Goal: Task Accomplishment & Management: Use online tool/utility

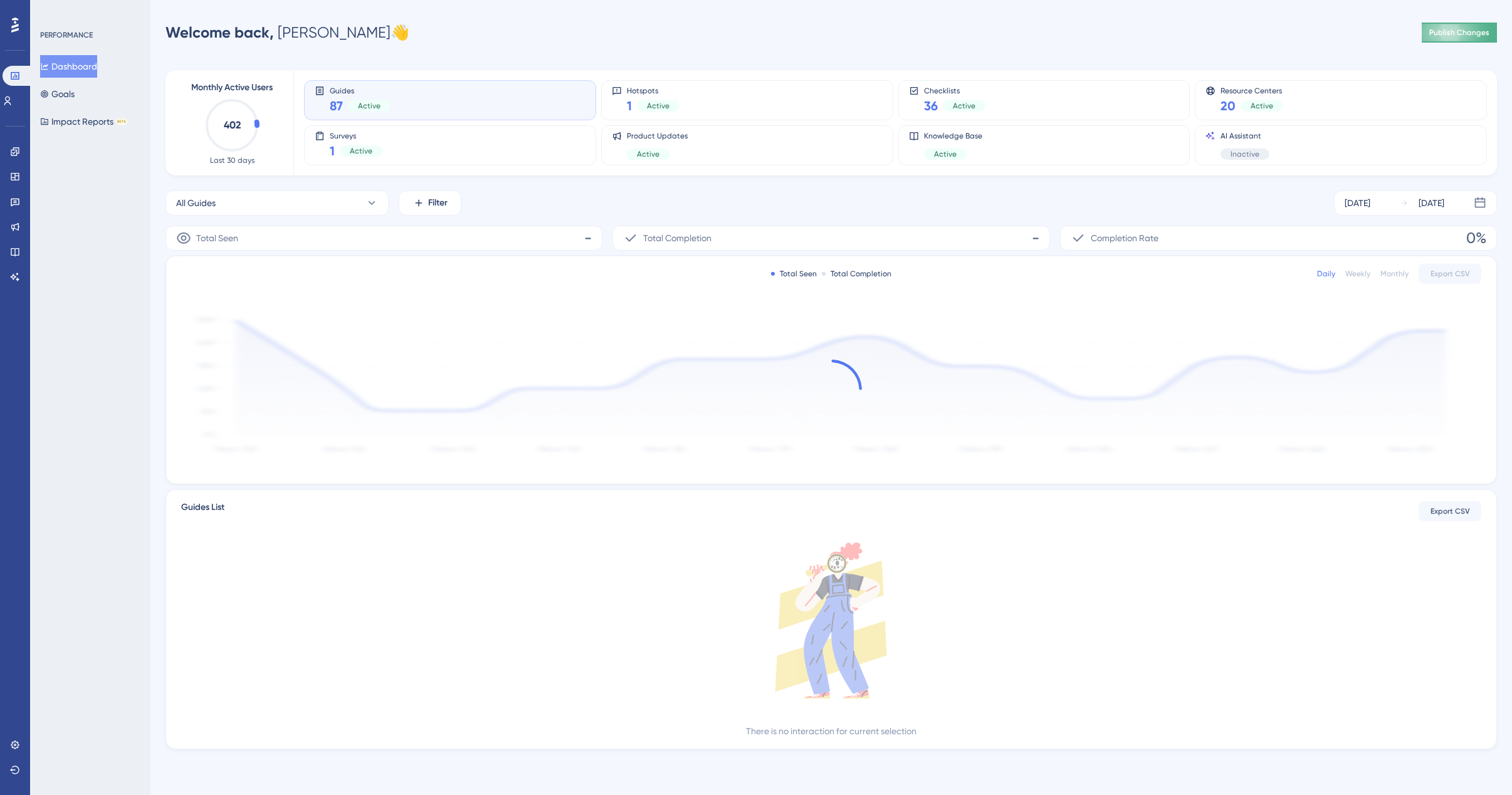
click at [1448, 32] on span "Publish Changes" at bounding box center [1459, 33] width 60 height 10
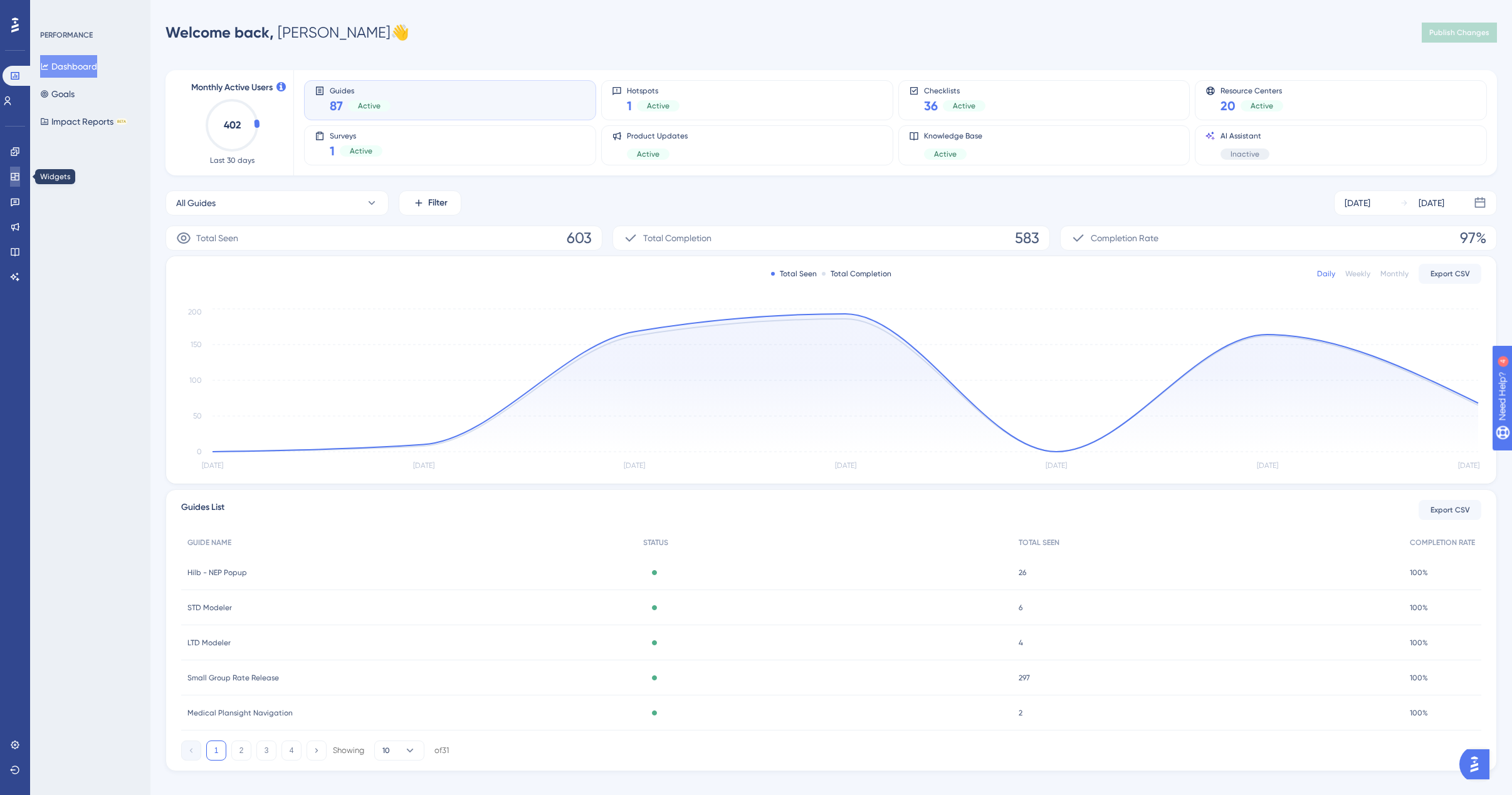
click at [15, 174] on icon at bounding box center [15, 177] width 8 height 7
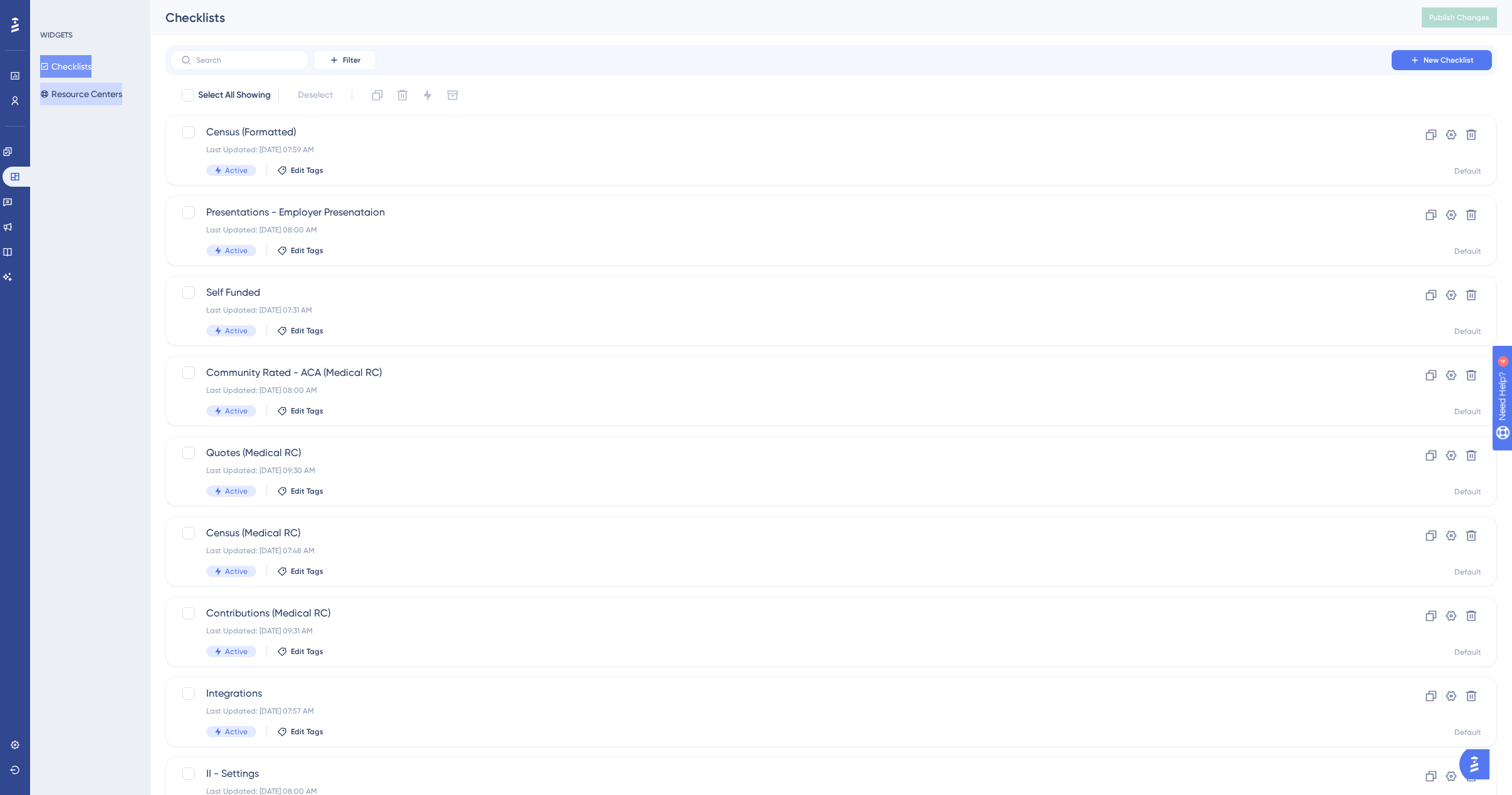
click at [86, 94] on button "Resource Centers" at bounding box center [81, 94] width 82 height 23
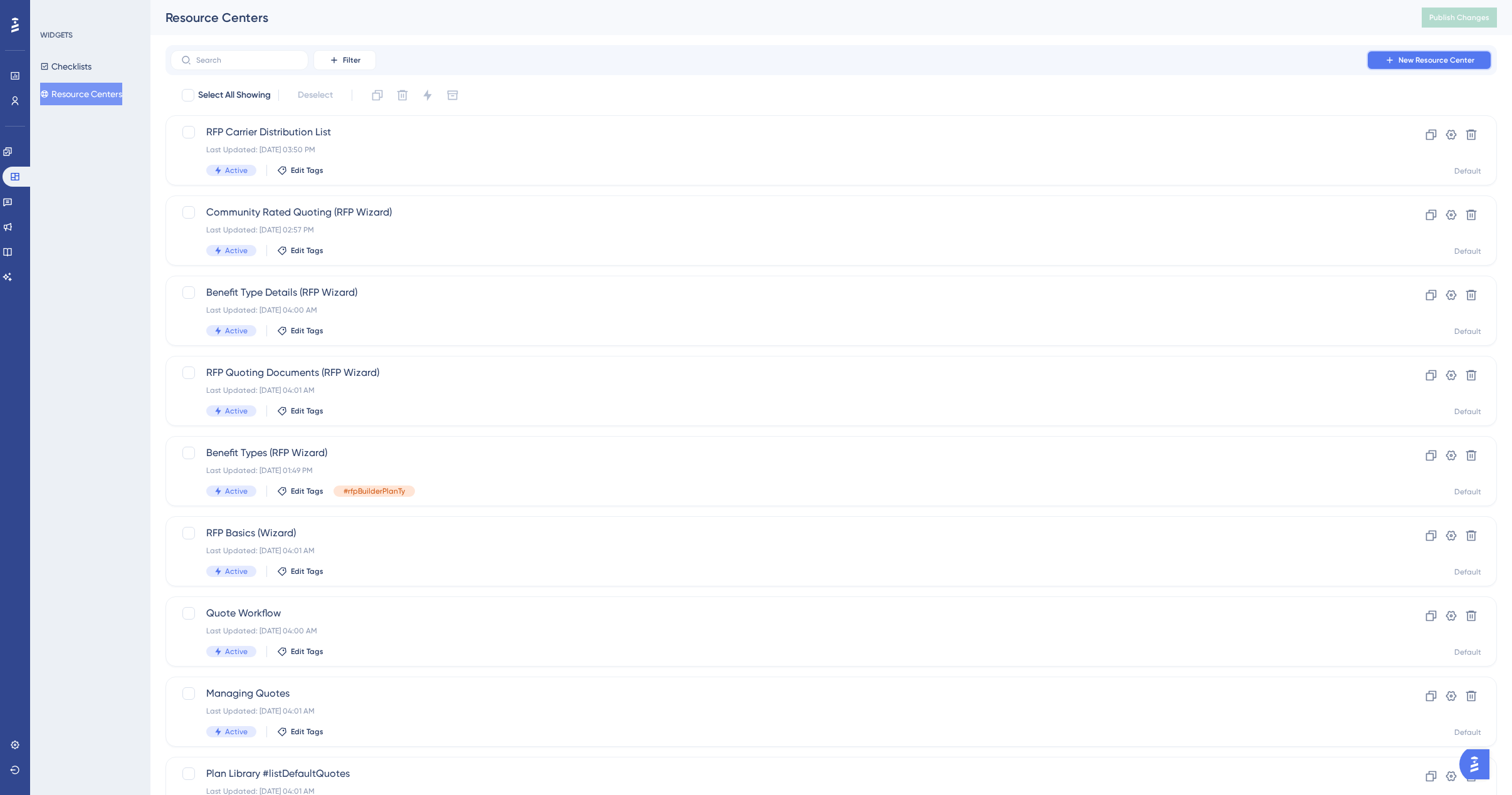
click at [1432, 62] on span "New Resource Center" at bounding box center [1436, 60] width 76 height 10
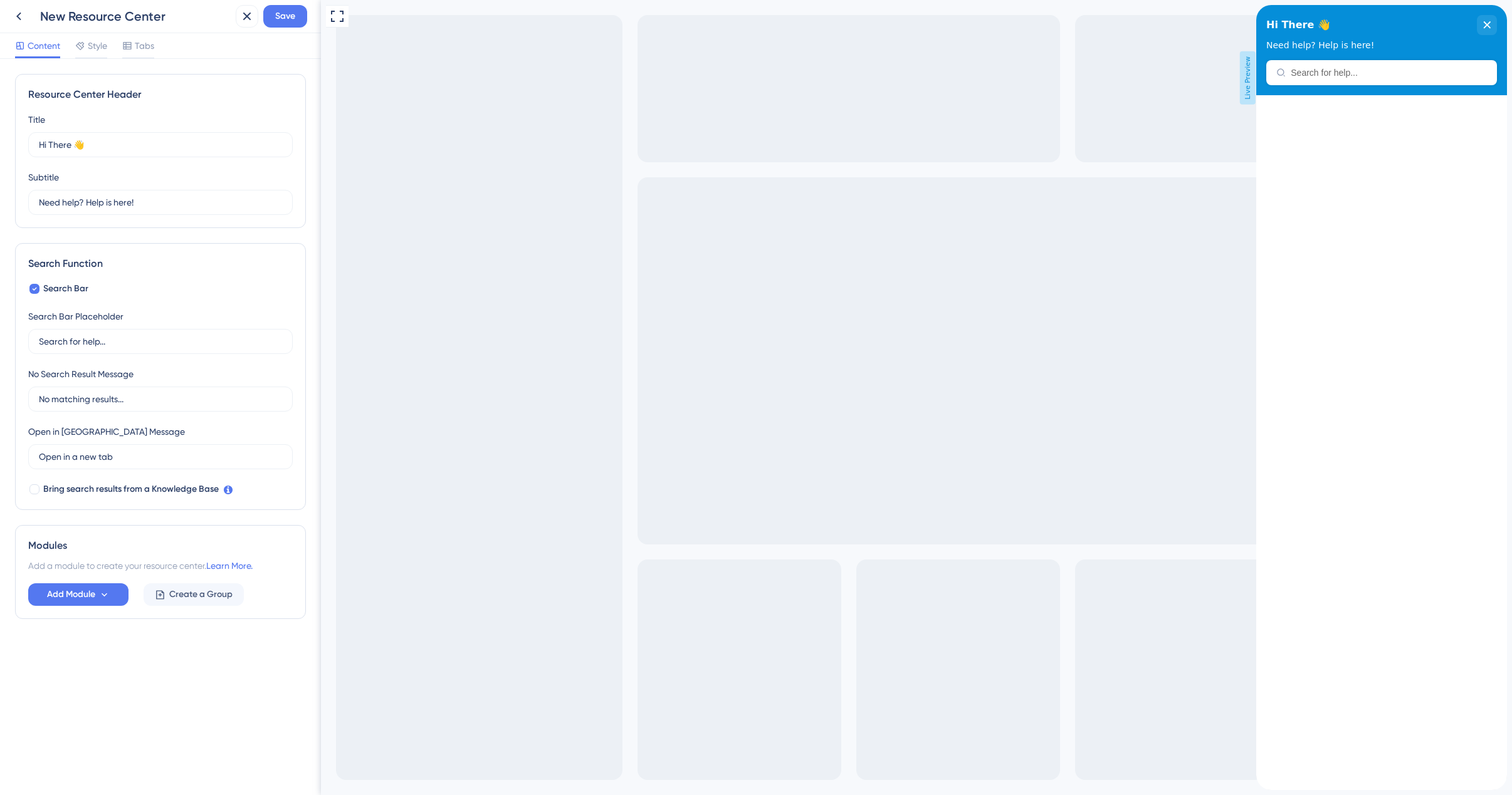
click at [95, 94] on div "Resource Center Header" at bounding box center [160, 94] width 265 height 15
click at [136, 23] on div "New Resource Center" at bounding box center [135, 16] width 190 height 17
drag, startPoint x: 161, startPoint y: 17, endPoint x: 39, endPoint y: 9, distance: 122.3
click at [40, 9] on div "New Resource Center" at bounding box center [135, 16] width 190 height 17
click at [165, 24] on div "New Resource Center" at bounding box center [135, 16] width 190 height 17
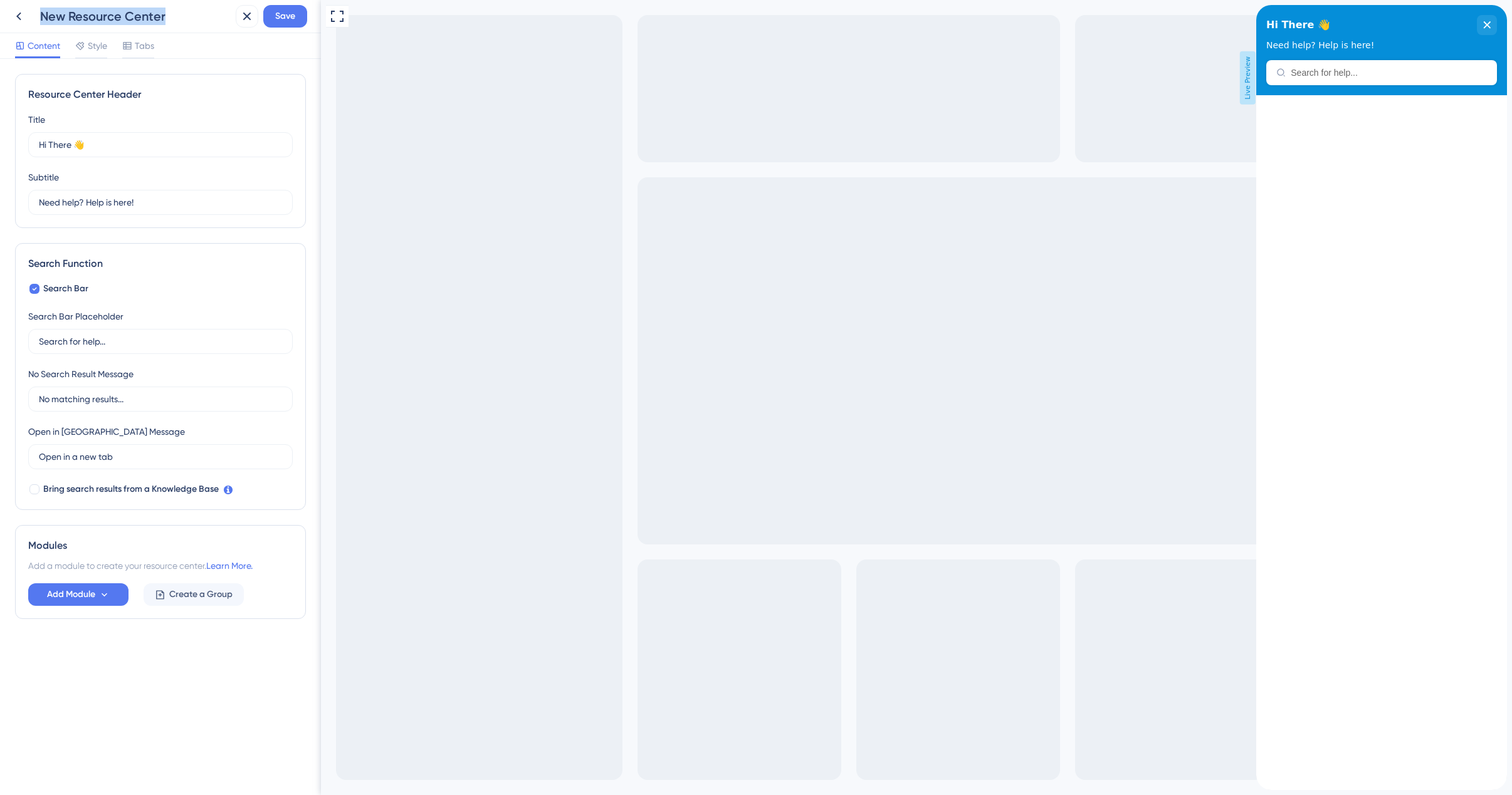
drag, startPoint x: 185, startPoint y: 15, endPoint x: 39, endPoint y: 15, distance: 146.0
click at [39, 15] on div "New Resource Center" at bounding box center [119, 17] width 223 height 23
click at [81, 90] on div "Resource Center Header" at bounding box center [160, 94] width 265 height 15
drag, startPoint x: 146, startPoint y: 92, endPoint x: 20, endPoint y: 87, distance: 126.1
click at [20, 87] on div "Resource Center Header Title Hi There 👋 17 Hi There 👋 Subtitle Need help? Help …" at bounding box center [161, 151] width 291 height 154
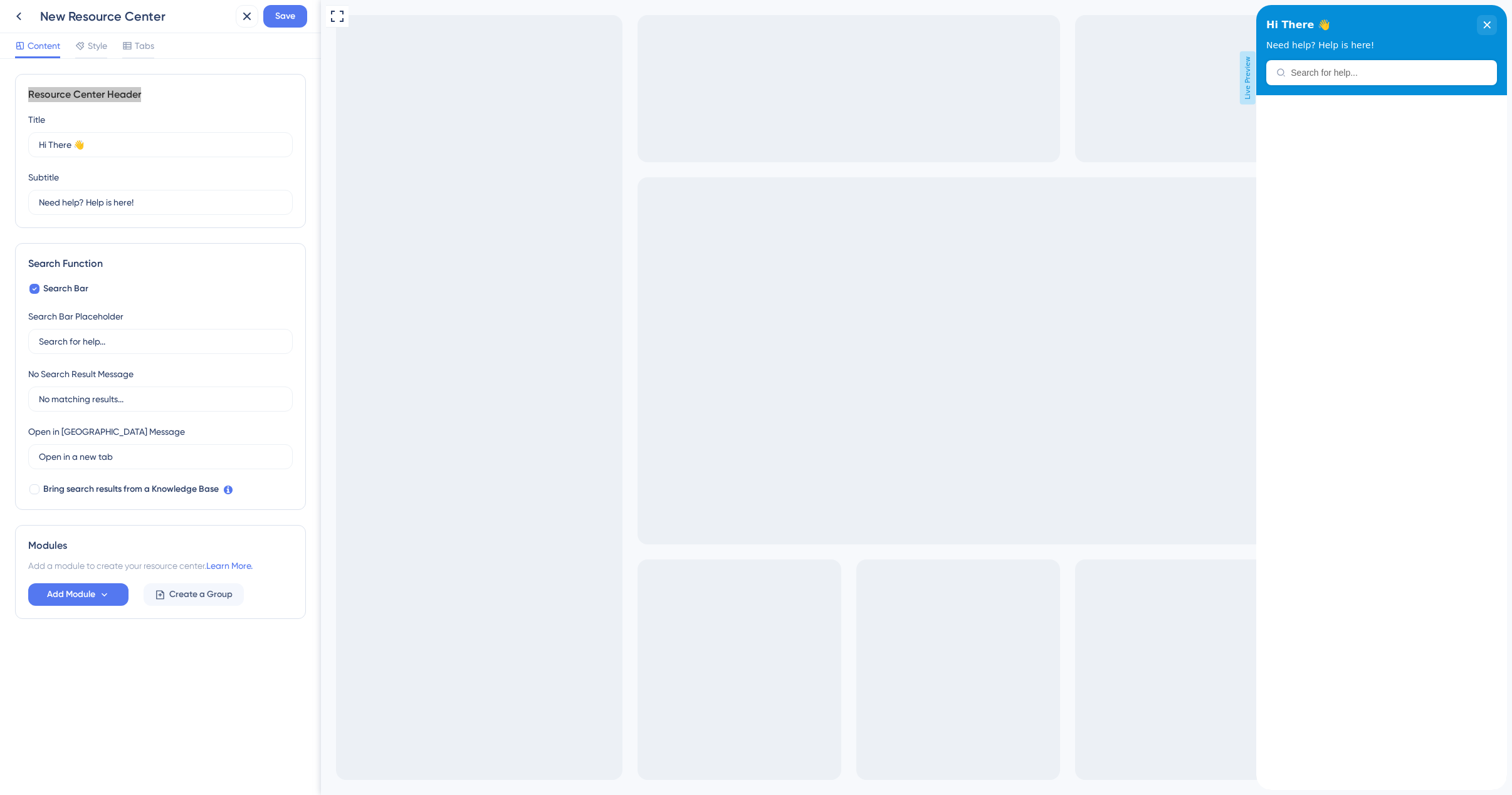
click at [496, 168] on div "Full Screen Preview Live Preview" at bounding box center [916, 398] width 1191 height 795
click at [98, 597] on button "Add Module" at bounding box center [78, 595] width 100 height 23
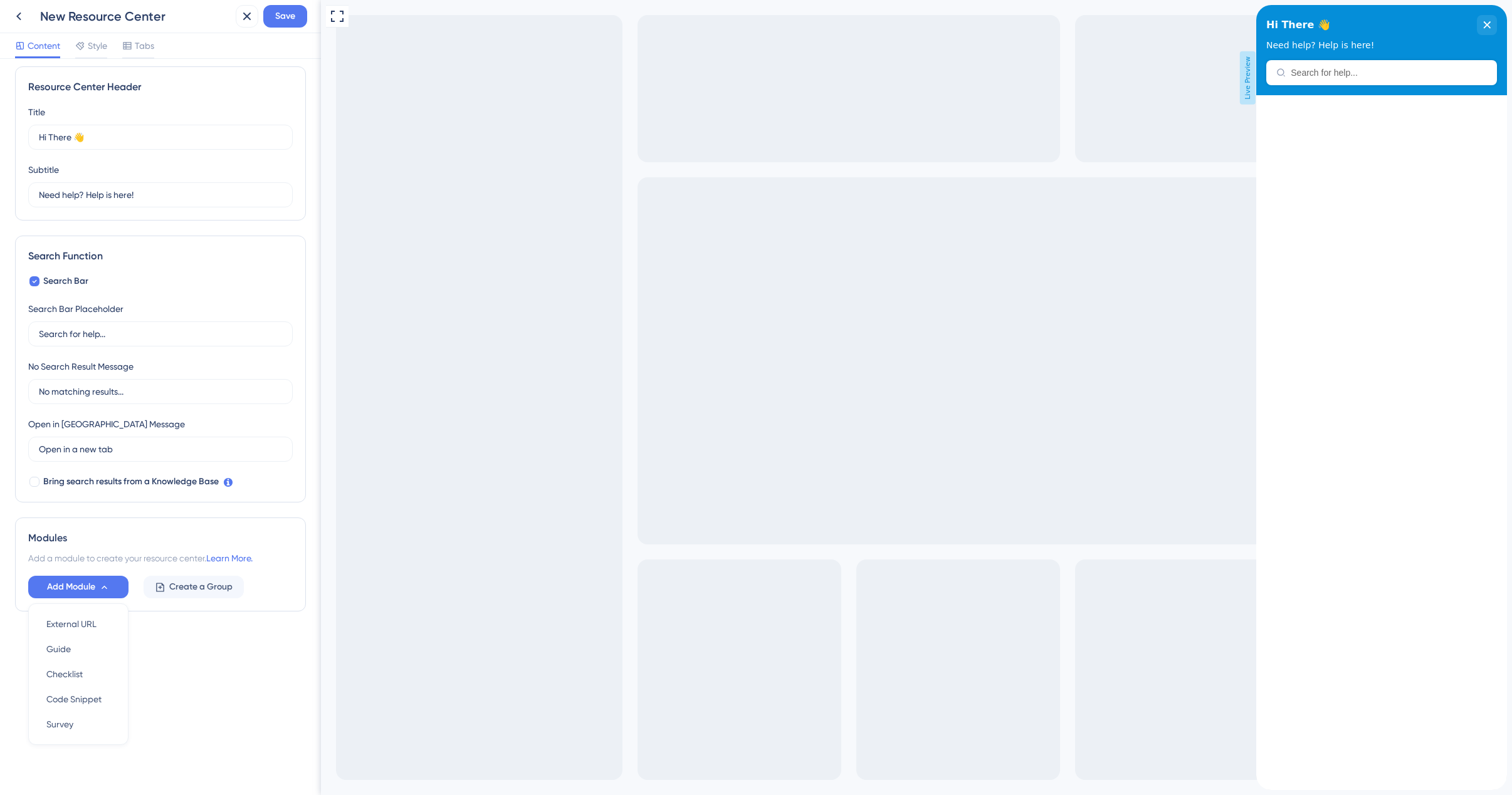
click at [169, 642] on div "Resource Center Header Title Hi There 👋 17 Hi There 👋 Subtitle Need help? Help …" at bounding box center [161, 364] width 291 height 595
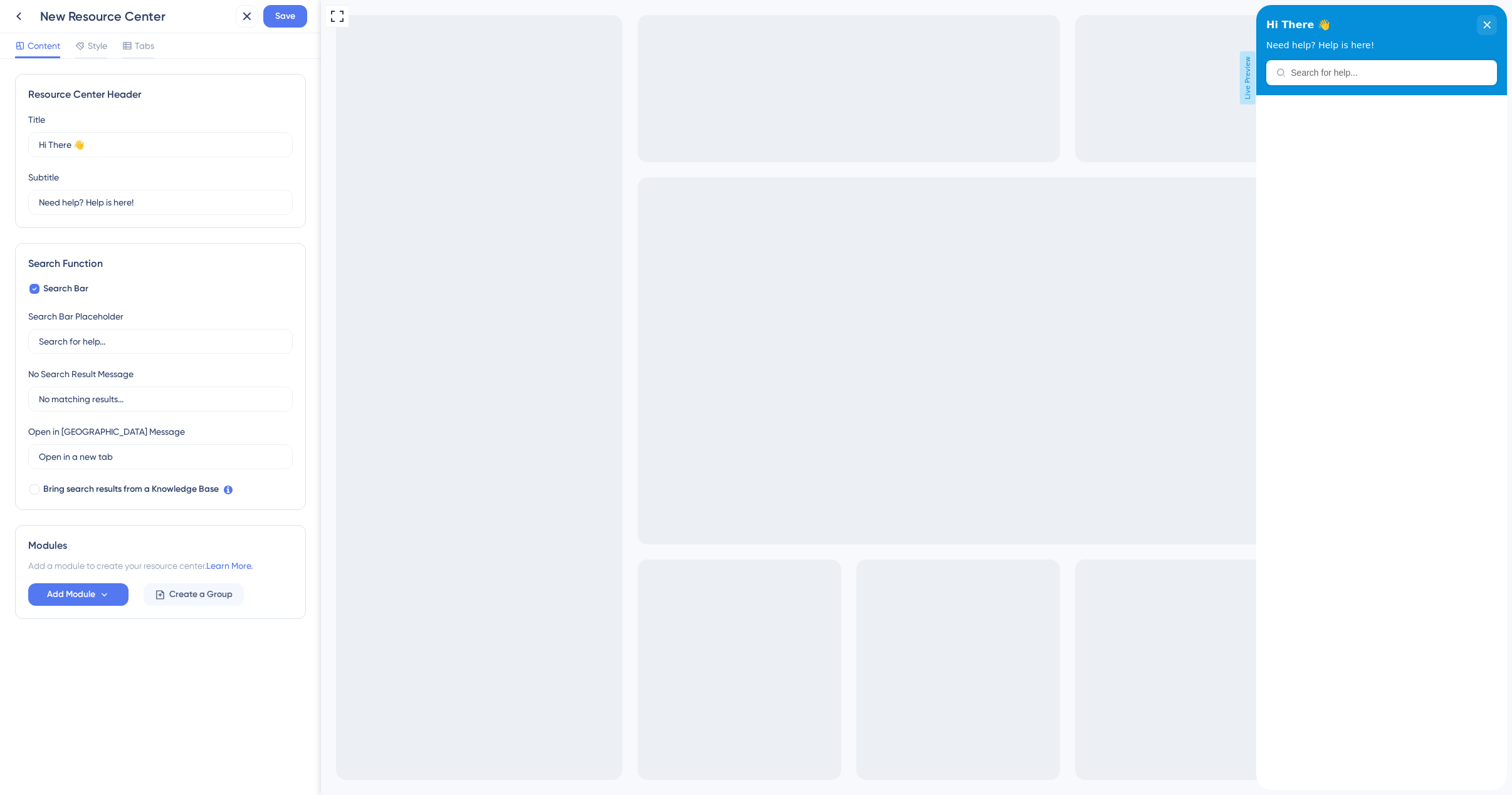
scroll to position [0, 0]
click at [194, 597] on span "Create a Group" at bounding box center [200, 595] width 63 height 15
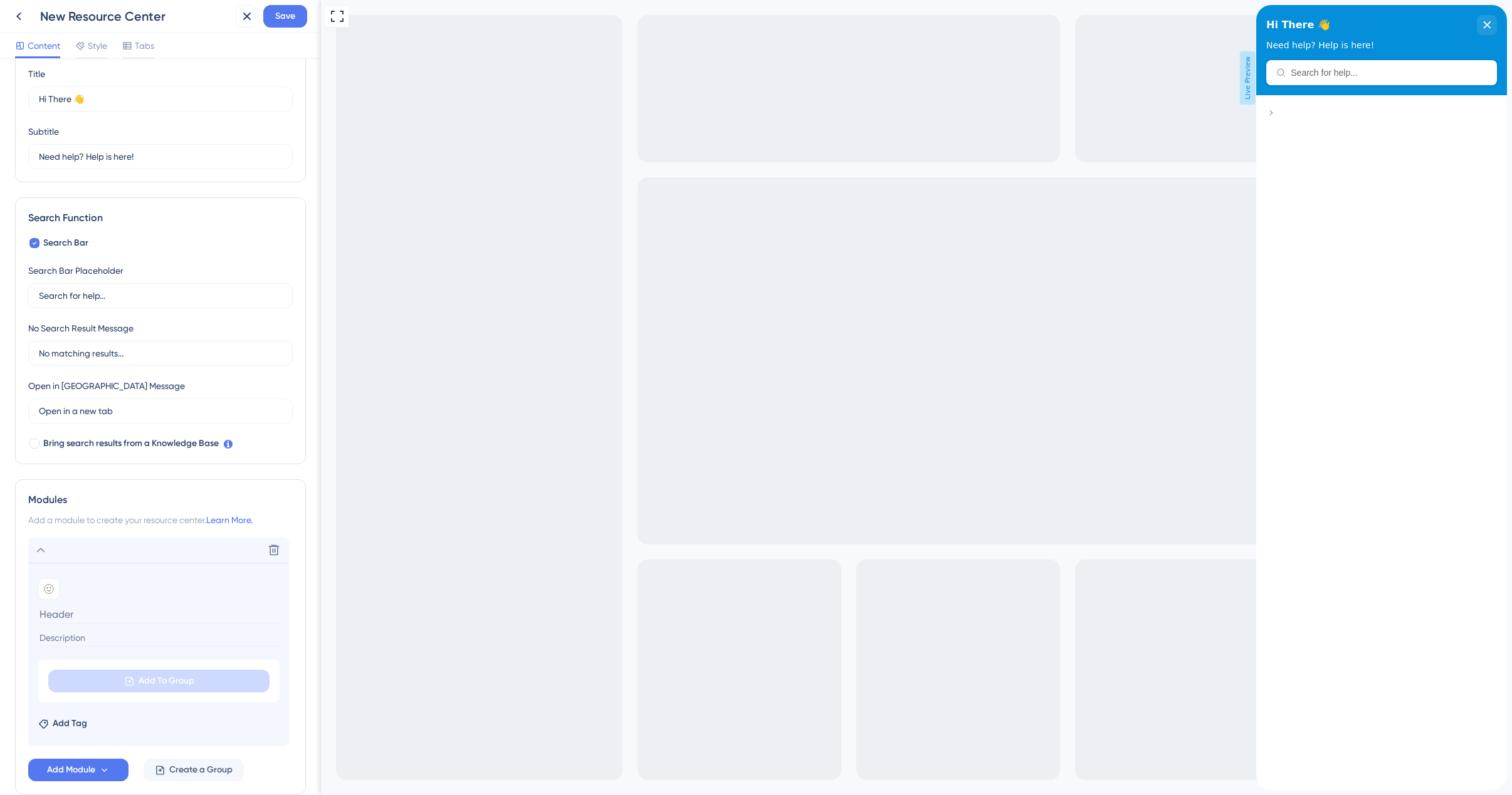
scroll to position [101, 0]
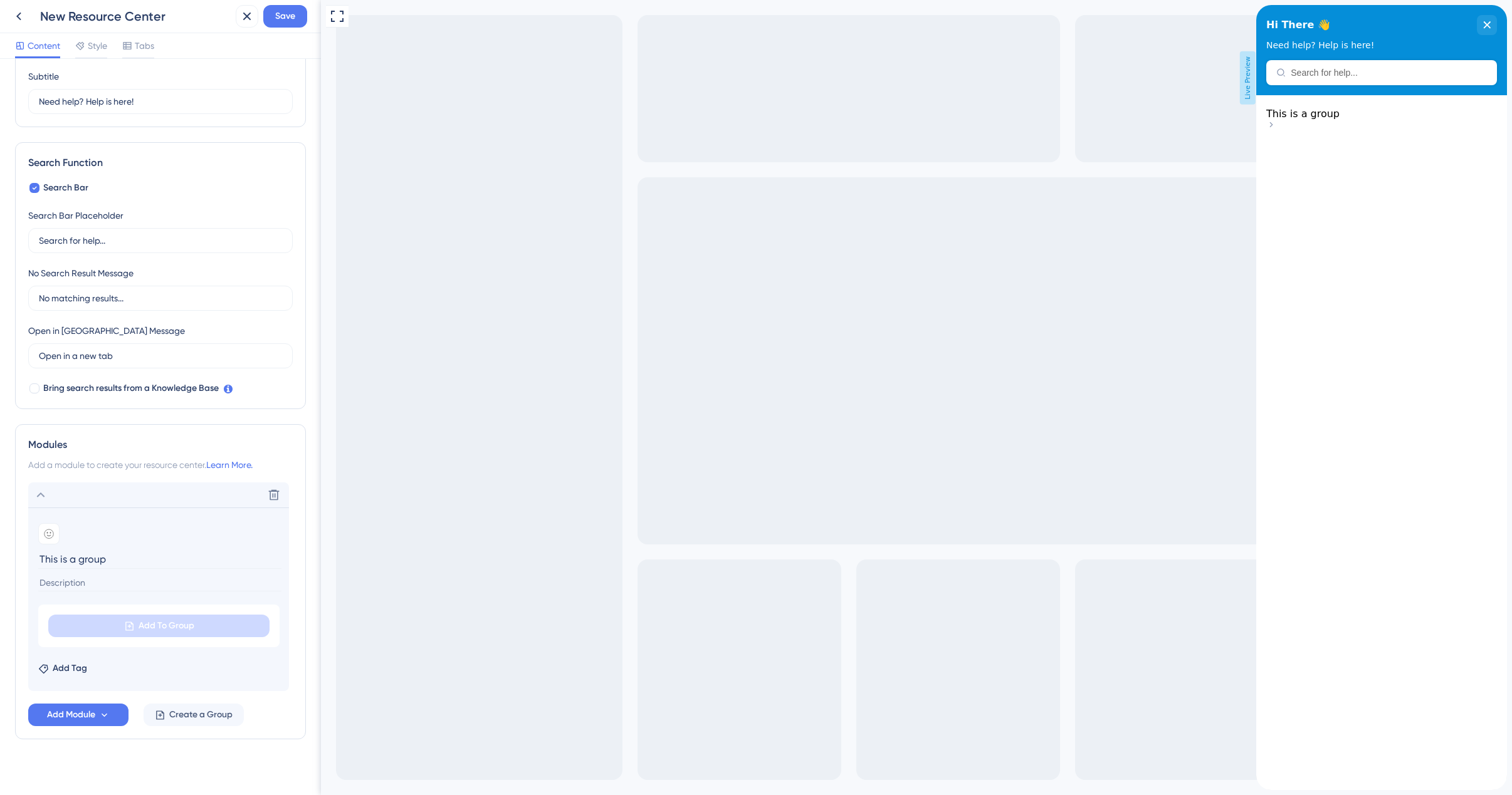
type input "This is a group"
click at [195, 575] on input at bounding box center [160, 583] width 243 height 17
click at [117, 577] on input at bounding box center [160, 583] width 243 height 17
type input "How does the group work"
click at [545, 538] on div "Full Screen Preview Live Preview" at bounding box center [916, 398] width 1191 height 795
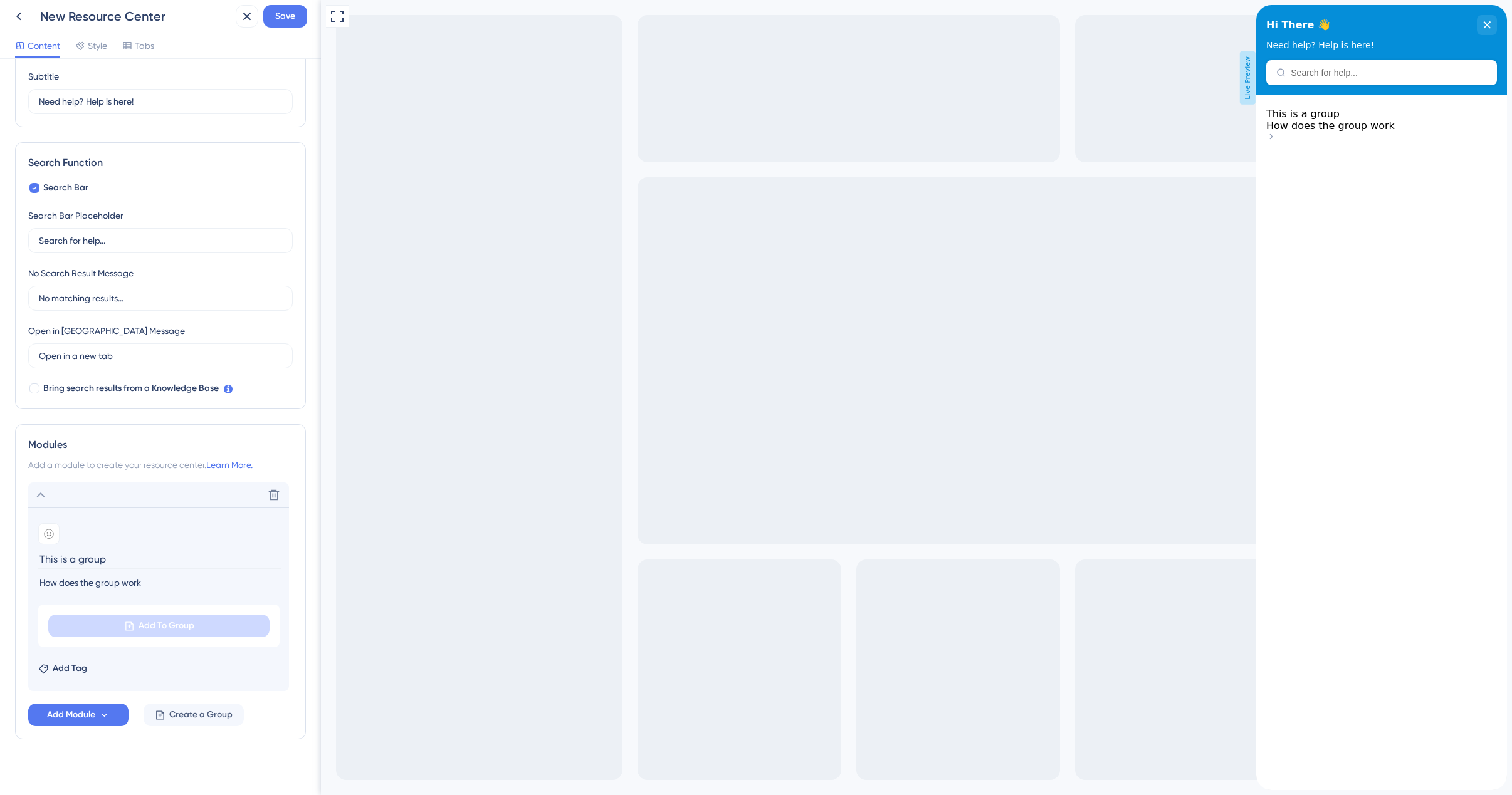
click at [1378, 144] on div "This is a group How does the group work" at bounding box center [1382, 125] width 231 height 36
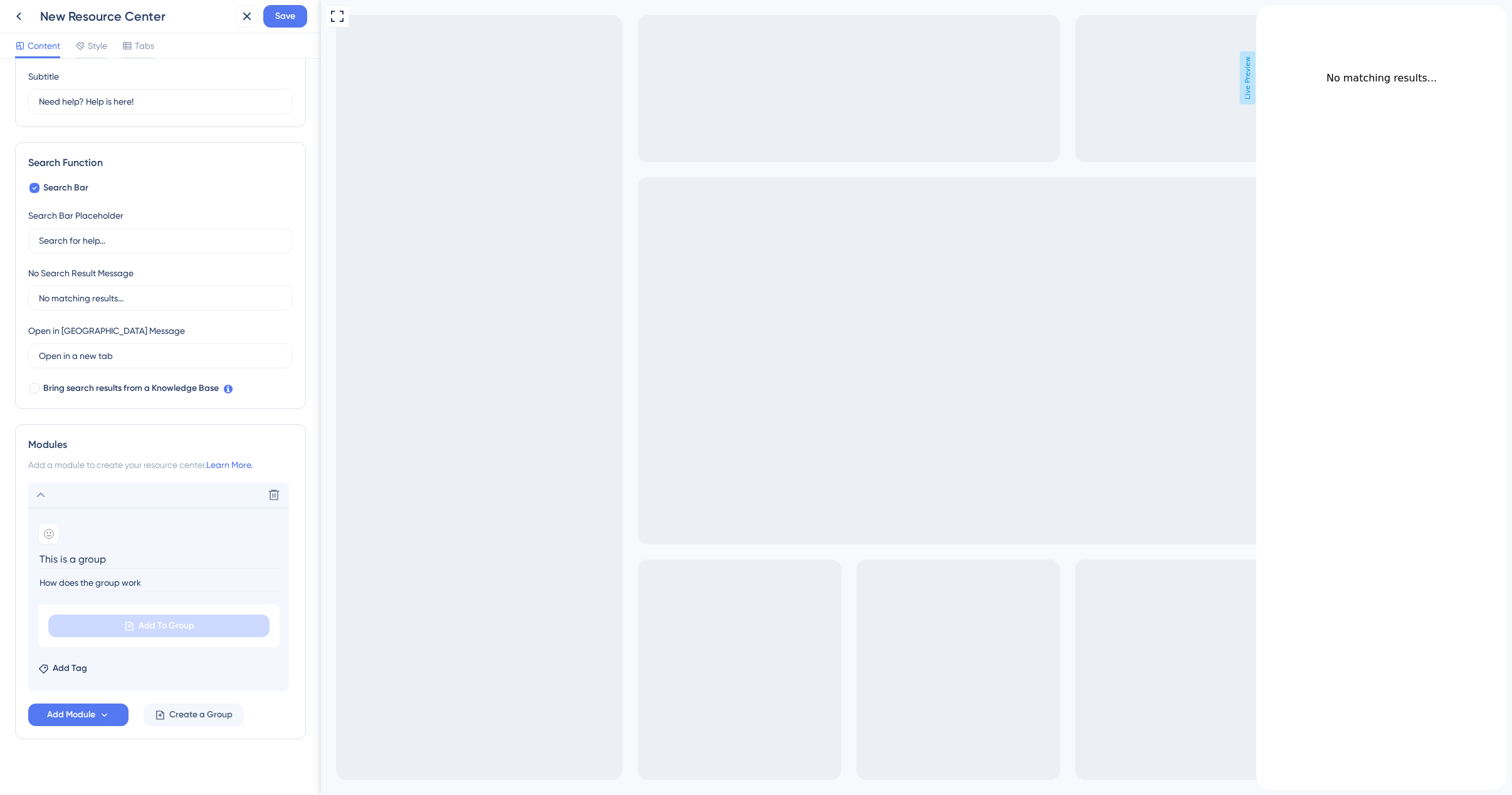
click at [1275, 17] on div "back to header" at bounding box center [1266, 11] width 20 height 13
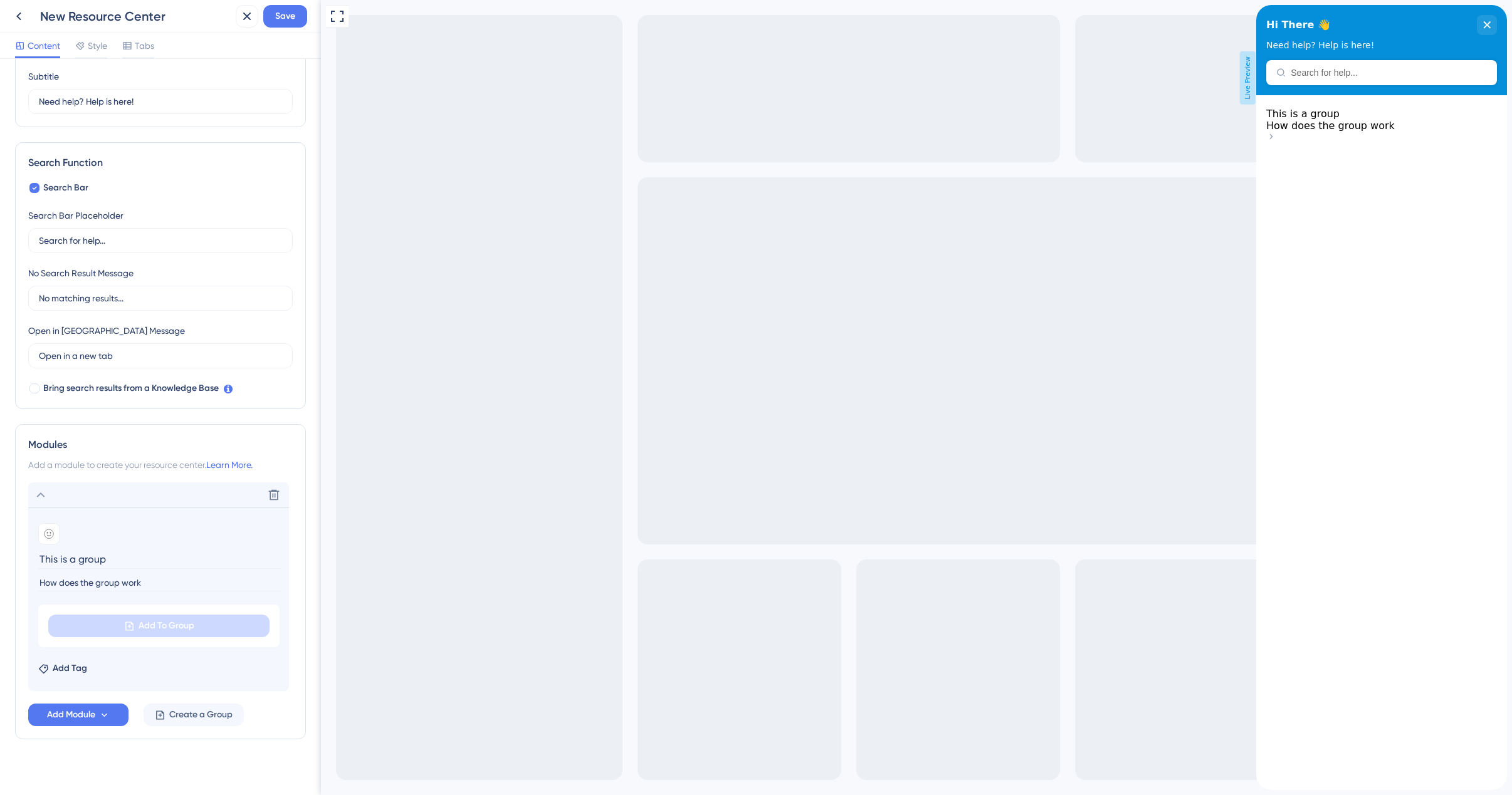
click at [96, 681] on section "Add emoji This is a group How does the group work Add To Group Add Tag" at bounding box center [158, 599] width 261 height 184
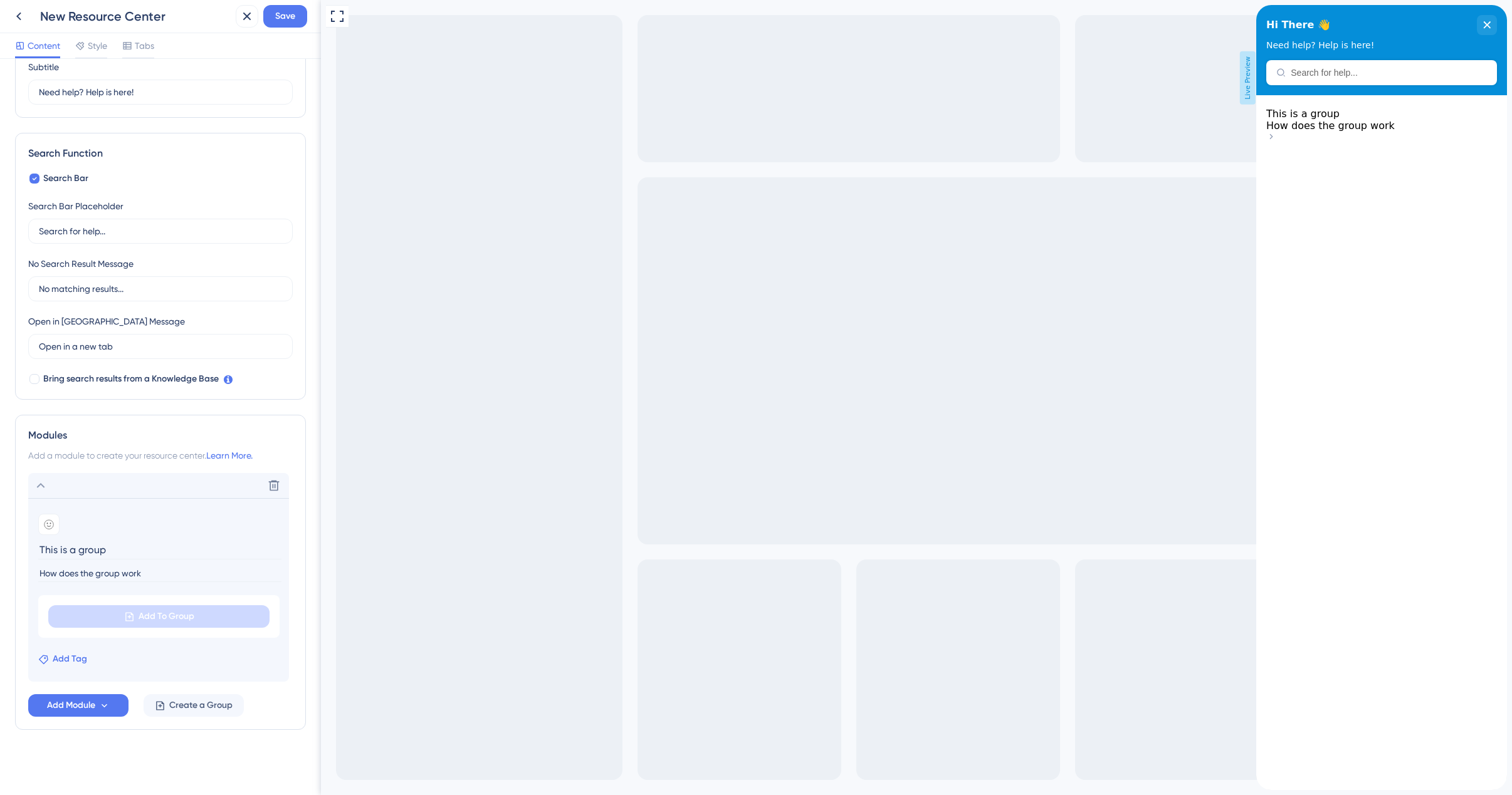
click at [70, 658] on span "Add Tag" at bounding box center [70, 659] width 35 height 15
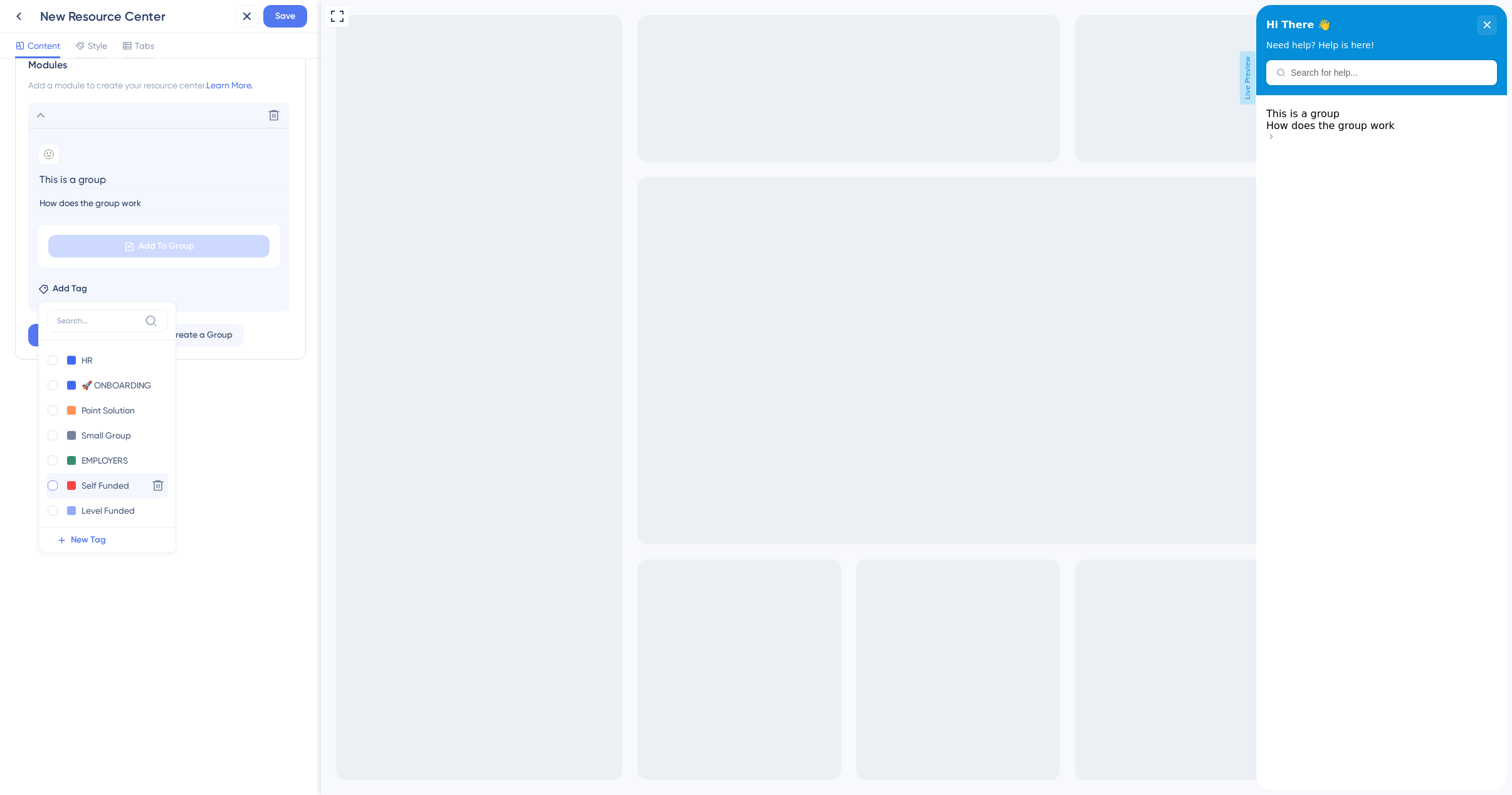
click at [55, 485] on div at bounding box center [52, 485] width 10 height 10
checkbox input "true"
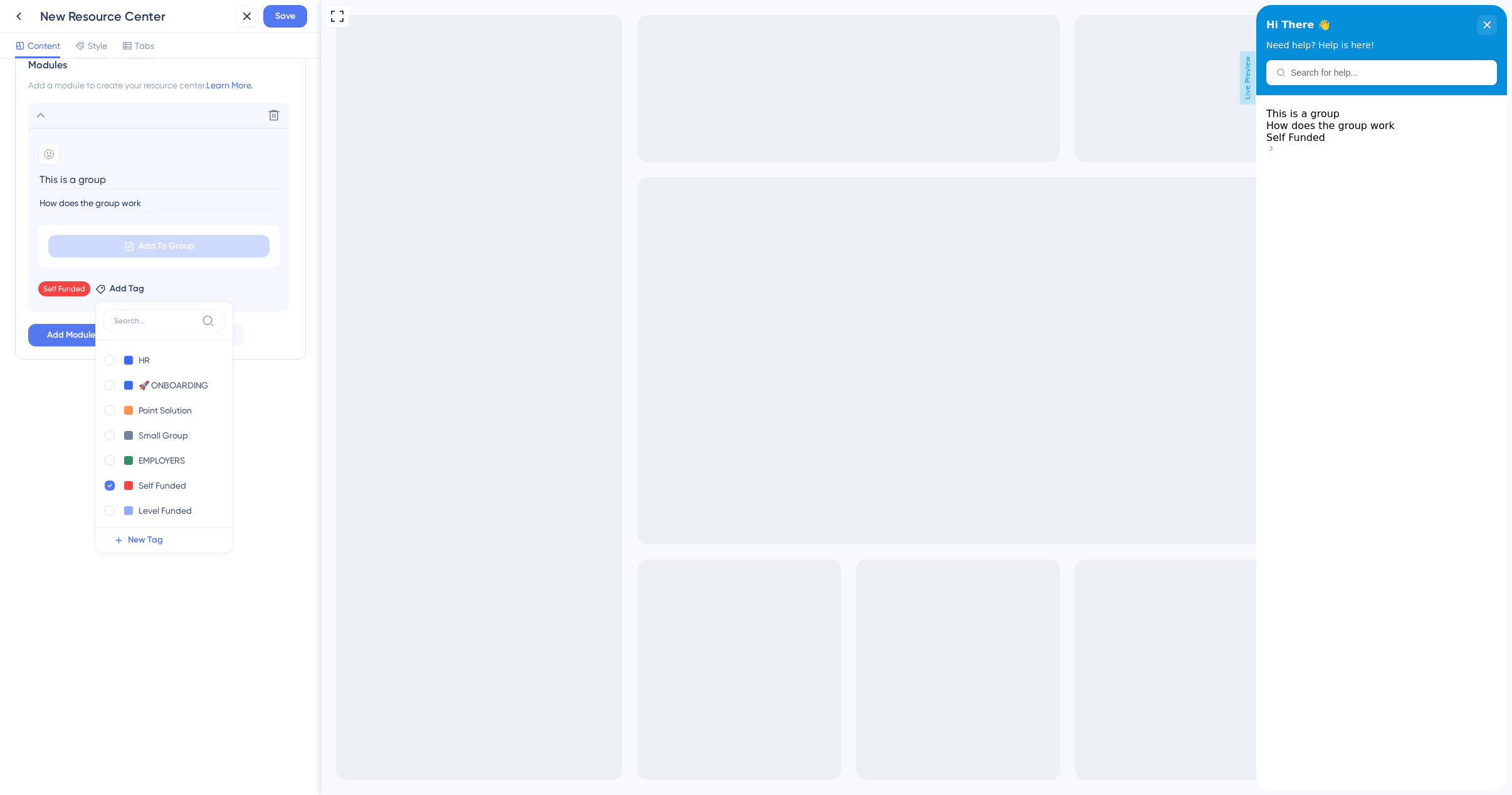
click at [161, 624] on div "Resource Center Header Title Hi There 👋 17 Hi There 👋 Subtitle Need help? Help …" at bounding box center [160, 427] width 321 height 737
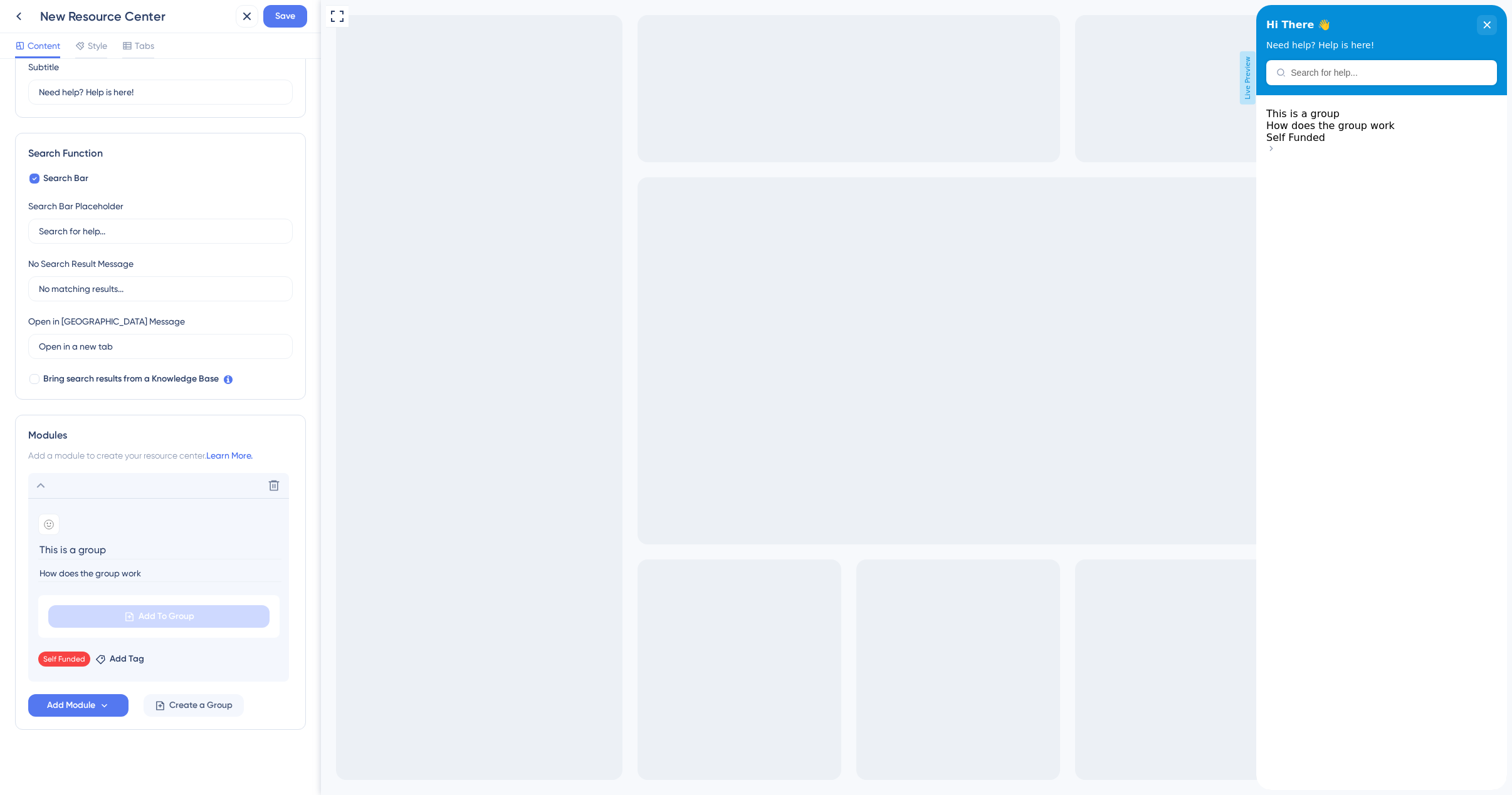
click at [228, 459] on link "Learn More." at bounding box center [230, 455] width 46 height 10
click at [292, 22] on span "Save" at bounding box center [285, 16] width 20 height 15
click at [95, 577] on input "How does the group work" at bounding box center [160, 573] width 243 height 17
click at [165, 709] on icon at bounding box center [160, 706] width 11 height 11
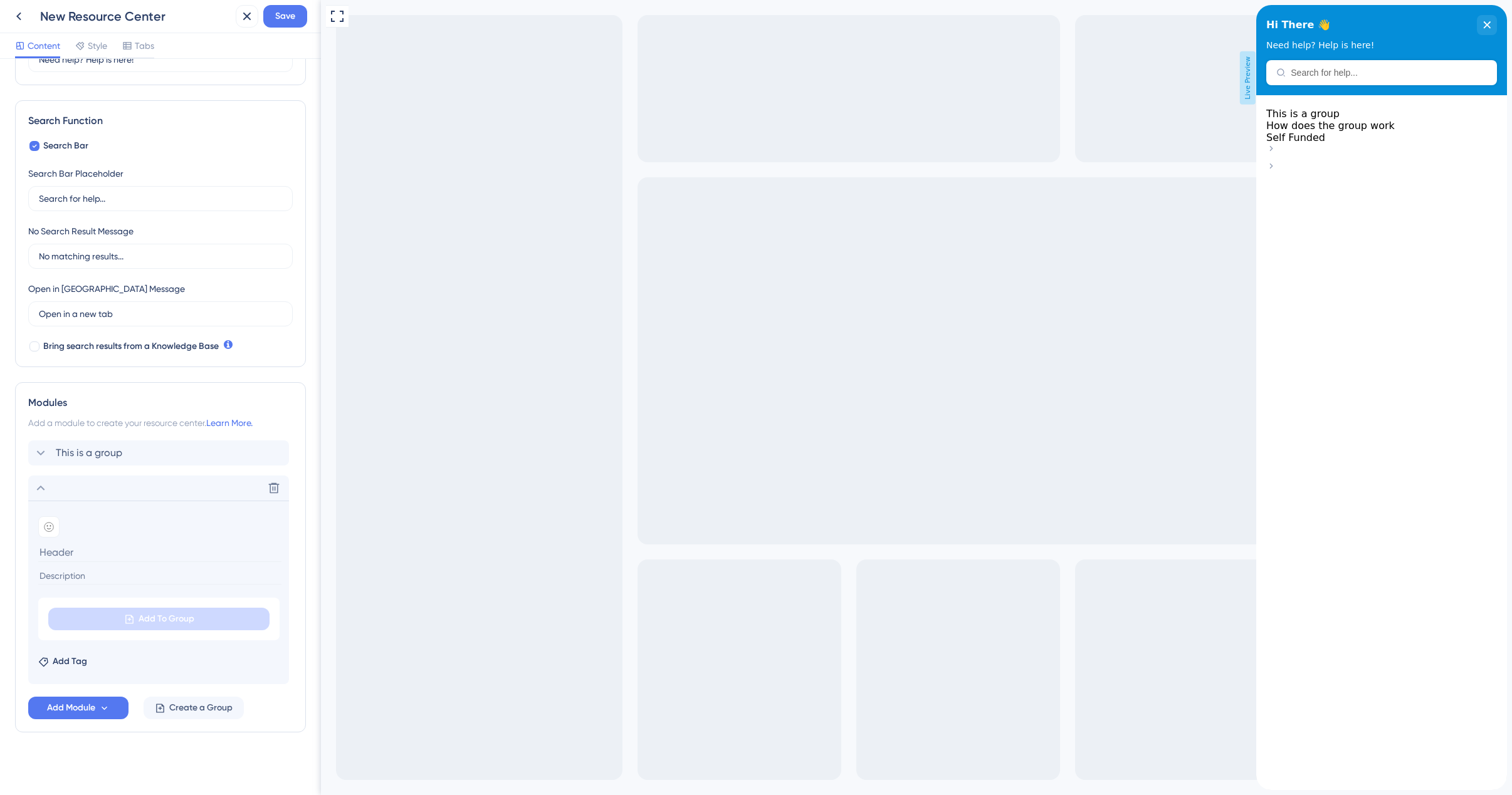
scroll to position [145, 0]
click at [40, 455] on icon at bounding box center [40, 451] width 15 height 15
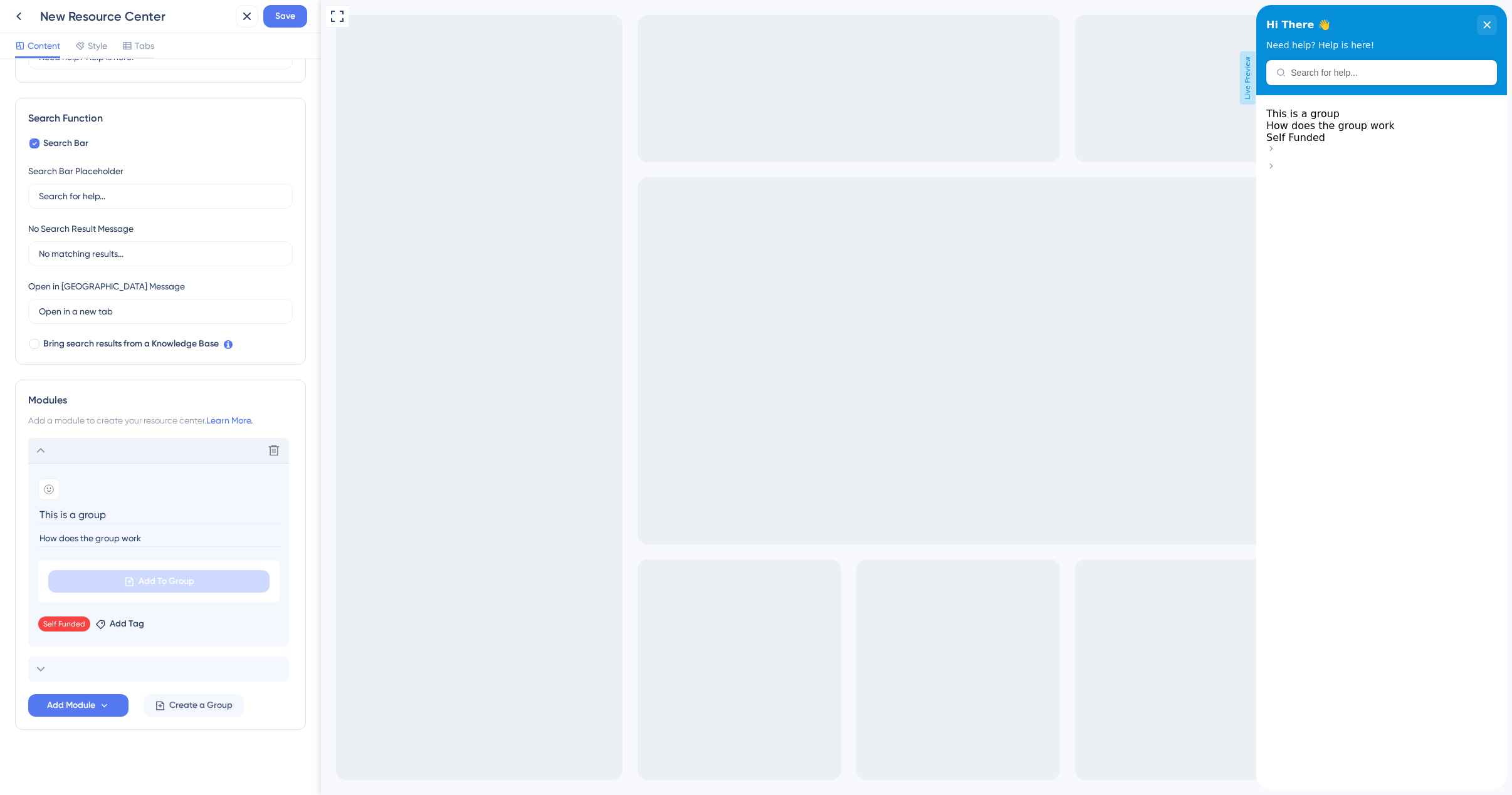
click at [41, 447] on icon at bounding box center [40, 451] width 15 height 15
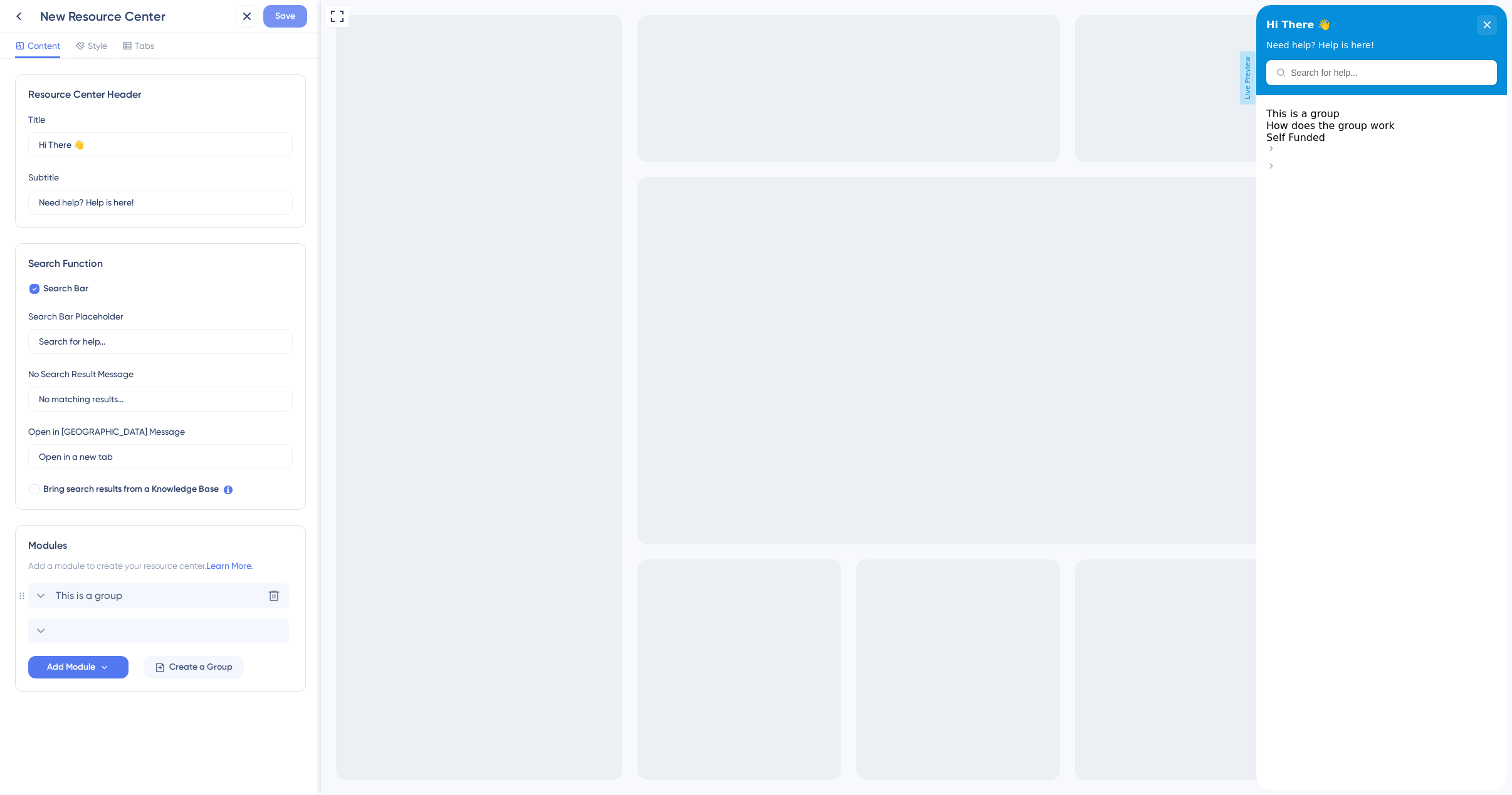
click at [285, 20] on span "Save" at bounding box center [285, 16] width 20 height 15
click at [66, 548] on div "Modules" at bounding box center [160, 545] width 265 height 15
click at [100, 636] on div "Delete" at bounding box center [158, 631] width 261 height 25
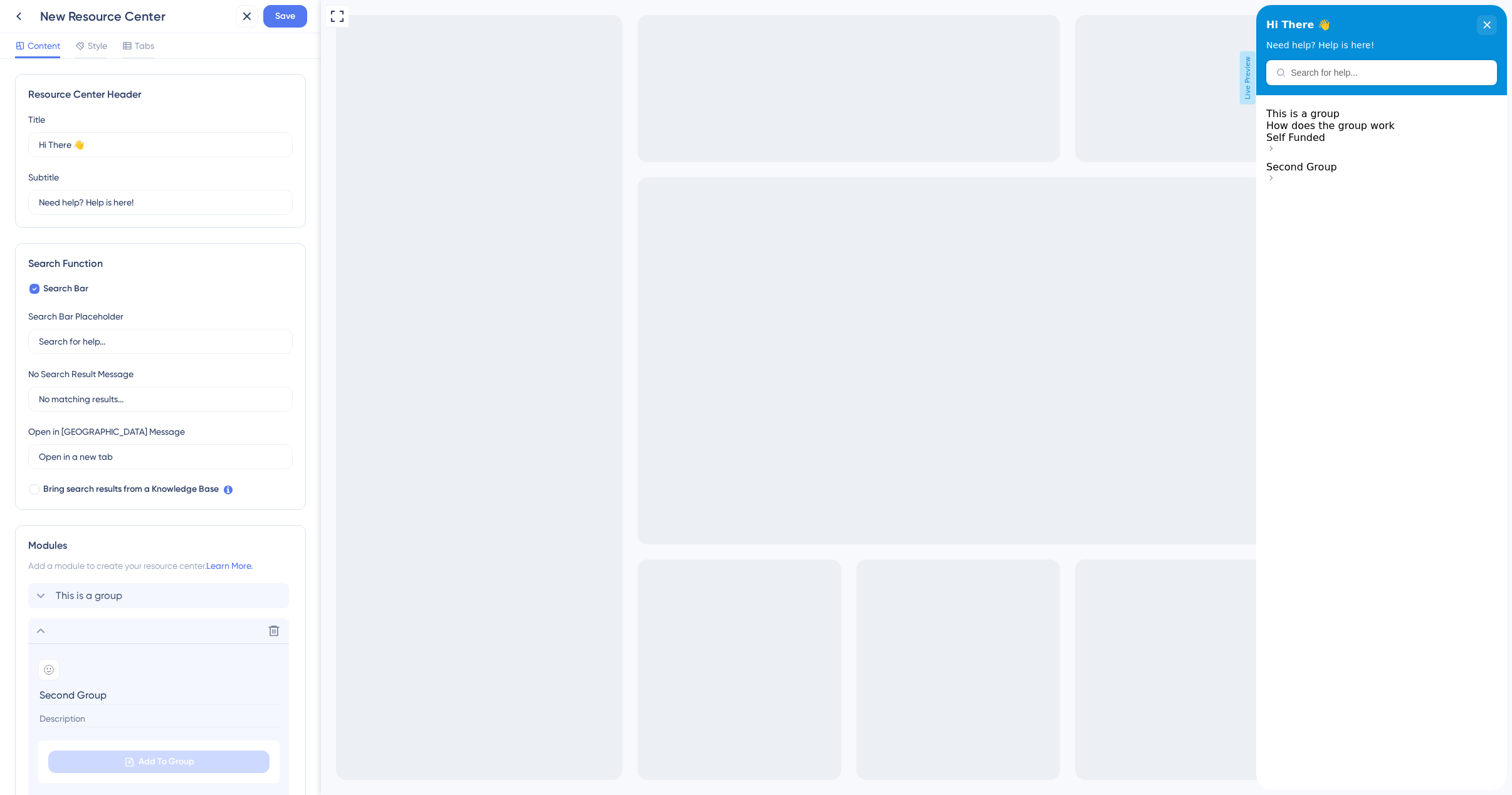
type input "Second Group"
click at [311, 562] on div "Resource Center Header Title Hi There 👋 17 Hi There 👋 Subtitle Need help? Help …" at bounding box center [160, 427] width 321 height 737
click at [274, 16] on button "Save" at bounding box center [285, 17] width 44 height 23
click at [143, 48] on span "Tabs" at bounding box center [144, 46] width 19 height 15
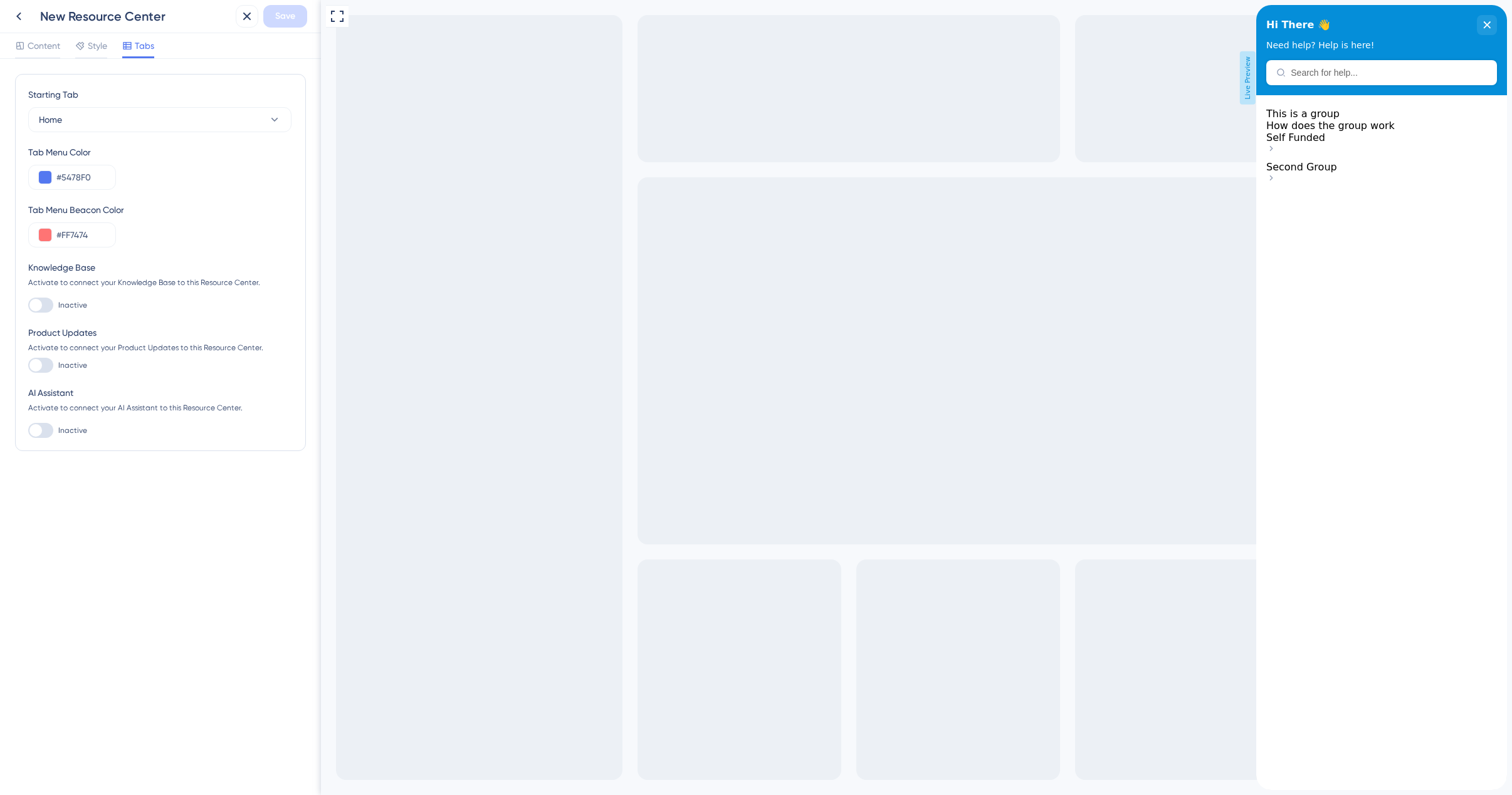
click at [39, 306] on div at bounding box center [35, 305] width 13 height 13
click at [28, 306] on input "Inactive" at bounding box center [28, 305] width 1 height 1
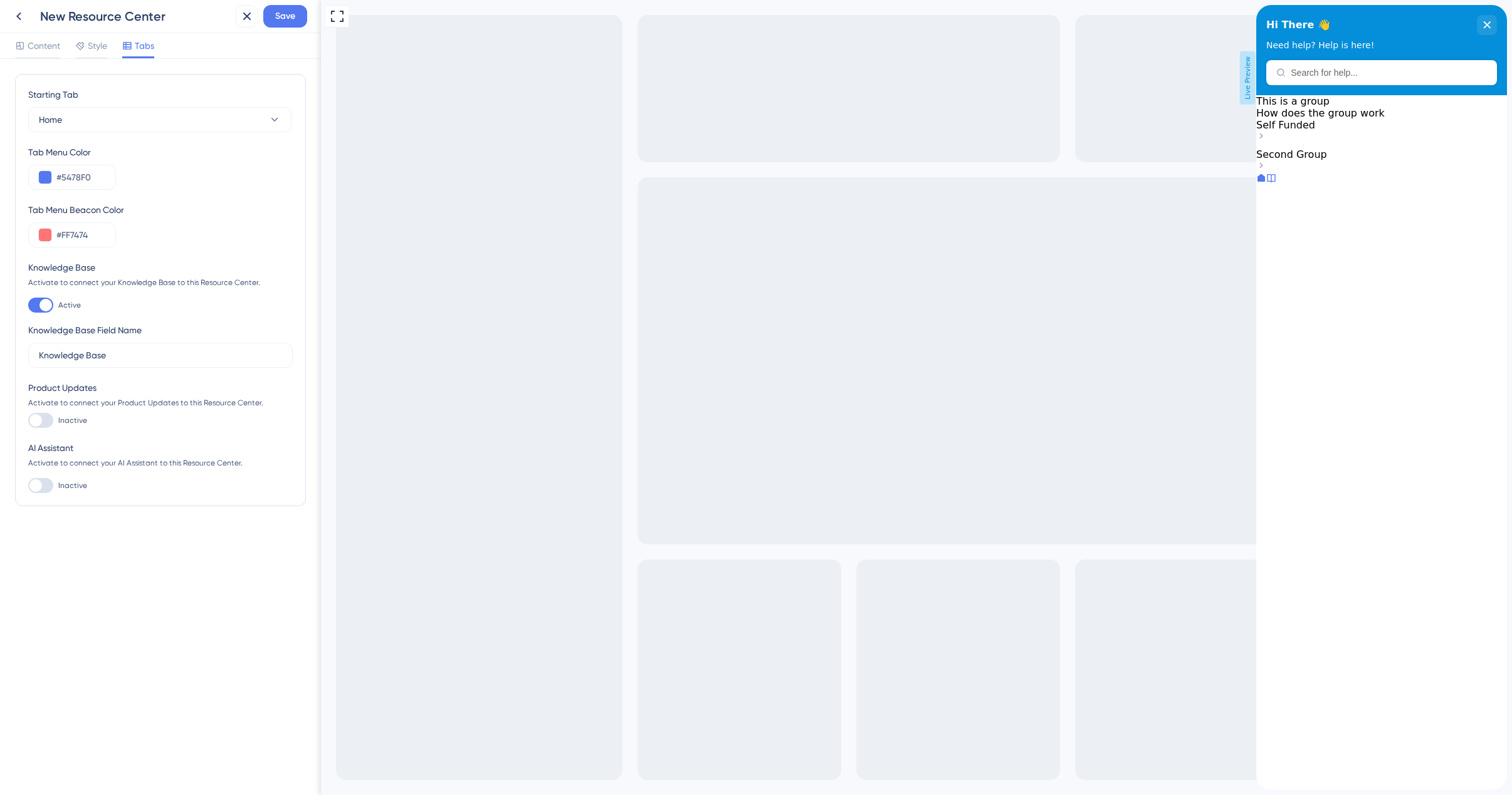
click at [39, 306] on div at bounding box center [45, 305] width 13 height 13
click at [28, 306] on input "Active" at bounding box center [28, 305] width 1 height 1
checkbox input "false"
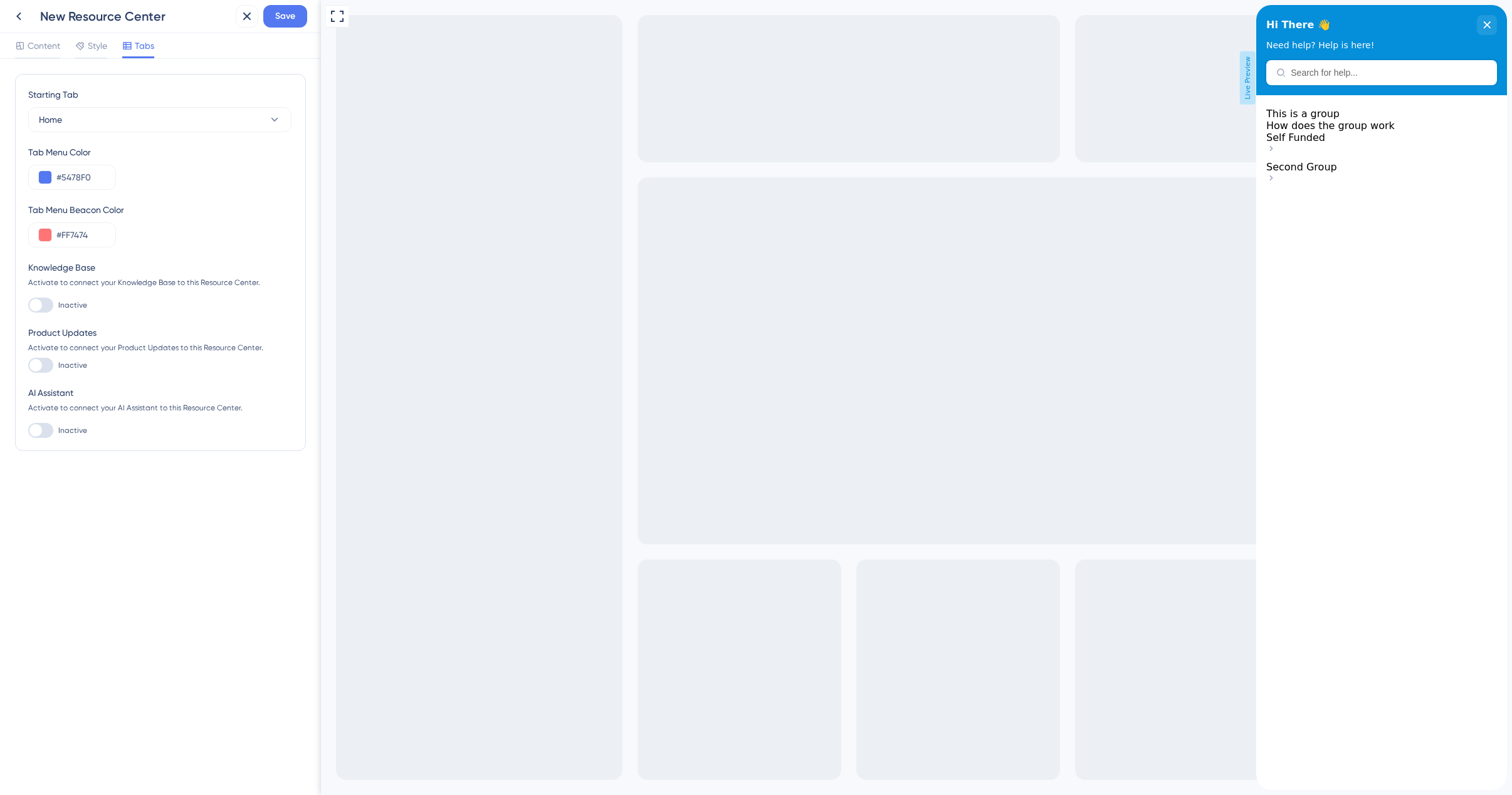
click at [42, 364] on div at bounding box center [40, 365] width 25 height 15
click at [28, 366] on input "Inactive" at bounding box center [28, 366] width 1 height 1
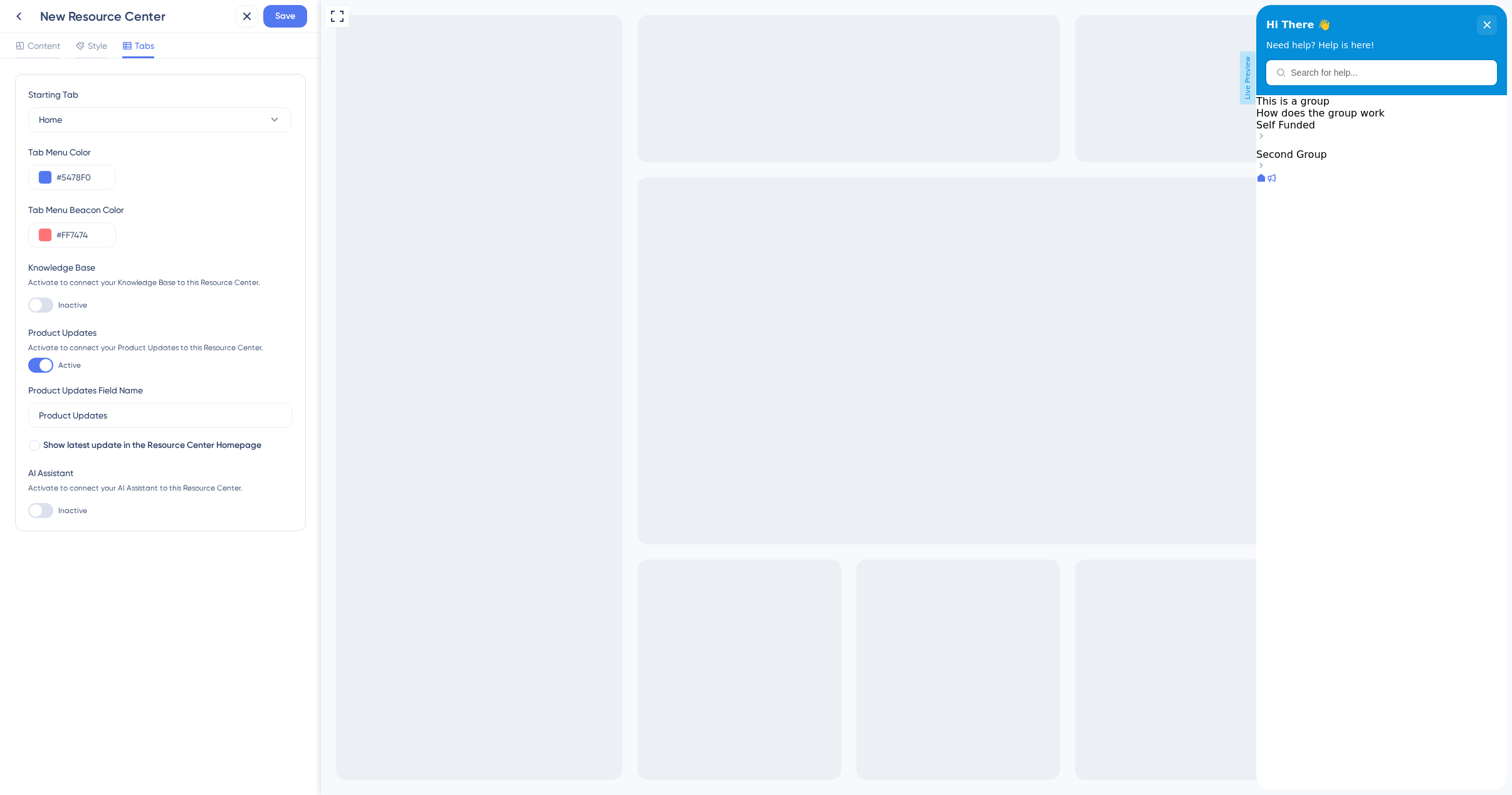
click at [42, 364] on div at bounding box center [45, 365] width 13 height 13
click at [28, 366] on input "Active" at bounding box center [28, 366] width 1 height 1
checkbox input "false"
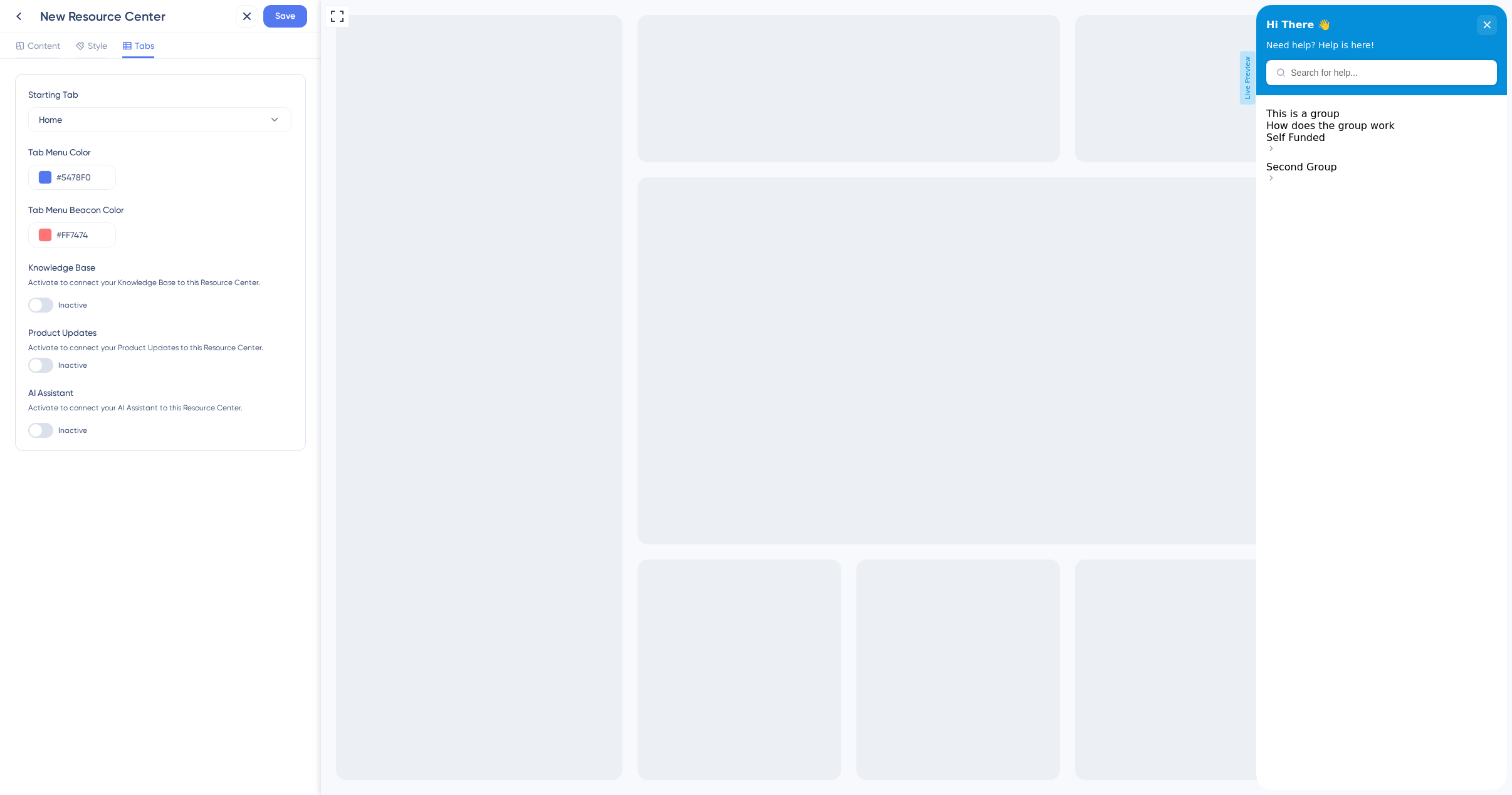
click at [46, 432] on div at bounding box center [40, 430] width 25 height 15
click at [28, 431] on input "Inactive" at bounding box center [28, 431] width 1 height 1
checkbox input "true"
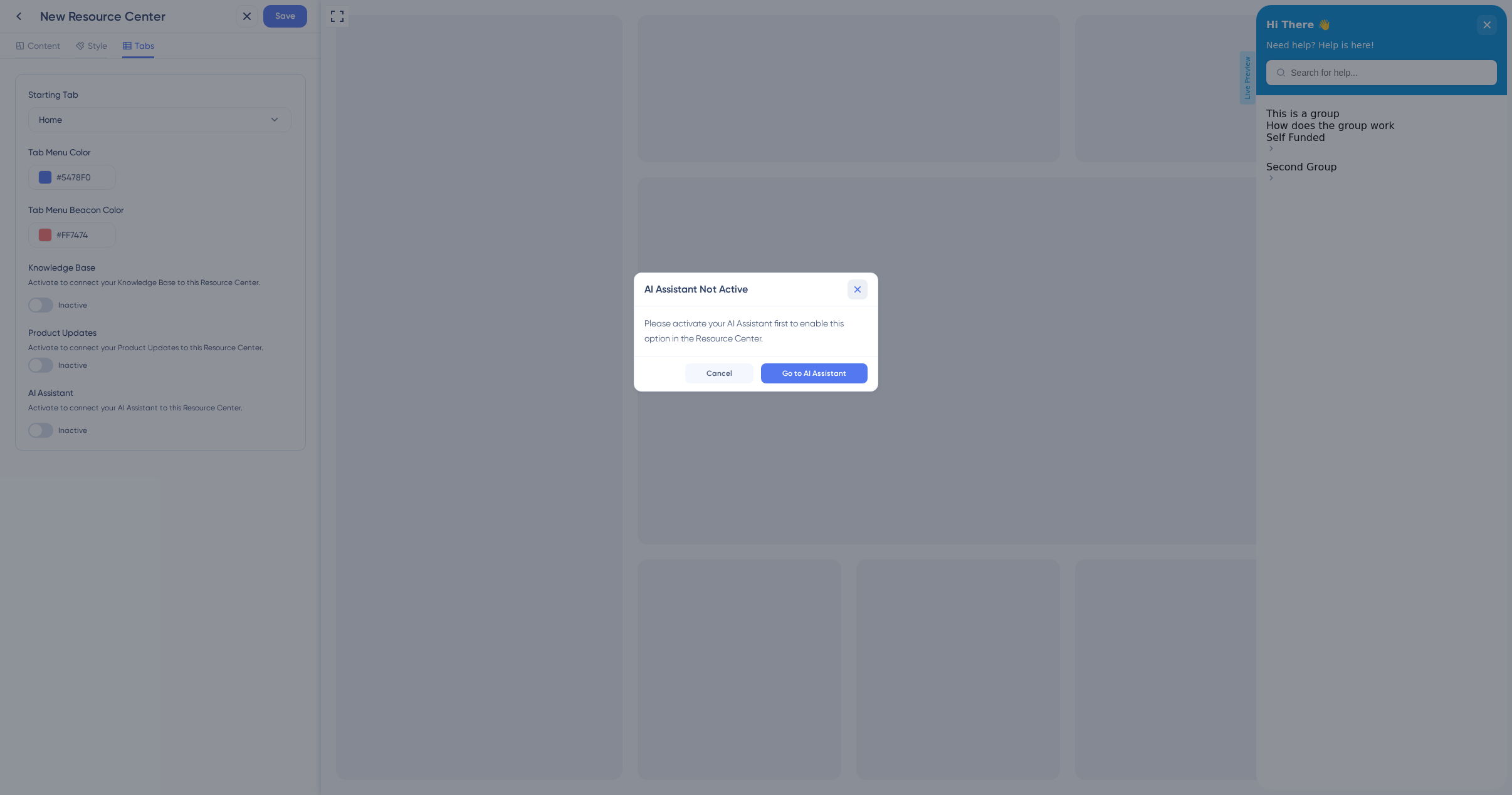
click at [862, 287] on icon at bounding box center [857, 289] width 13 height 13
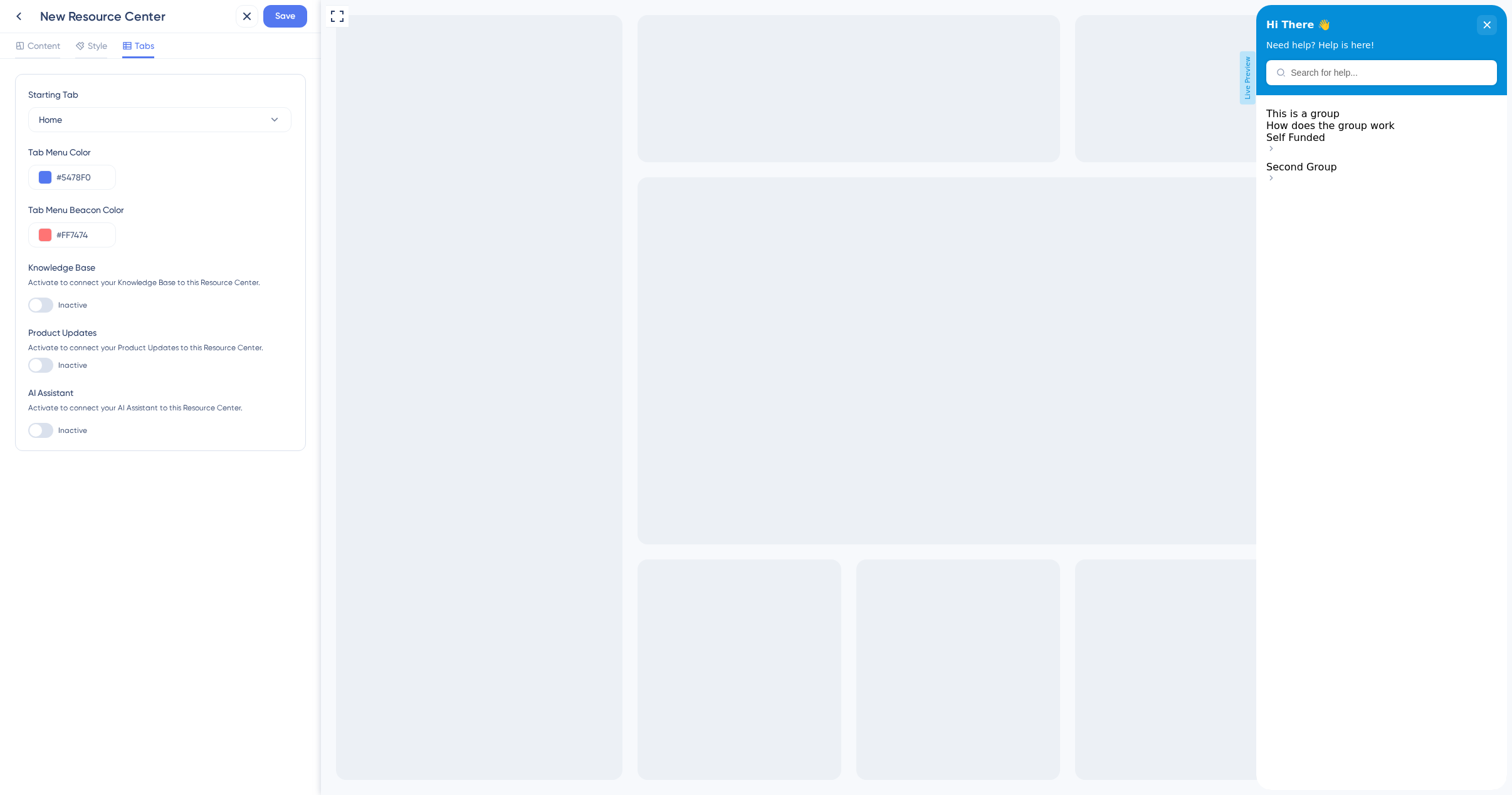
click at [47, 366] on div at bounding box center [40, 365] width 25 height 15
click at [28, 366] on input "Inactive" at bounding box center [28, 366] width 1 height 1
checkbox input "true"
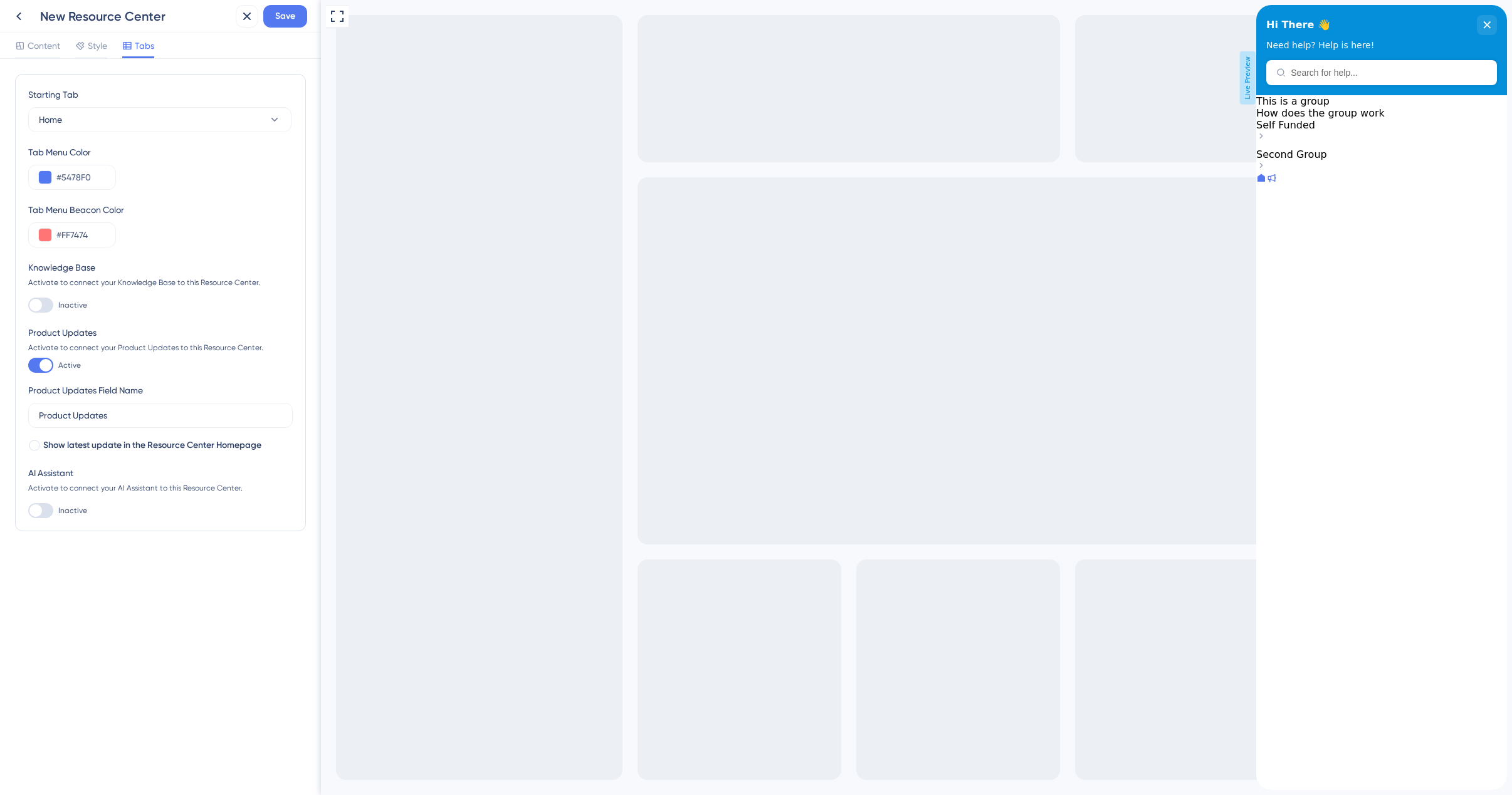
click at [1276, 186] on div at bounding box center [1271, 186] width 10 height 0
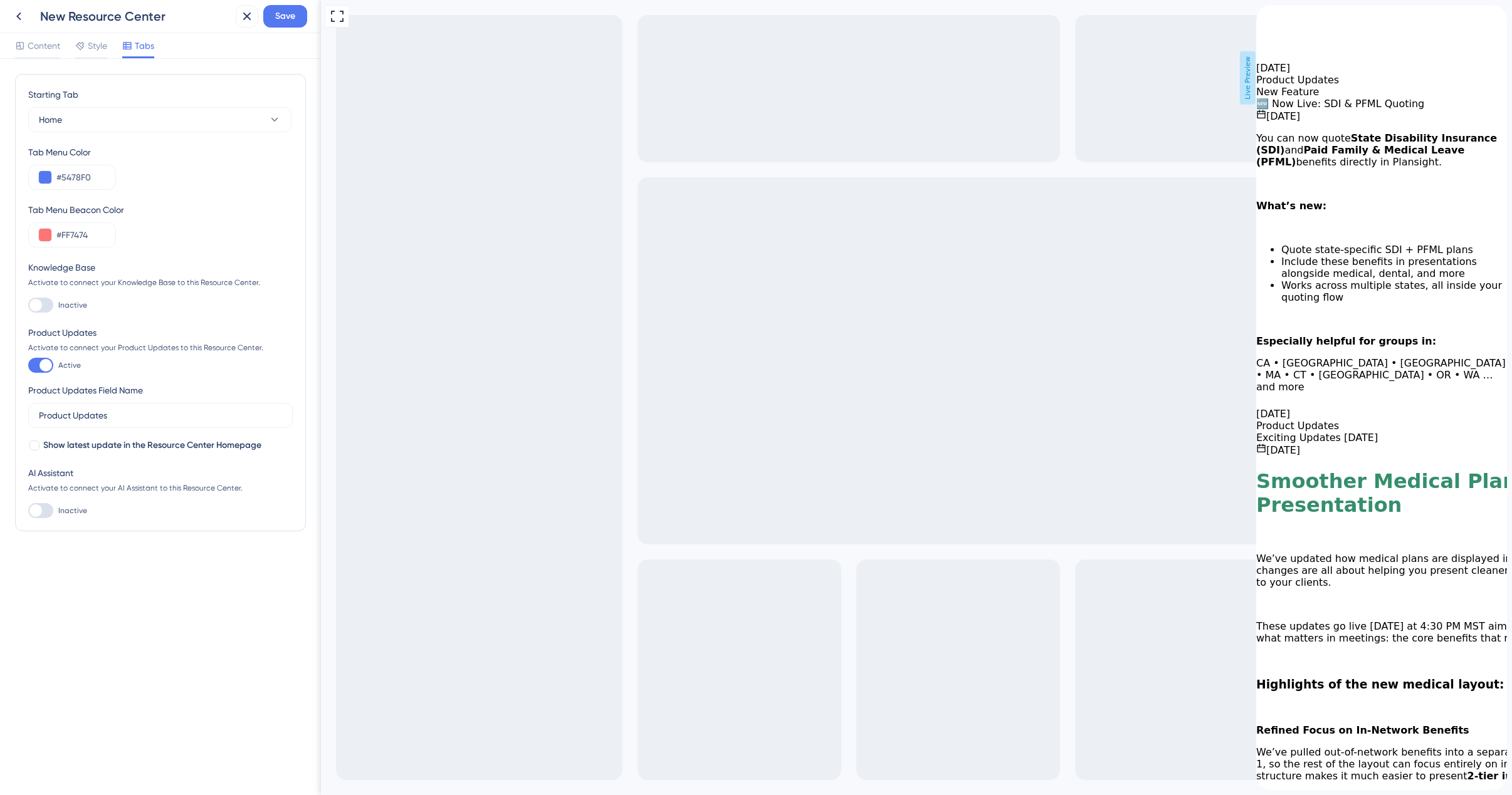
click at [1270, 48] on icon "close resource center" at bounding box center [1266, 52] width 7 height 7
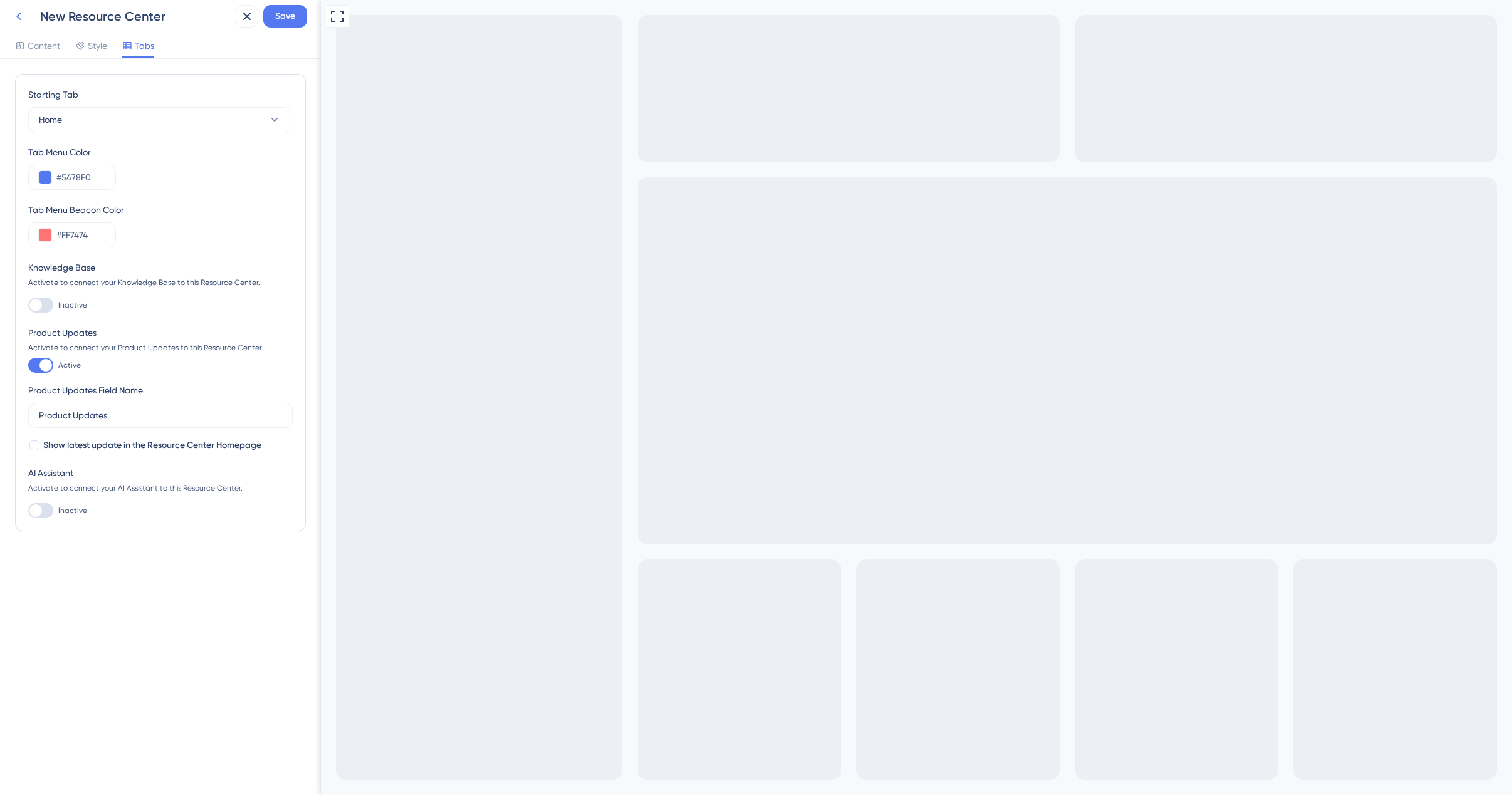
click at [19, 16] on icon at bounding box center [19, 16] width 15 height 15
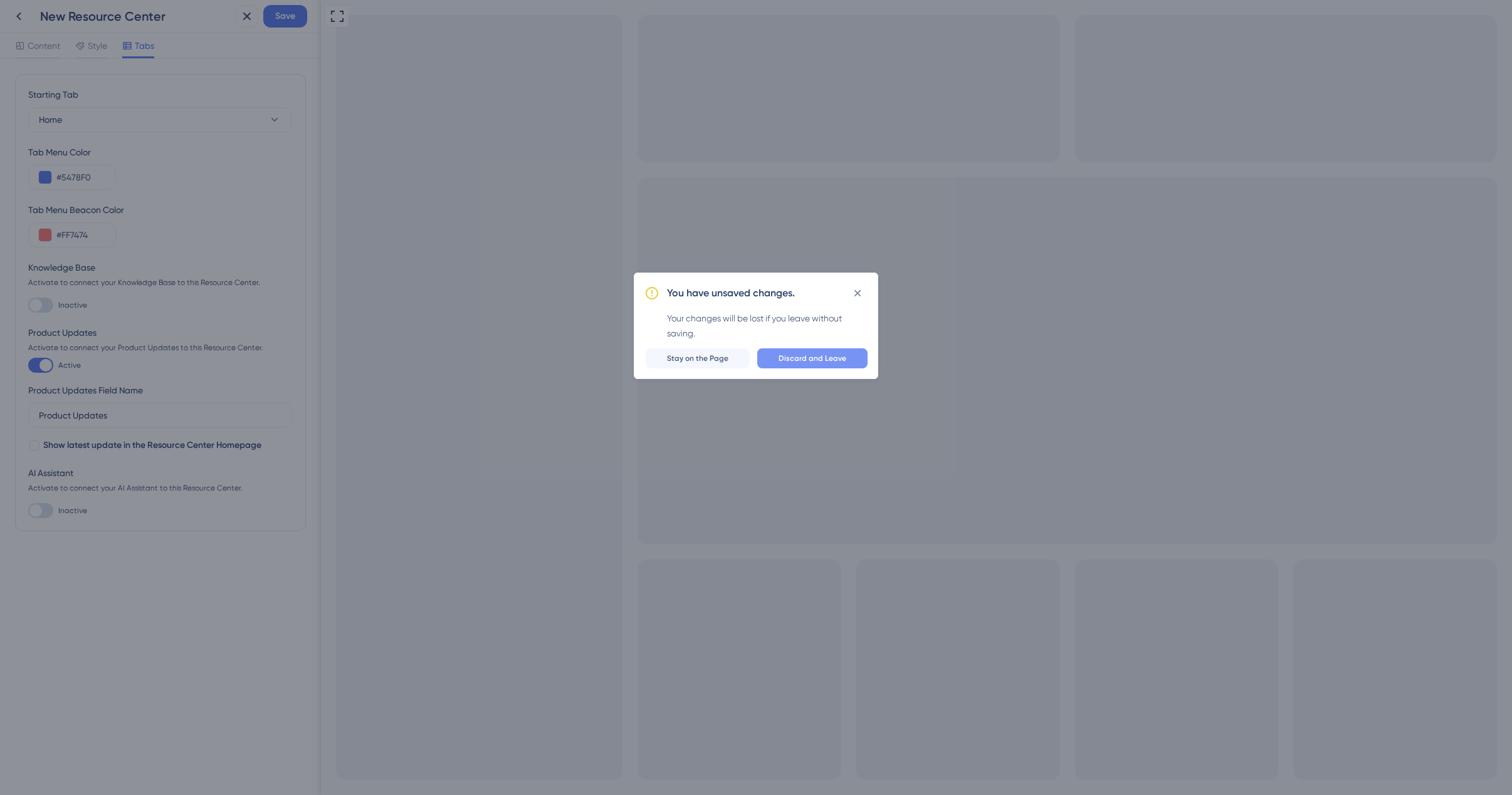
click at [816, 360] on span "Discard and Leave" at bounding box center [812, 358] width 68 height 10
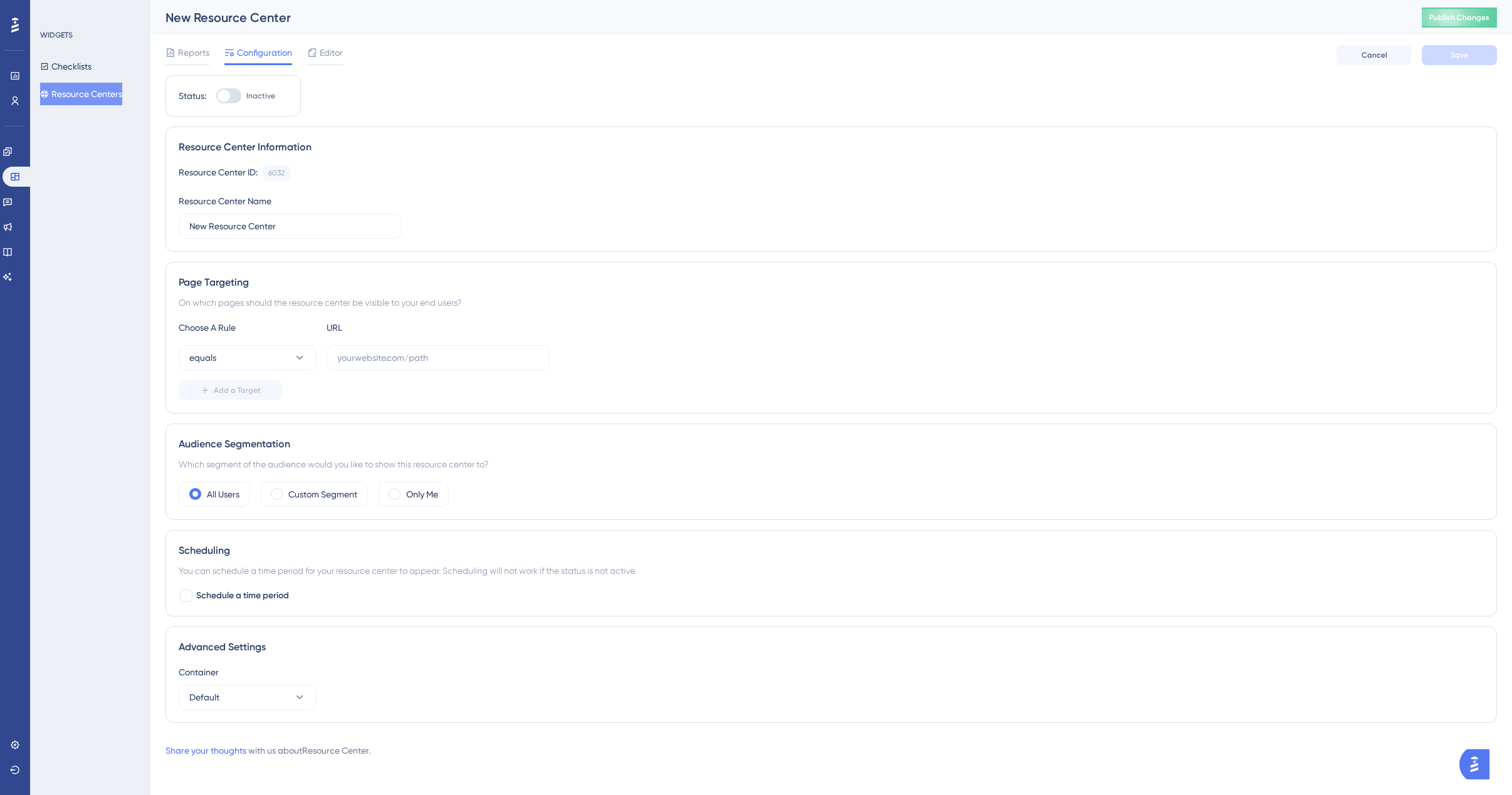
click at [88, 96] on button "Resource Centers" at bounding box center [81, 94] width 82 height 23
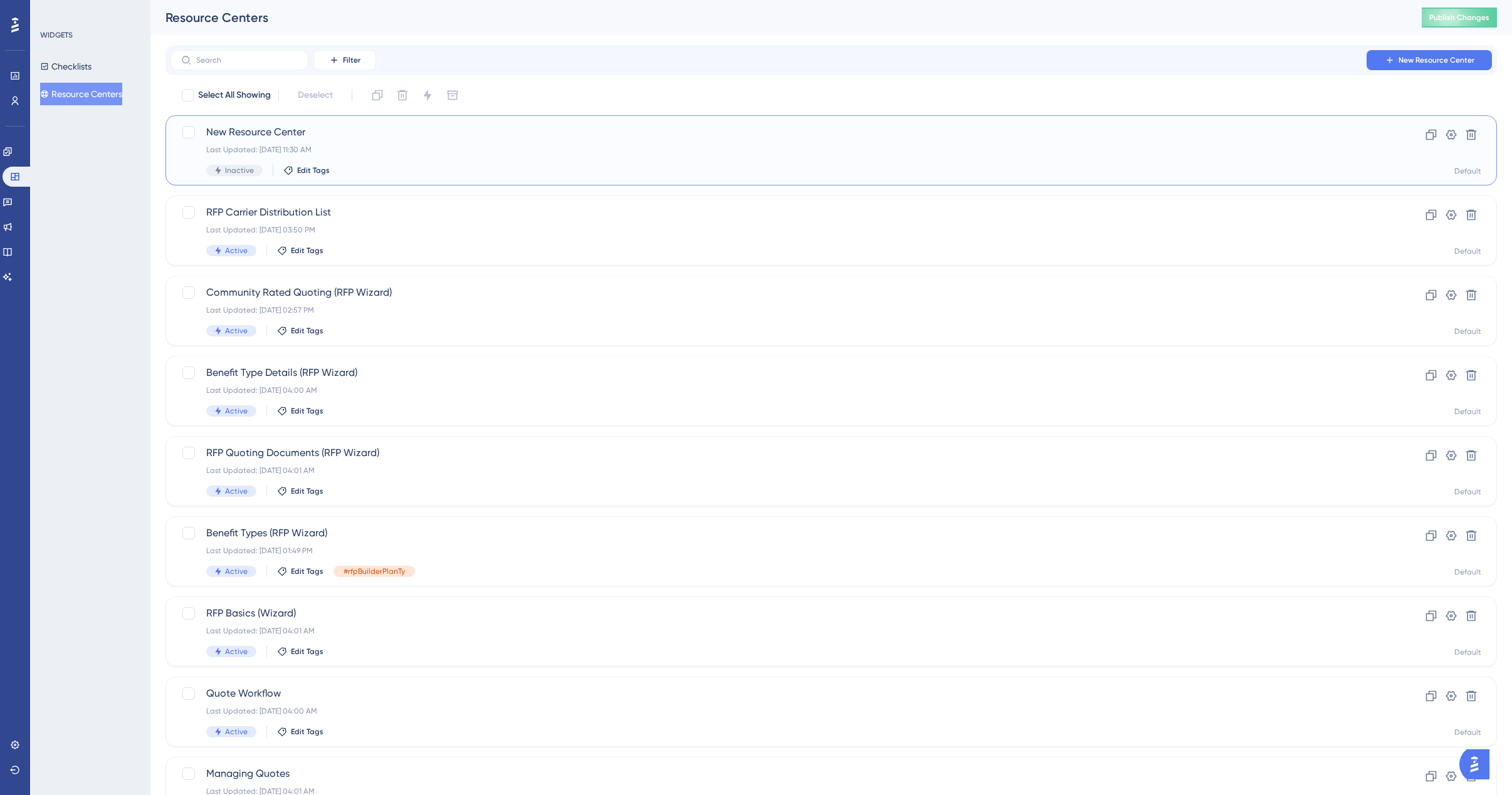
click at [251, 139] on span "New Resource Center" at bounding box center [781, 132] width 1150 height 15
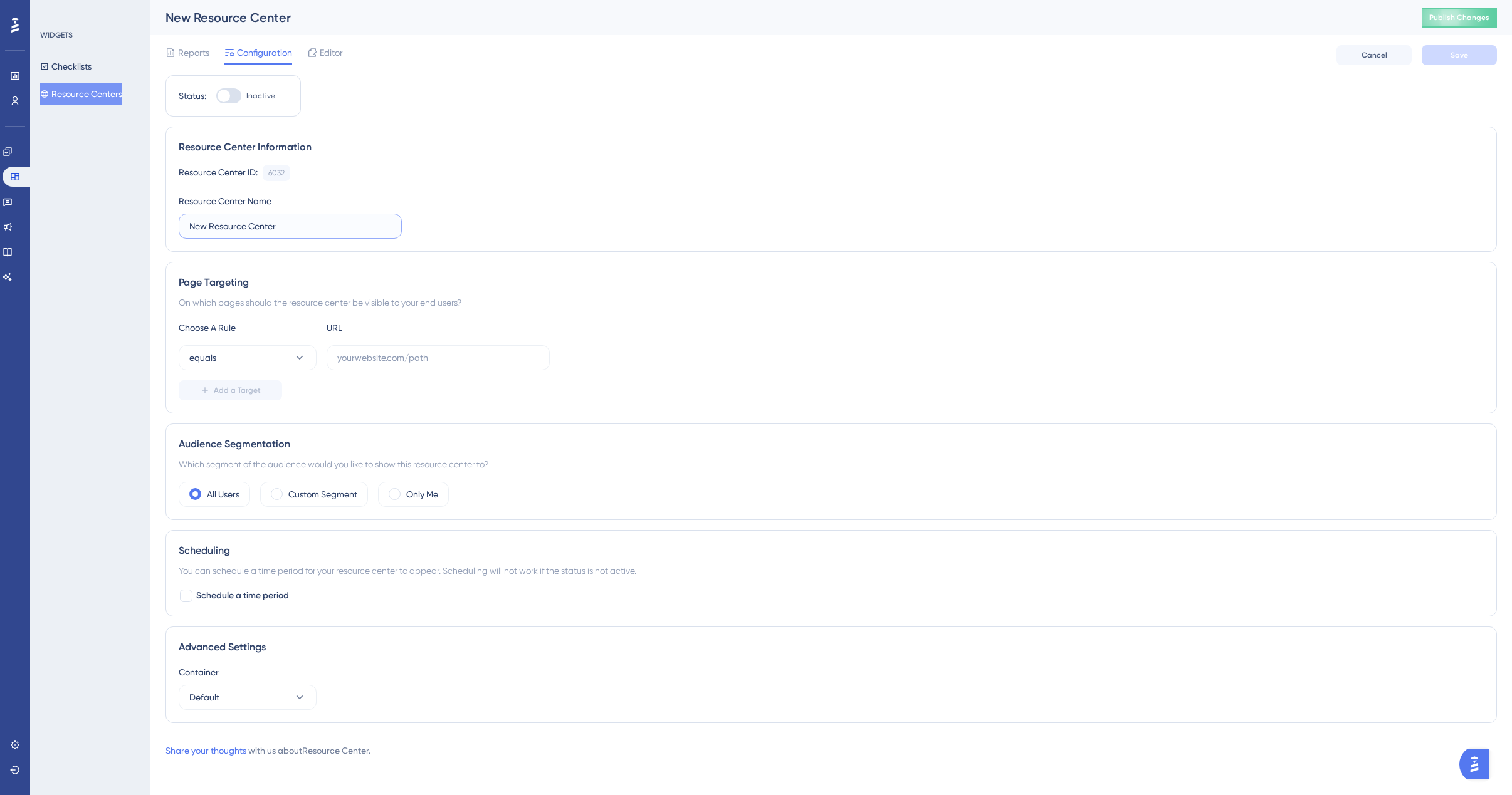
drag, startPoint x: 309, startPoint y: 232, endPoint x: 169, endPoint y: 211, distance: 141.6
click at [169, 210] on div "Resource Center Information Resource Center ID: 6032 Copy Resource Center Name …" at bounding box center [831, 189] width 1331 height 125
type input "T"
type input "Practice Resource Center"
click at [152, 541] on div "Performance Users Engagement Widgets Feedback Product Updates Knowledge Base AI…" at bounding box center [831, 389] width 1361 height 778
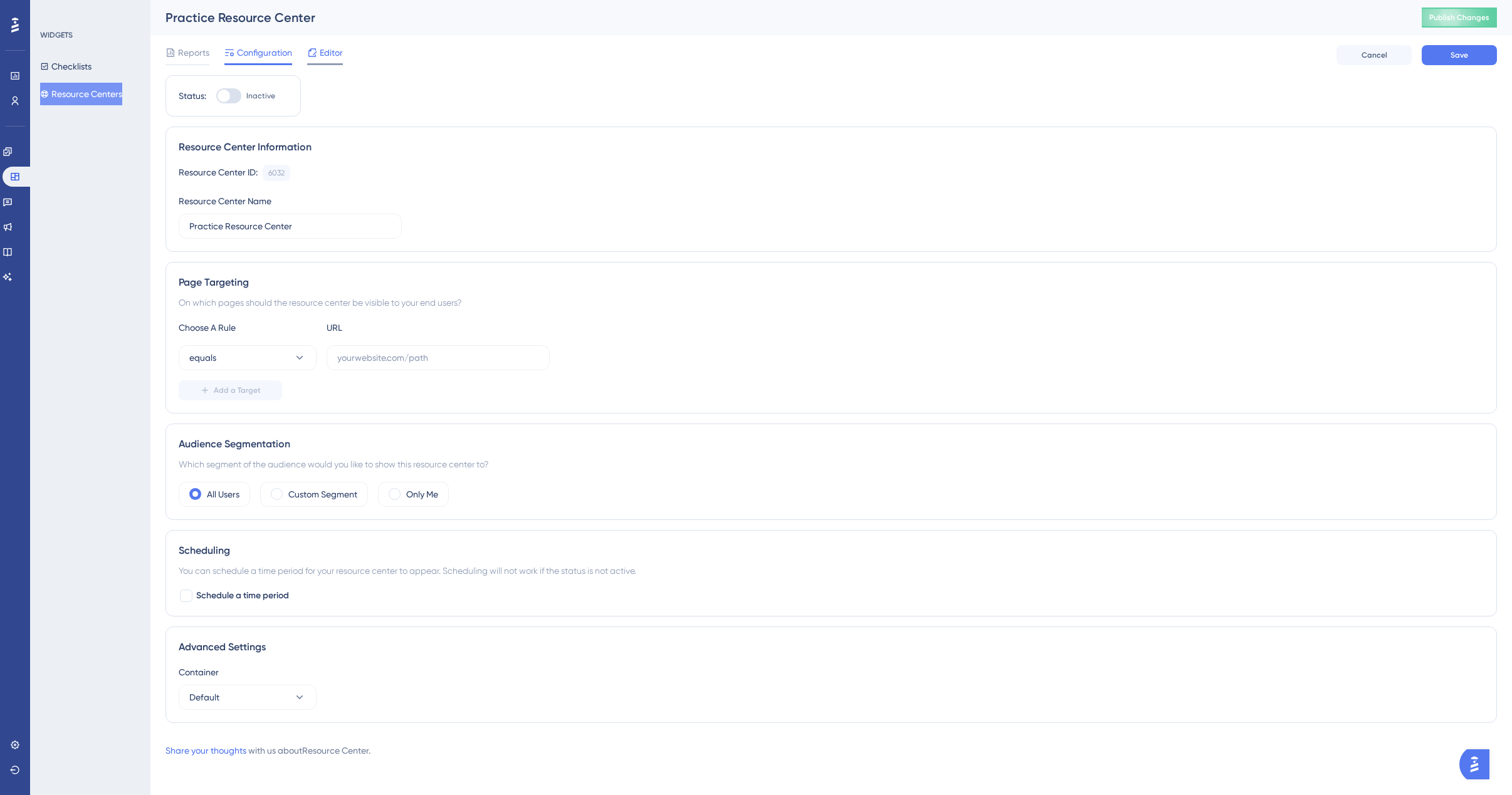
click at [335, 57] on span "Editor" at bounding box center [331, 52] width 23 height 15
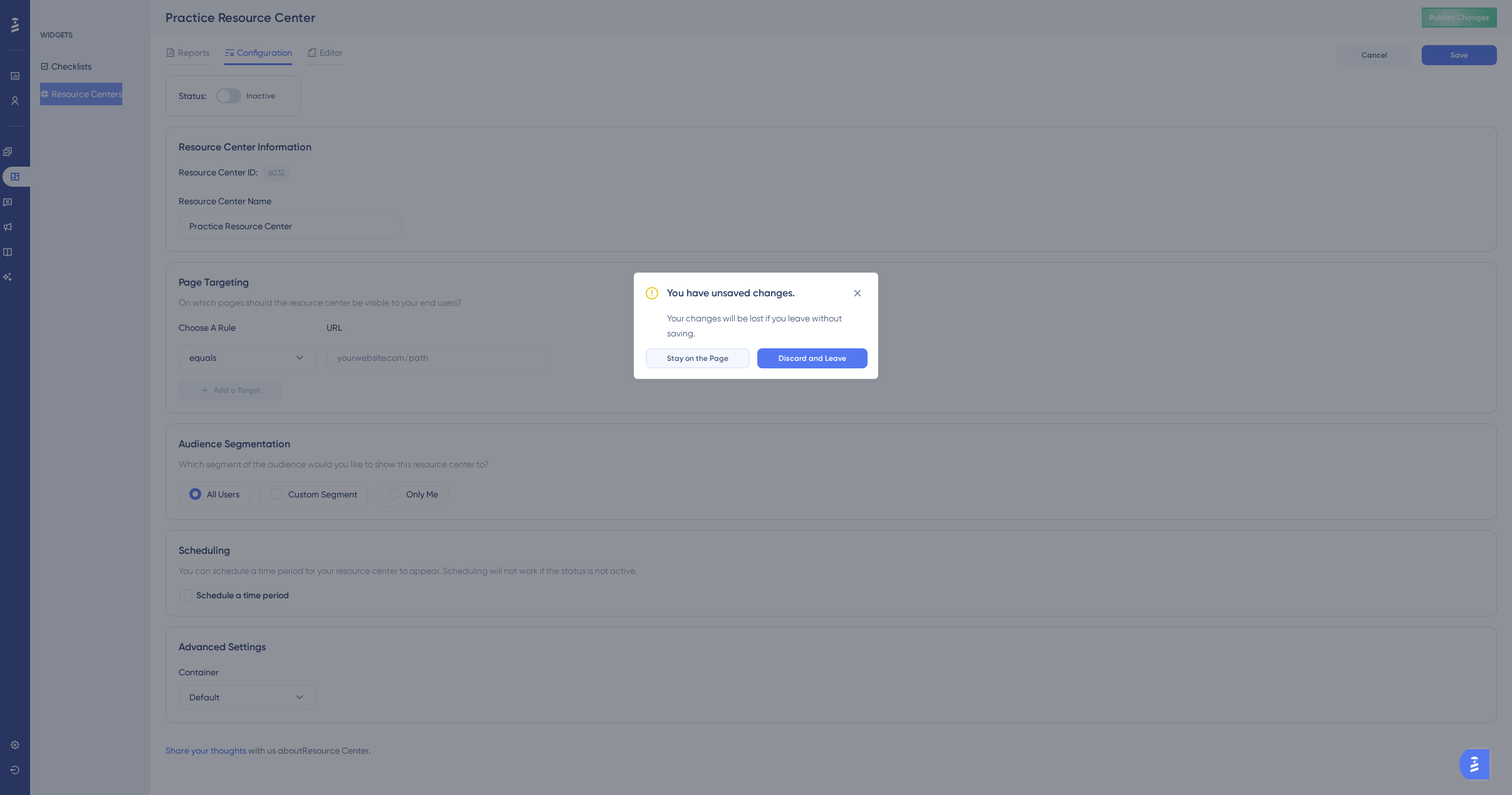
click at [692, 363] on button "Stay on the Page" at bounding box center [698, 358] width 104 height 20
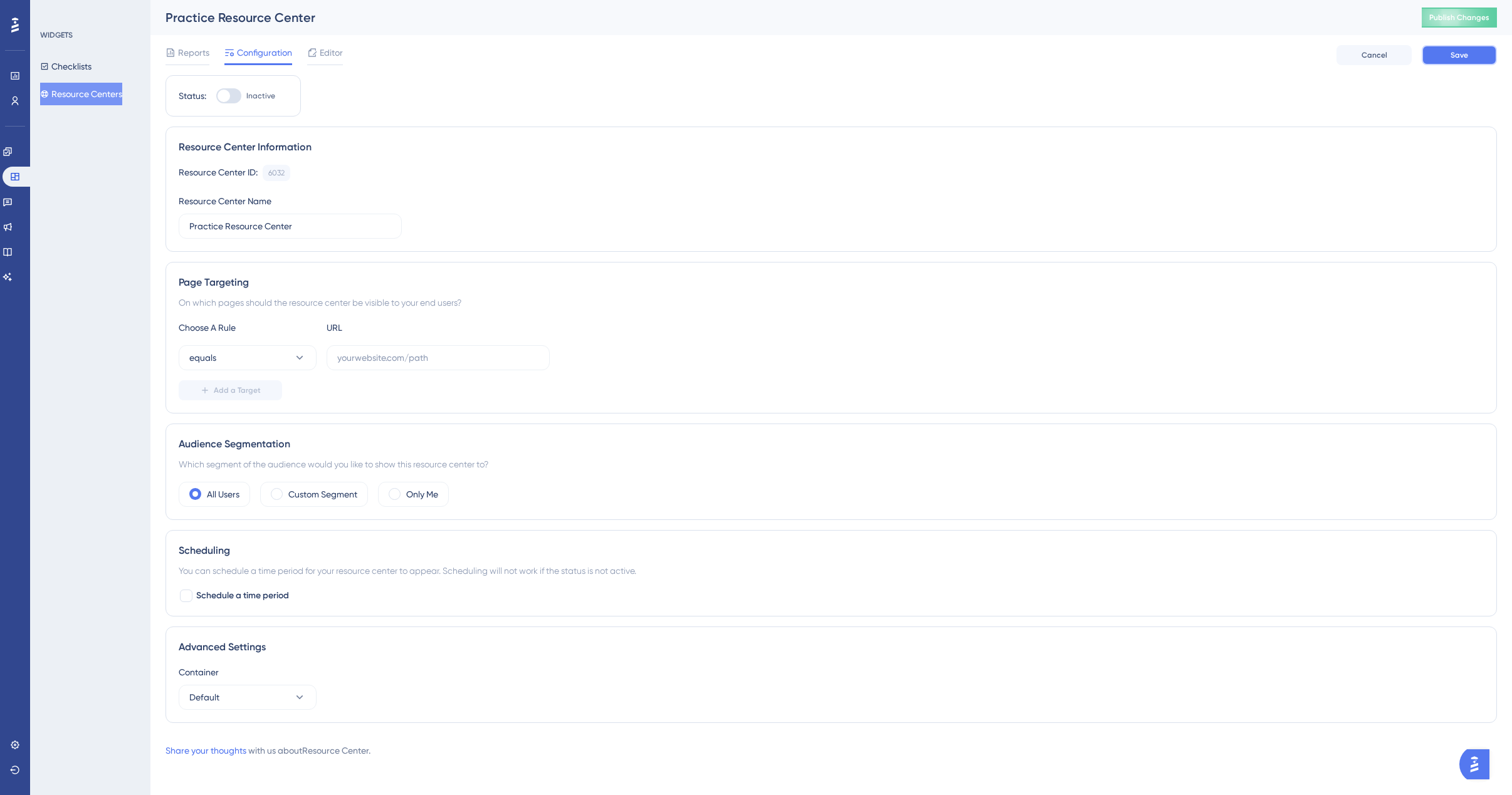
click at [1444, 54] on button "Save" at bounding box center [1459, 55] width 75 height 20
click at [383, 356] on input "text" at bounding box center [438, 358] width 202 height 14
paste input "https://stage.plansight.com/app#listCoverLetterTemplates"
type input "https://stage.plansight.com/app#listCoverLetterTemplates"
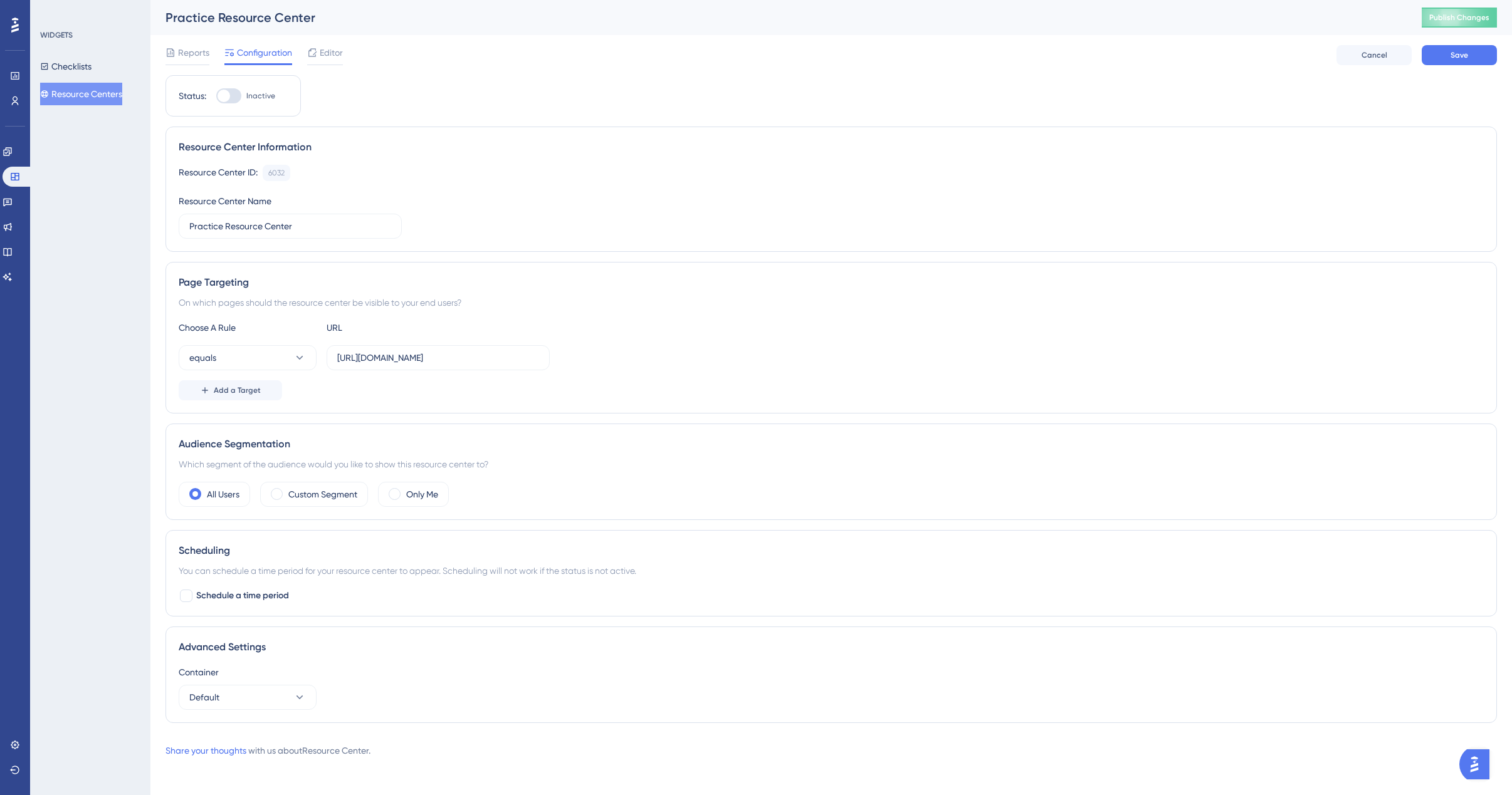
scroll to position [0, 0]
click at [678, 374] on div "Choose A Rule URL equals https://stage.plansight.com/app#listCoverLetterTemplat…" at bounding box center [831, 360] width 1305 height 80
click at [1451, 62] on button "Save" at bounding box center [1459, 55] width 75 height 20
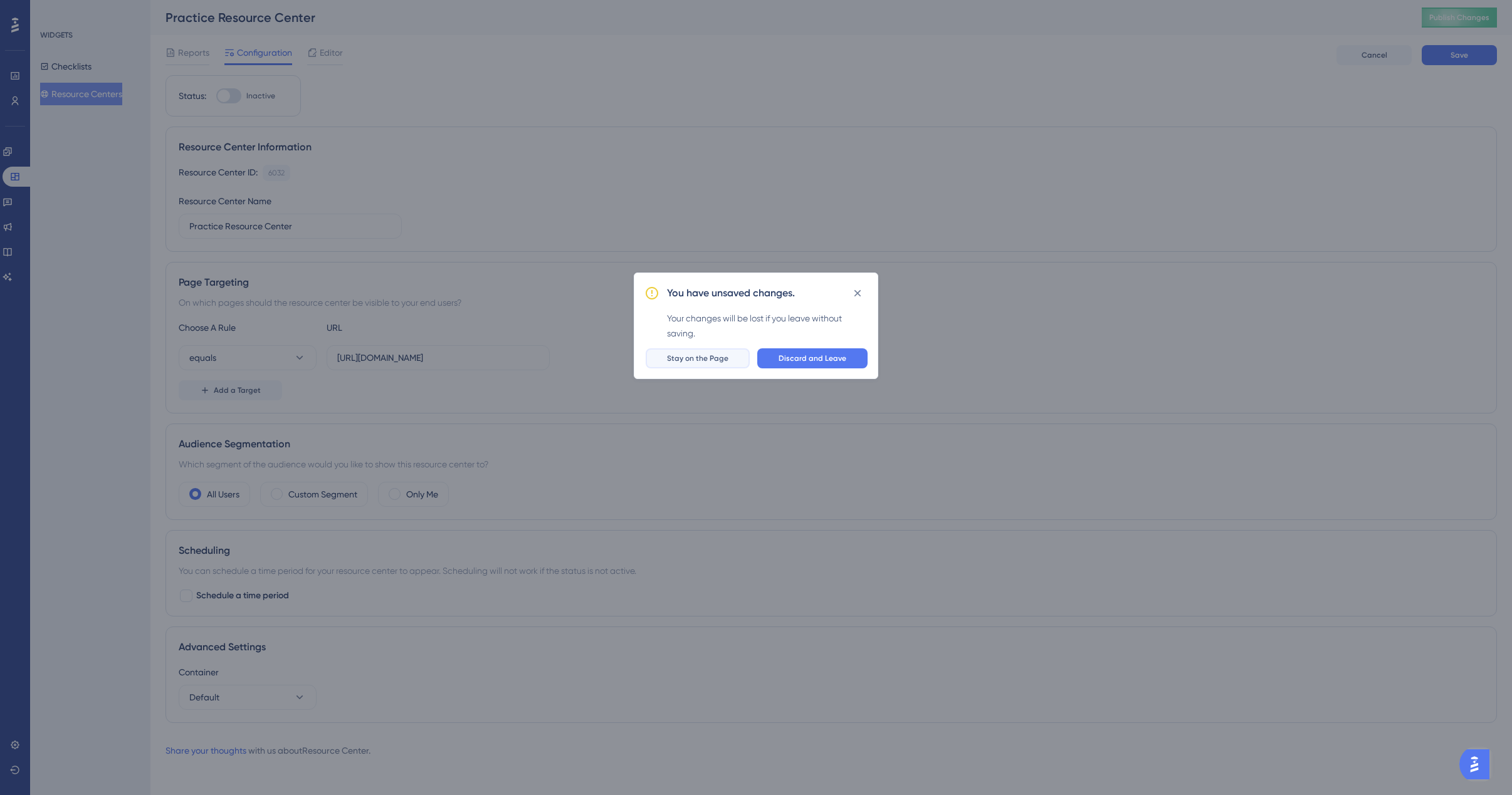
click at [717, 359] on span "Stay on the Page" at bounding box center [698, 358] width 62 height 10
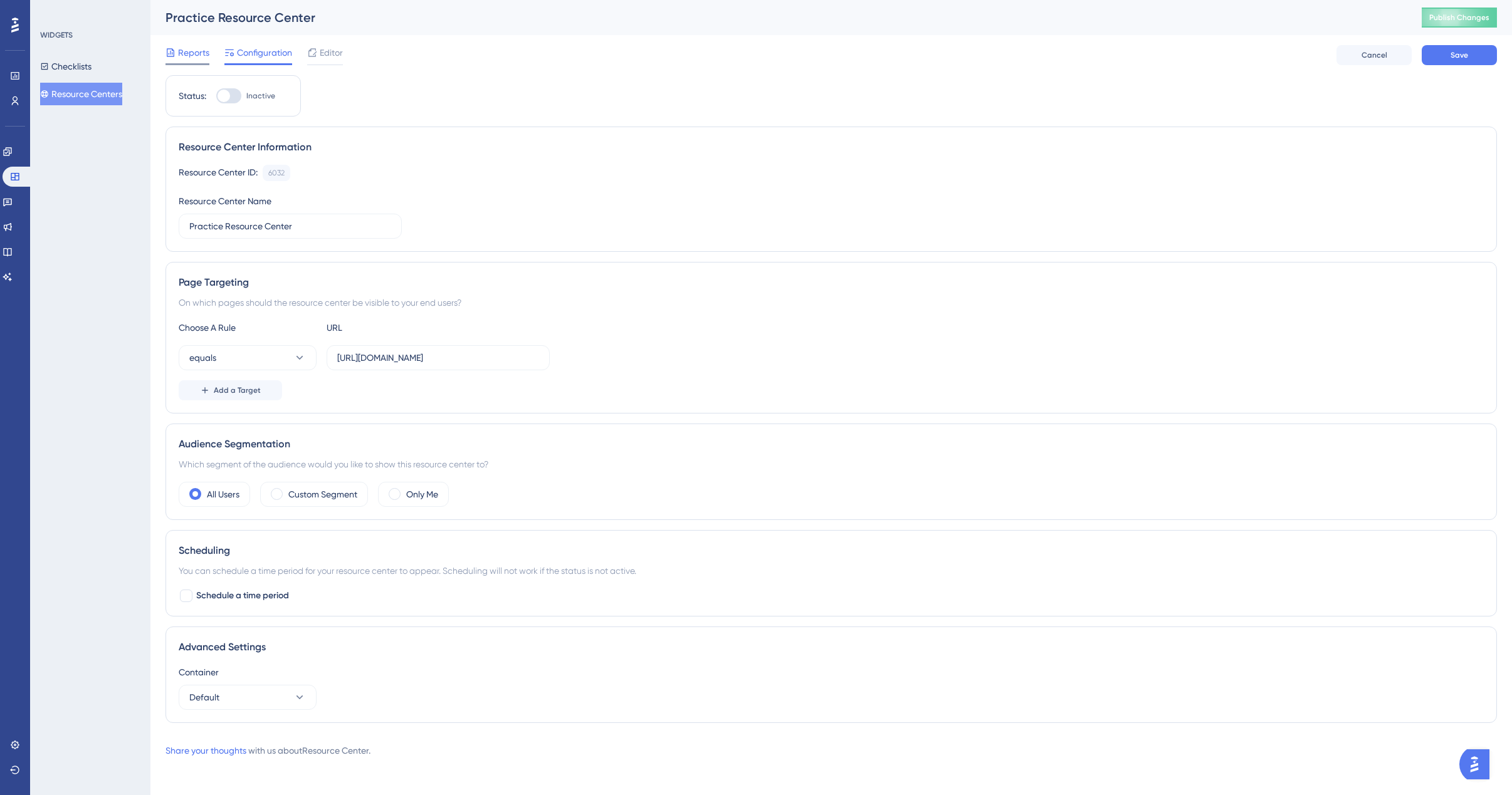
click at [197, 50] on span "Reports" at bounding box center [193, 52] width 31 height 15
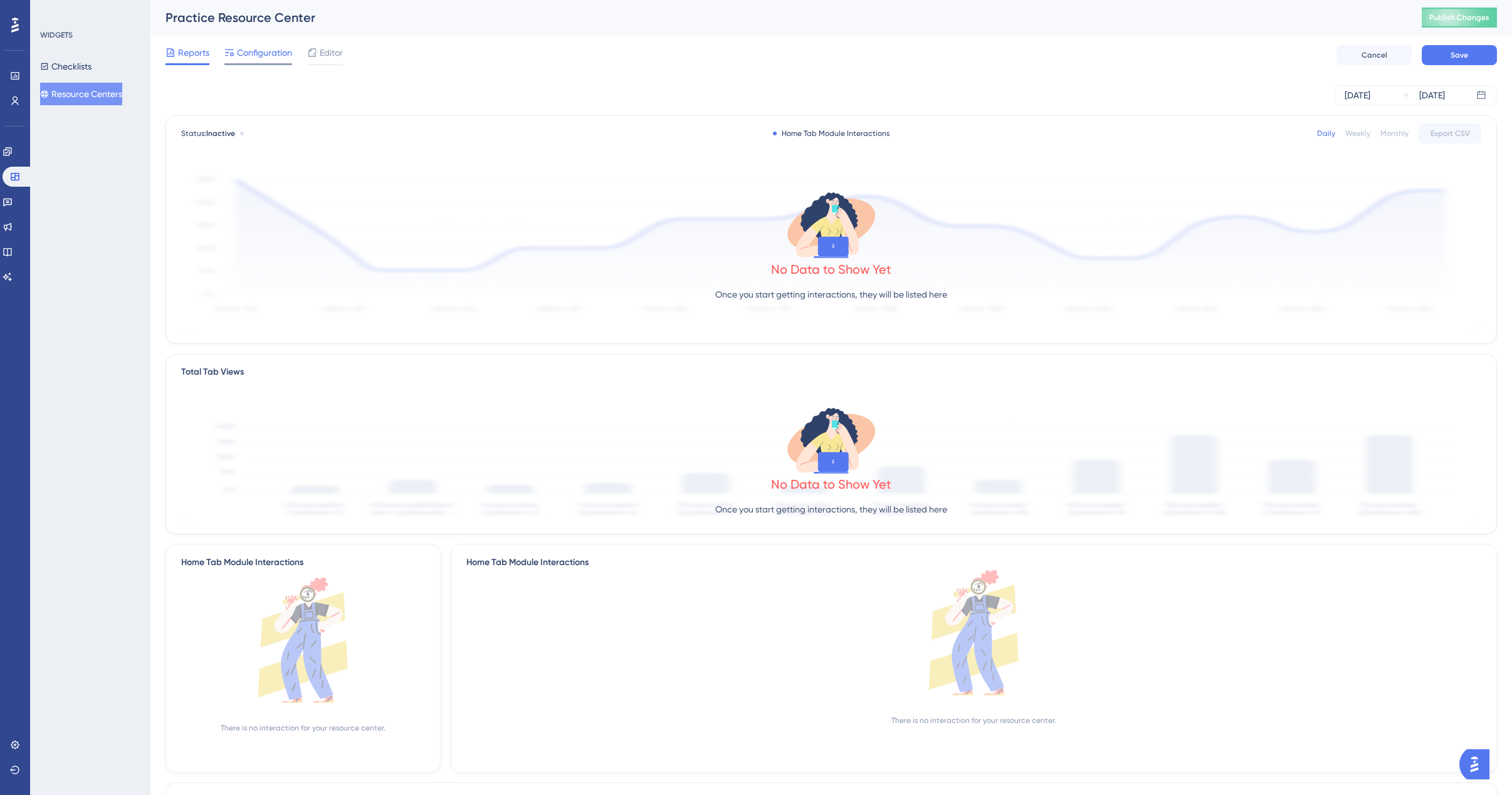
click at [260, 52] on span "Configuration" at bounding box center [264, 52] width 55 height 15
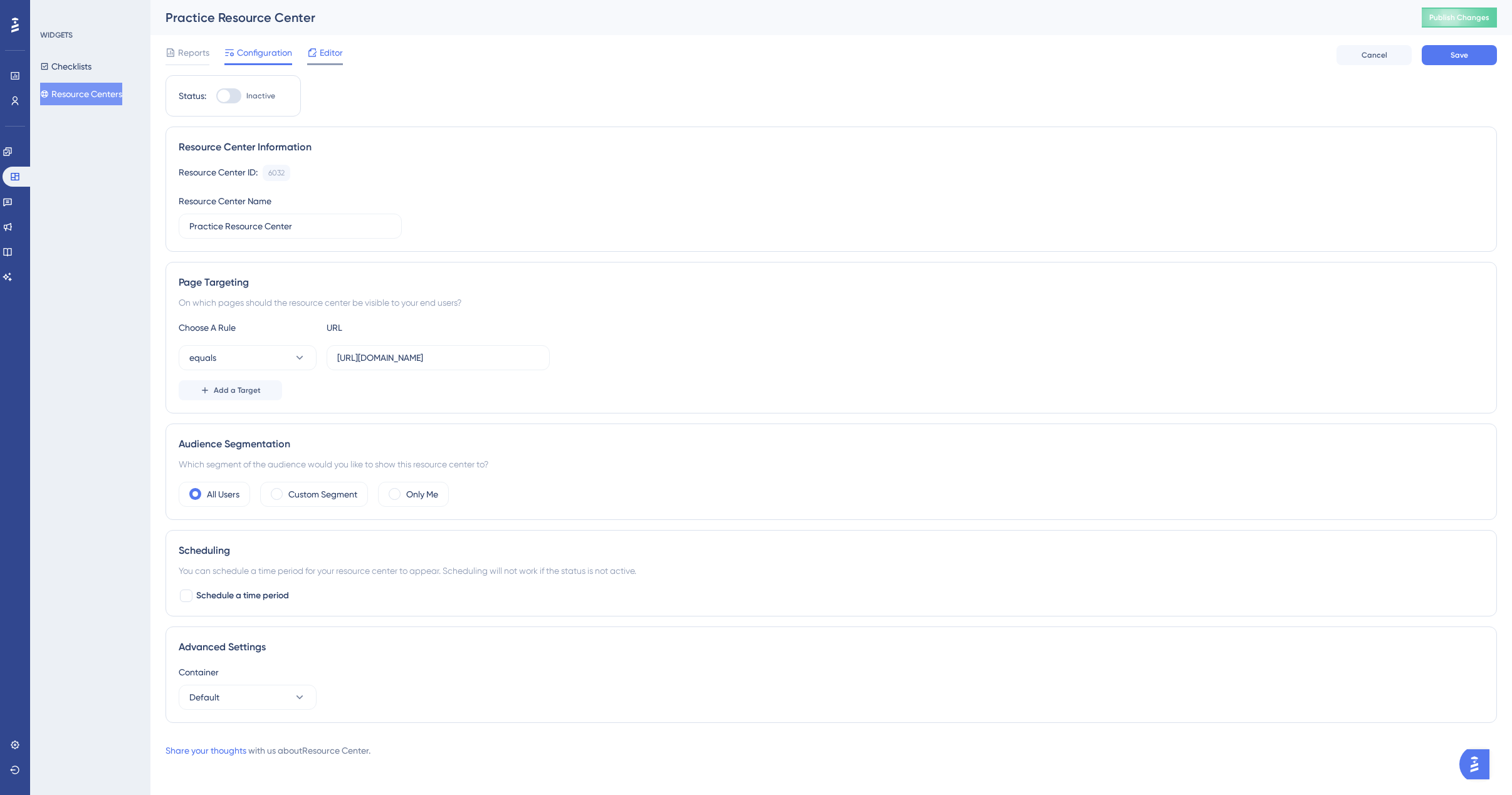
click at [309, 52] on icon at bounding box center [312, 52] width 10 height 10
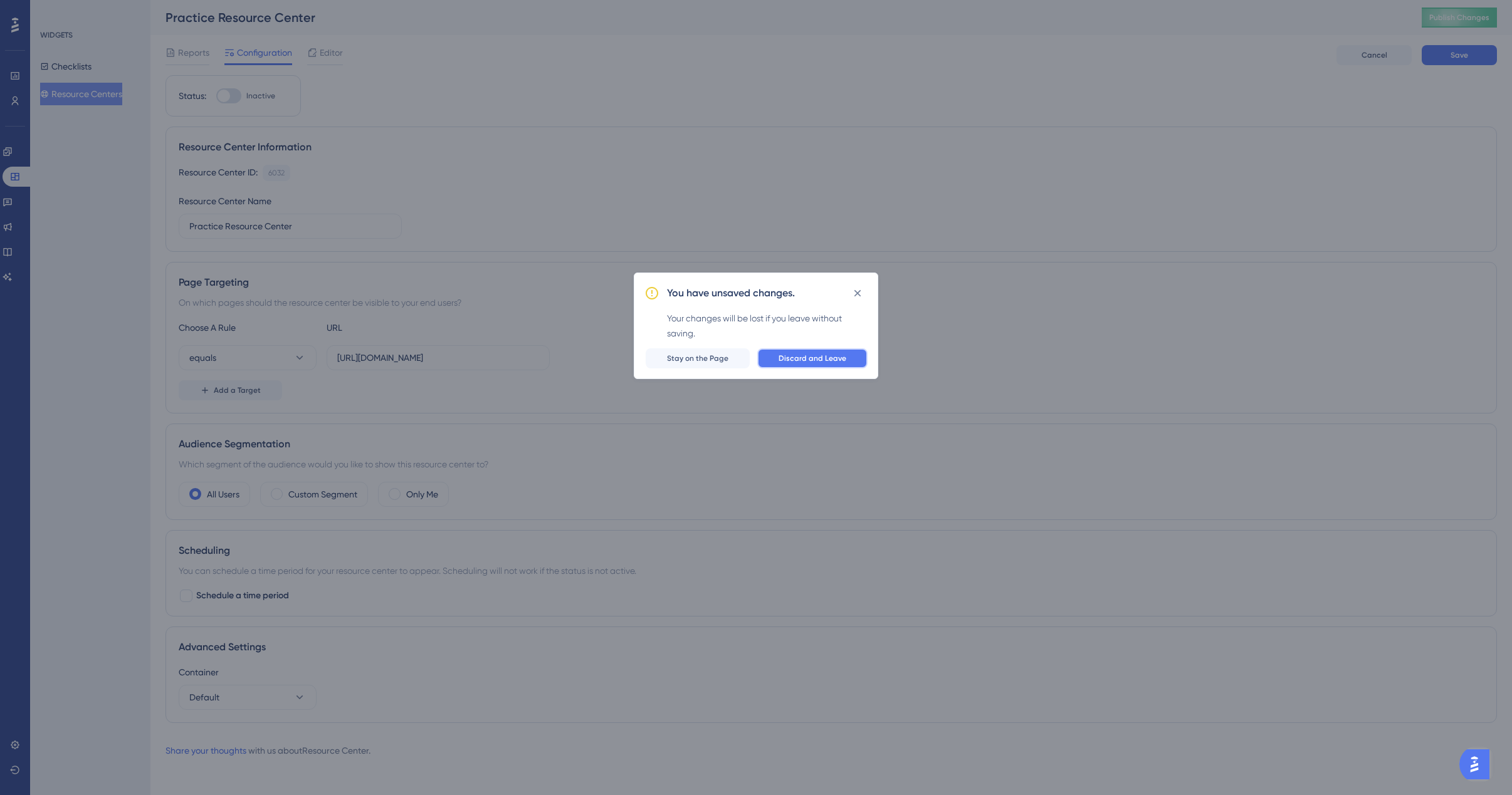
click at [794, 362] on span "Discard and Leave" at bounding box center [812, 358] width 68 height 10
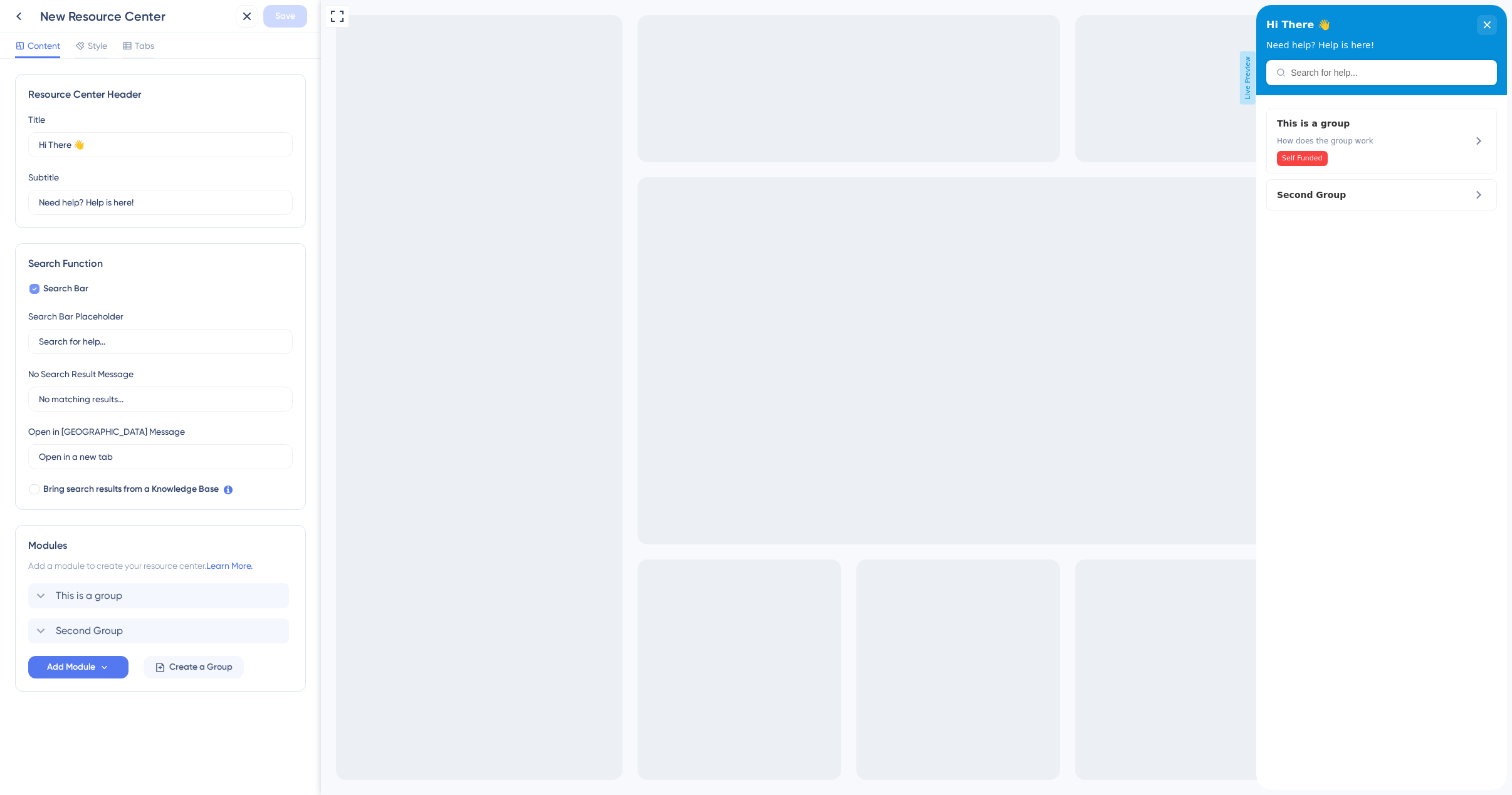
click at [34, 288] on icon at bounding box center [35, 289] width 5 height 10
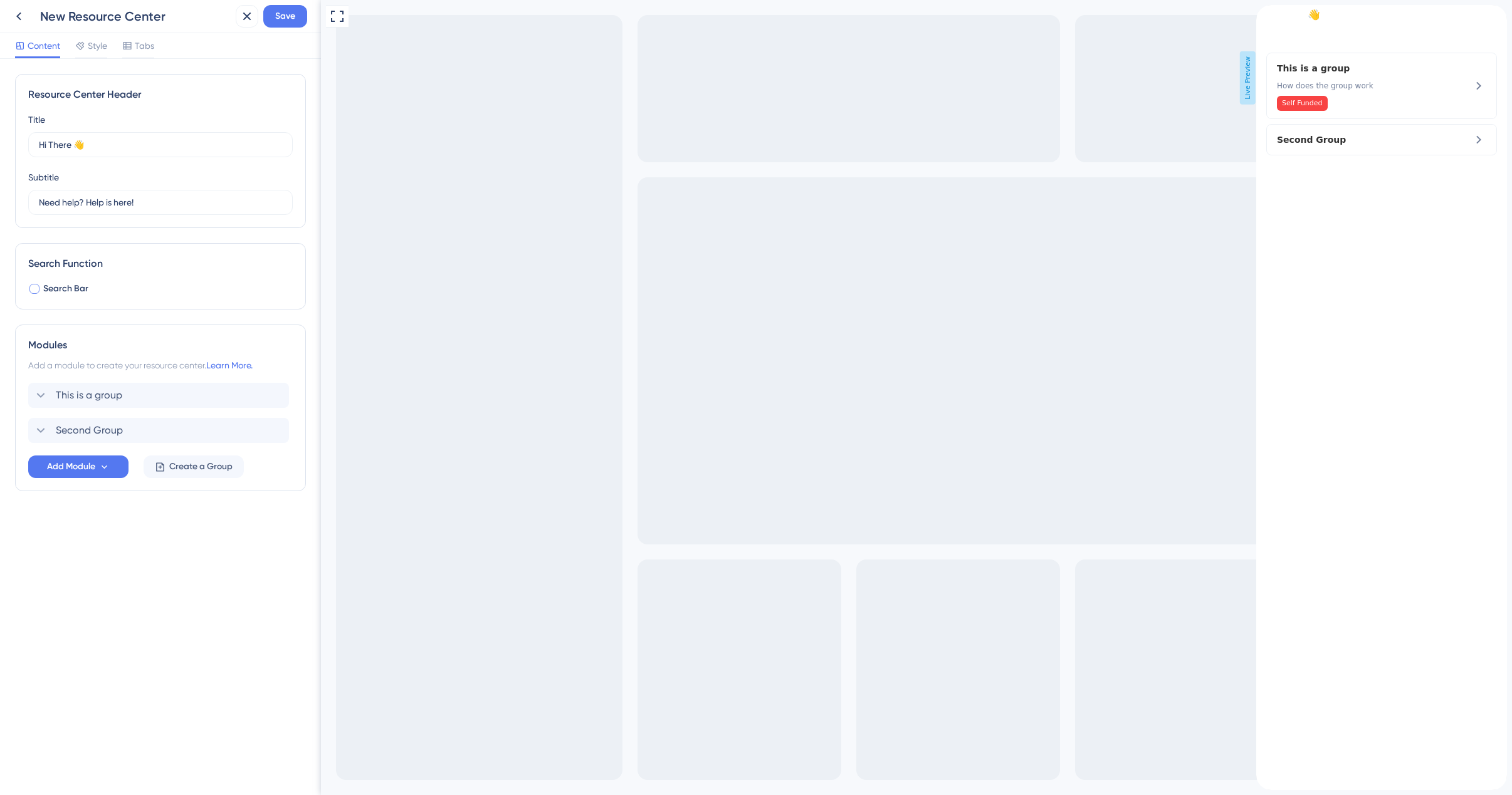
click at [35, 288] on div at bounding box center [34, 289] width 10 height 10
checkbox input "true"
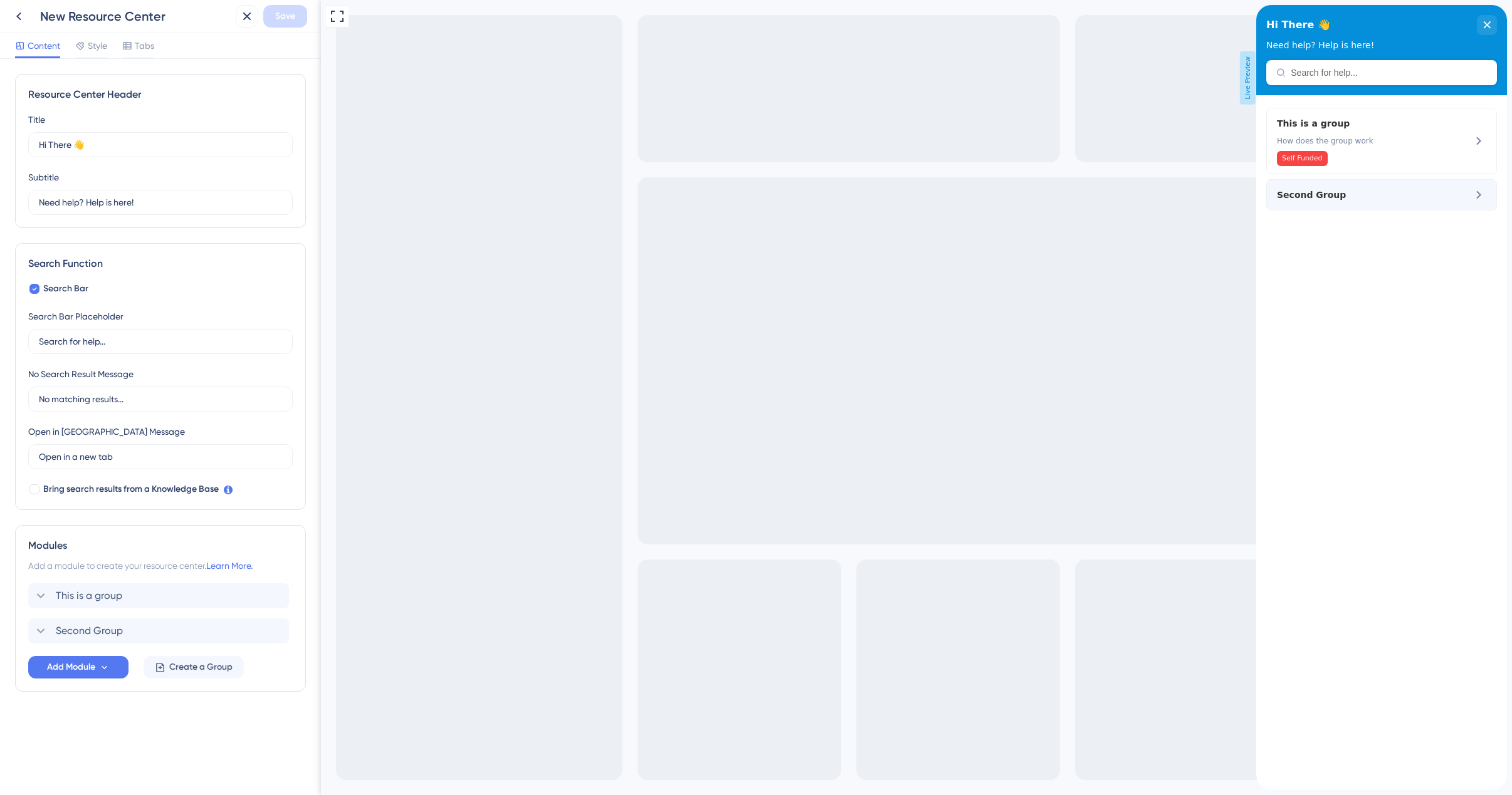
click at [1390, 197] on span "Second Group" at bounding box center [1351, 194] width 147 height 15
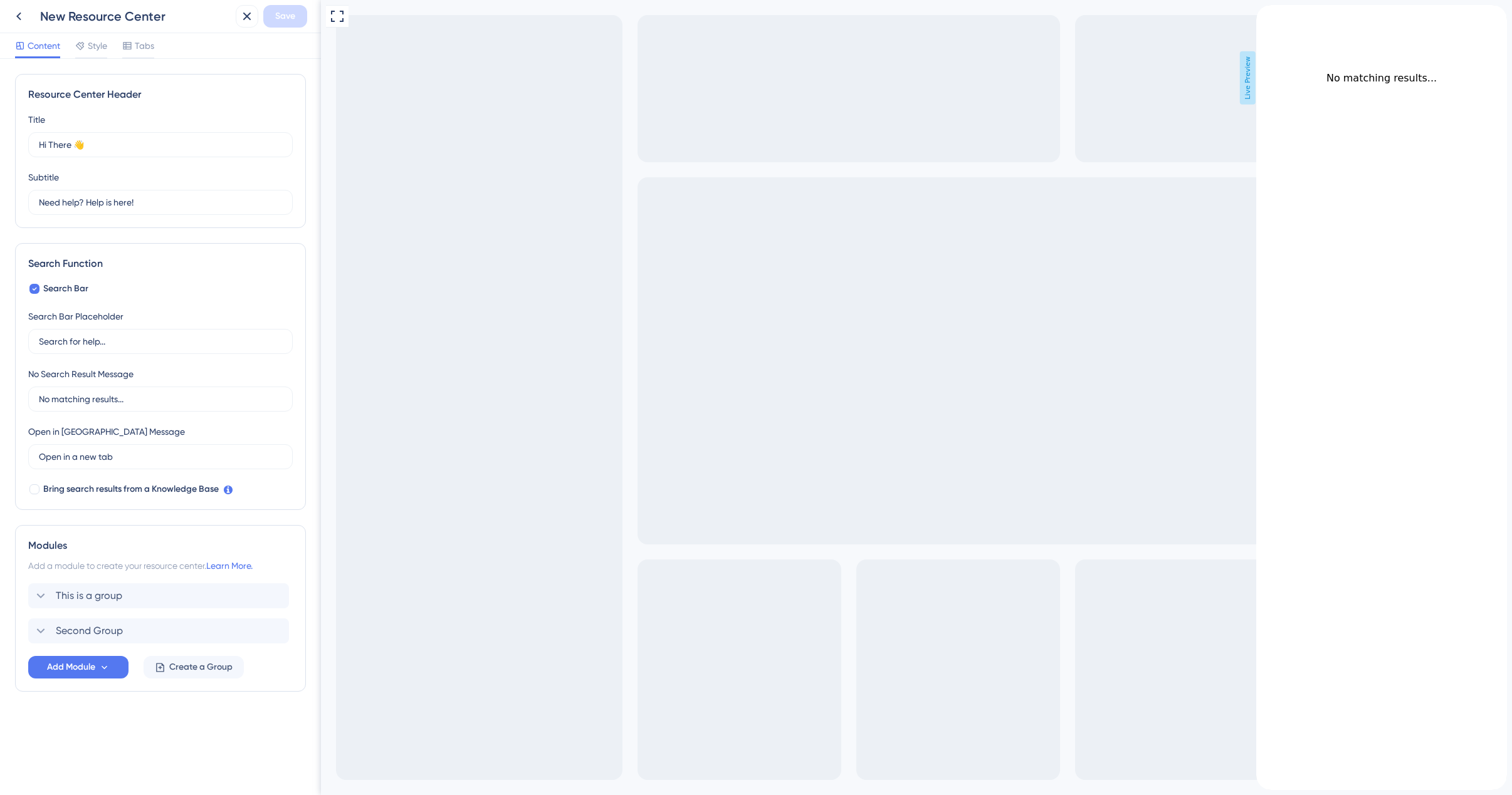
click at [1271, 17] on div "back to header" at bounding box center [1266, 11] width 20 height 13
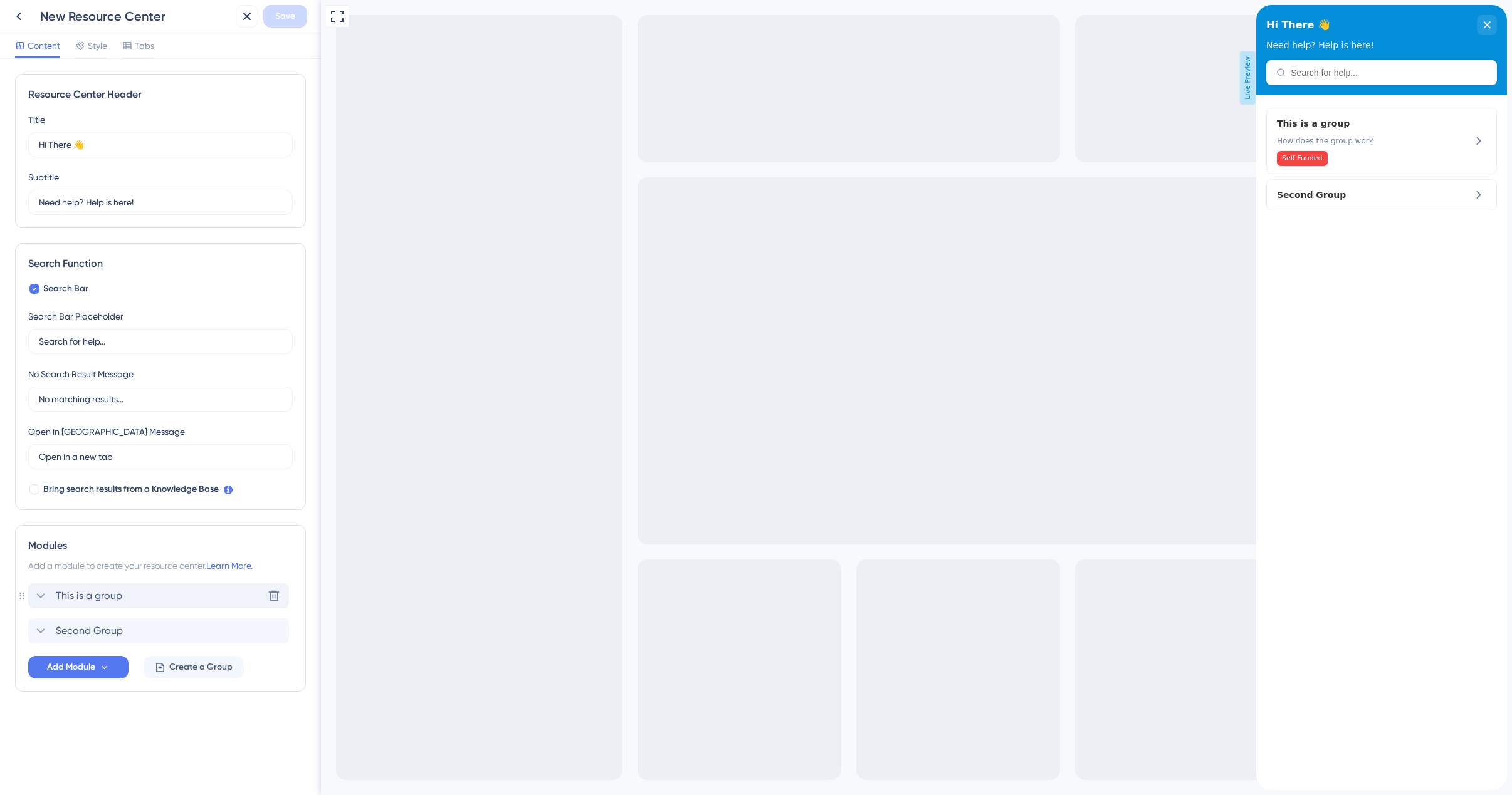
drag, startPoint x: 44, startPoint y: 597, endPoint x: 58, endPoint y: 595, distance: 14.1
click at [44, 597] on icon at bounding box center [40, 596] width 15 height 15
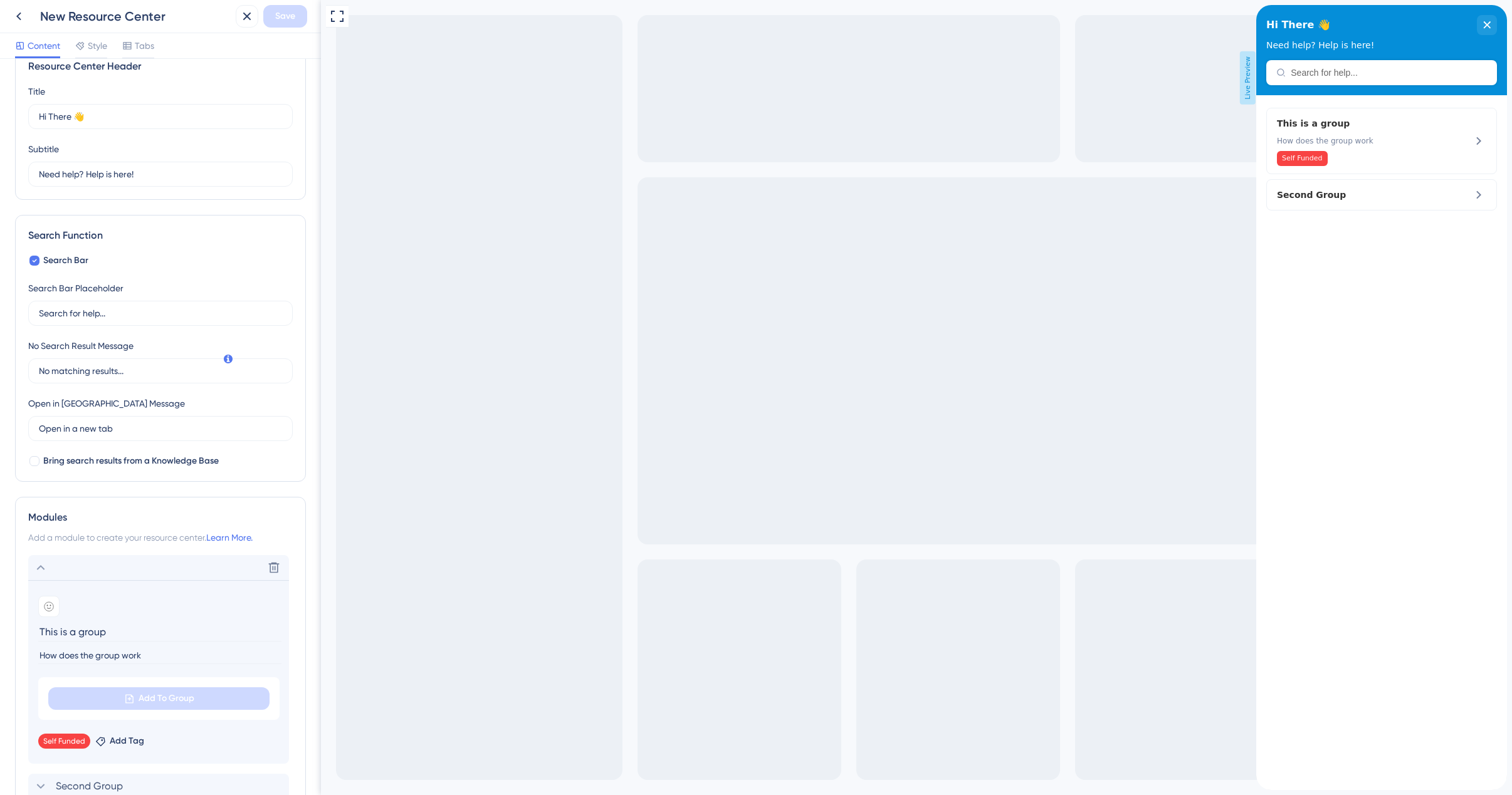
scroll to position [131, 0]
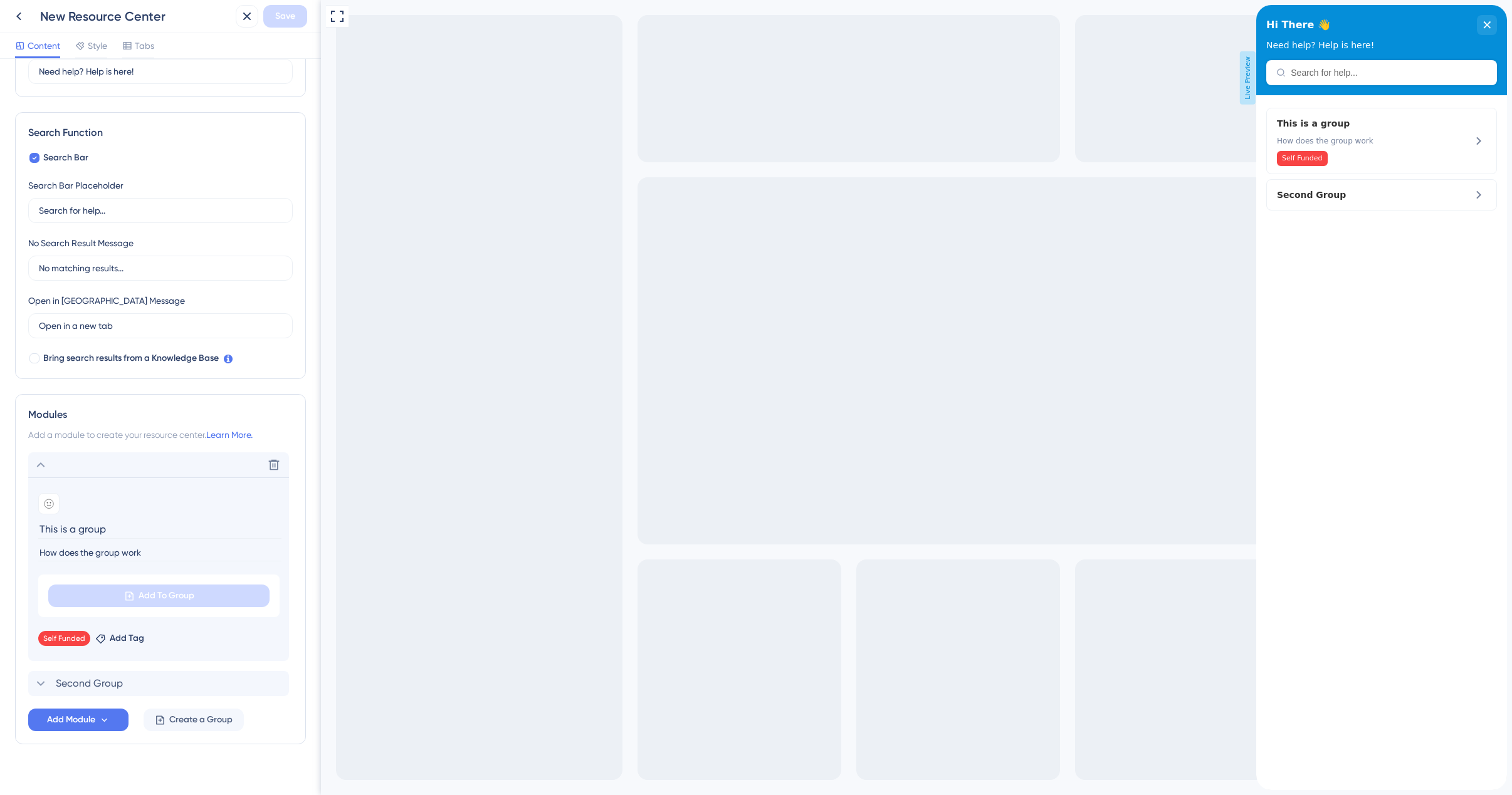
click at [113, 549] on input "How does the group work" at bounding box center [160, 553] width 243 height 17
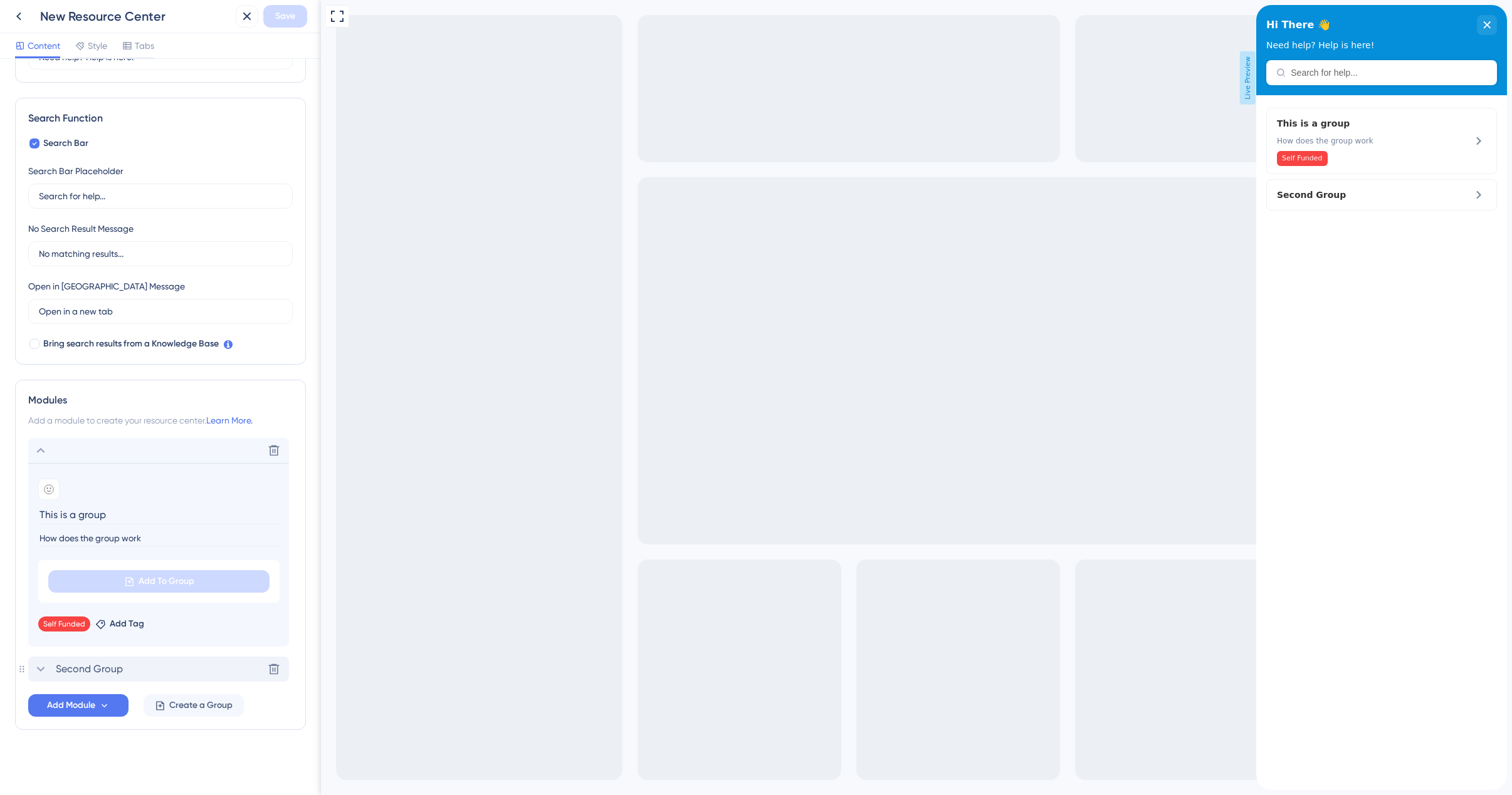
click at [39, 674] on icon at bounding box center [40, 669] width 15 height 15
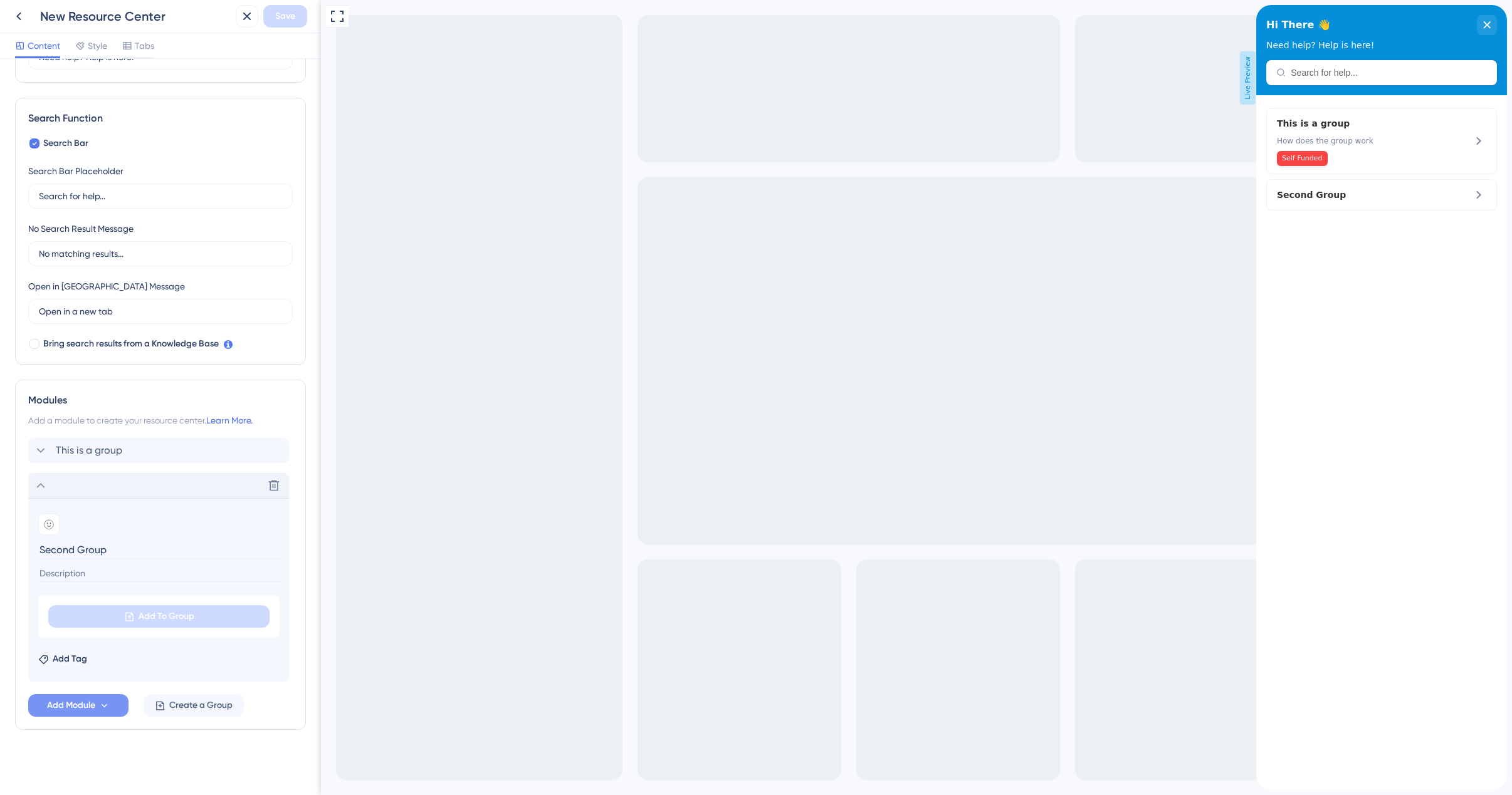
click at [104, 705] on icon at bounding box center [104, 706] width 11 height 11
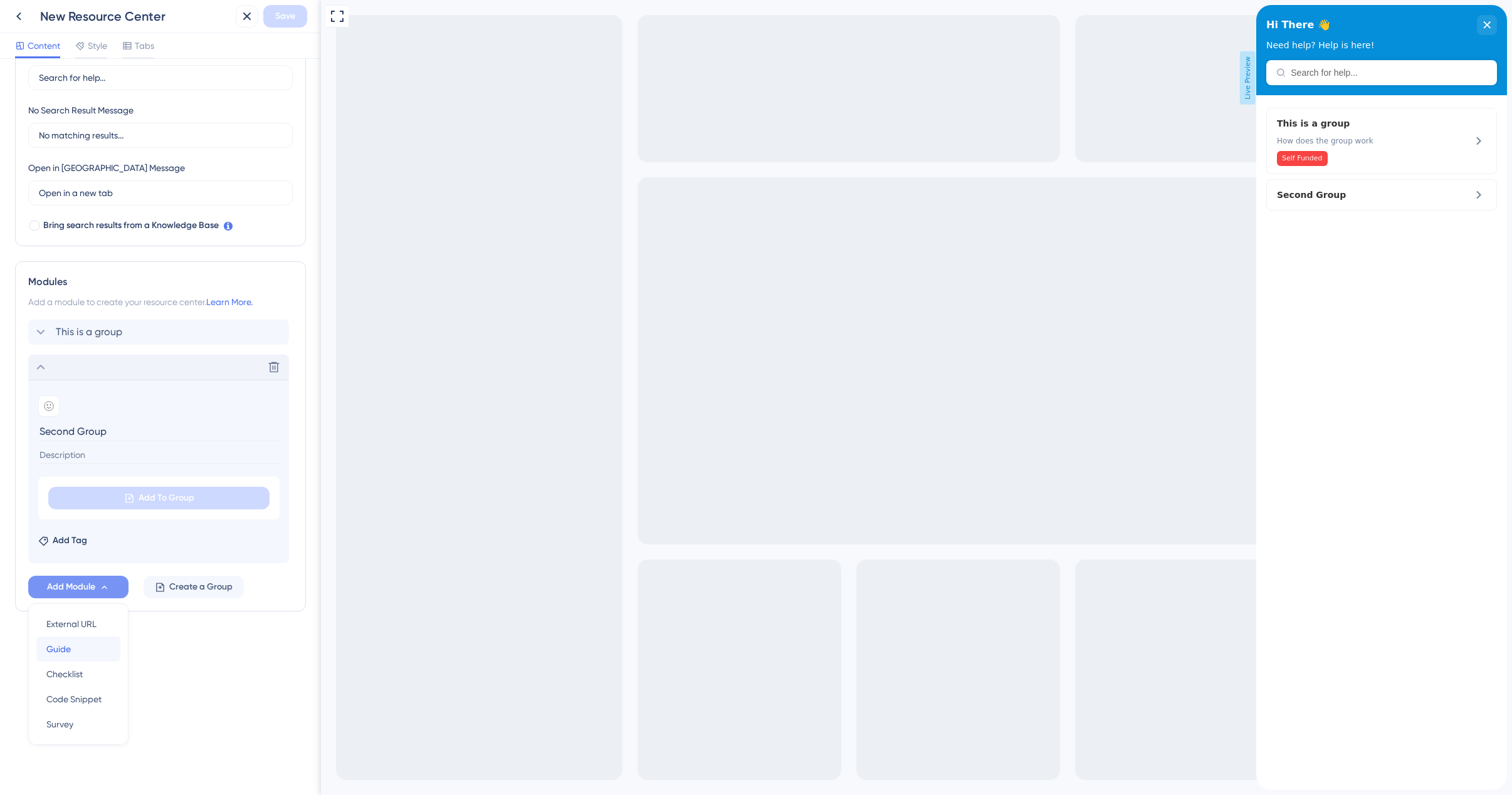
click at [89, 648] on div "Guide Guide" at bounding box center [78, 649] width 64 height 25
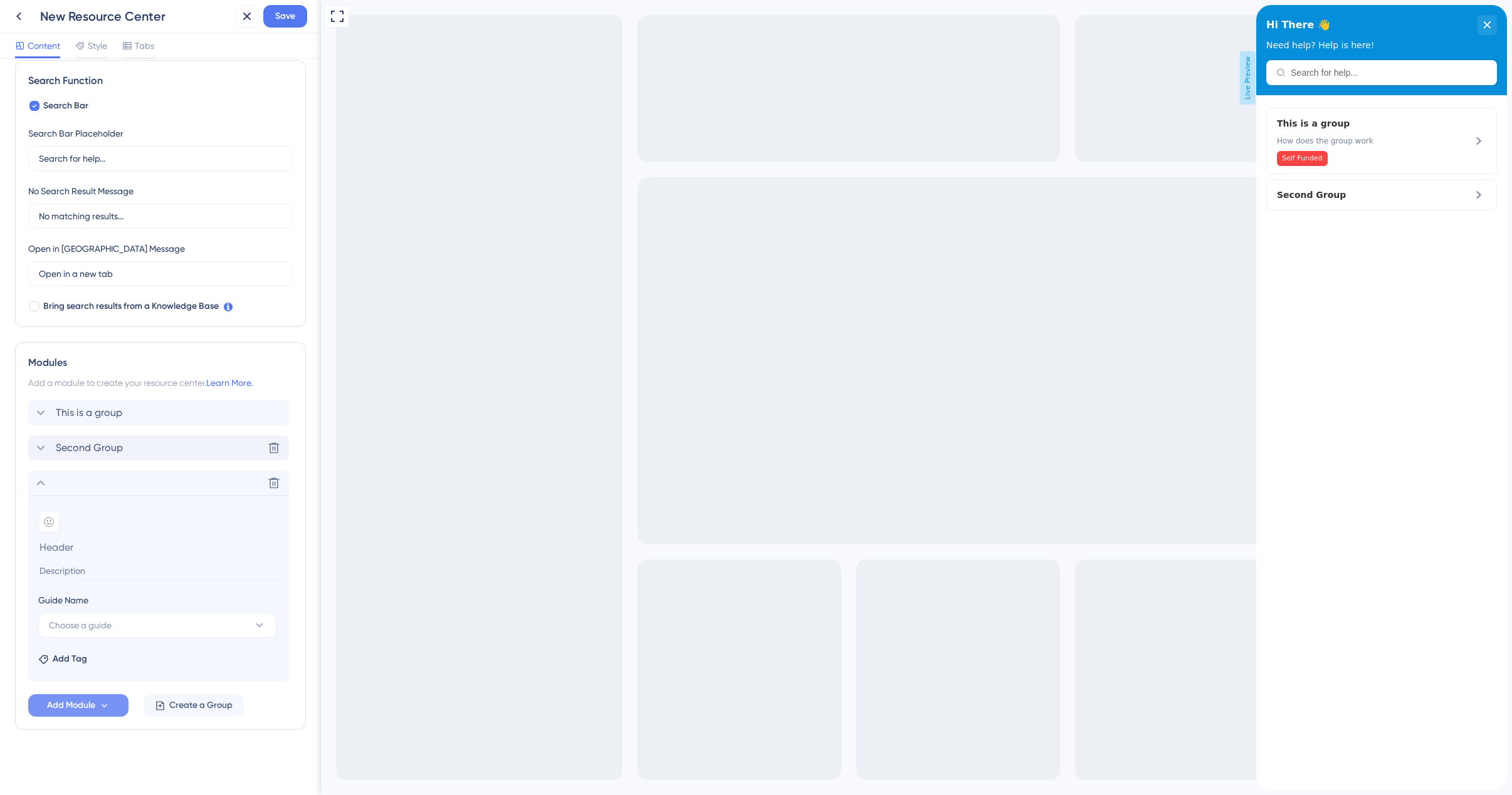
scroll to position [183, 0]
click at [105, 626] on span "Choose a guide" at bounding box center [80, 625] width 62 height 15
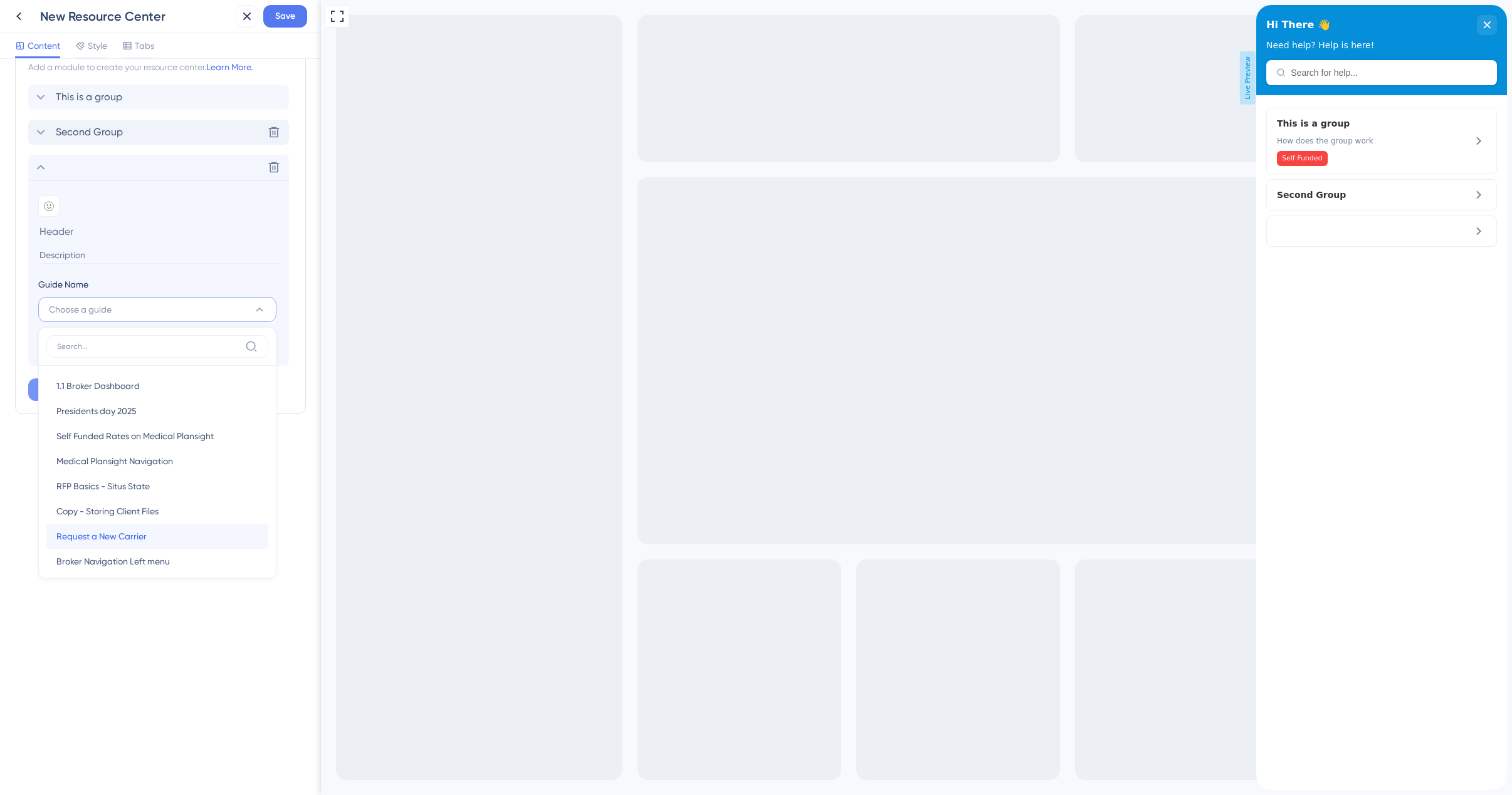
click at [164, 538] on div "Request a New Carrier Request a New Carrier" at bounding box center [157, 536] width 202 height 25
type input "Request a New Carrier"
type input "Easily Invite Your Carrier Rep into Plansight"
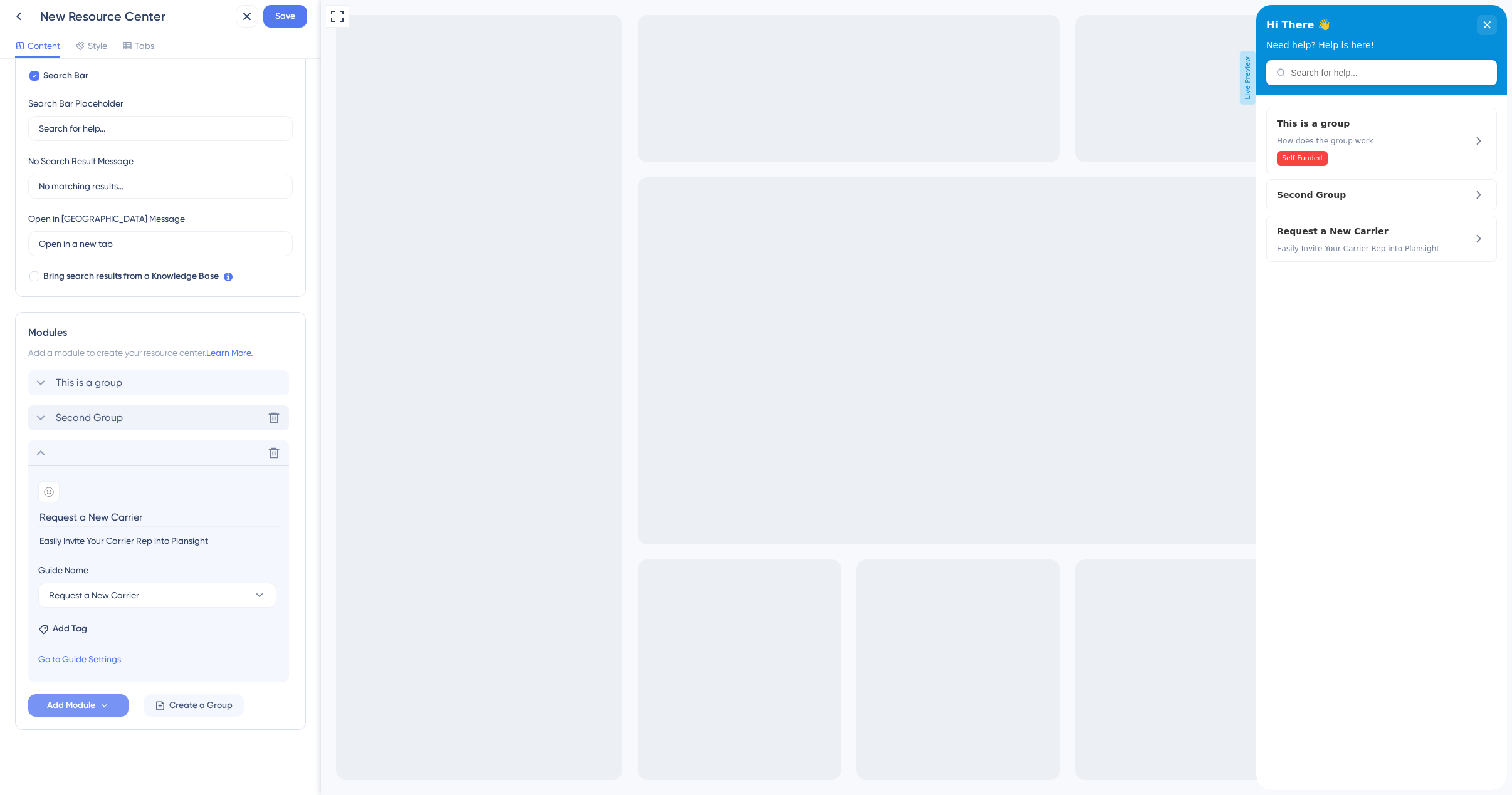
scroll to position [213, 0]
click at [1430, 409] on div "This is a group How does the group work Self Funded Second Group Request a New …" at bounding box center [1381, 443] width 251 height 695
click at [1362, 250] on span "Easily Invite Your Carrier Rep into Plansight" at bounding box center [1361, 248] width 167 height 10
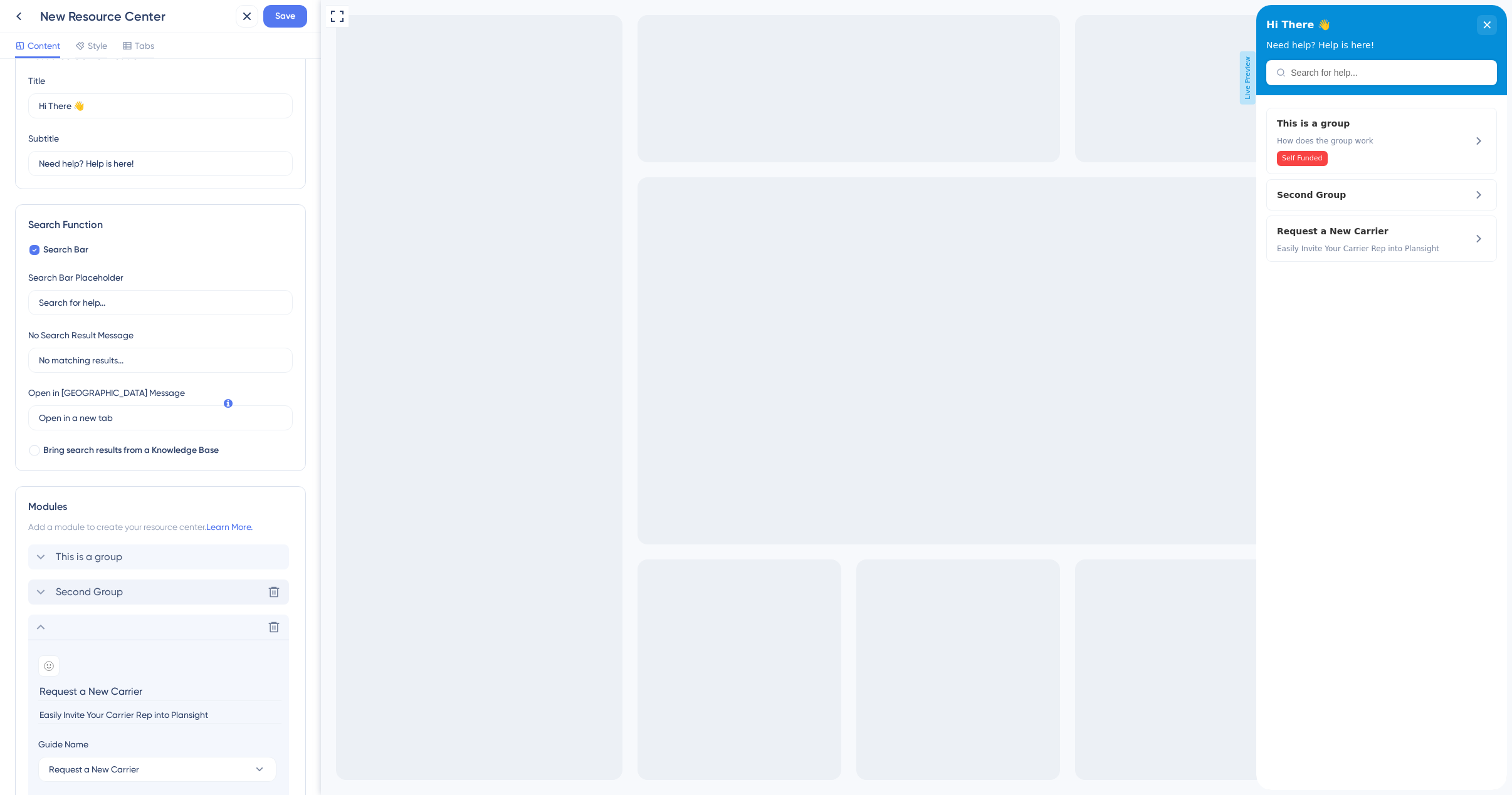
scroll to position [150, 0]
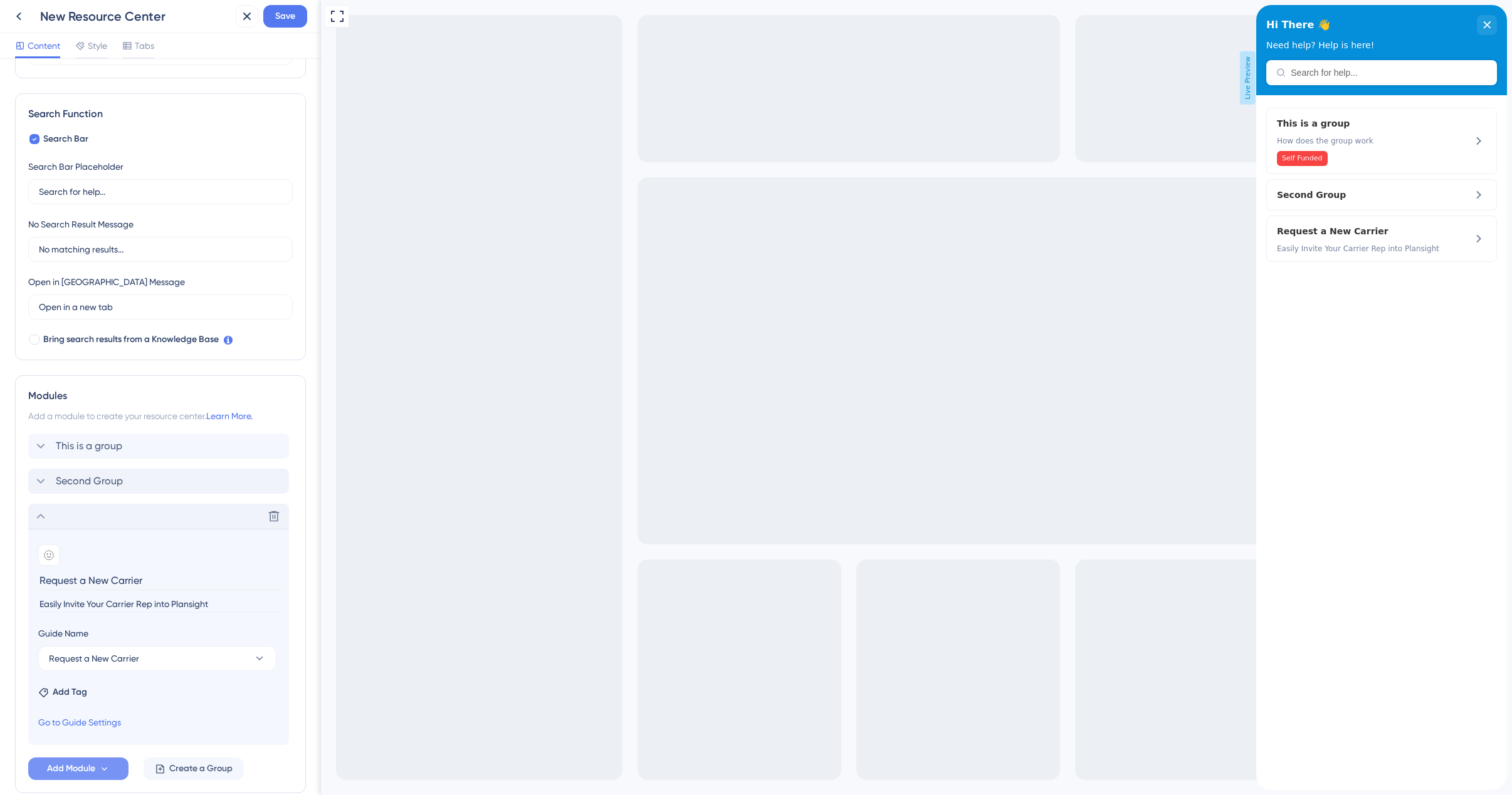
click at [40, 514] on icon at bounding box center [41, 516] width 8 height 5
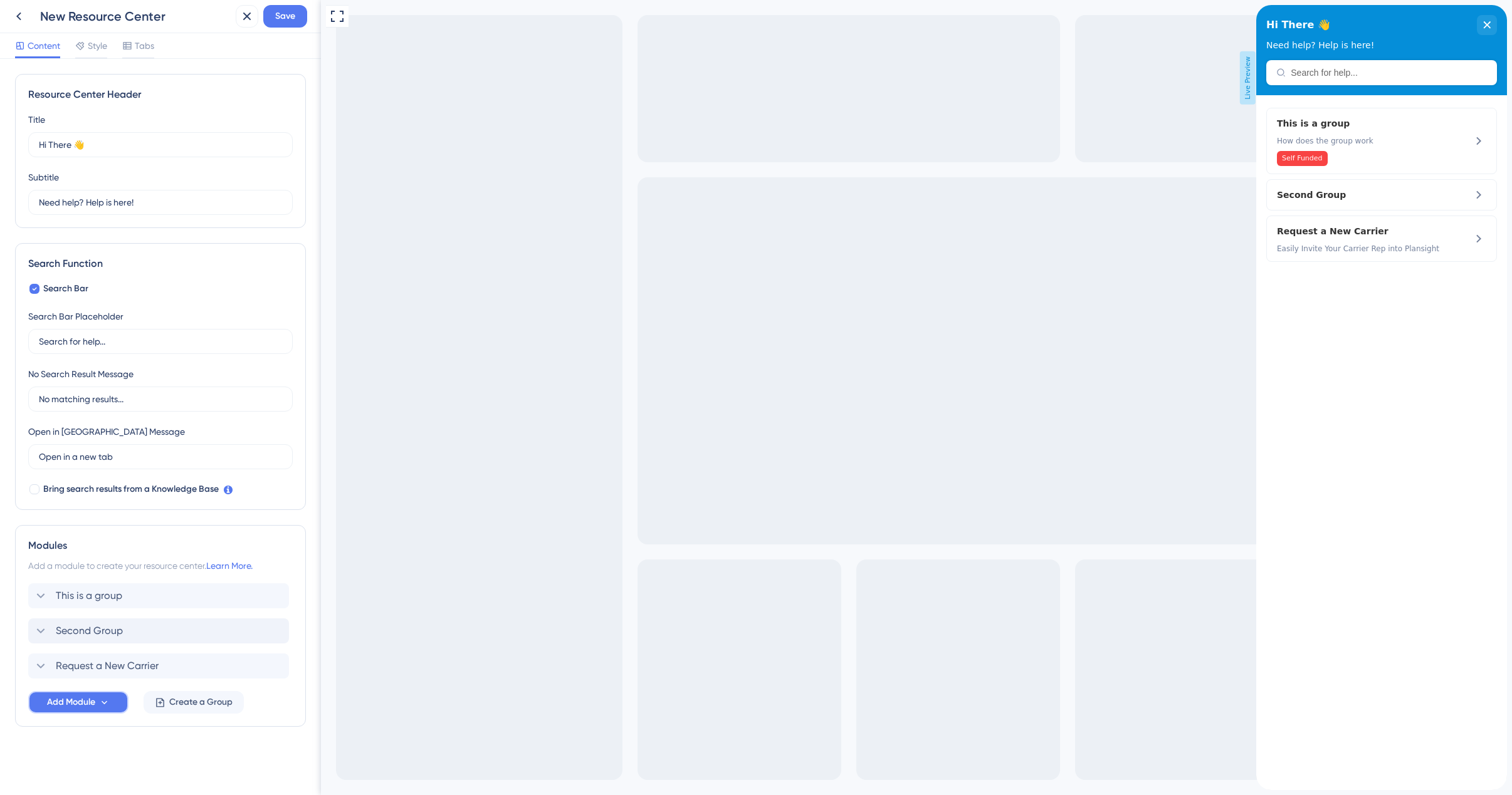
click at [91, 702] on span "Add Module" at bounding box center [71, 702] width 48 height 15
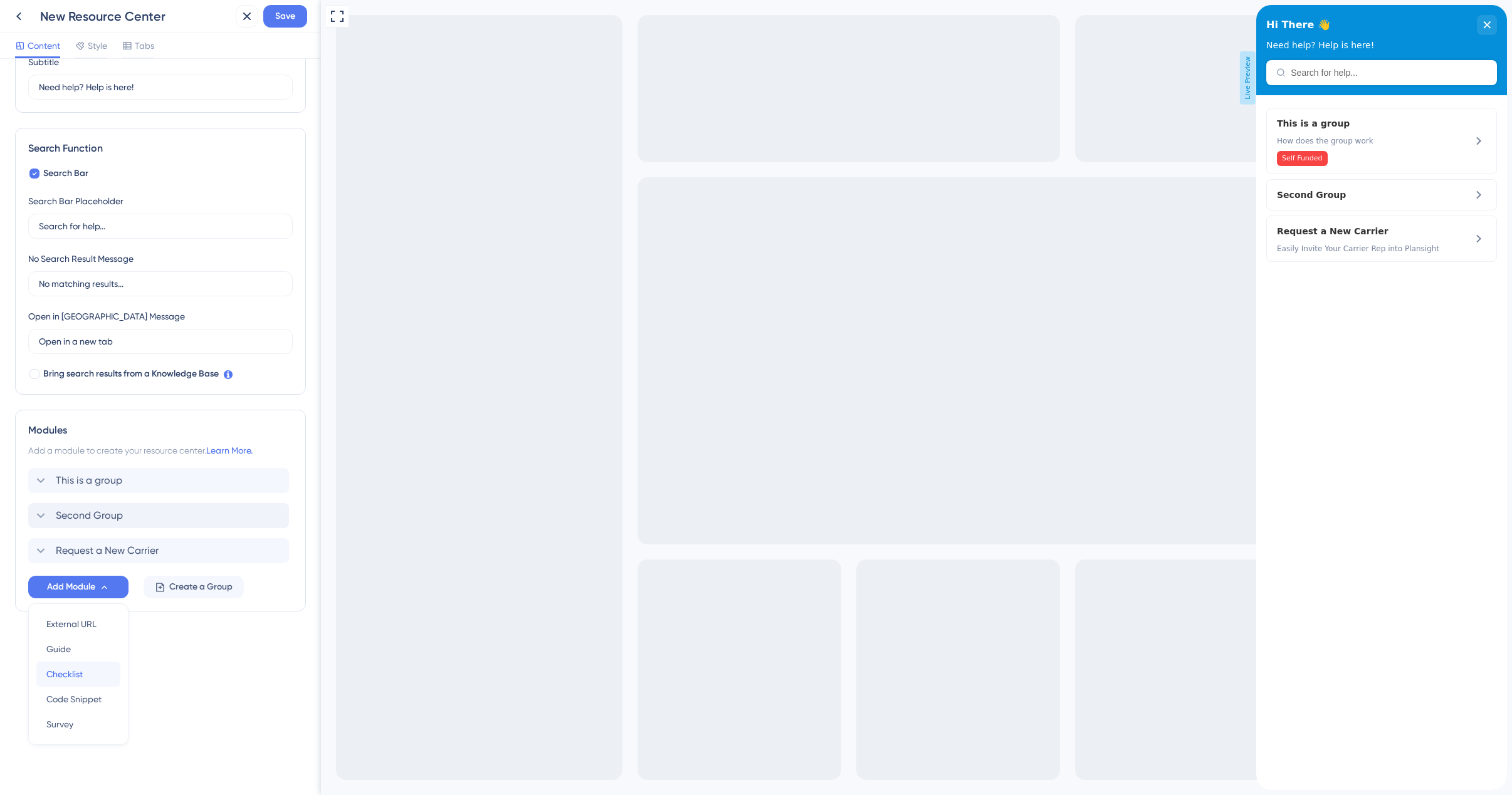
click at [74, 675] on span "Checklist" at bounding box center [64, 674] width 37 height 15
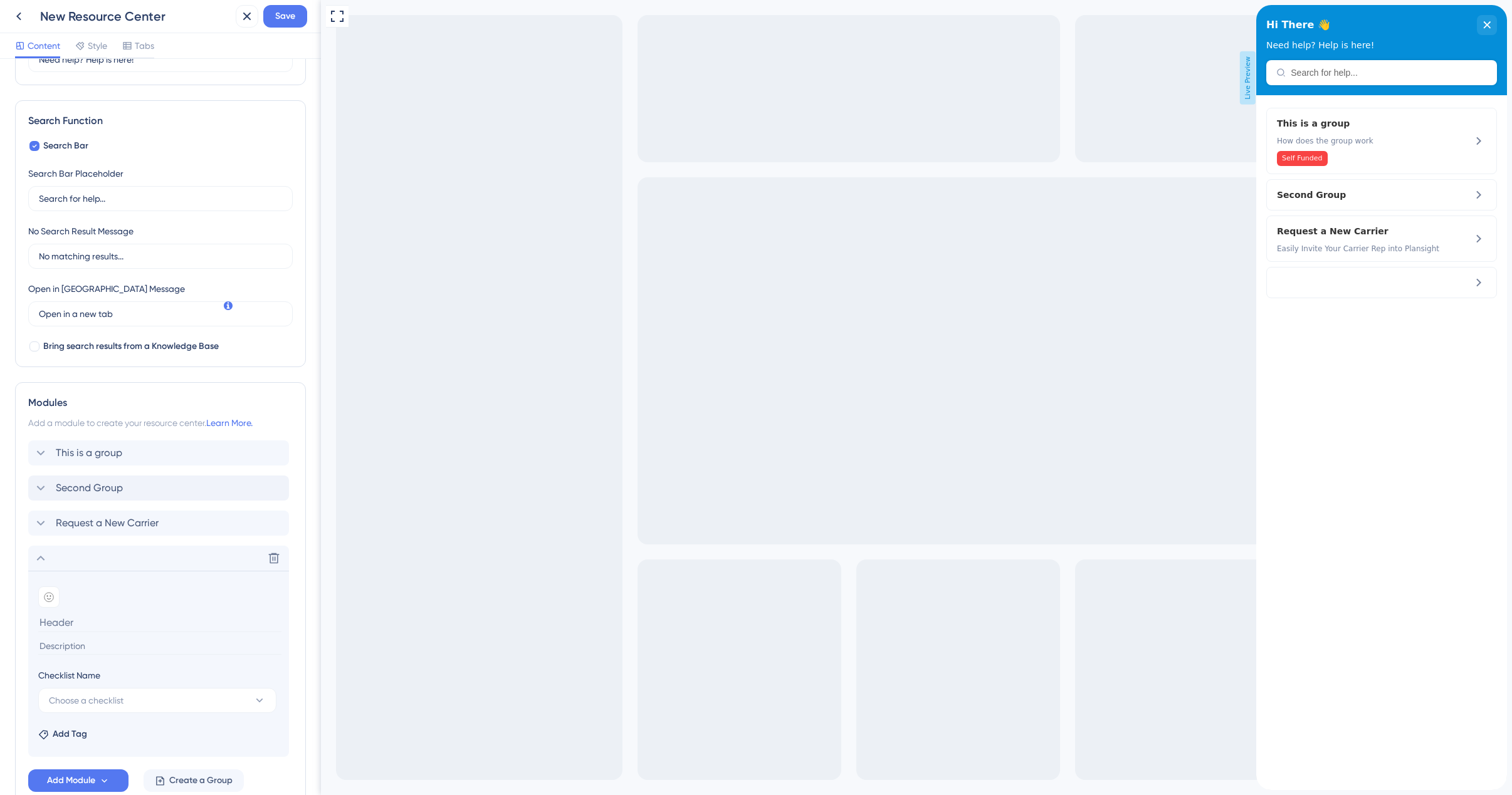
scroll to position [184, 0]
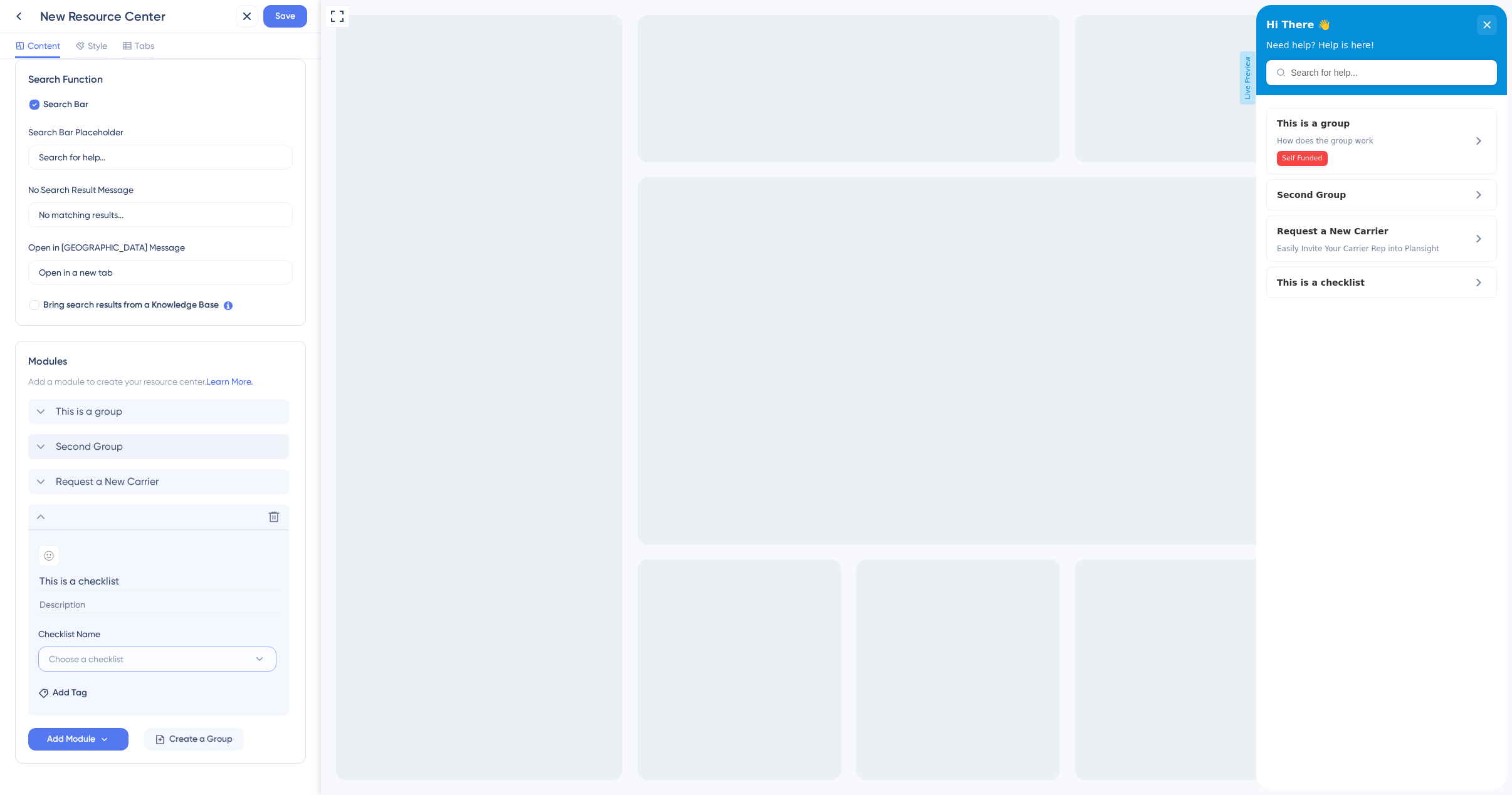
click at [141, 664] on button "Choose a checklist" at bounding box center [157, 660] width 238 height 25
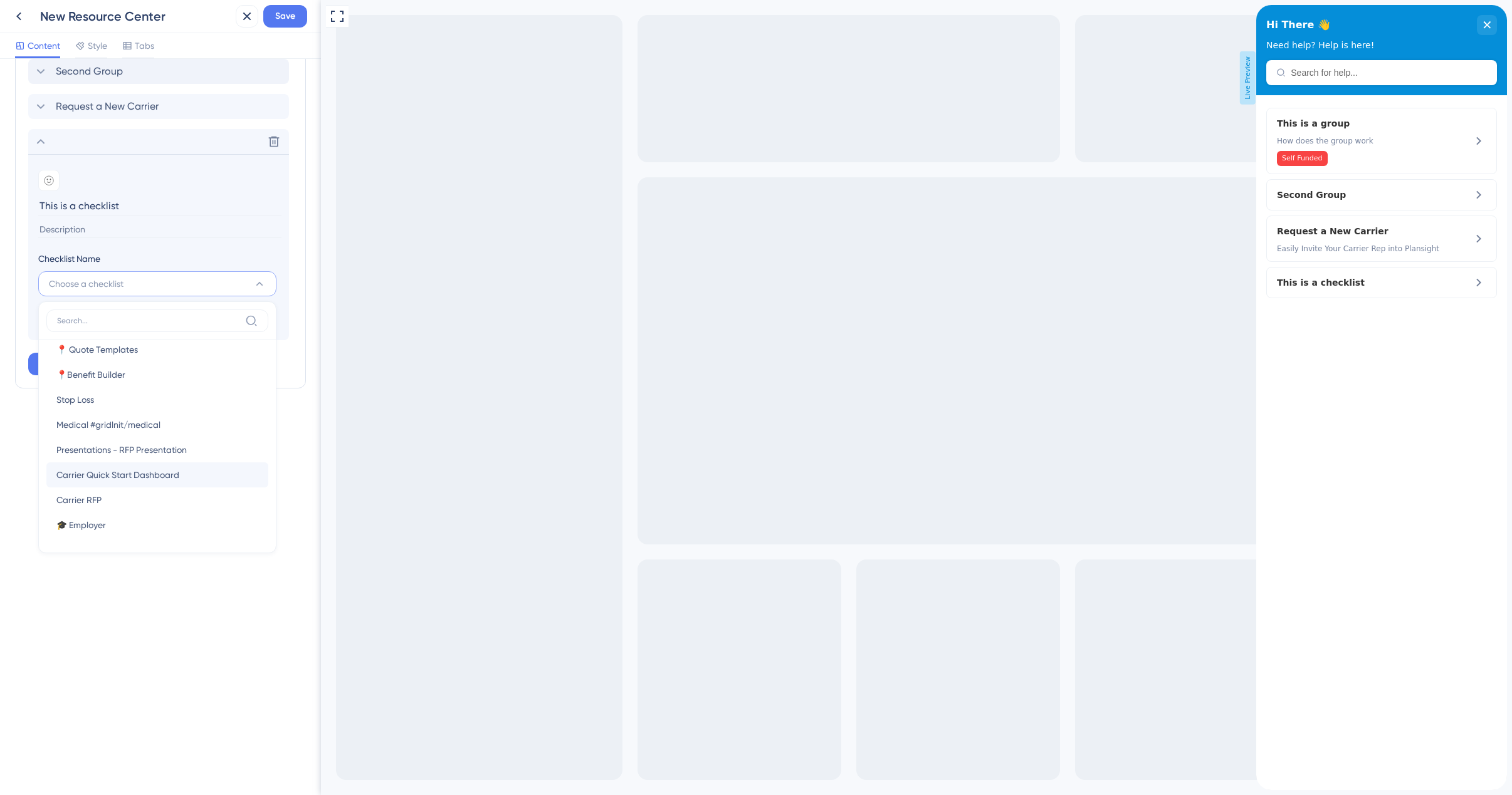
scroll to position [190, 0]
click at [231, 248] on section "Add emoji This is a checklist Checklist Name Choose a checklist Census (Formatt…" at bounding box center [158, 247] width 261 height 186
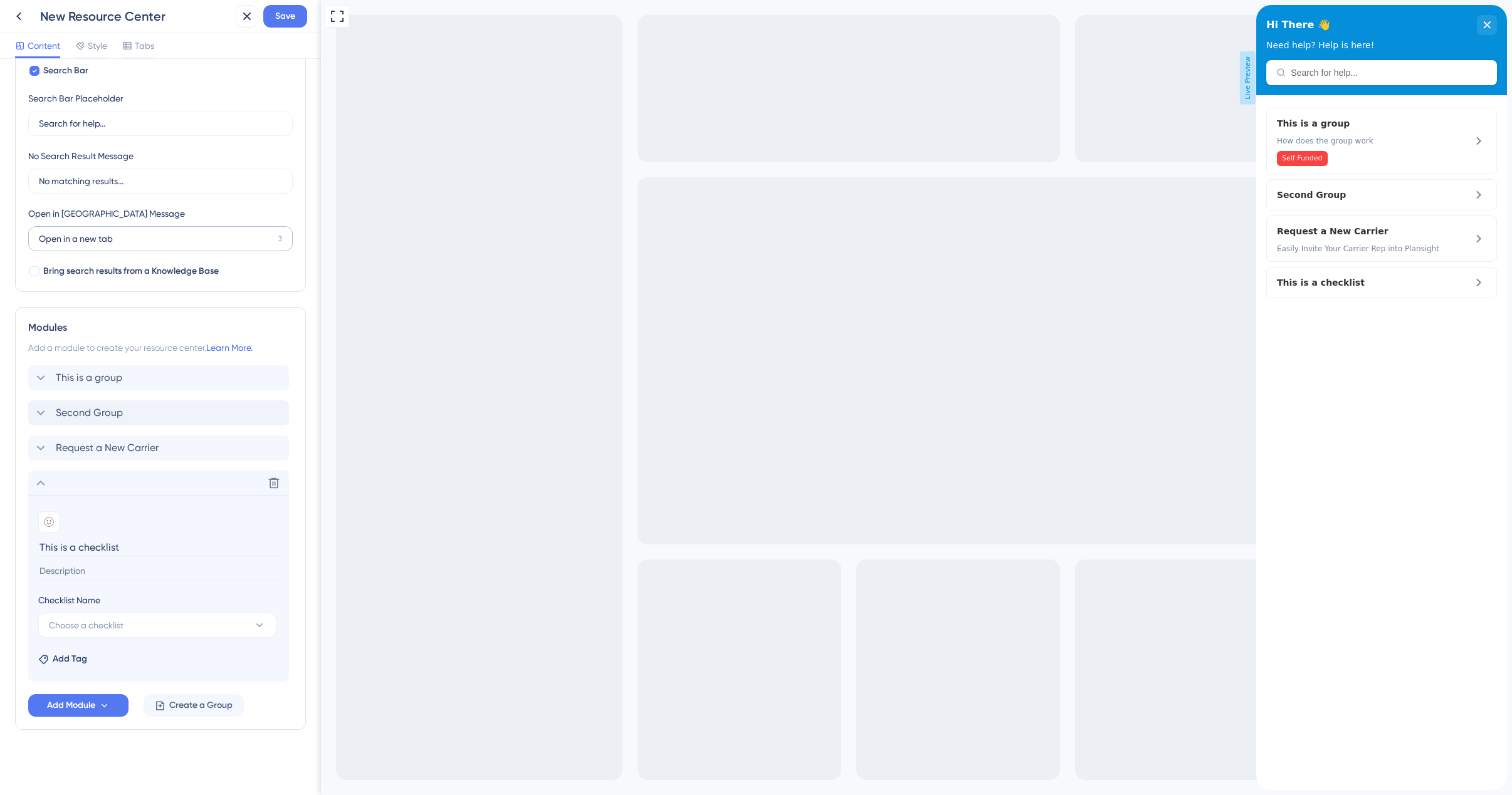
scroll to position [218, 0]
click at [132, 620] on button "Choose a checklist" at bounding box center [157, 626] width 238 height 25
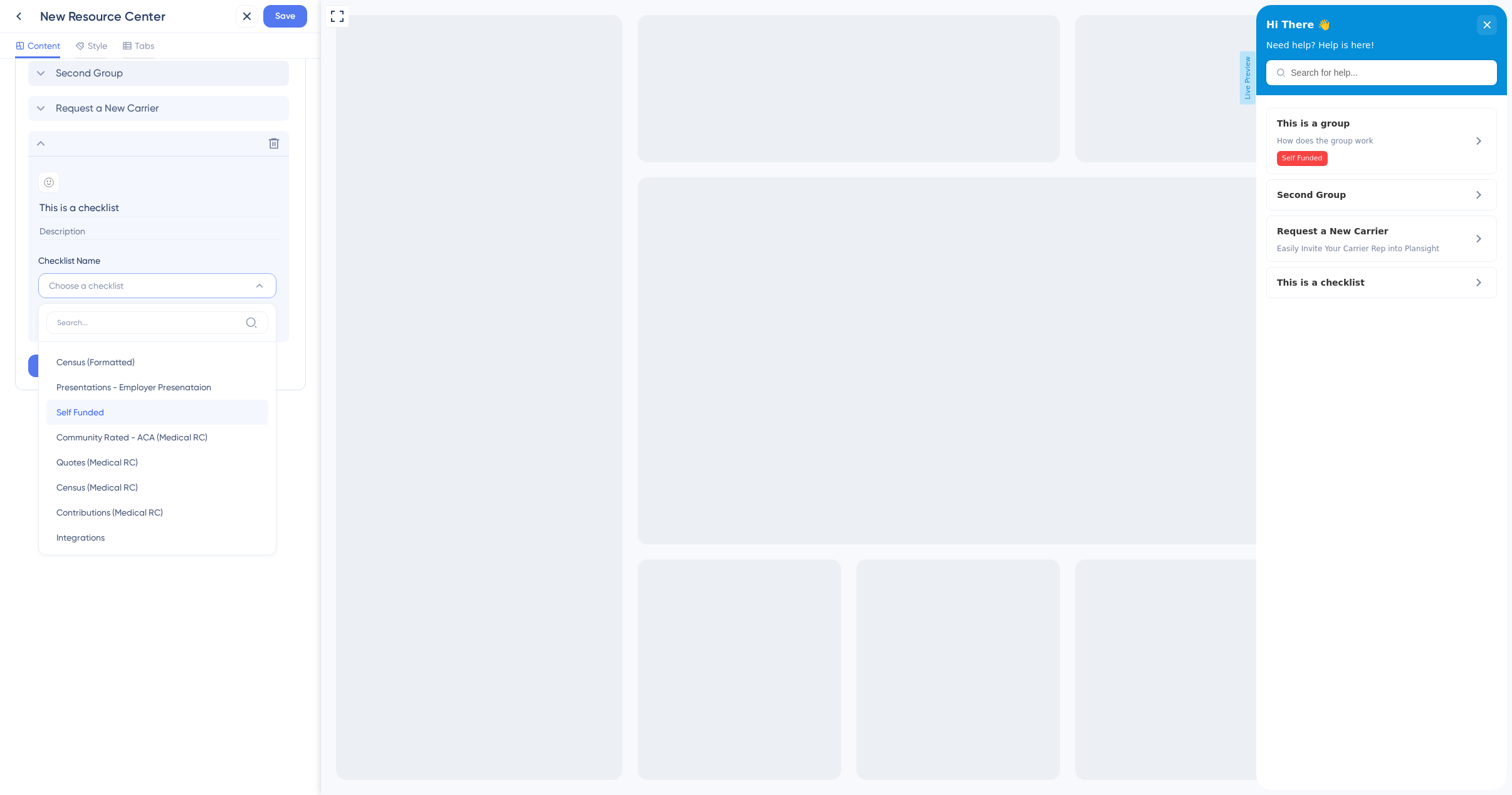
click at [143, 416] on div "Self Funded Self Funded" at bounding box center [157, 412] width 202 height 25
type input "Self Funded"
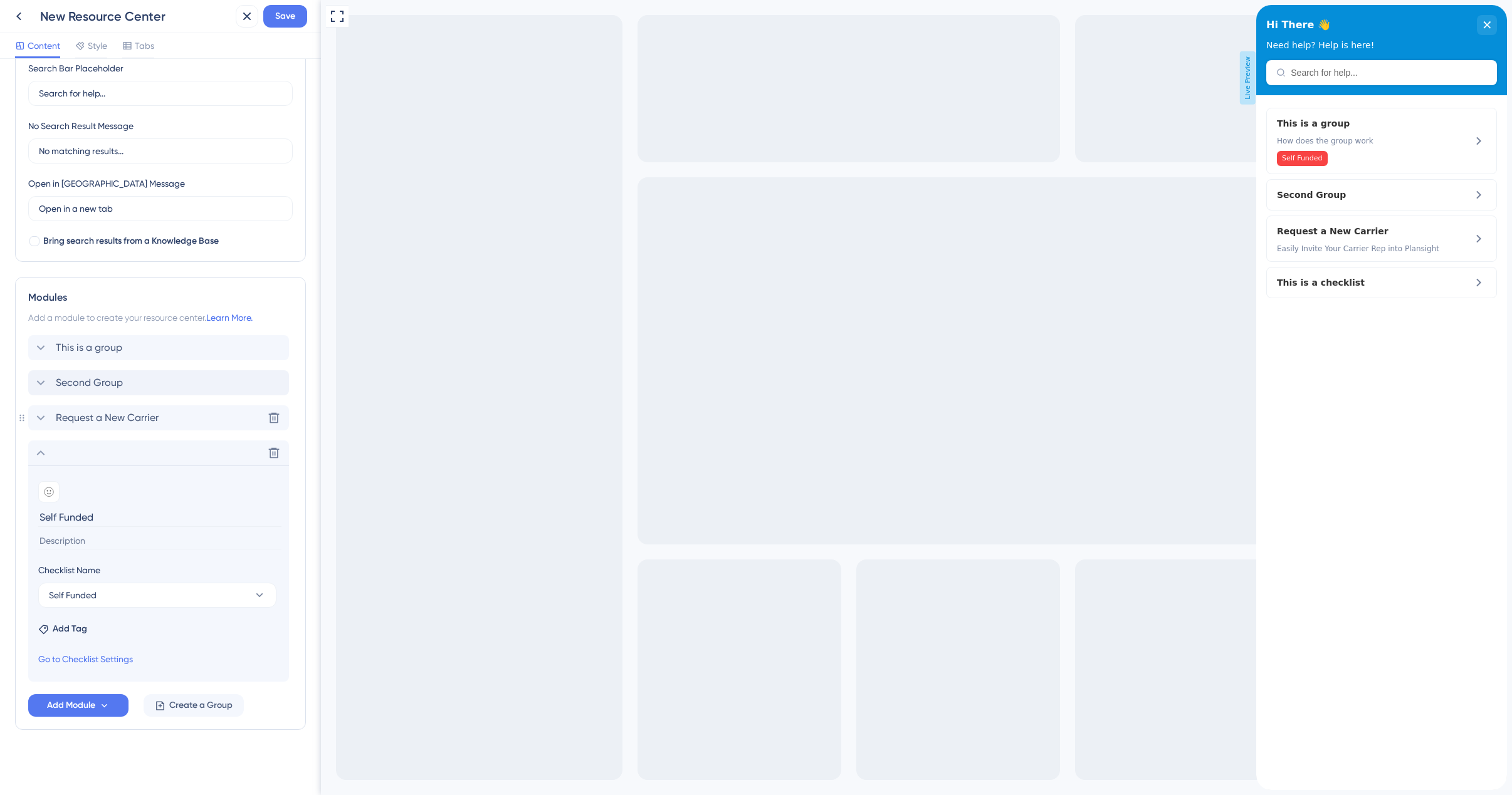
scroll to position [248, 0]
click at [1479, 287] on icon at bounding box center [1478, 291] width 15 height 15
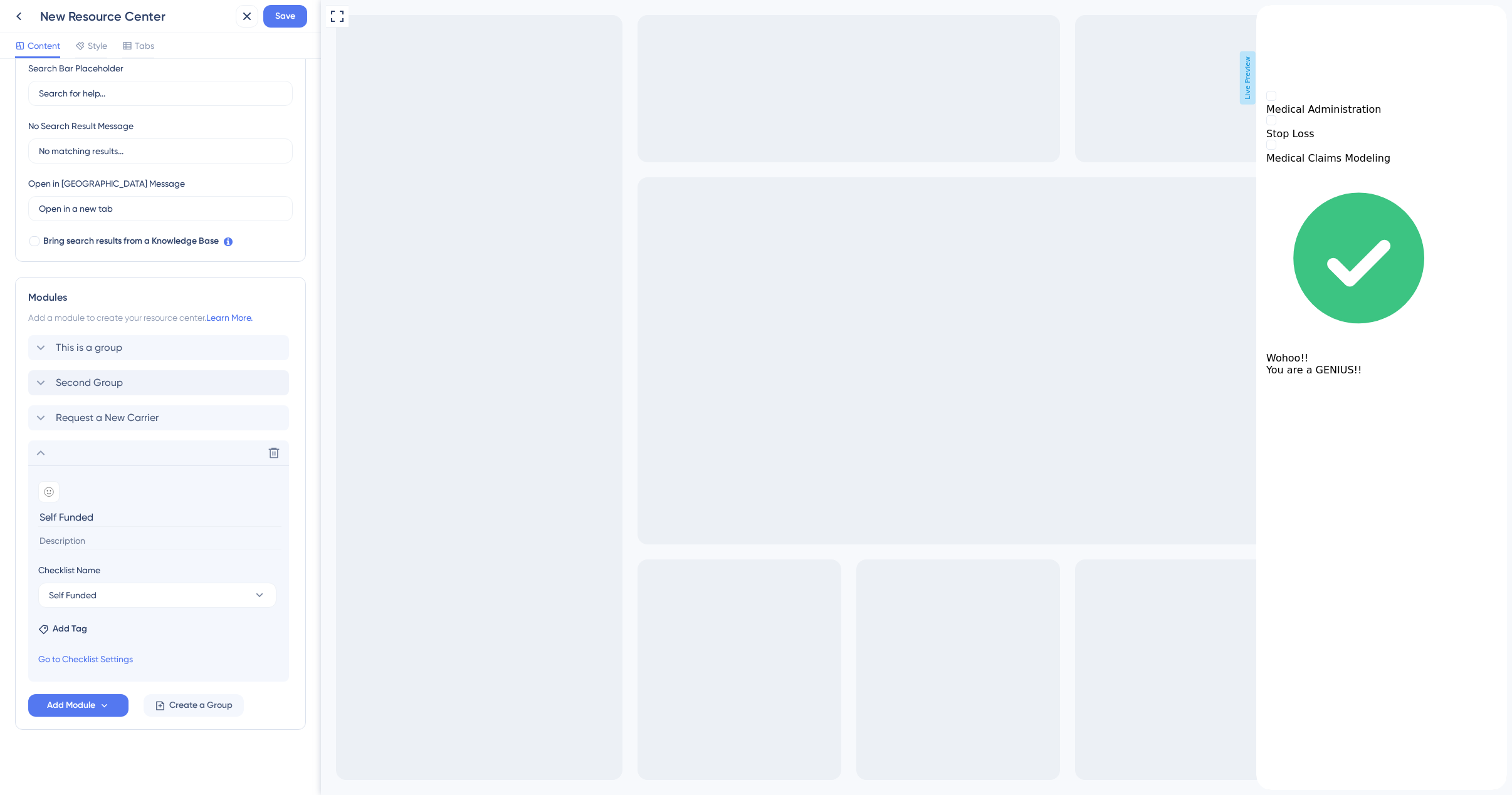
click at [1283, 17] on div "back to header" at bounding box center [1381, 11] width 251 height 13
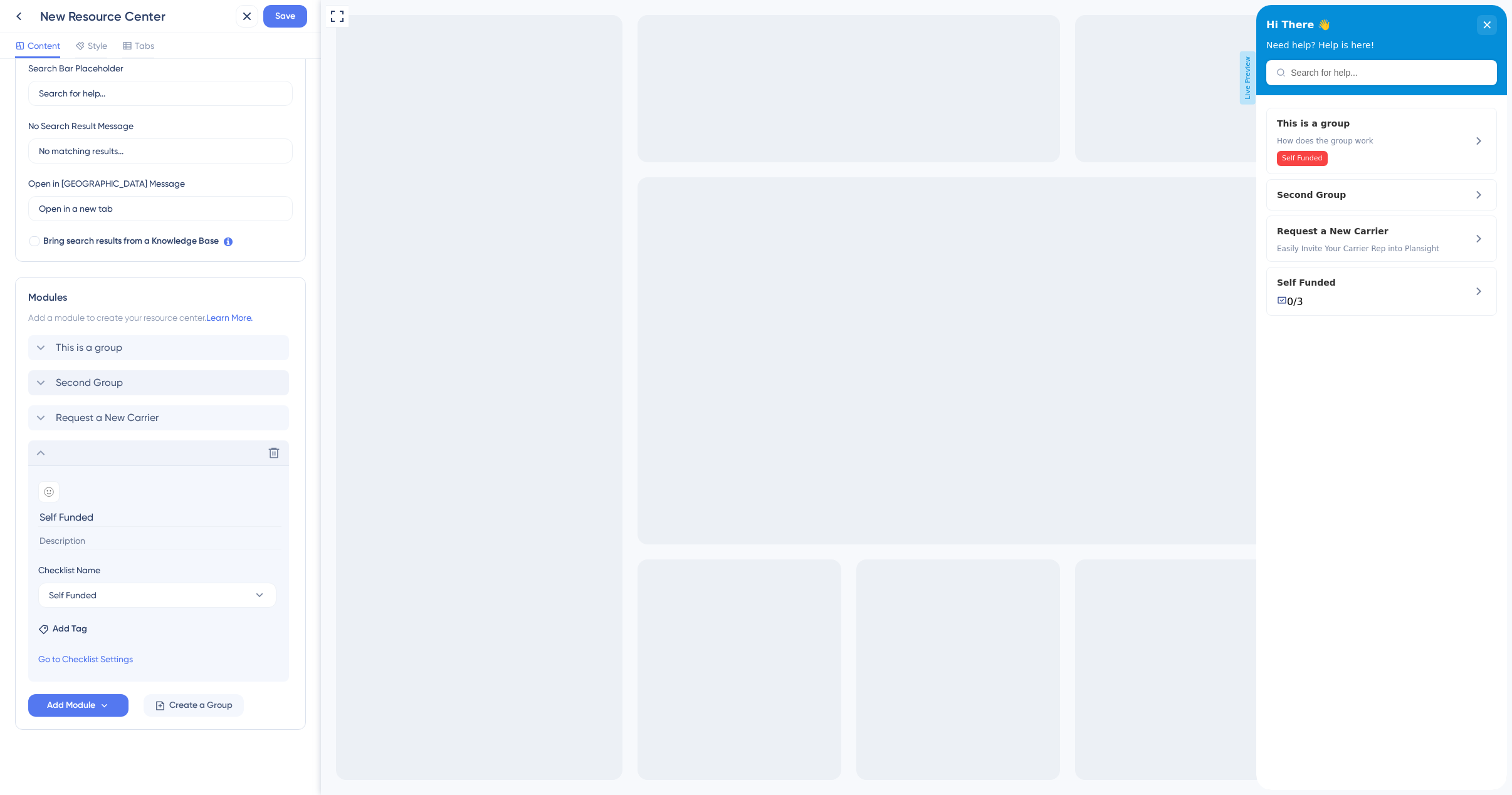
click at [41, 452] on icon at bounding box center [41, 453] width 8 height 5
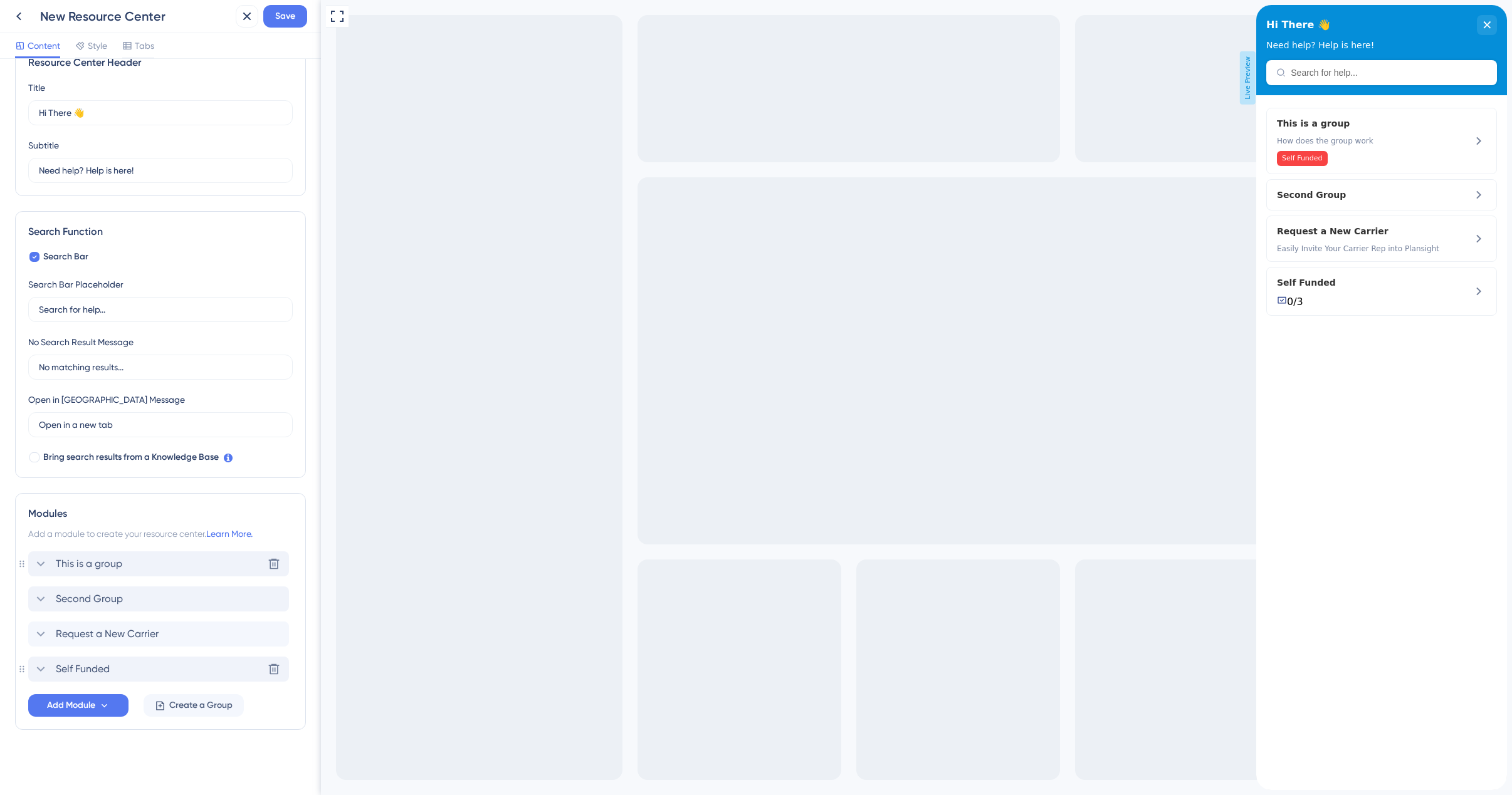
click at [46, 563] on icon at bounding box center [40, 564] width 15 height 15
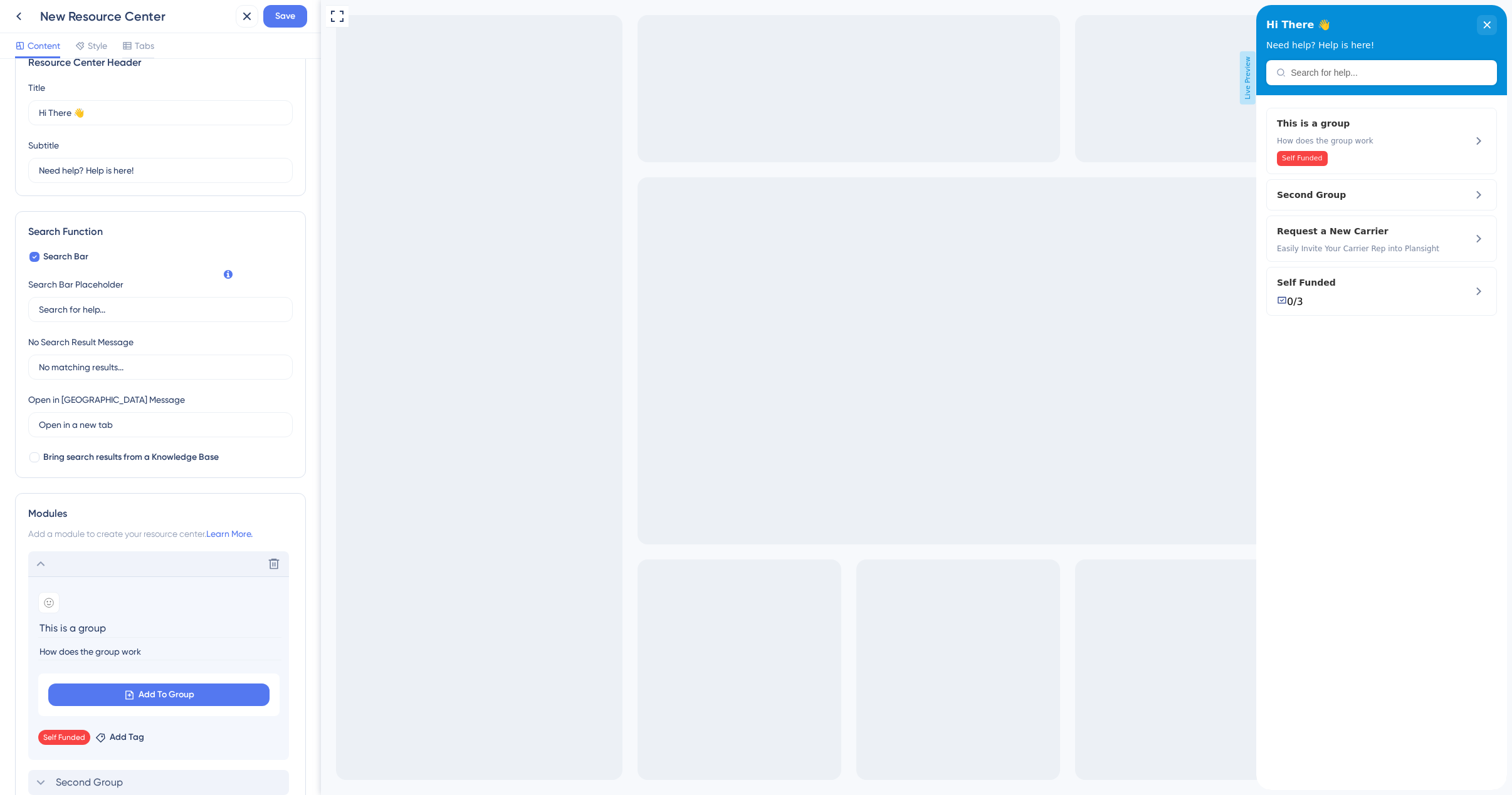
scroll to position [216, 0]
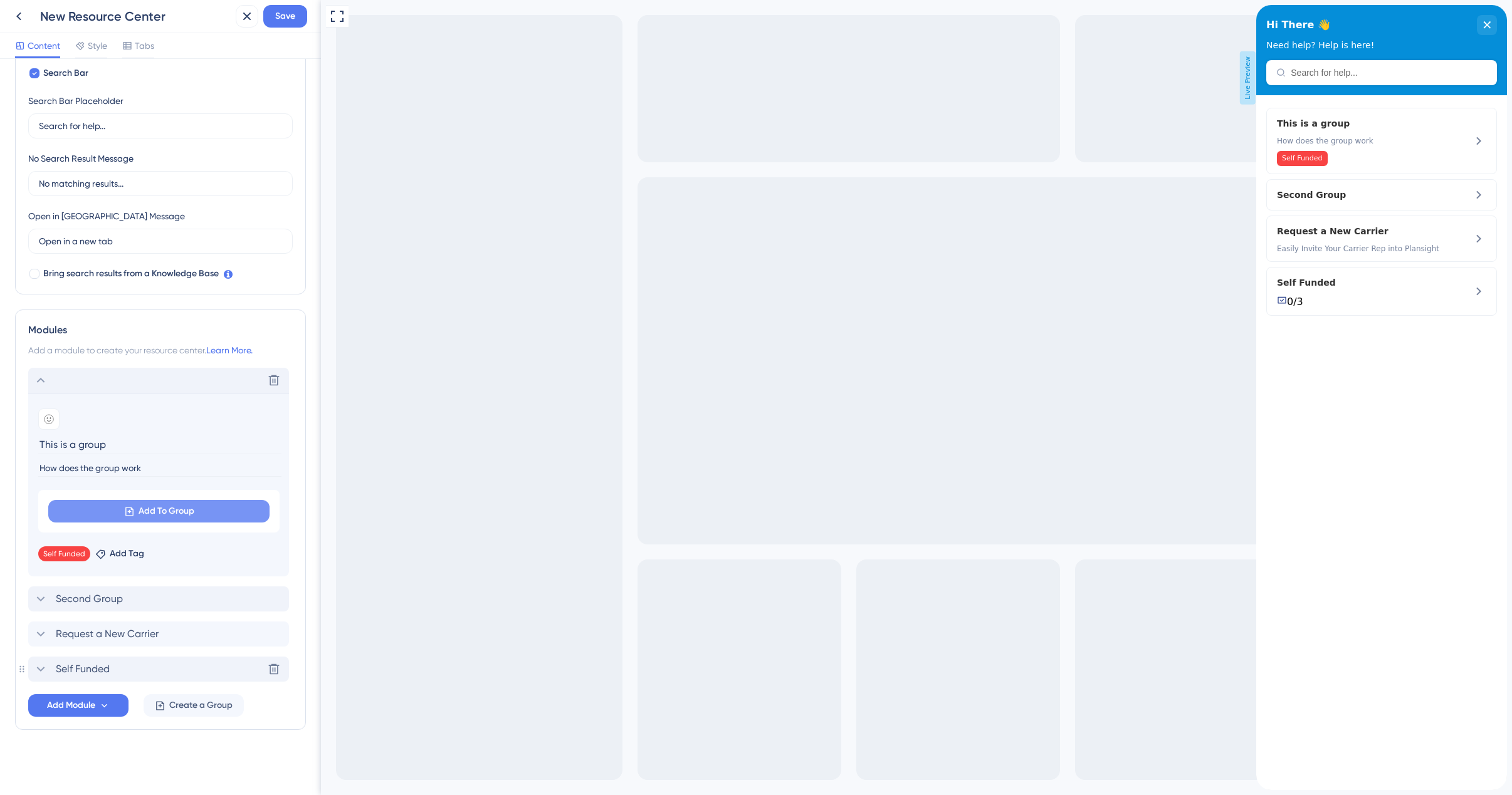
click at [186, 513] on span "Add To Group" at bounding box center [167, 511] width 56 height 15
click at [293, 540] on div "Modules Add a module to create your resource center. Learn More. Delete Add emo…" at bounding box center [161, 520] width 291 height 421
click at [154, 506] on span "Add To Group" at bounding box center [167, 511] width 56 height 15
click at [301, 577] on div "Modules Add a module to create your resource center. Learn More. Delete Add emo…" at bounding box center [161, 520] width 291 height 421
click at [39, 670] on icon at bounding box center [40, 669] width 15 height 15
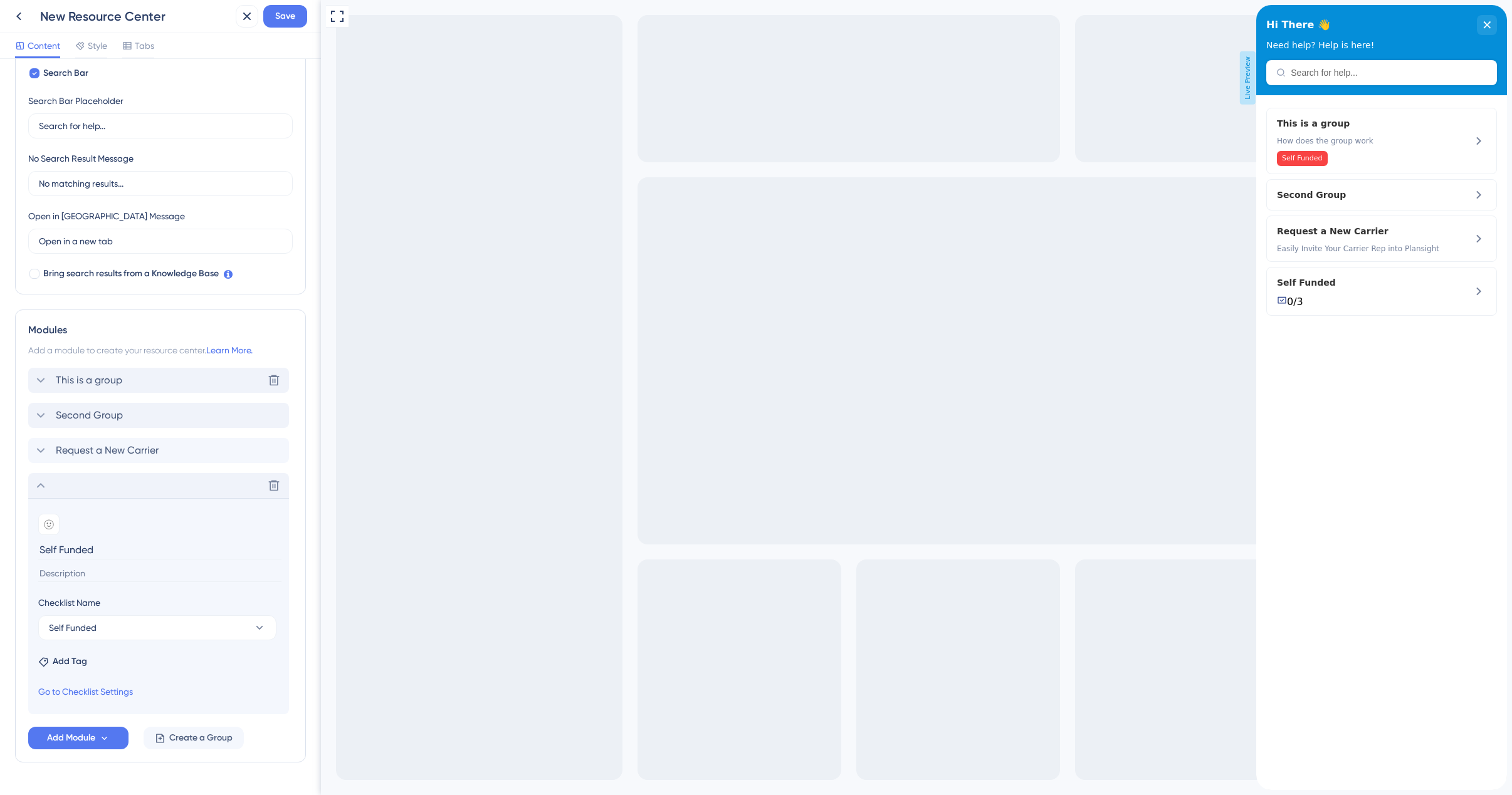
click at [37, 490] on icon at bounding box center [40, 486] width 15 height 15
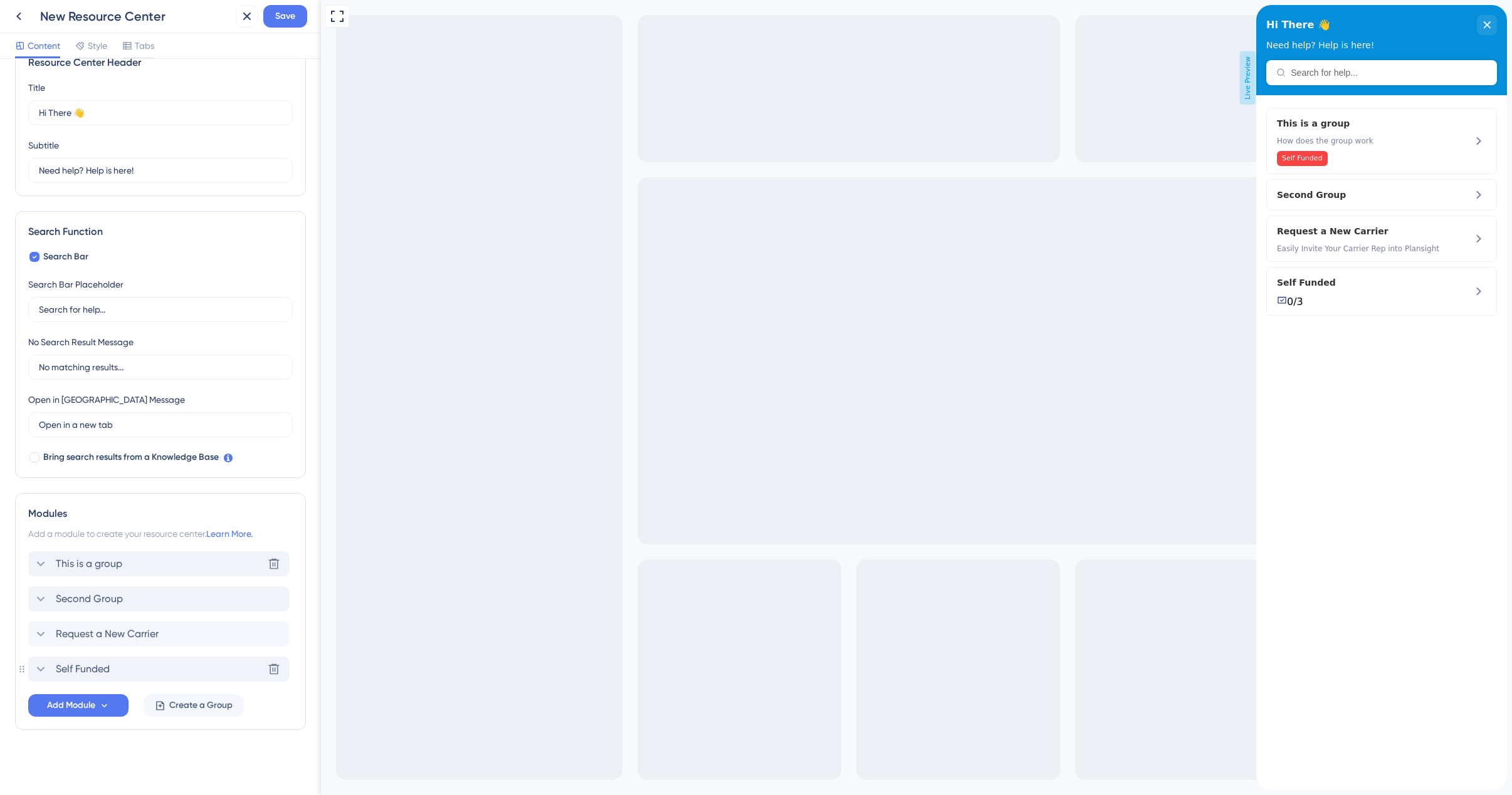
scroll to position [32, 0]
click at [82, 568] on span "This is a group" at bounding box center [89, 564] width 66 height 15
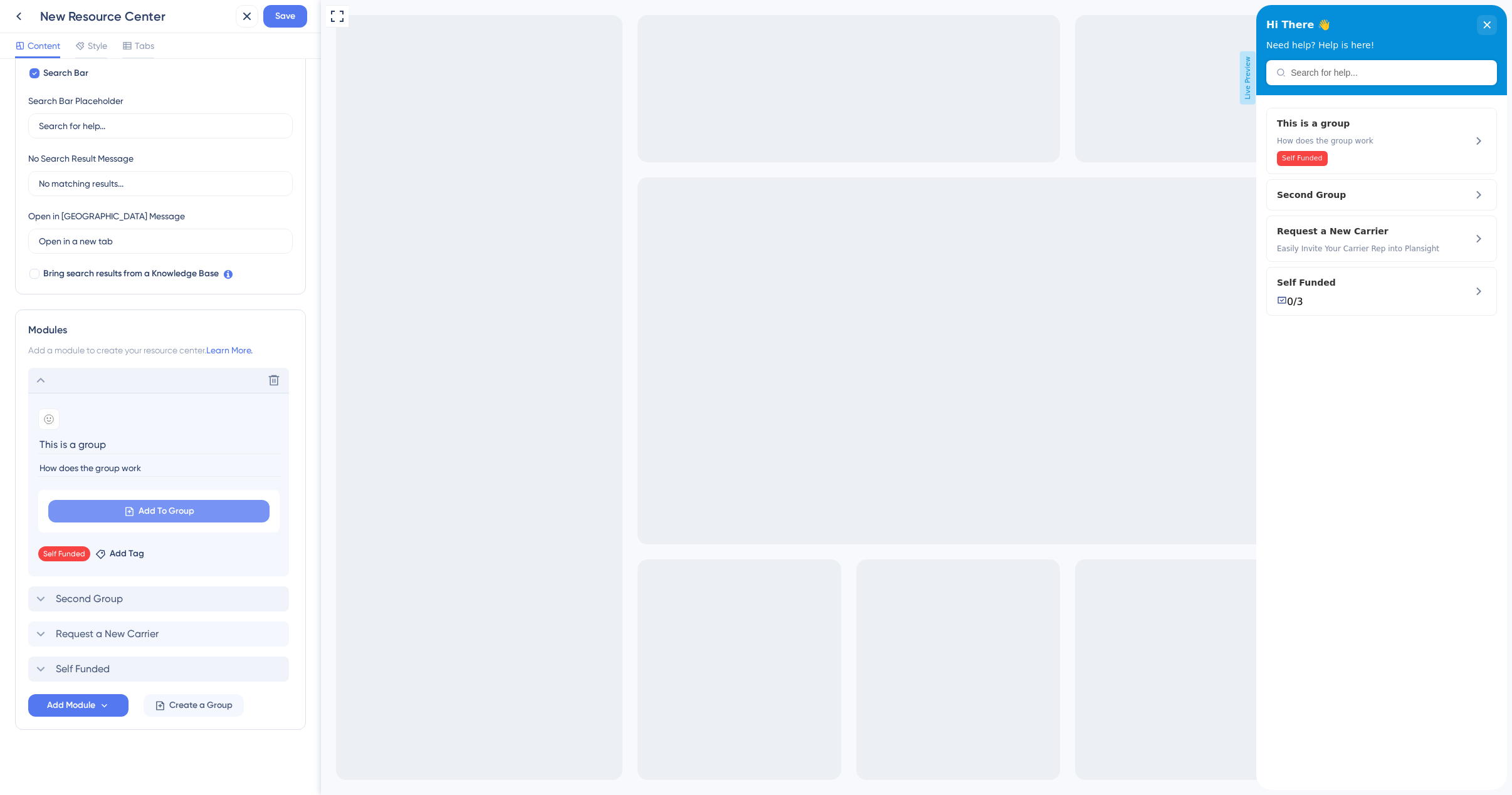
click at [148, 515] on span "Add To Group" at bounding box center [167, 511] width 56 height 15
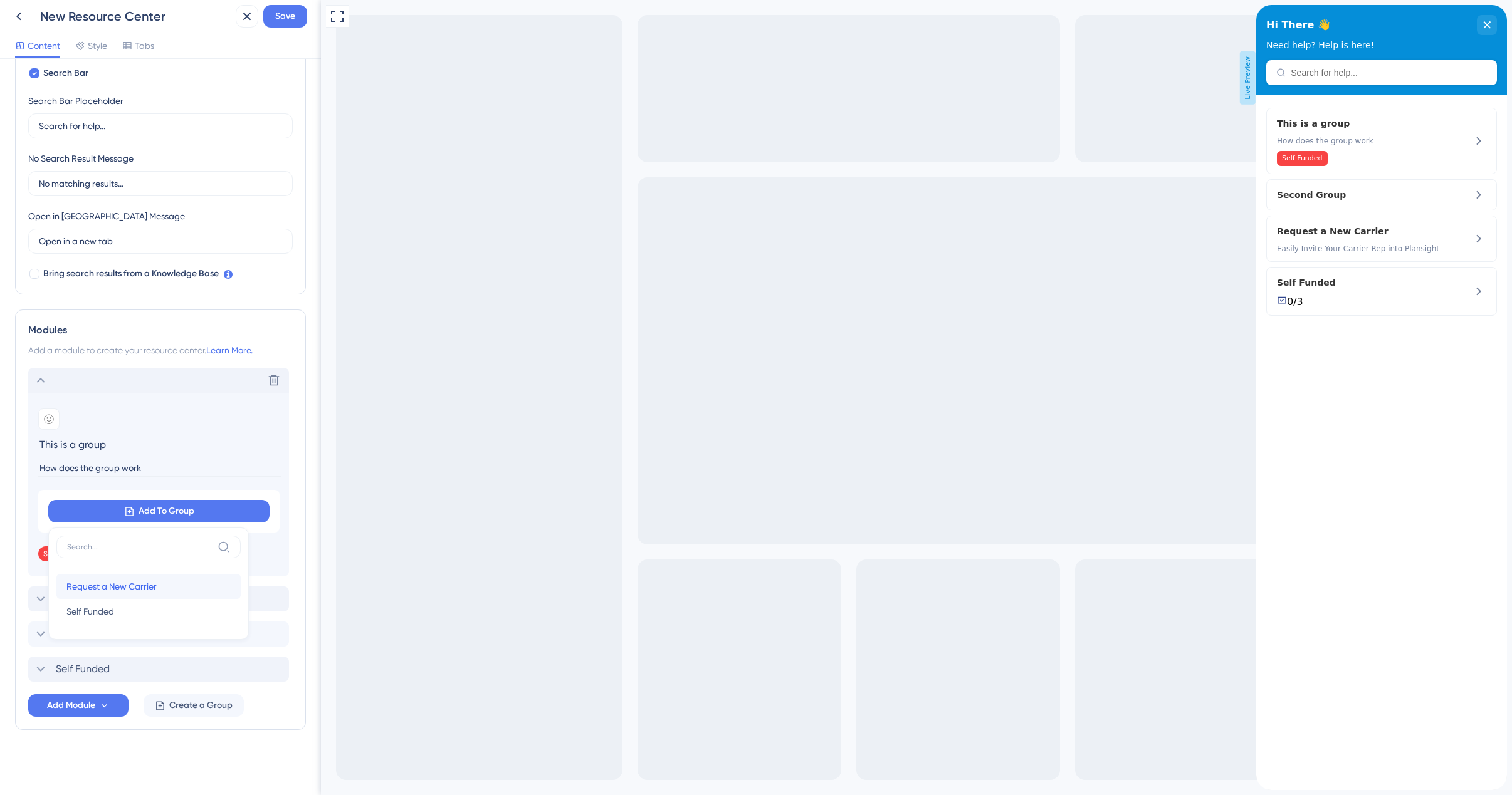
click at [107, 585] on span "Request a New Carrier" at bounding box center [112, 587] width 90 height 15
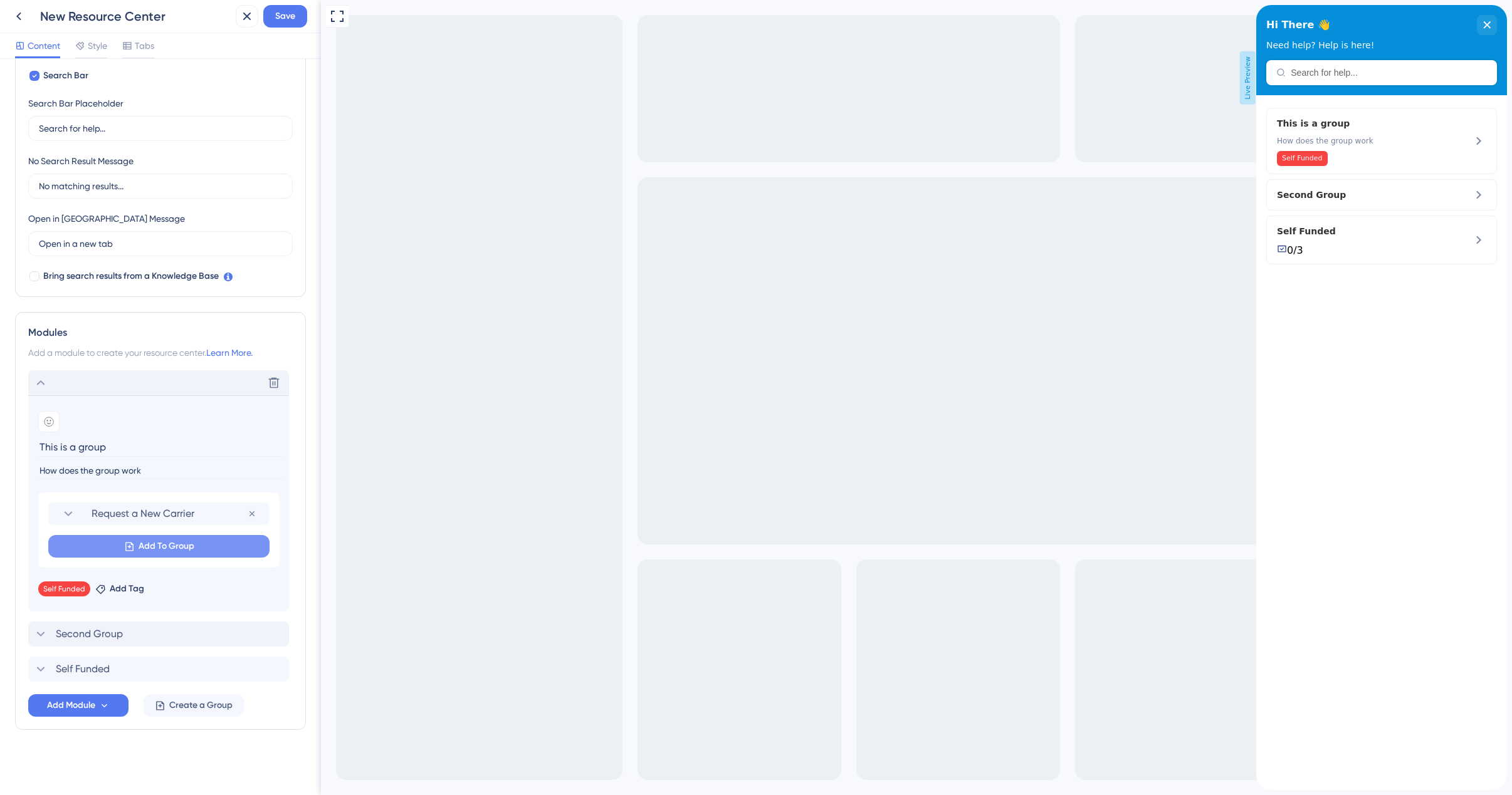
click at [148, 545] on span "Add To Group" at bounding box center [167, 546] width 56 height 15
click at [98, 623] on span "Self Funded" at bounding box center [90, 621] width 48 height 15
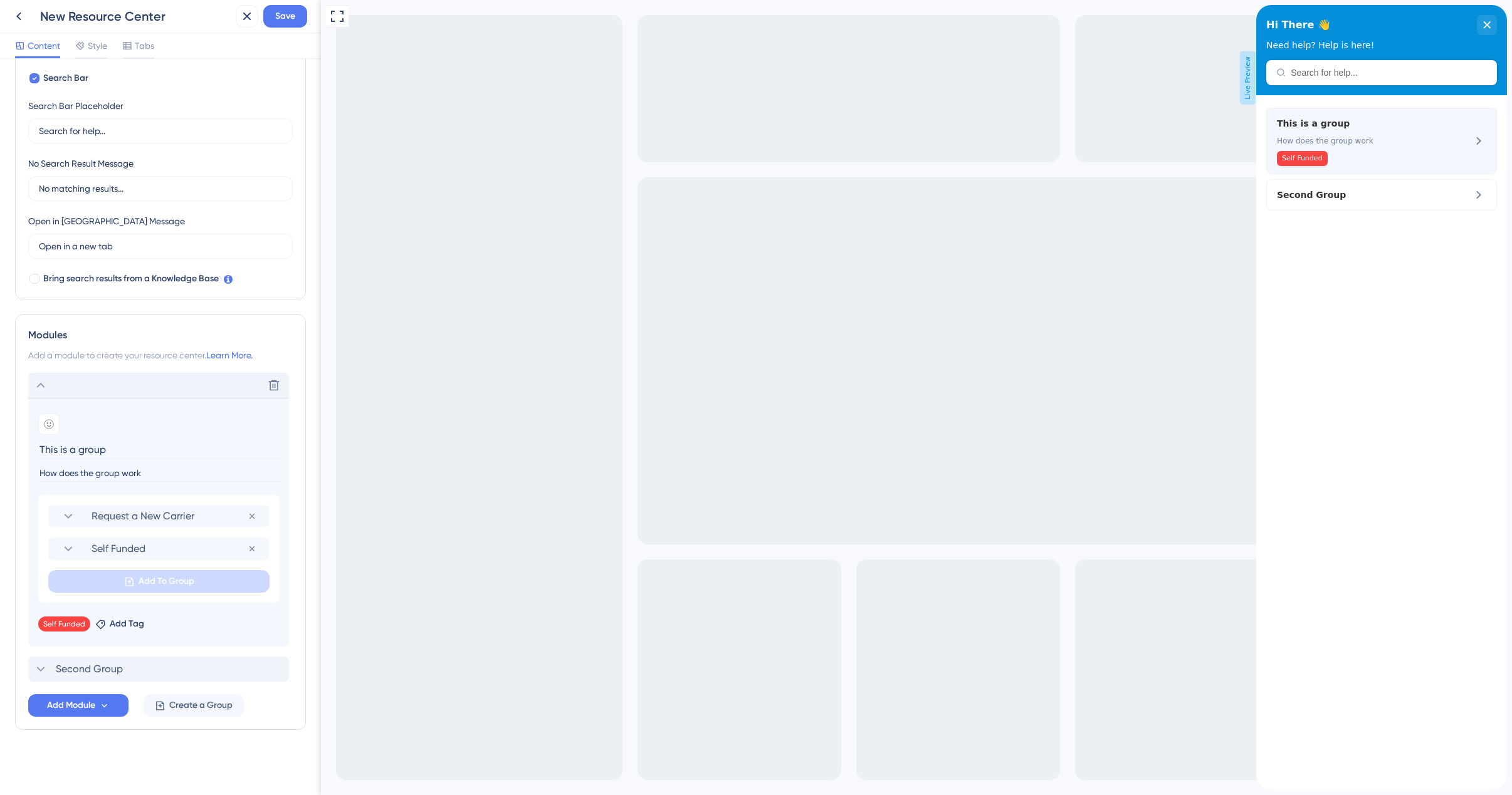
click at [1475, 141] on icon at bounding box center [1478, 141] width 15 height 15
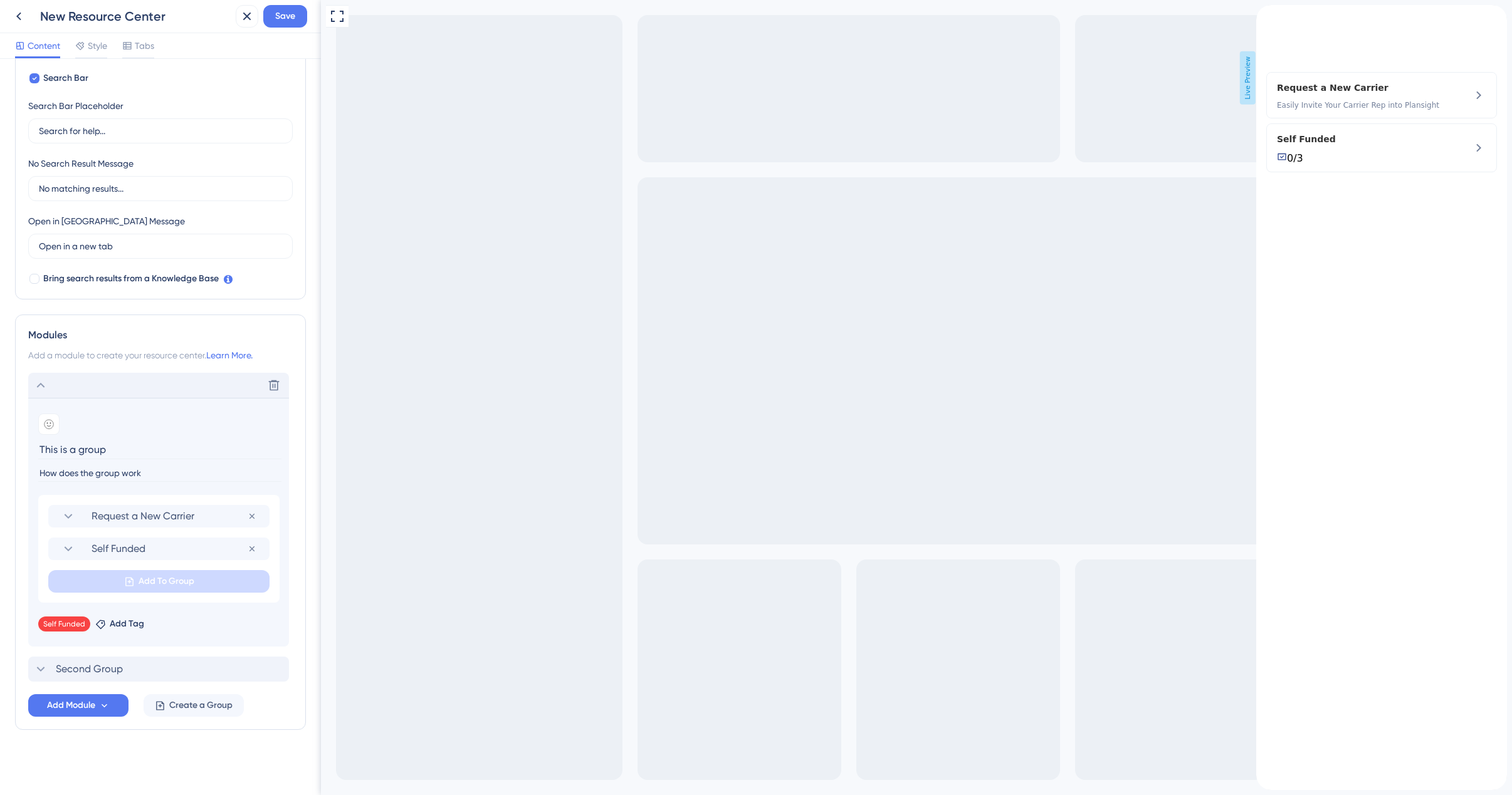
click at [1266, 15] on icon "back to header" at bounding box center [1260, 10] width 10 height 10
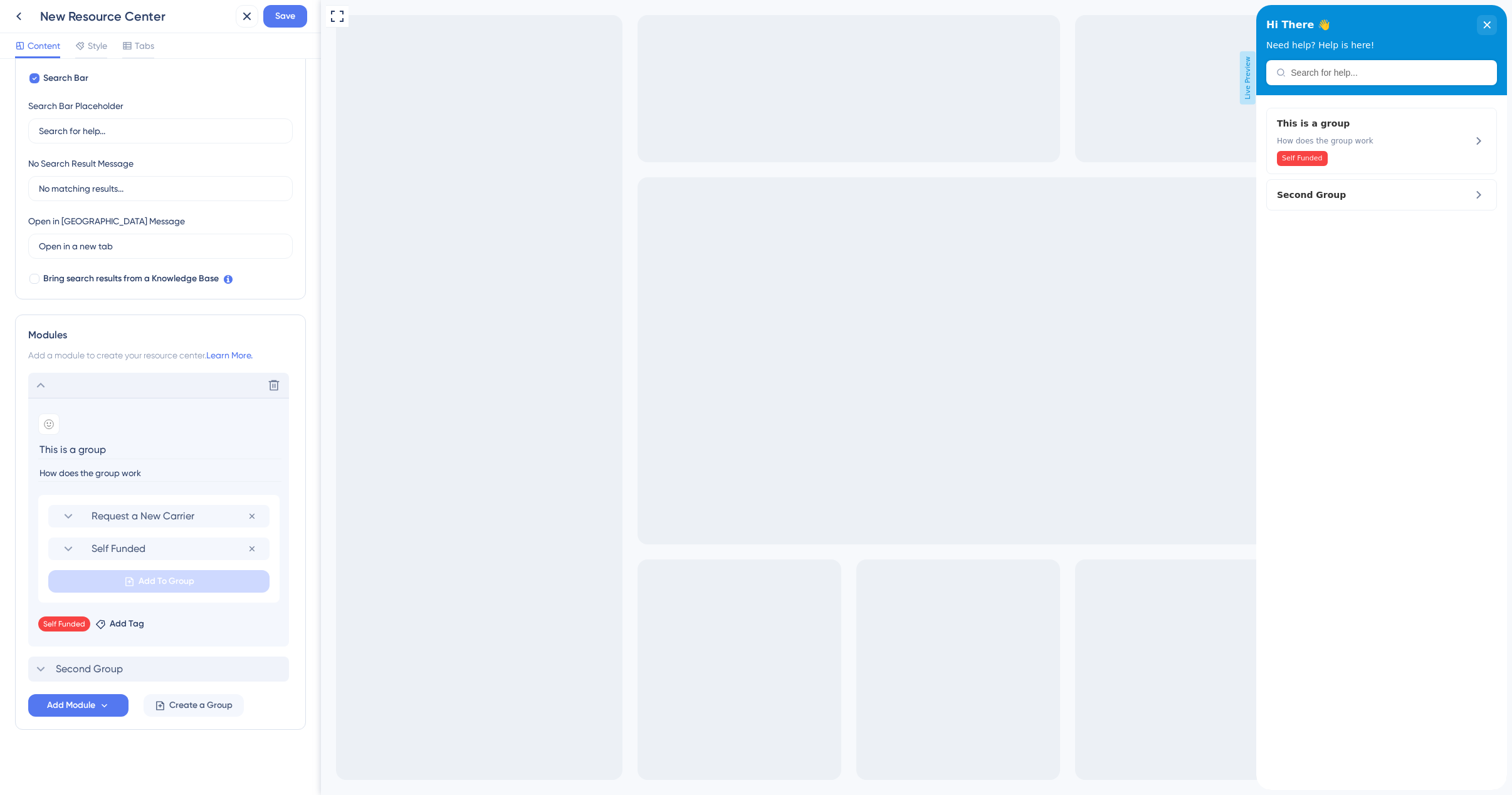
scroll to position [0, 0]
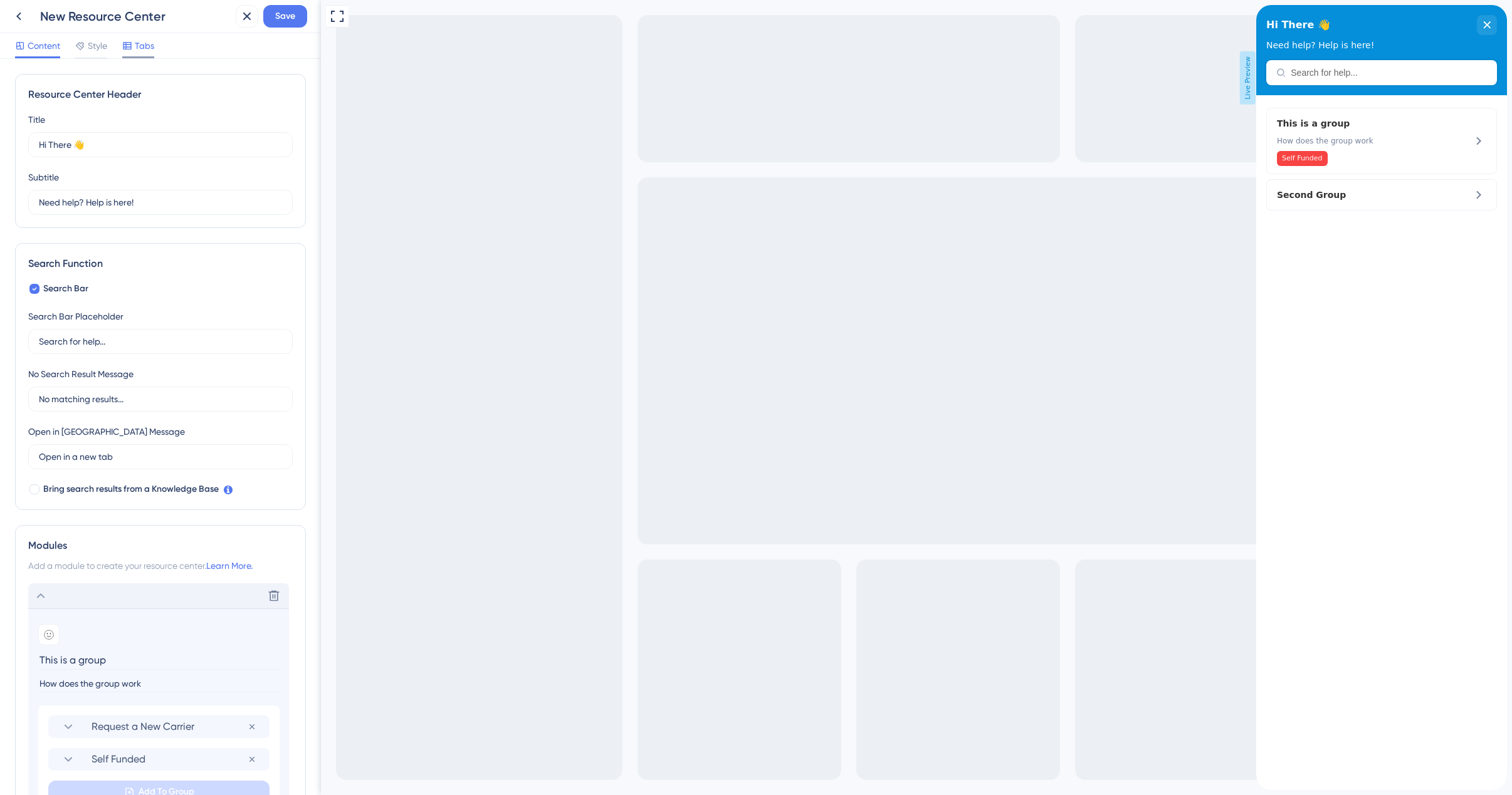
click at [141, 44] on span "Tabs" at bounding box center [144, 46] width 19 height 15
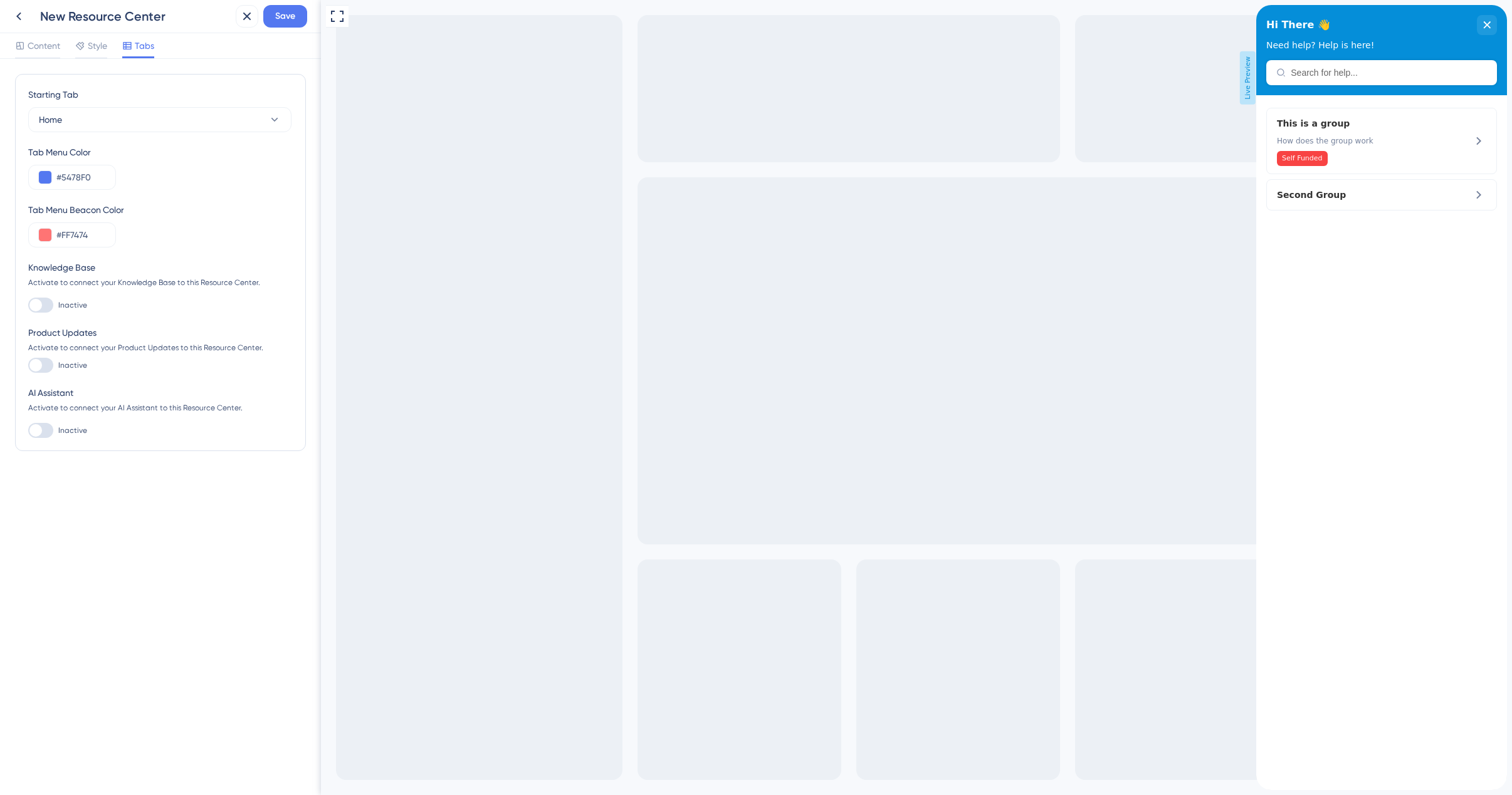
click at [44, 366] on div at bounding box center [40, 365] width 25 height 15
click at [28, 366] on input "Inactive" at bounding box center [28, 366] width 1 height 1
checkbox input "true"
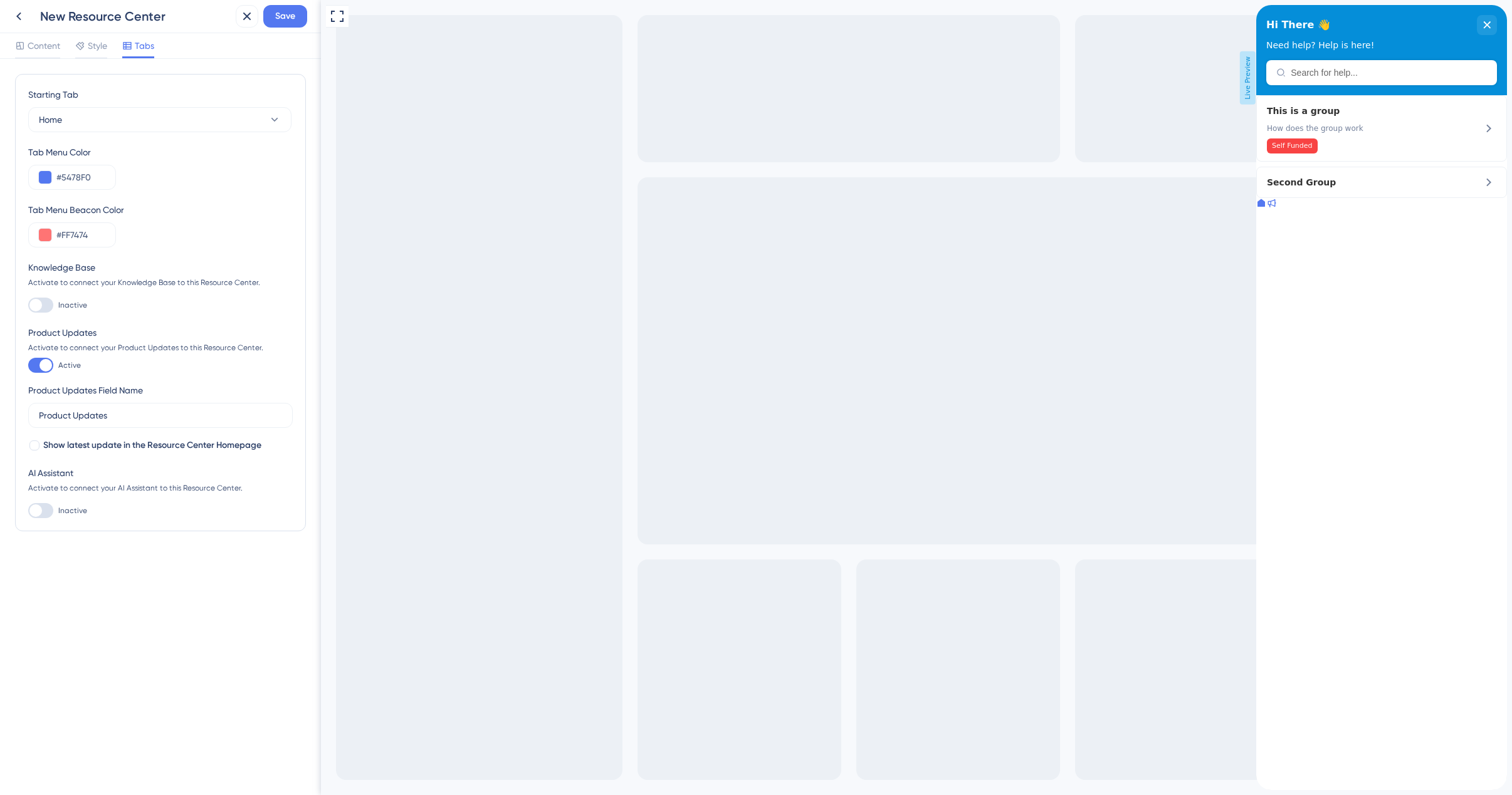
click at [1265, 207] on icon at bounding box center [1260, 202] width 7 height 7
click at [1276, 208] on icon at bounding box center [1272, 203] width 8 height 8
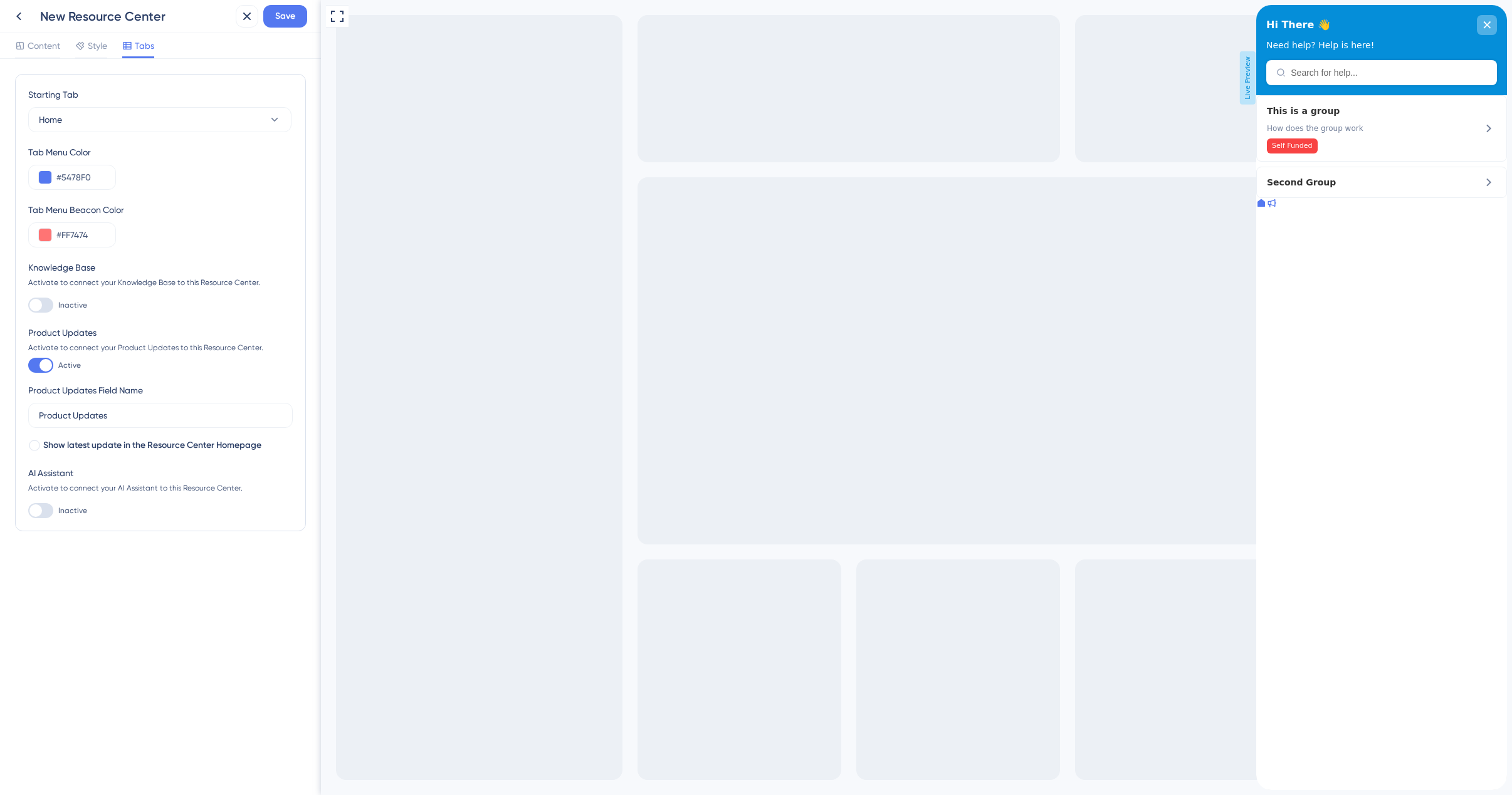
click at [1483, 24] on icon "close resource center" at bounding box center [1486, 25] width 7 height 7
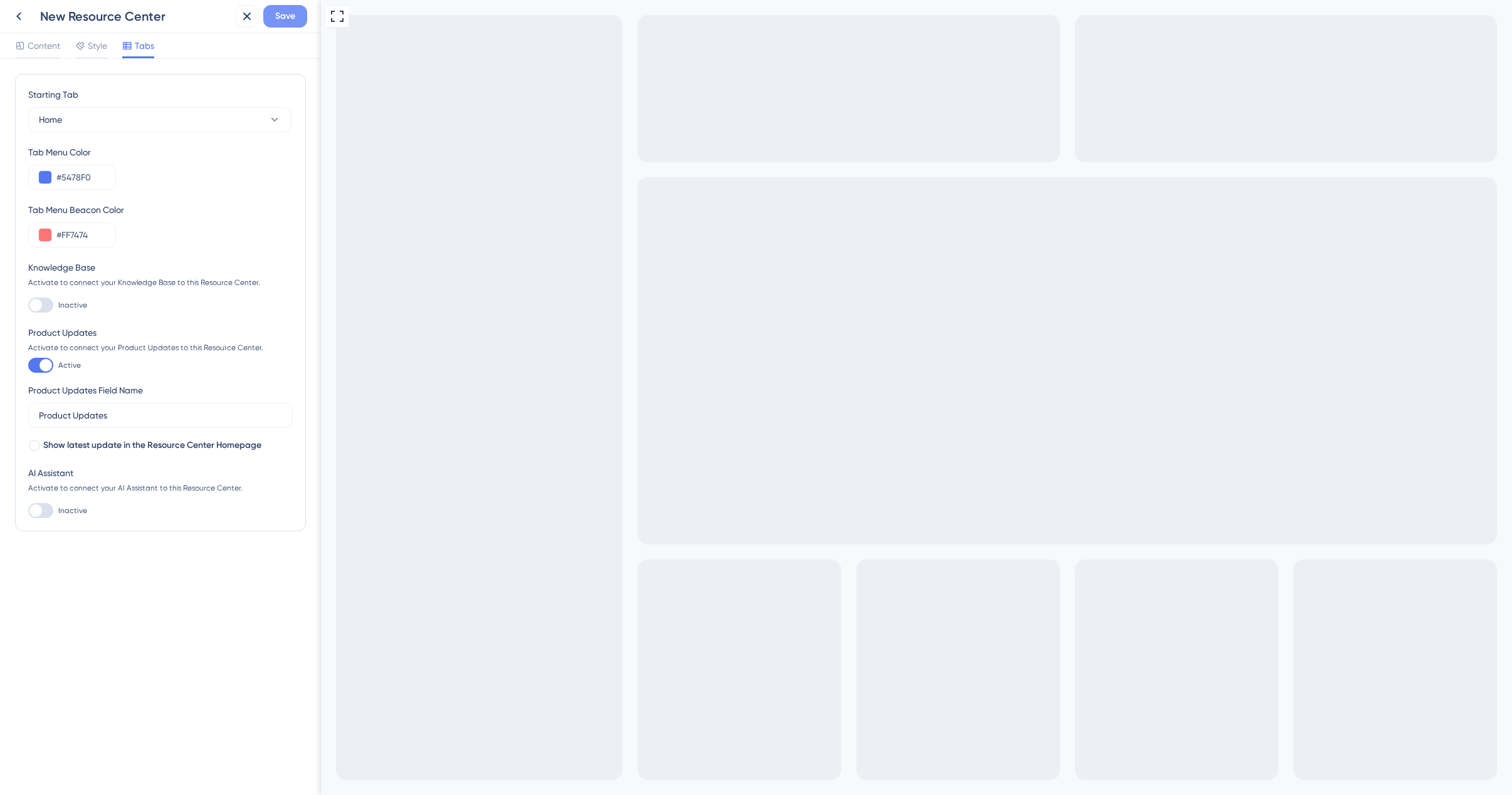
click at [283, 20] on span "Save" at bounding box center [285, 16] width 20 height 15
click at [238, 24] on icon at bounding box center [238, 23] width 7 height 7
click at [22, 17] on icon at bounding box center [19, 16] width 15 height 15
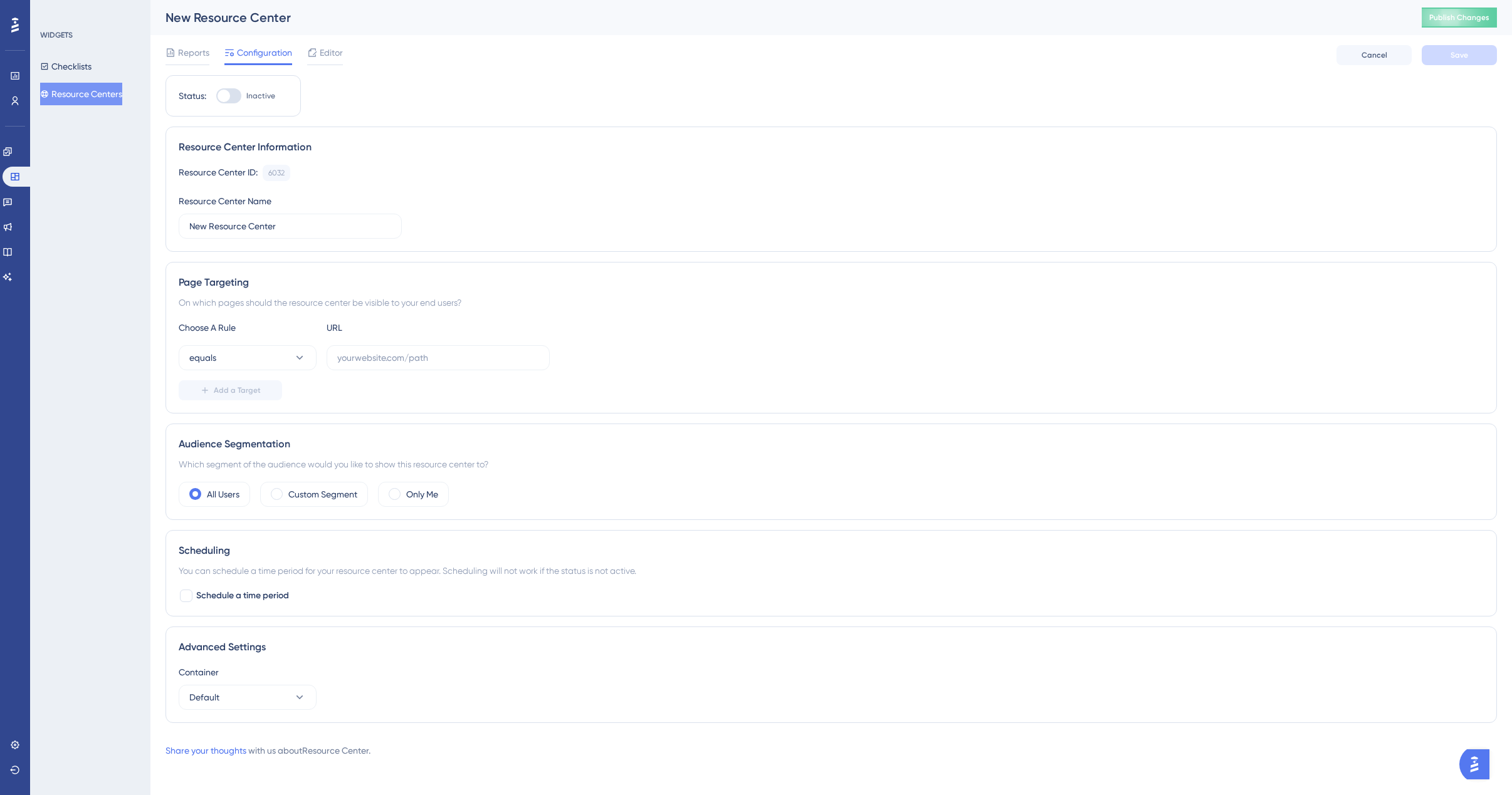
click at [232, 98] on div at bounding box center [229, 96] width 25 height 15
click at [216, 96] on input "Inactive" at bounding box center [216, 96] width 1 height 1
checkbox input "false"
click at [391, 24] on icon at bounding box center [388, 23] width 13 height 13
click at [400, 360] on input "text" at bounding box center [438, 358] width 202 height 14
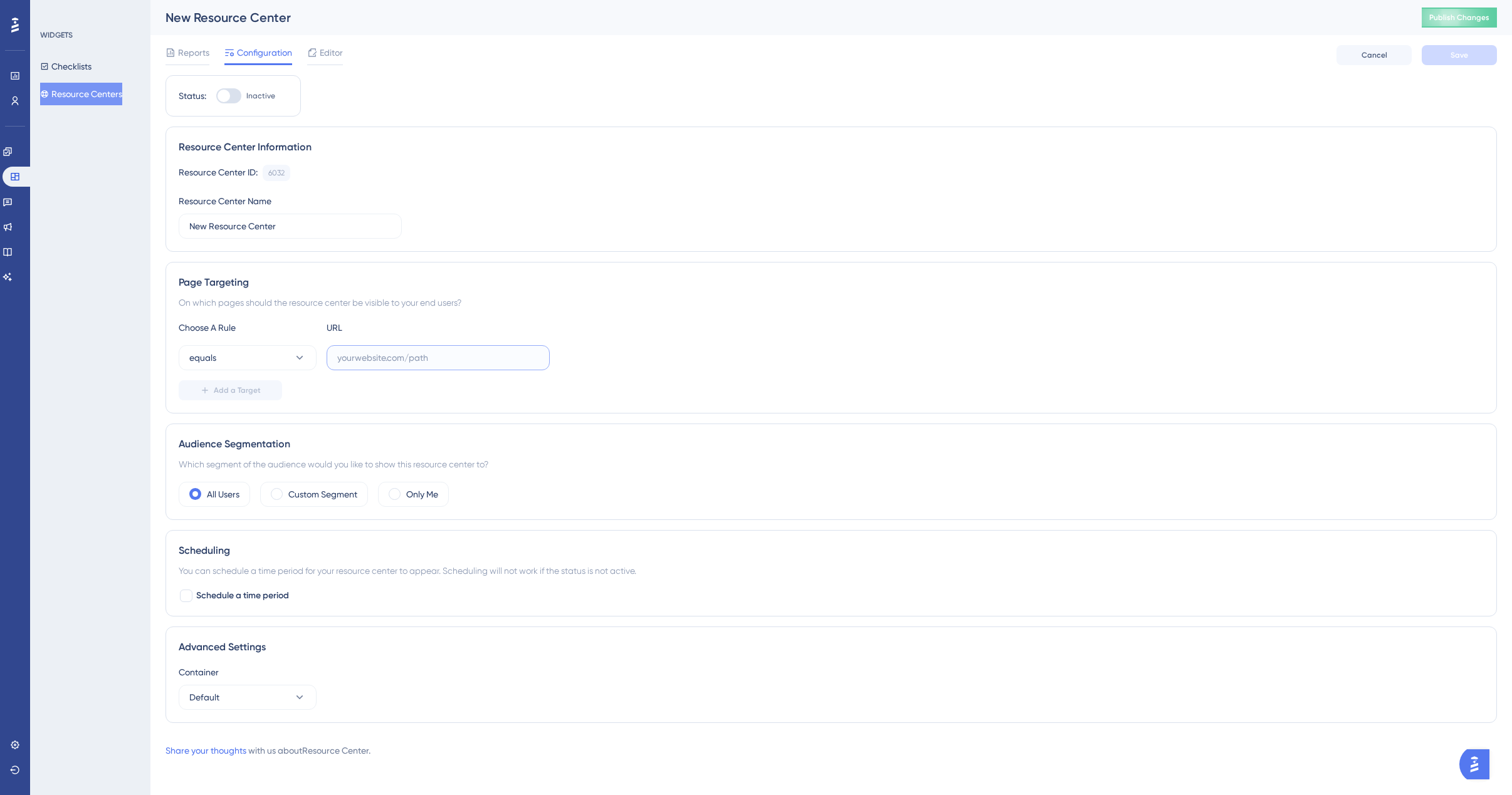
paste input "https://stage.plansight.com/app#listCoverLetterTemplates"
type input "https://stage.plansight.com/app#listCoverLetterTemplates"
drag, startPoint x: 704, startPoint y: 384, endPoint x: 800, endPoint y: 372, distance: 96.7
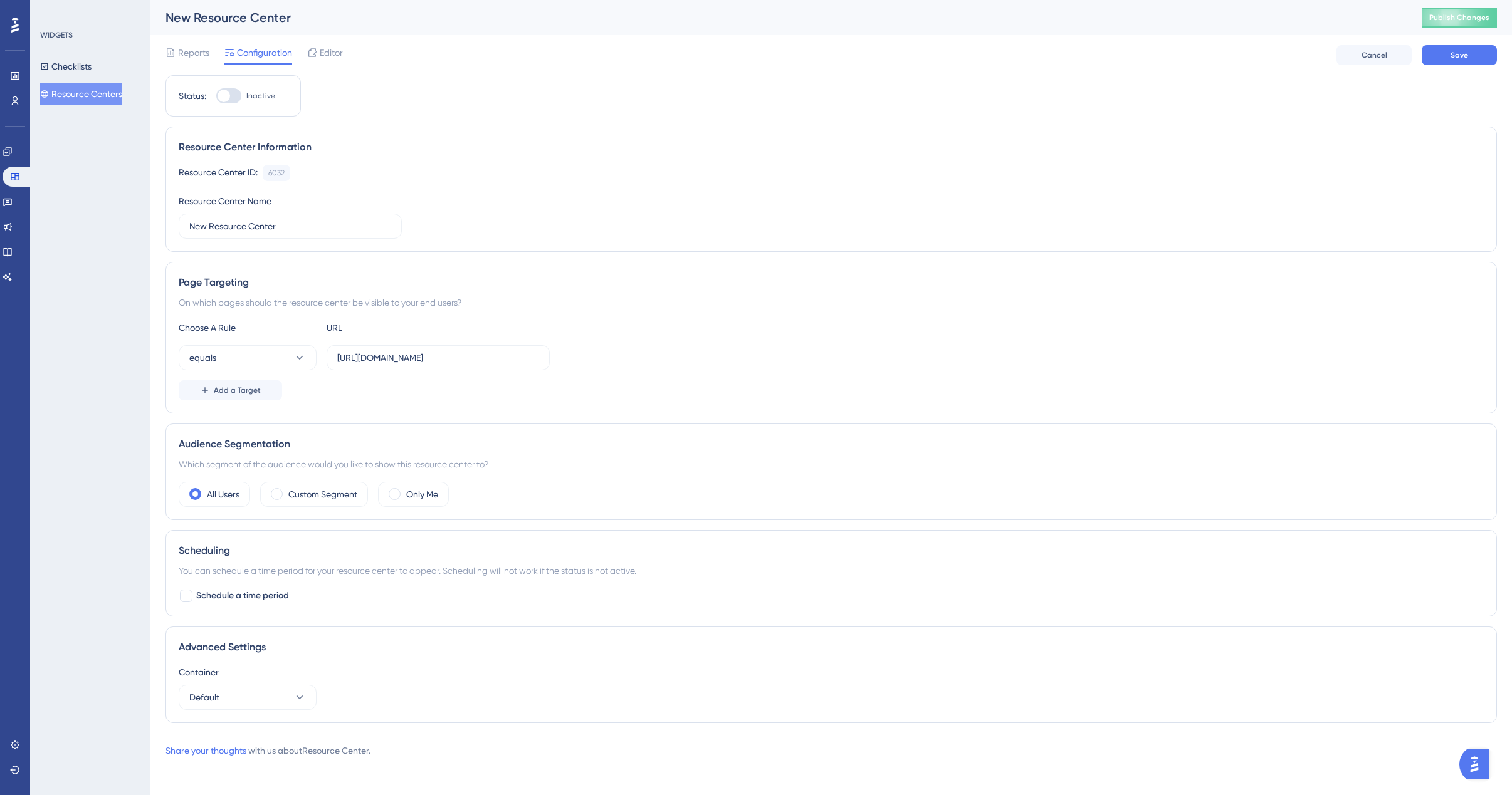
click at [704, 384] on div "Add a Target" at bounding box center [831, 390] width 1305 height 20
click at [1468, 55] on span "Save" at bounding box center [1459, 55] width 17 height 10
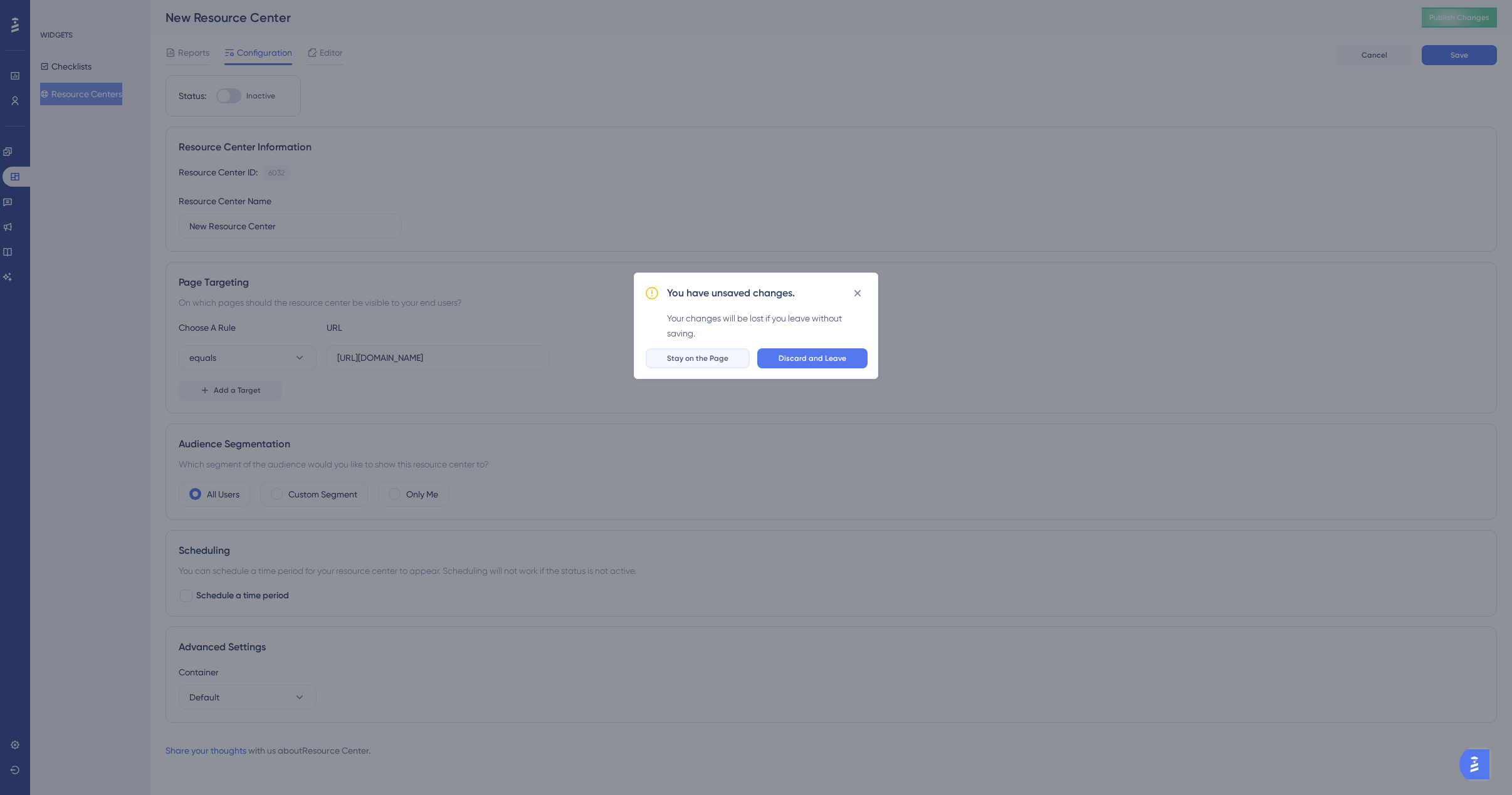
click at [712, 357] on span "Stay on the Page" at bounding box center [698, 358] width 62 height 10
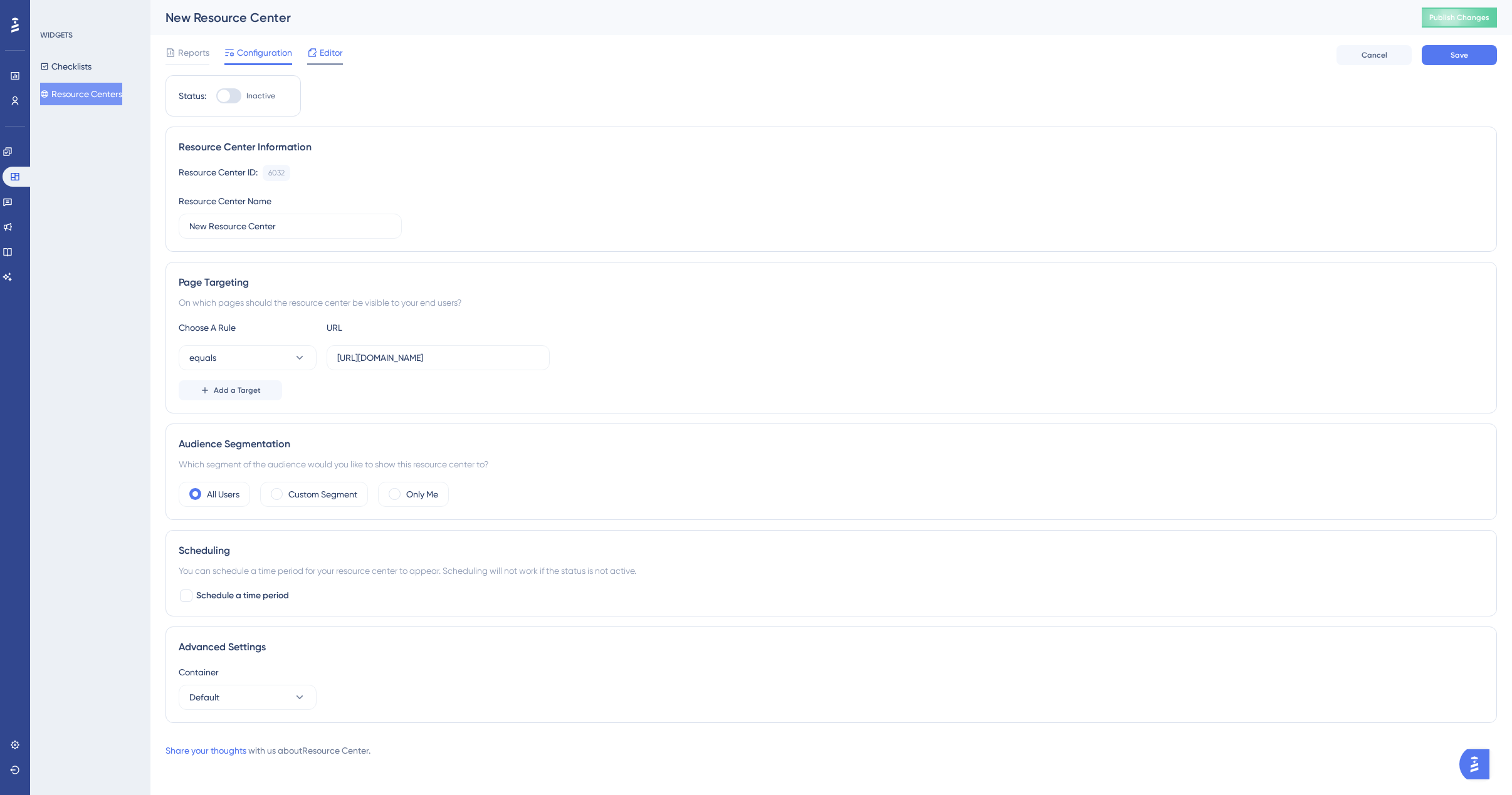
click at [318, 56] on div "Editor" at bounding box center [325, 52] width 36 height 15
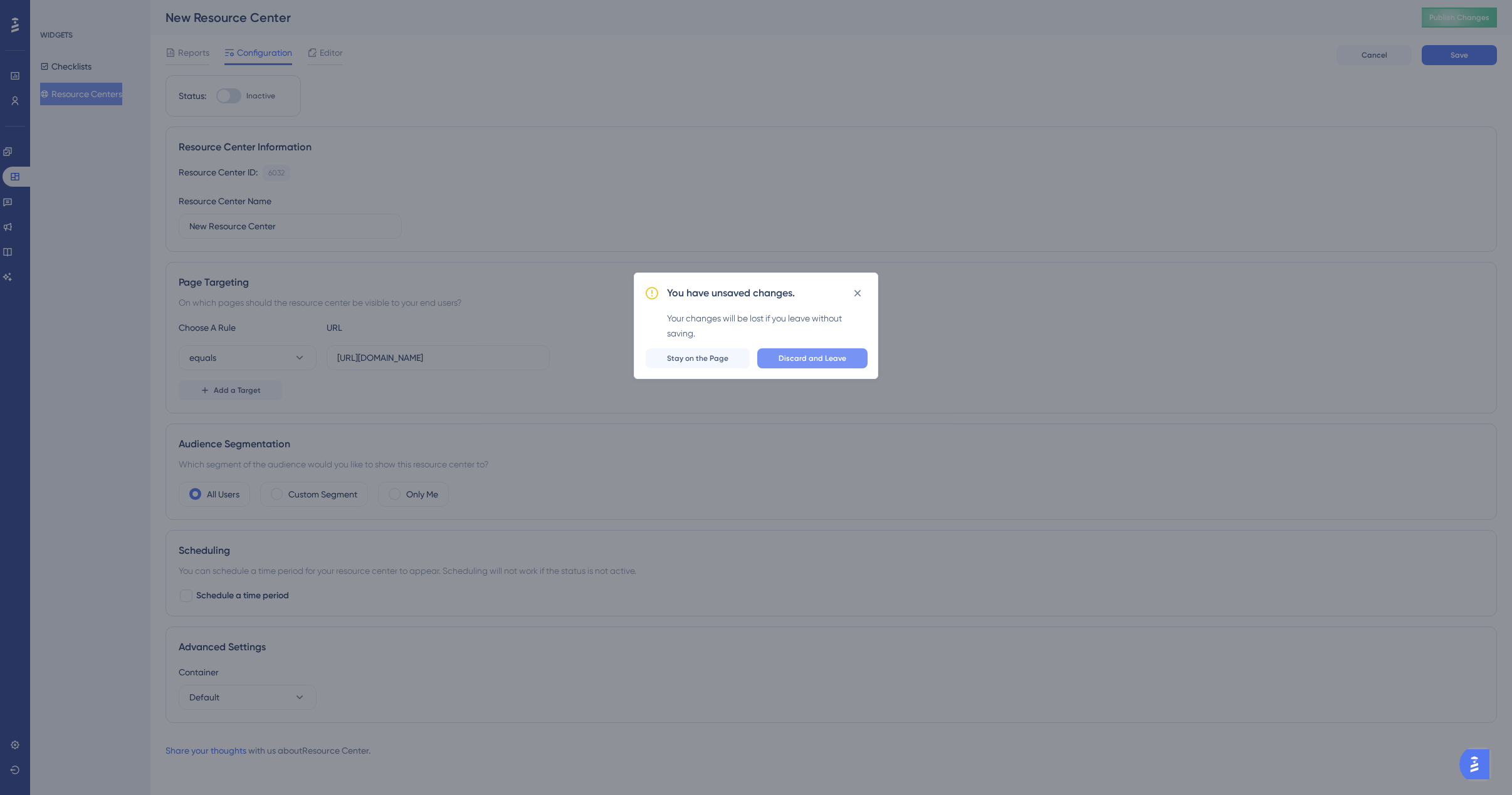
click at [804, 356] on span "Discard and Leave" at bounding box center [812, 358] width 68 height 10
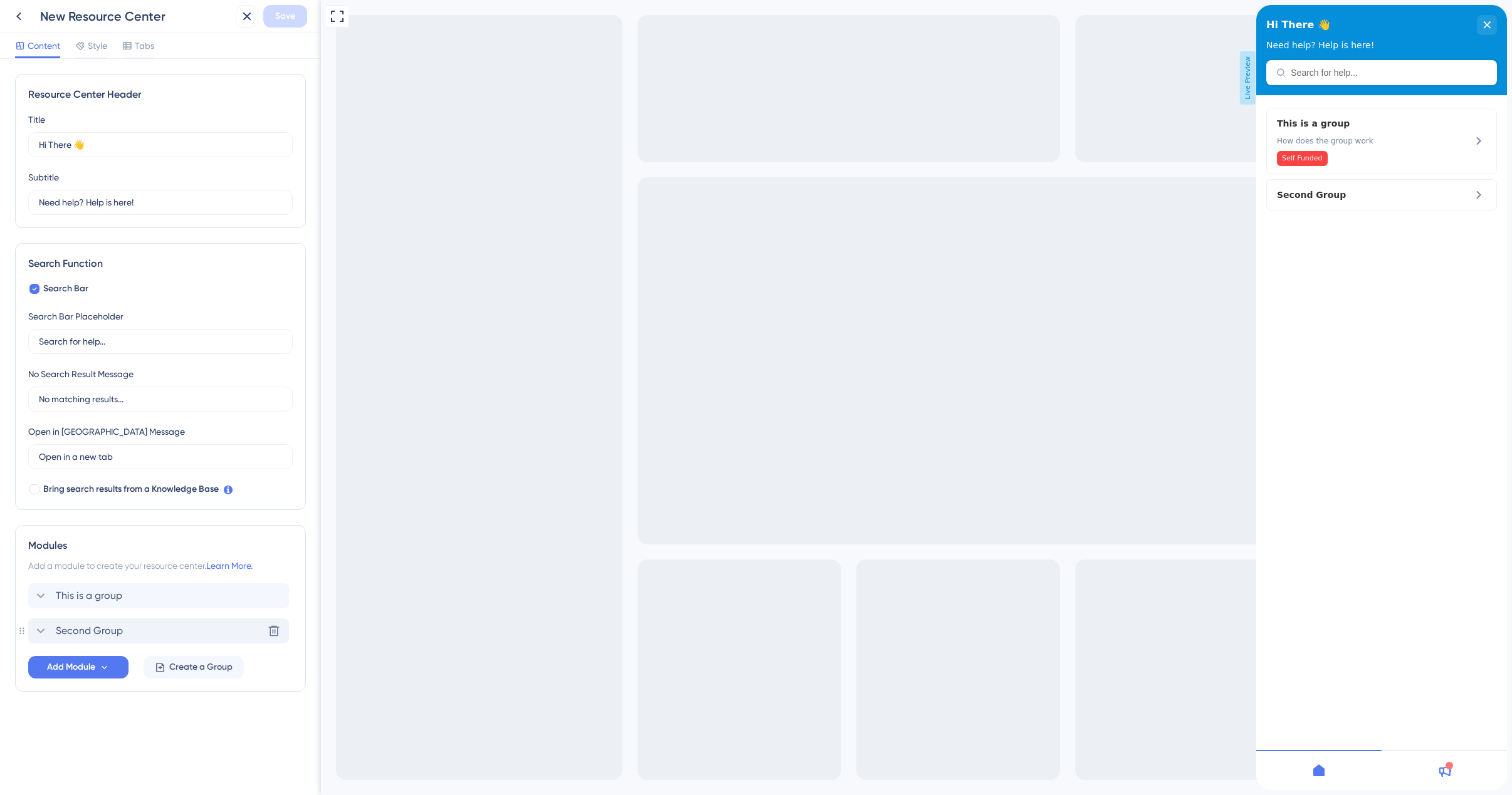
click at [44, 633] on icon at bounding box center [40, 631] width 15 height 15
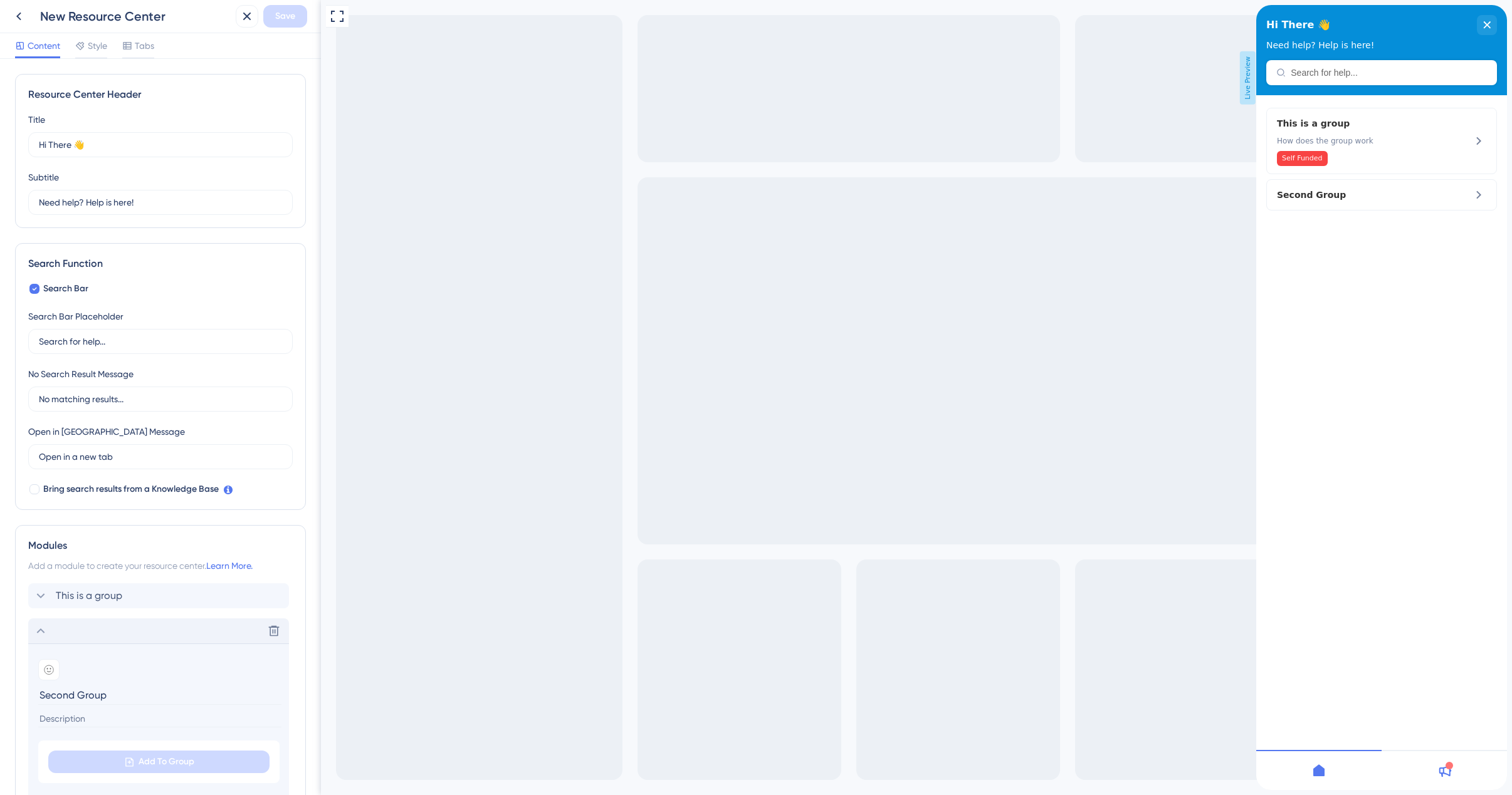
scroll to position [145, 0]
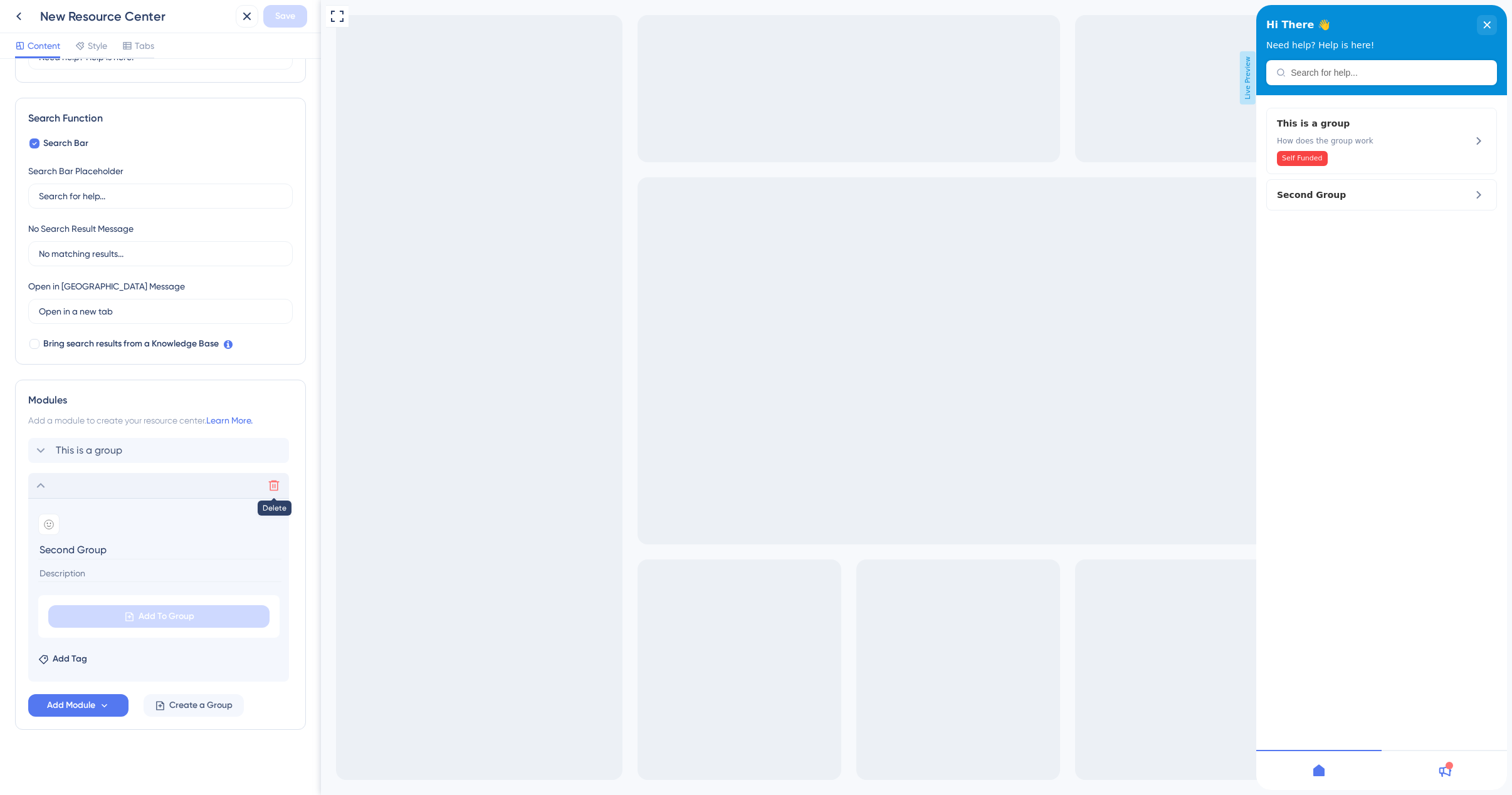
click at [275, 481] on icon at bounding box center [274, 486] width 11 height 11
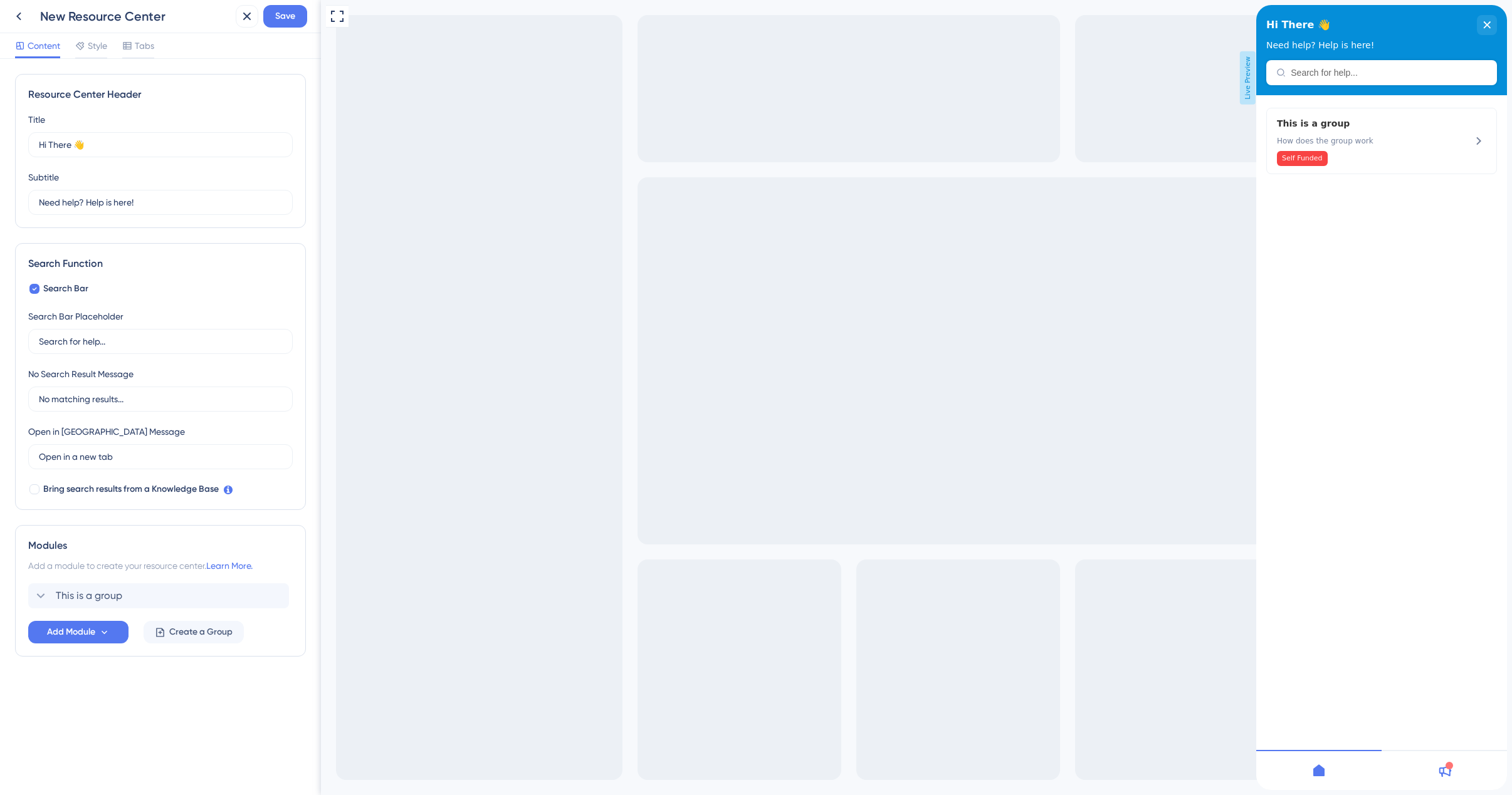
scroll to position [0, 0]
click at [294, 23] on span "Save" at bounding box center [285, 16] width 20 height 15
click at [98, 52] on span "Style" at bounding box center [97, 46] width 19 height 15
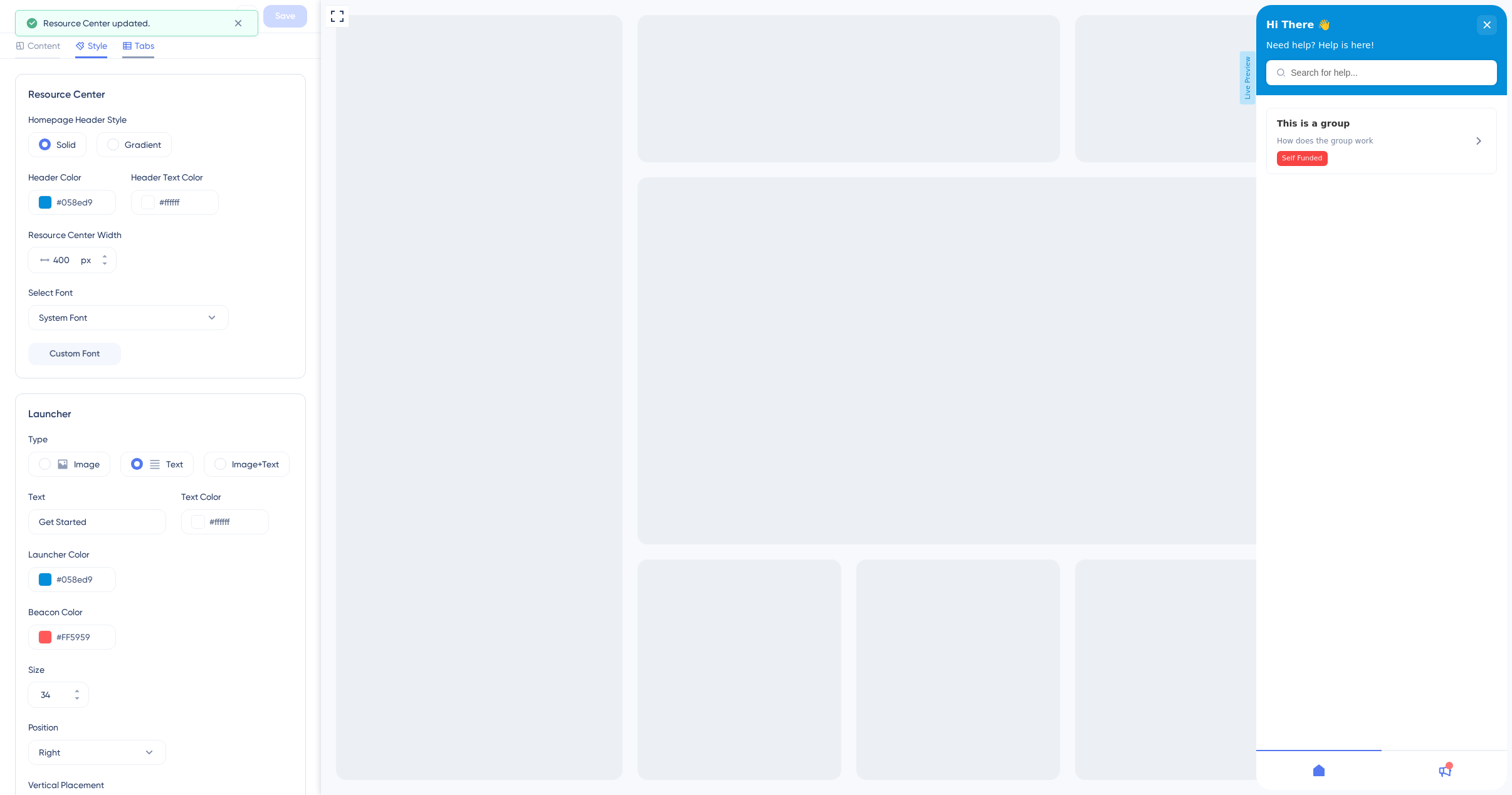
click at [143, 50] on span "Tabs" at bounding box center [144, 46] width 19 height 15
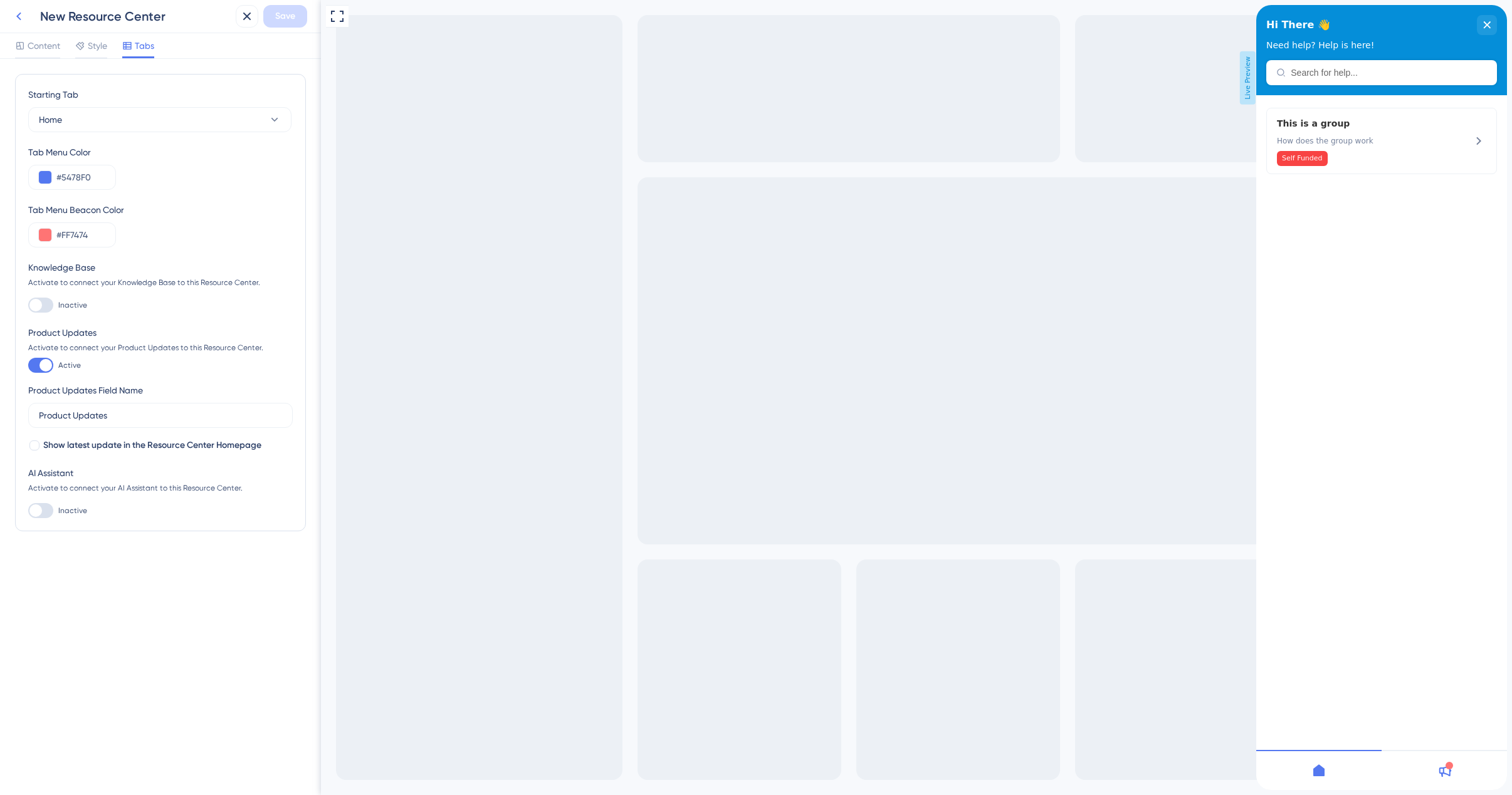
click at [18, 17] on icon at bounding box center [19, 17] width 5 height 8
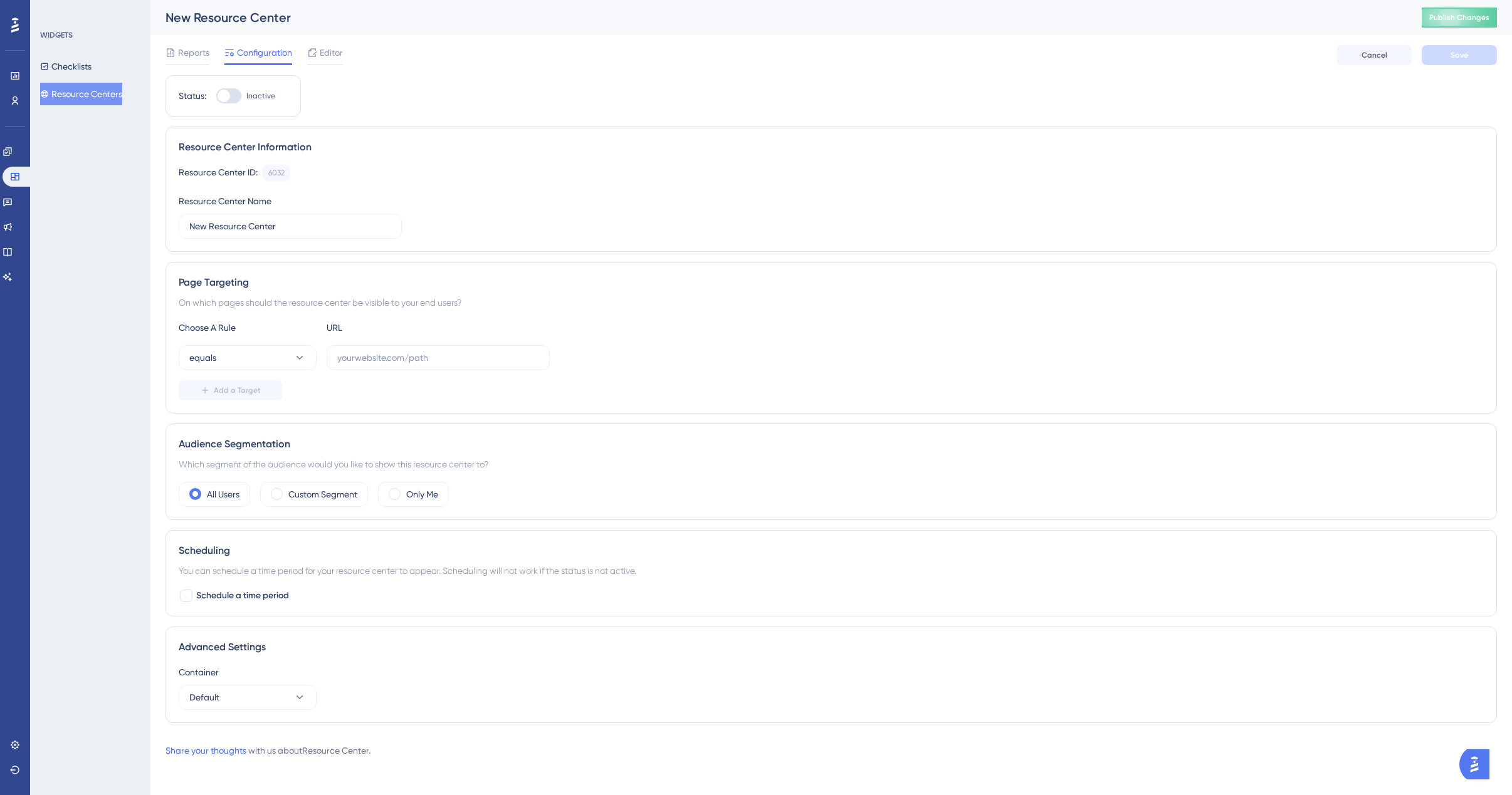
click at [232, 90] on div at bounding box center [229, 96] width 25 height 15
click at [216, 96] on input "Inactive" at bounding box center [216, 96] width 1 height 1
checkbox input "false"
click at [367, 360] on input "text" at bounding box center [438, 358] width 202 height 14
paste input "https://stage.plansight.com/app#listCoverLetterTemplates"
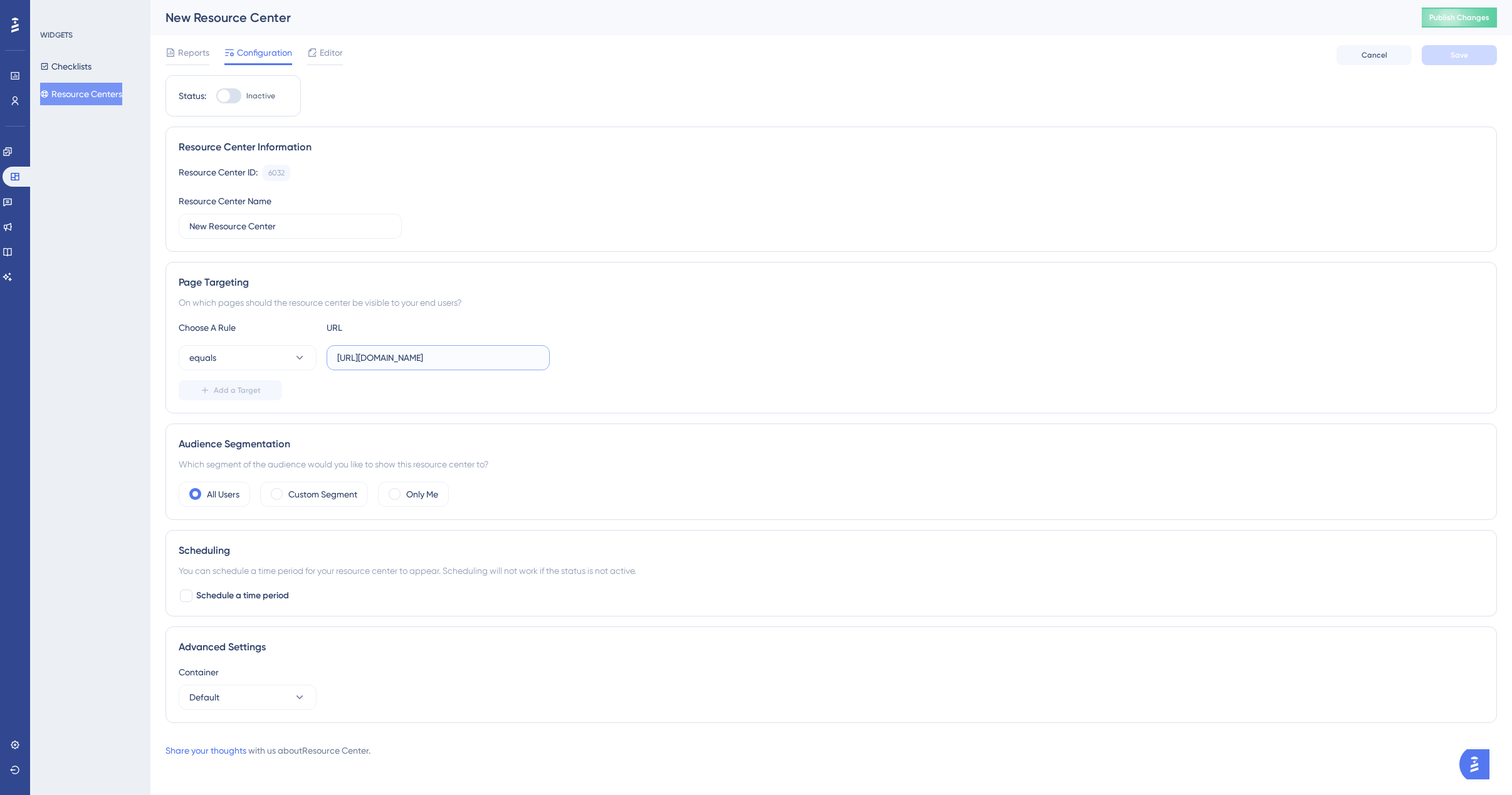
scroll to position [0, 38]
type input "https://stage.plansight.com/app#listCoverLetterTemplates"
click at [1460, 58] on span "Save" at bounding box center [1459, 55] width 17 height 10
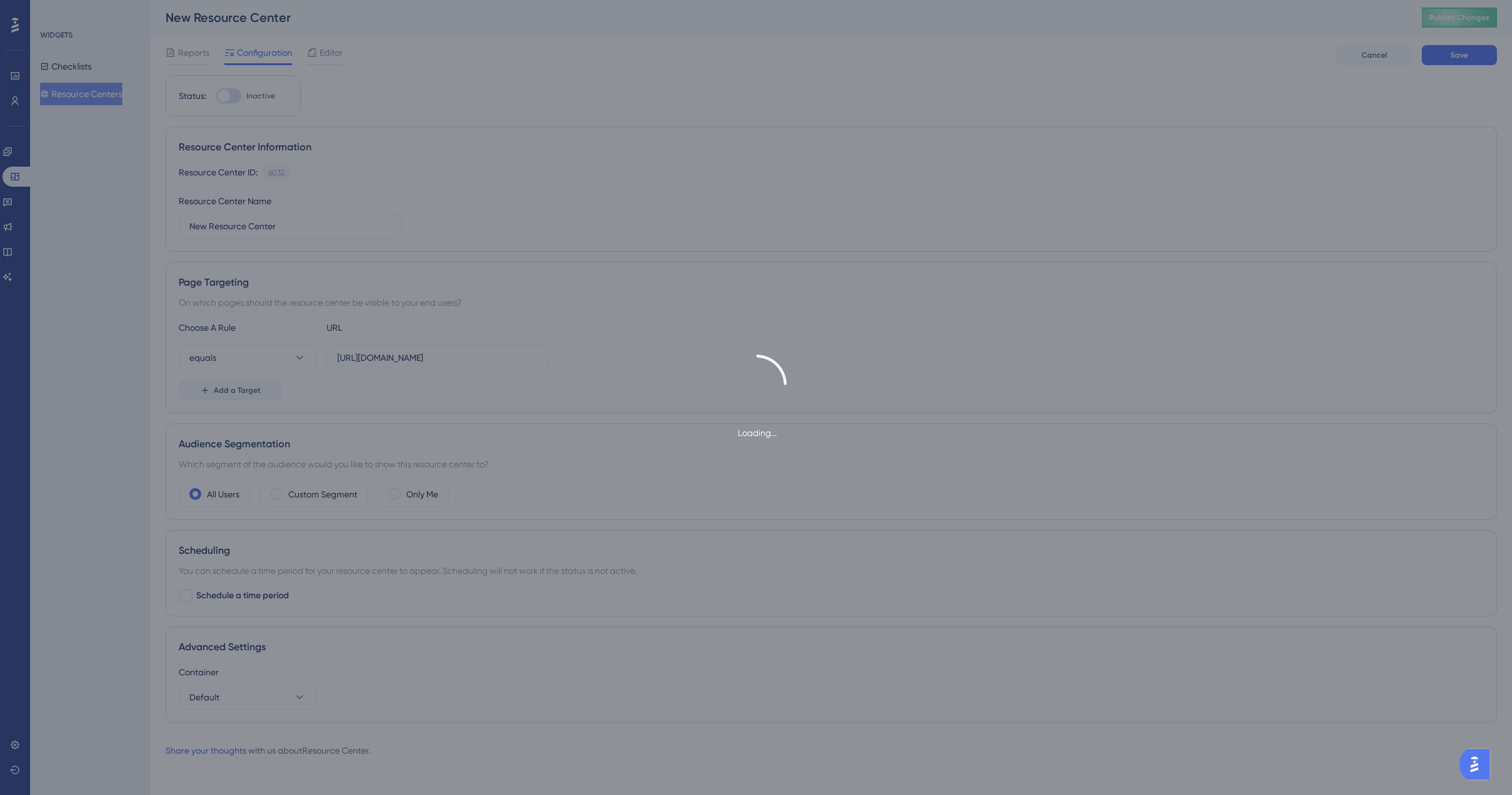
scroll to position [0, 0]
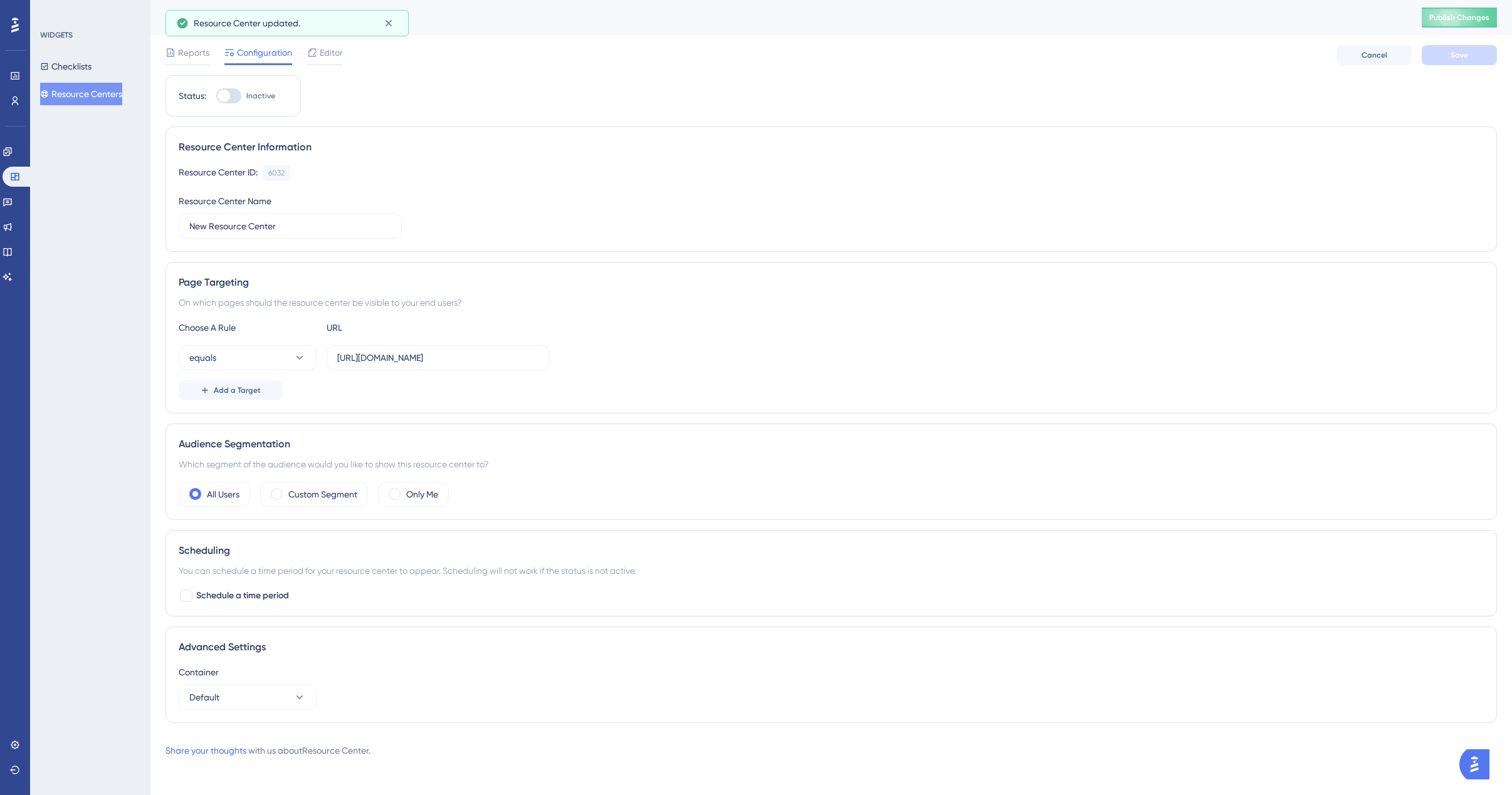
click at [229, 100] on div at bounding box center [229, 96] width 25 height 15
click at [216, 96] on input "Inactive" at bounding box center [216, 96] width 1 height 1
checkbox input "true"
click at [1472, 56] on button "Save" at bounding box center [1459, 55] width 75 height 20
click at [1466, 22] on span "Publish Changes" at bounding box center [1459, 17] width 60 height 10
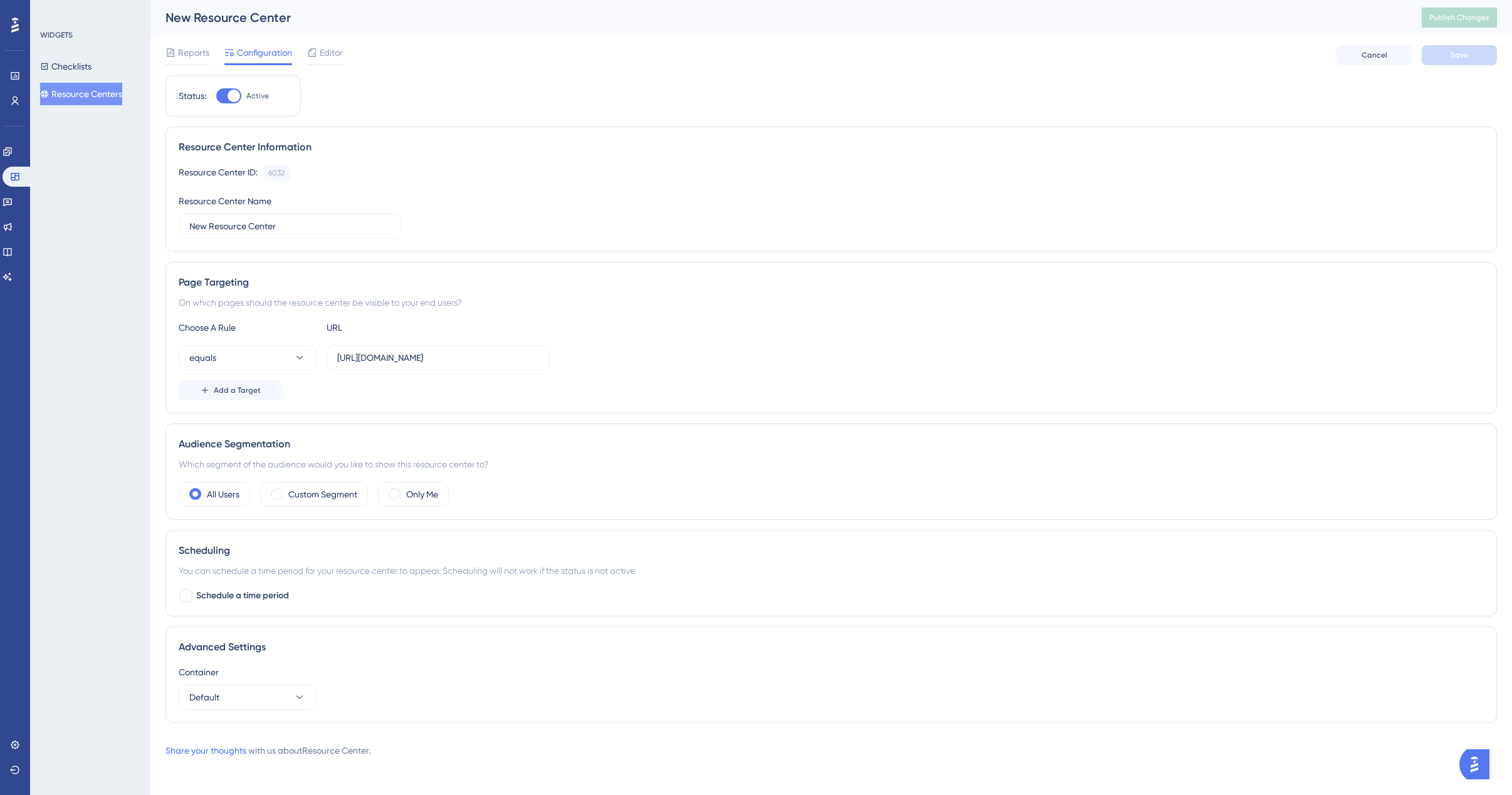
click at [85, 92] on button "Resource Centers" at bounding box center [81, 94] width 82 height 23
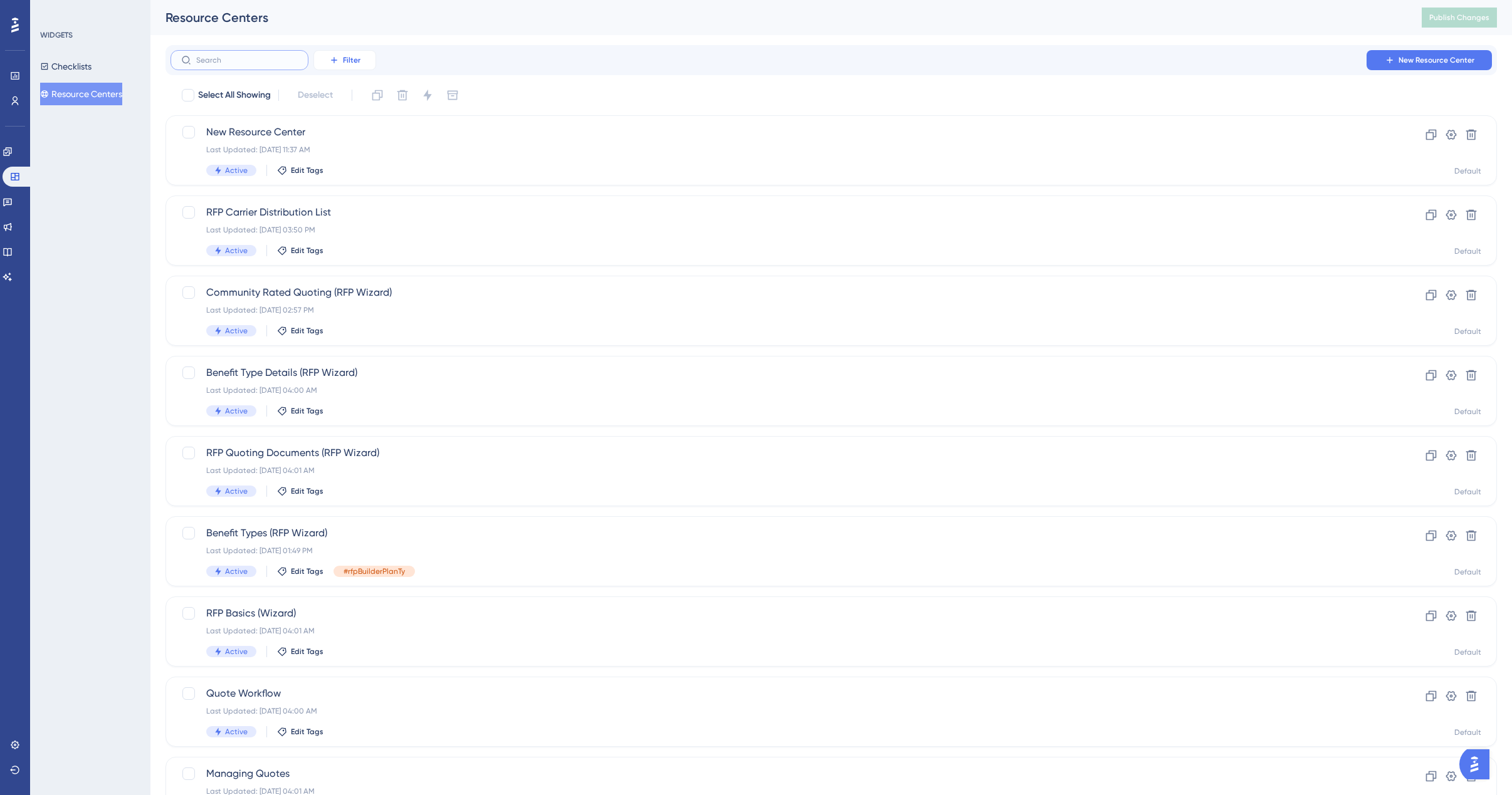
drag, startPoint x: 258, startPoint y: 62, endPoint x: 324, endPoint y: 60, distance: 66.0
click at [259, 62] on input "text" at bounding box center [247, 60] width 102 height 9
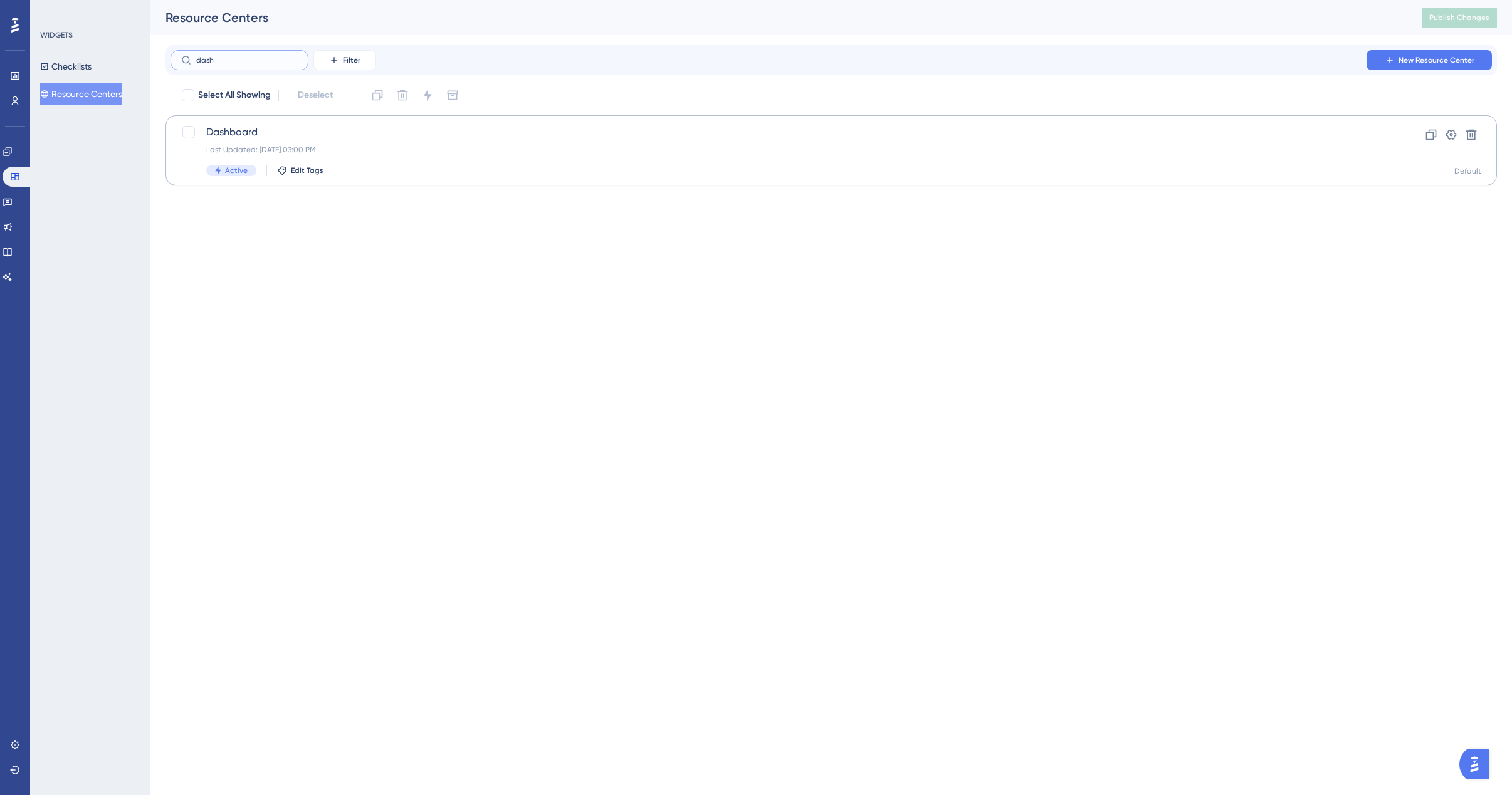
type input "dash"
click at [254, 128] on span "Dashboard" at bounding box center [781, 132] width 1150 height 15
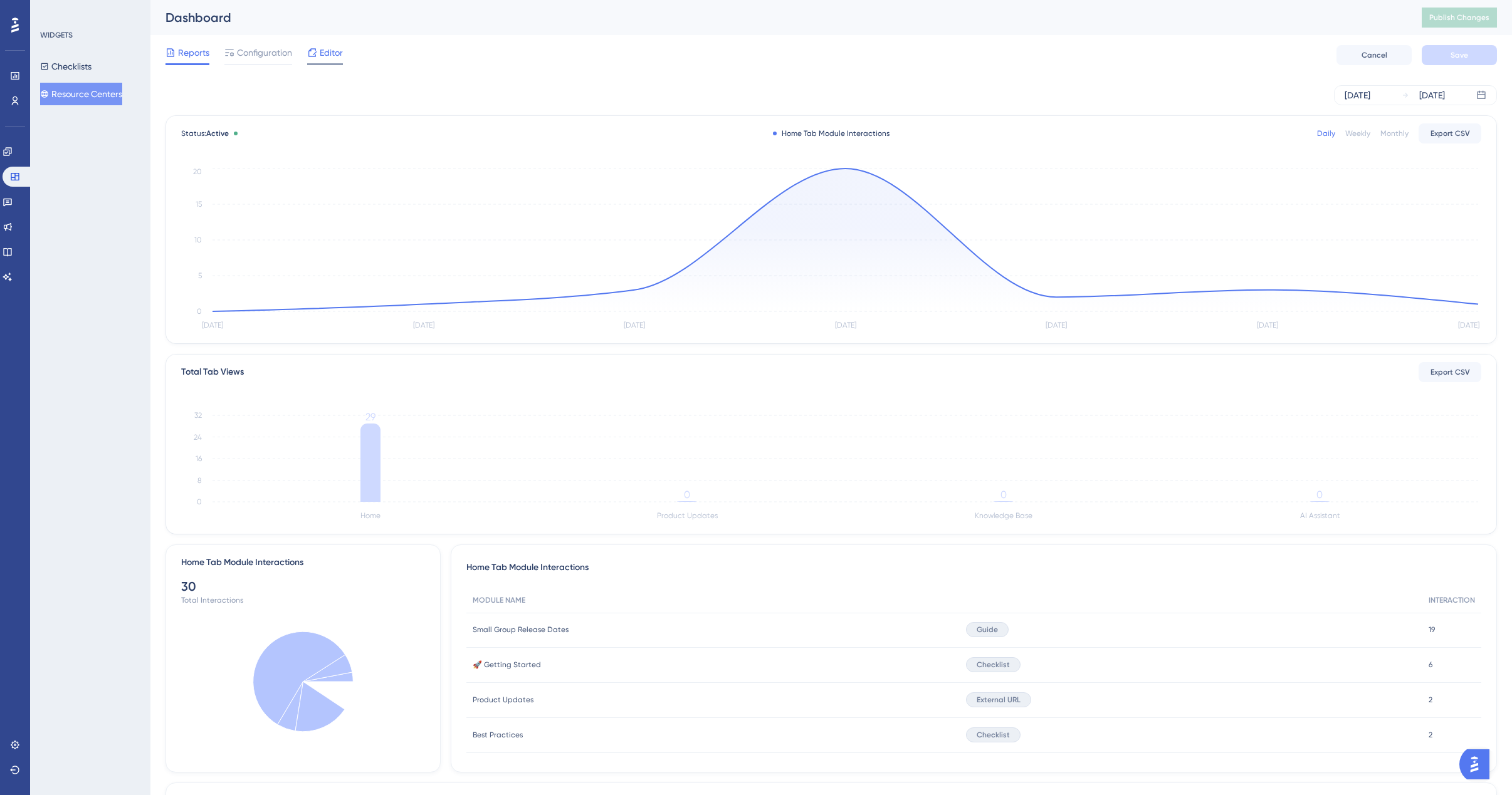
click at [333, 56] on span "Editor" at bounding box center [331, 52] width 23 height 15
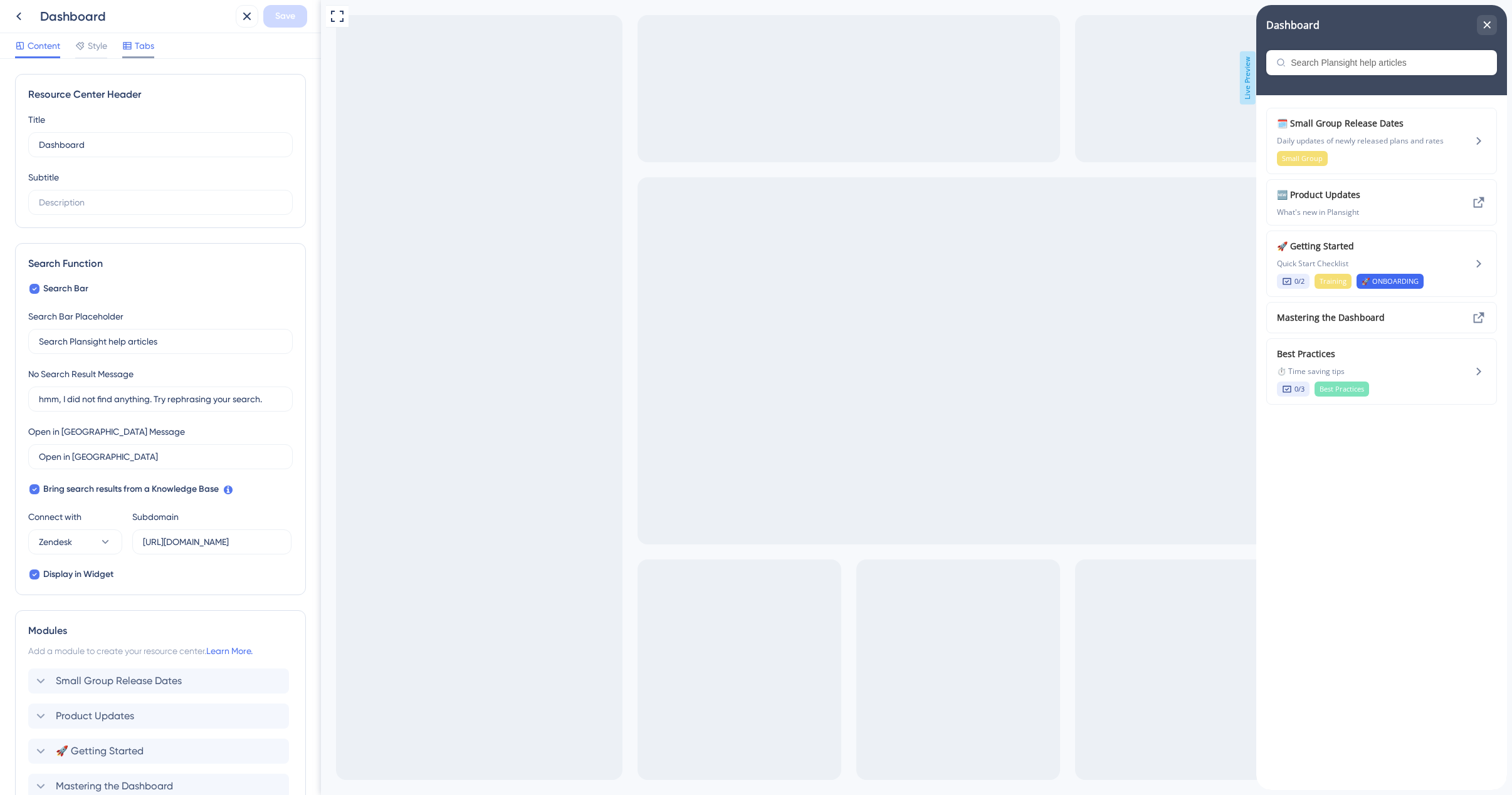
click at [138, 47] on span "Tabs" at bounding box center [144, 46] width 19 height 15
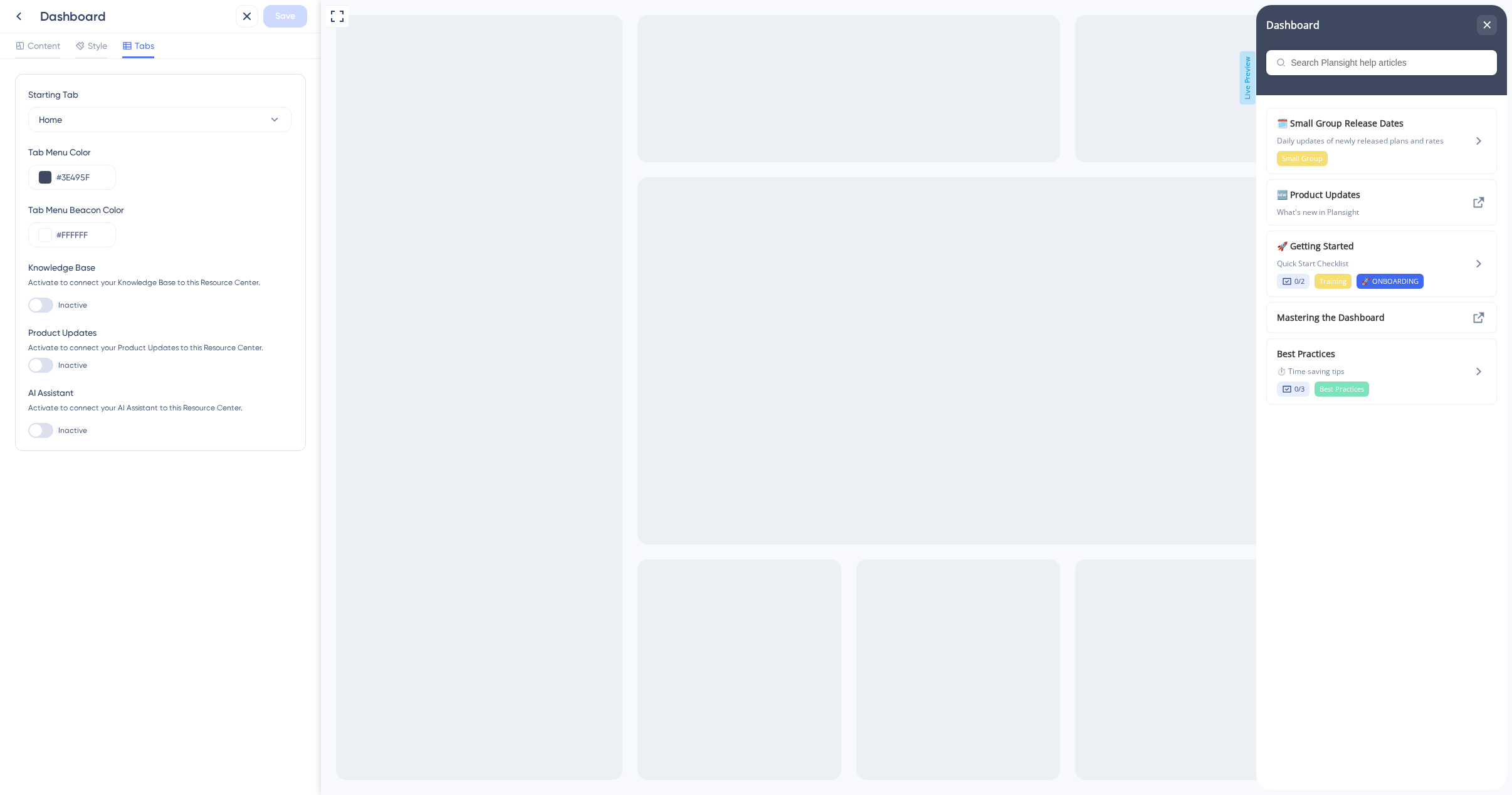
click at [43, 366] on div at bounding box center [40, 365] width 25 height 15
click at [28, 366] on input "Inactive" at bounding box center [28, 366] width 1 height 1
checkbox input "true"
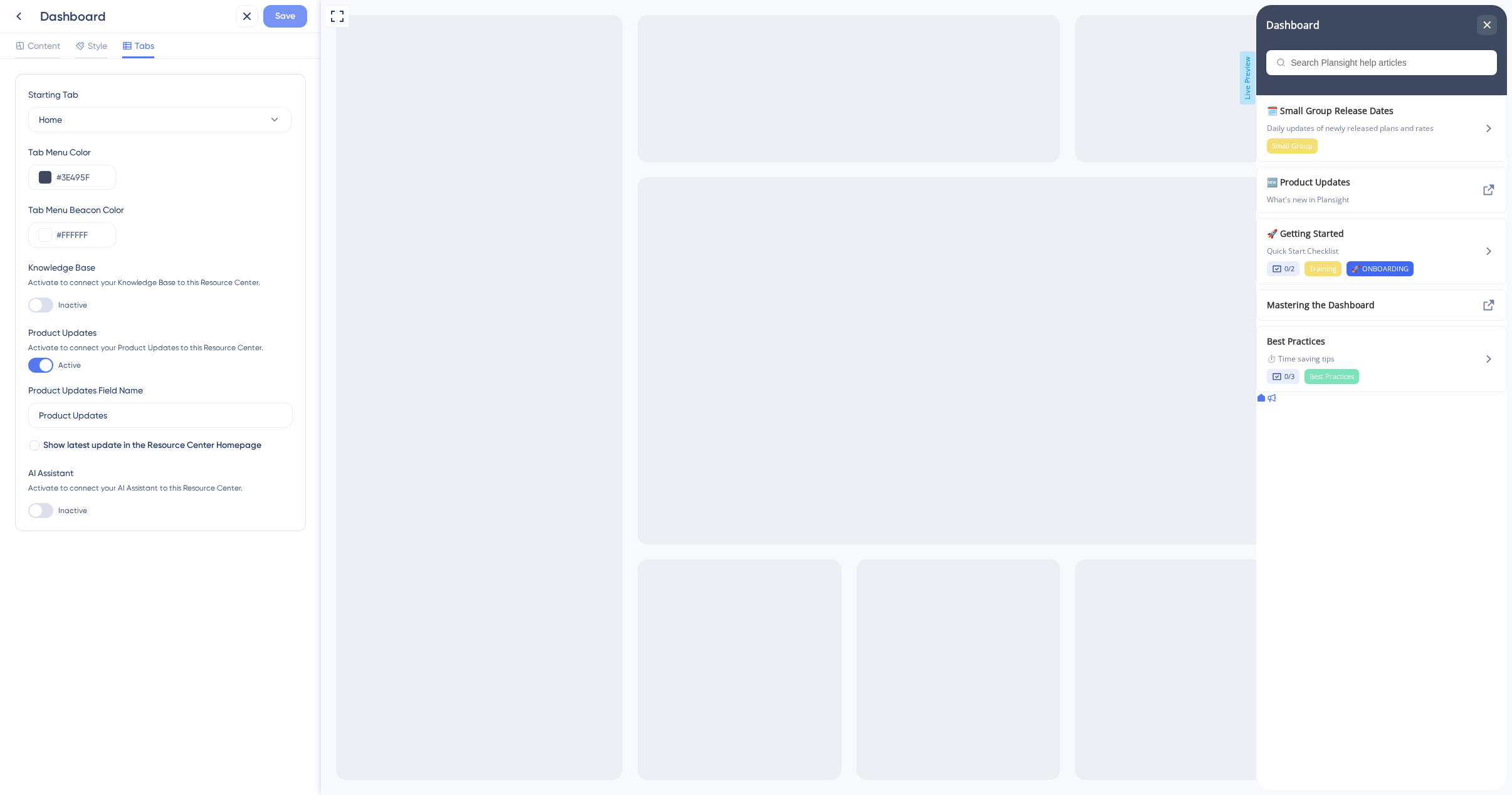
click at [289, 9] on span "Save" at bounding box center [285, 16] width 20 height 15
click at [1410, 364] on span "⏱️ Time saving tips" at bounding box center [1358, 359] width 184 height 10
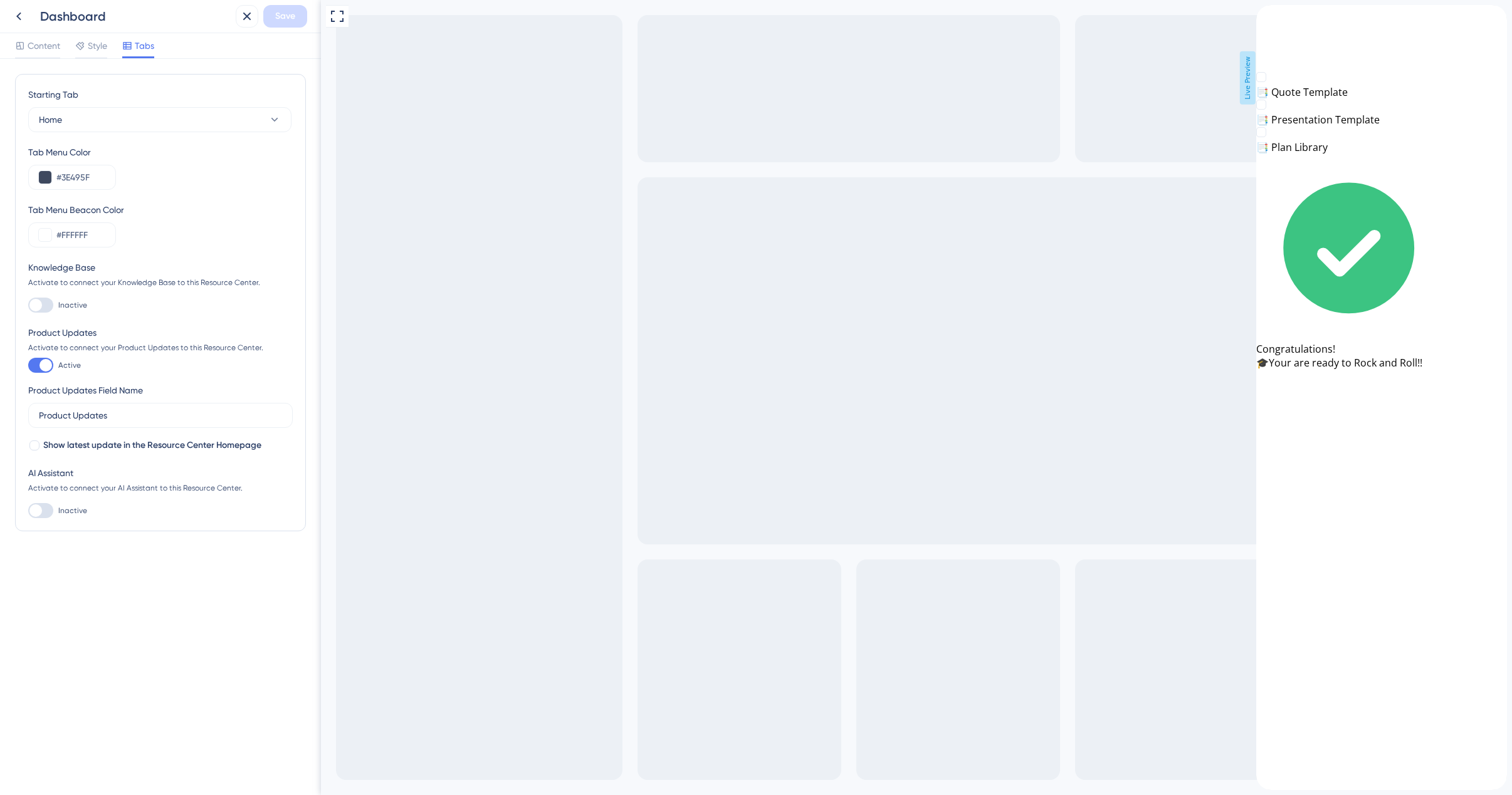
click at [1266, 16] on icon "back to header" at bounding box center [1260, 10] width 10 height 10
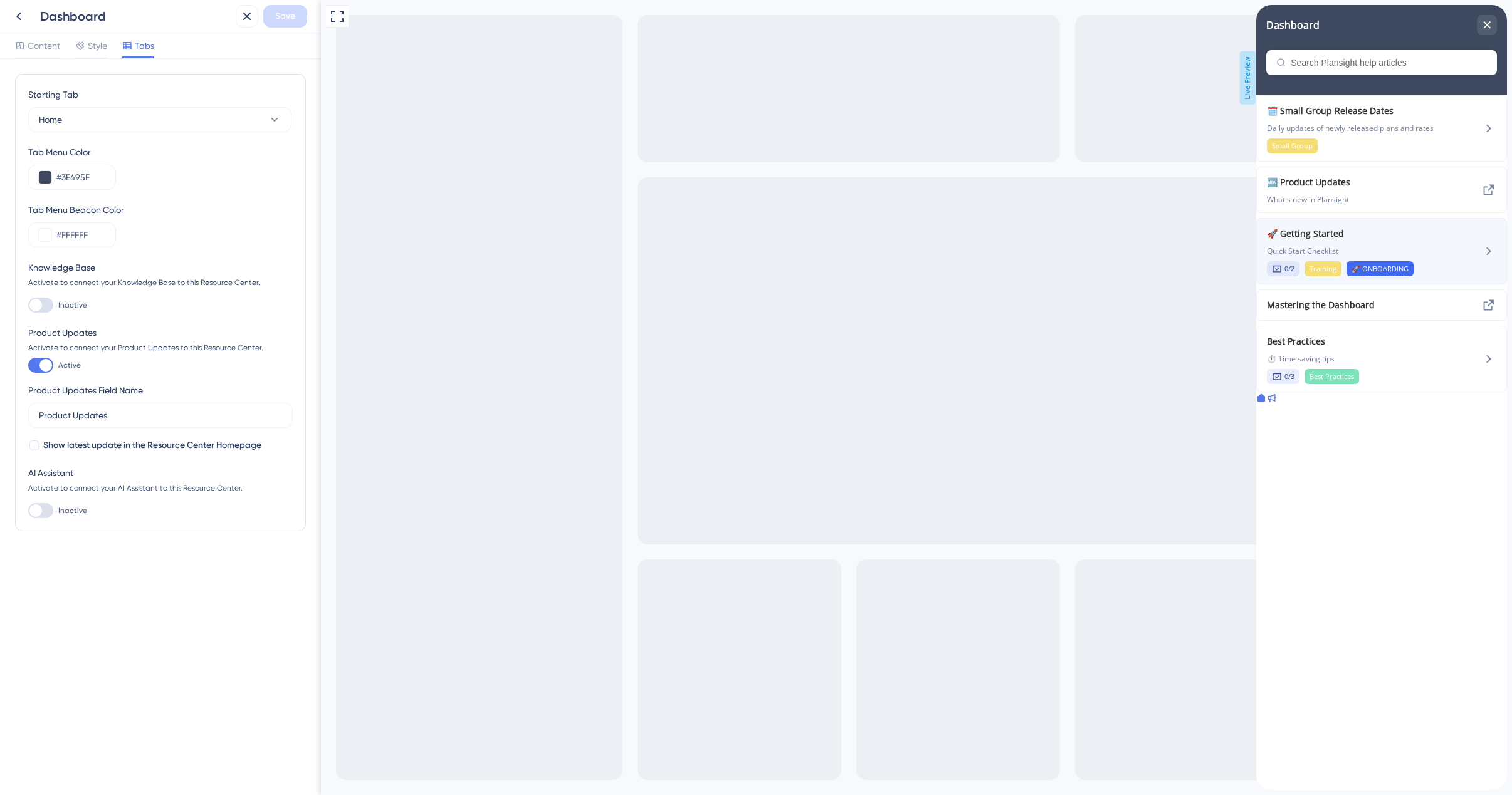
click at [1424, 242] on span "🚀 Getting Started" at bounding box center [1358, 234] width 184 height 15
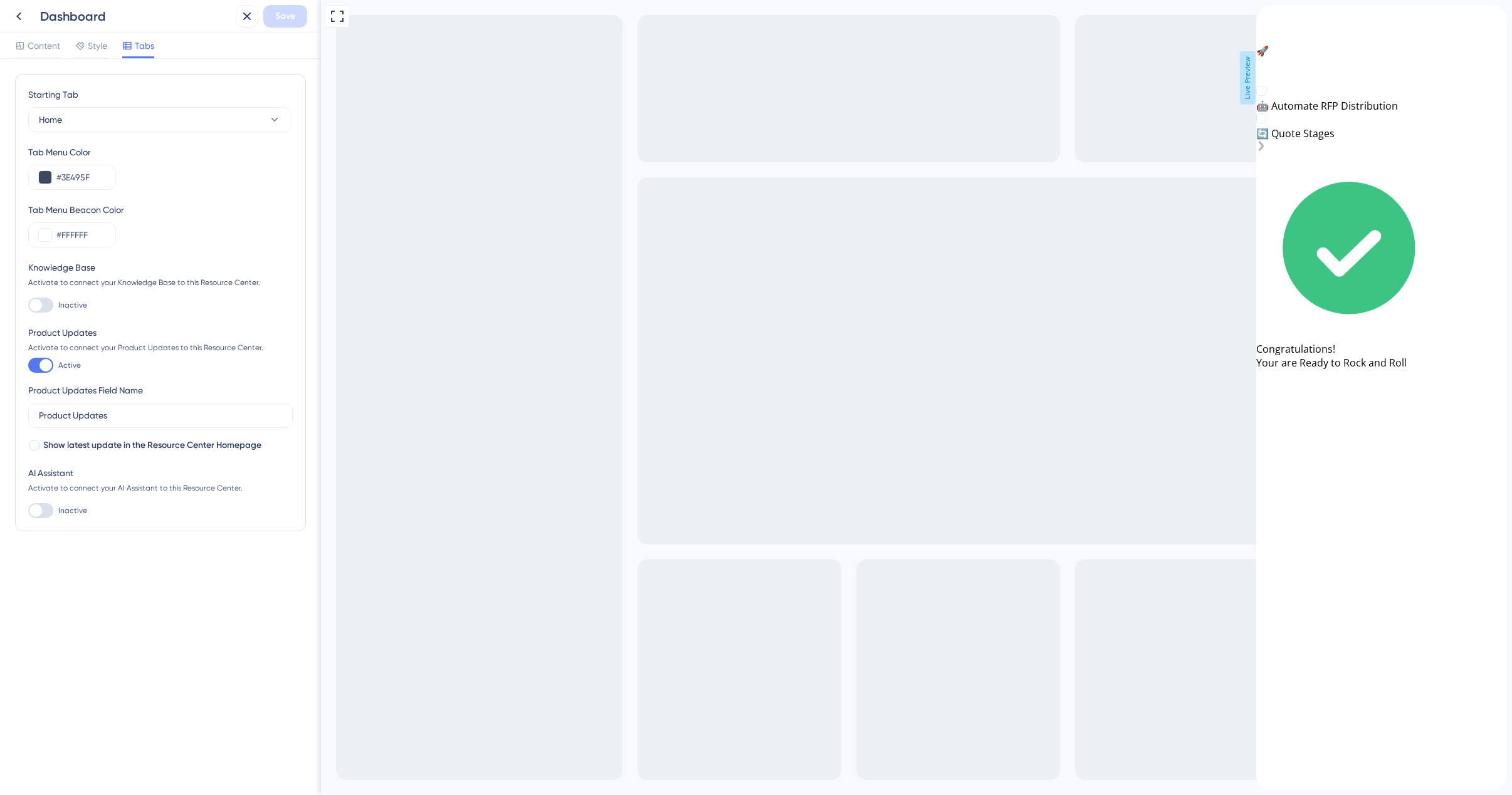
click at [1327, 141] on div "🔄 Quote Stages" at bounding box center [1381, 133] width 251 height 14
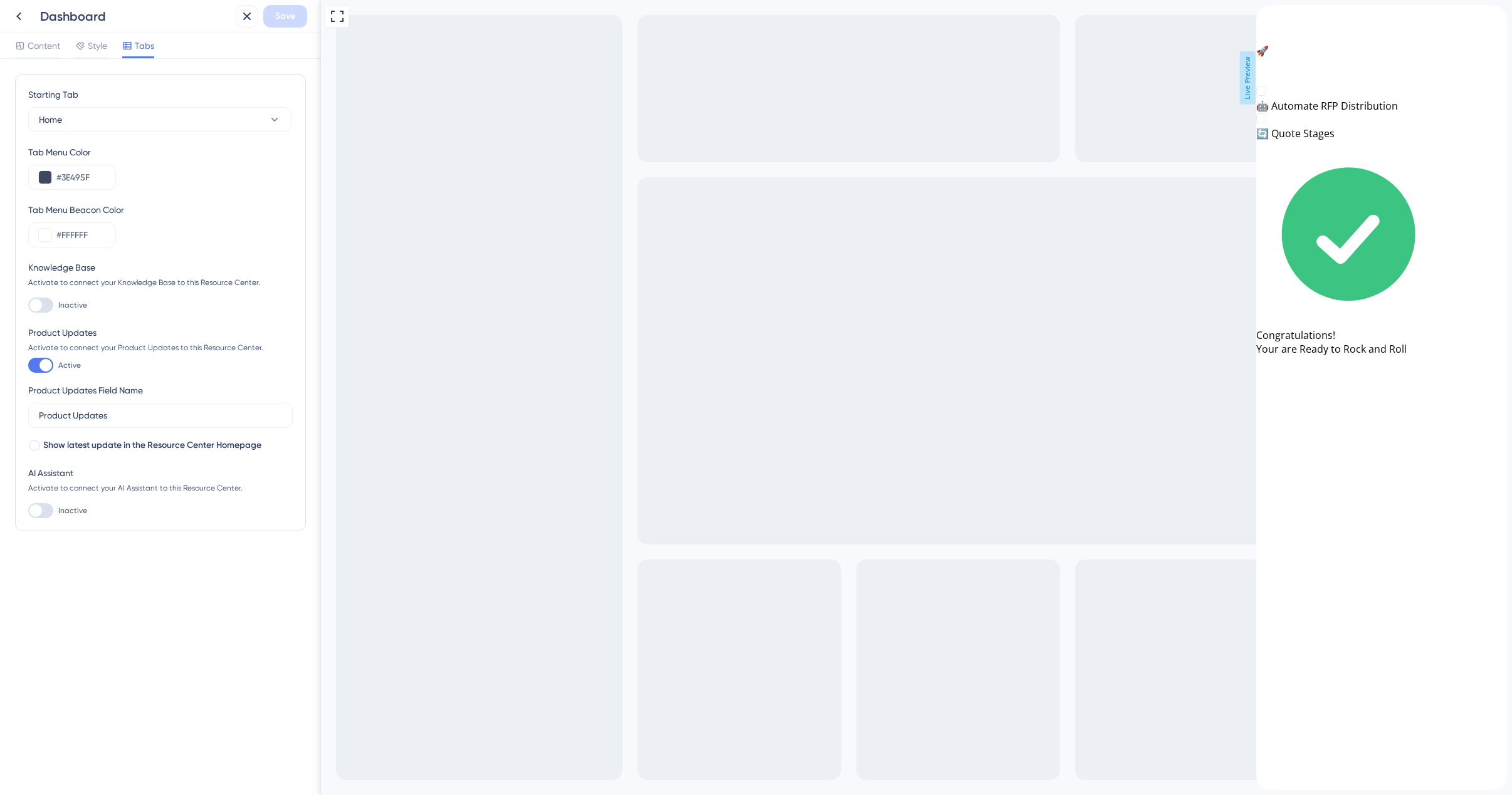
click at [1270, 25] on icon "close resource center" at bounding box center [1266, 29] width 7 height 7
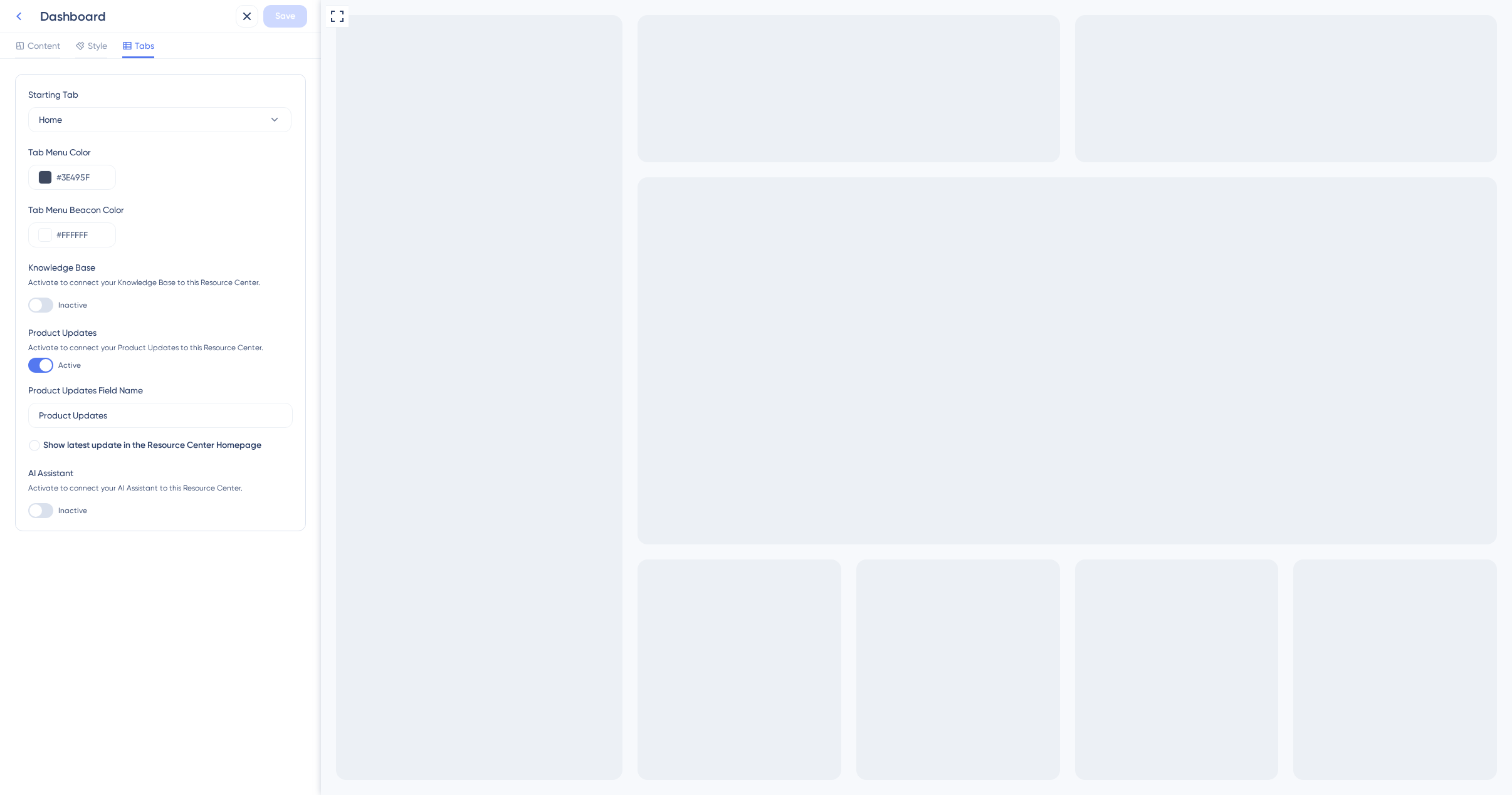
click at [20, 21] on icon at bounding box center [19, 16] width 15 height 15
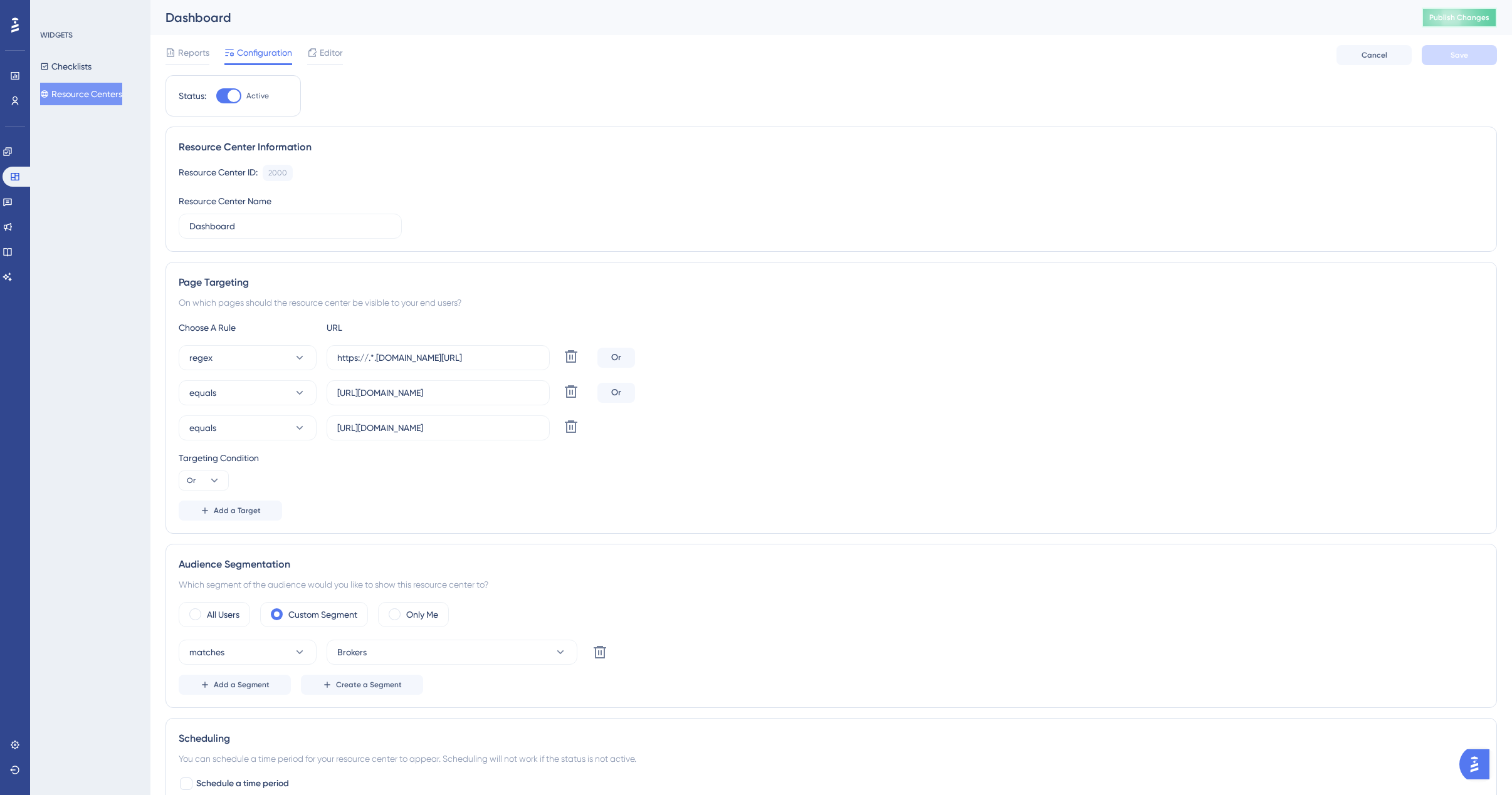
click at [1452, 19] on span "Publish Changes" at bounding box center [1459, 17] width 60 height 10
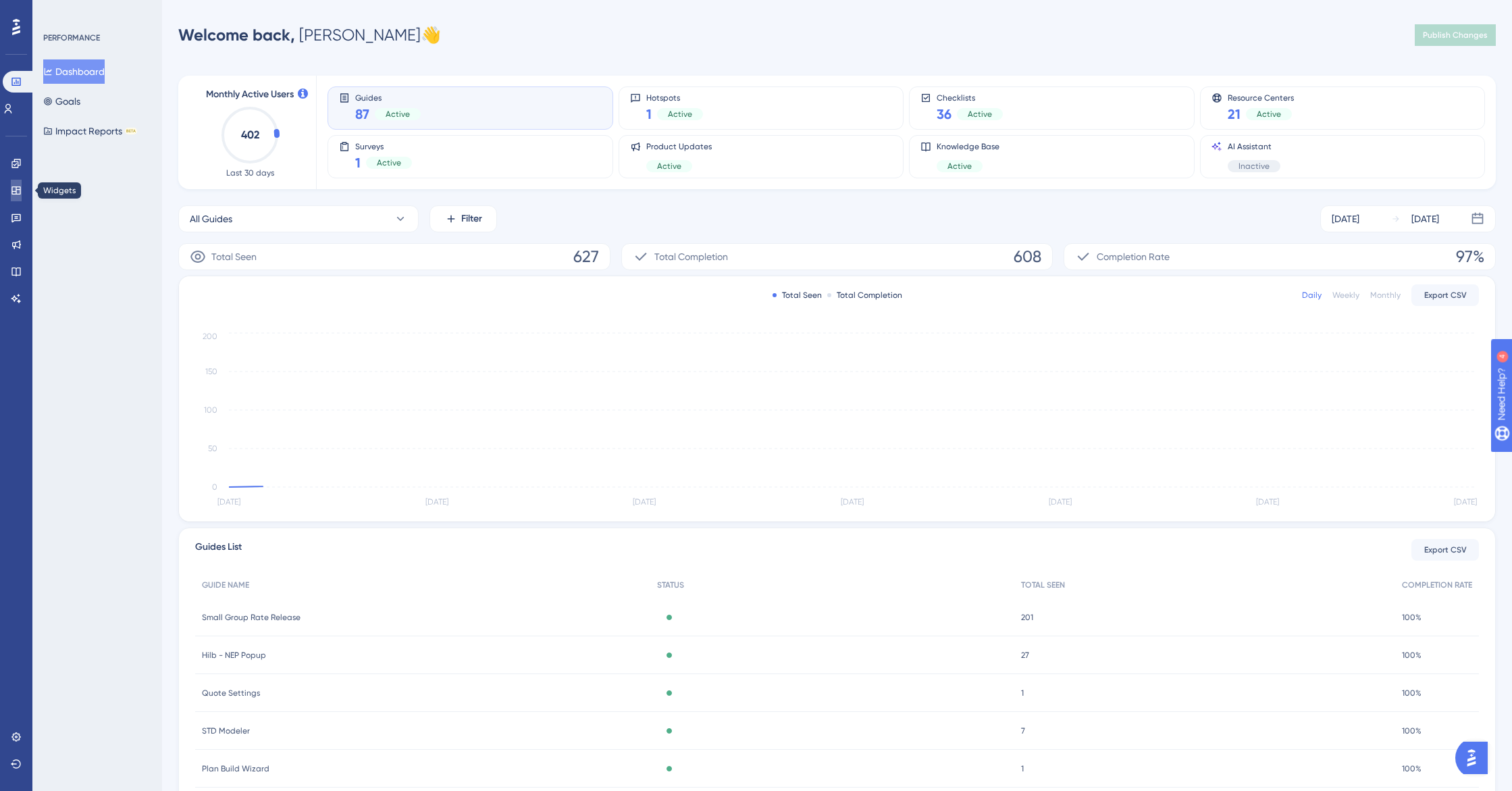
click at [16, 190] on icon at bounding box center [16, 190] width 9 height 8
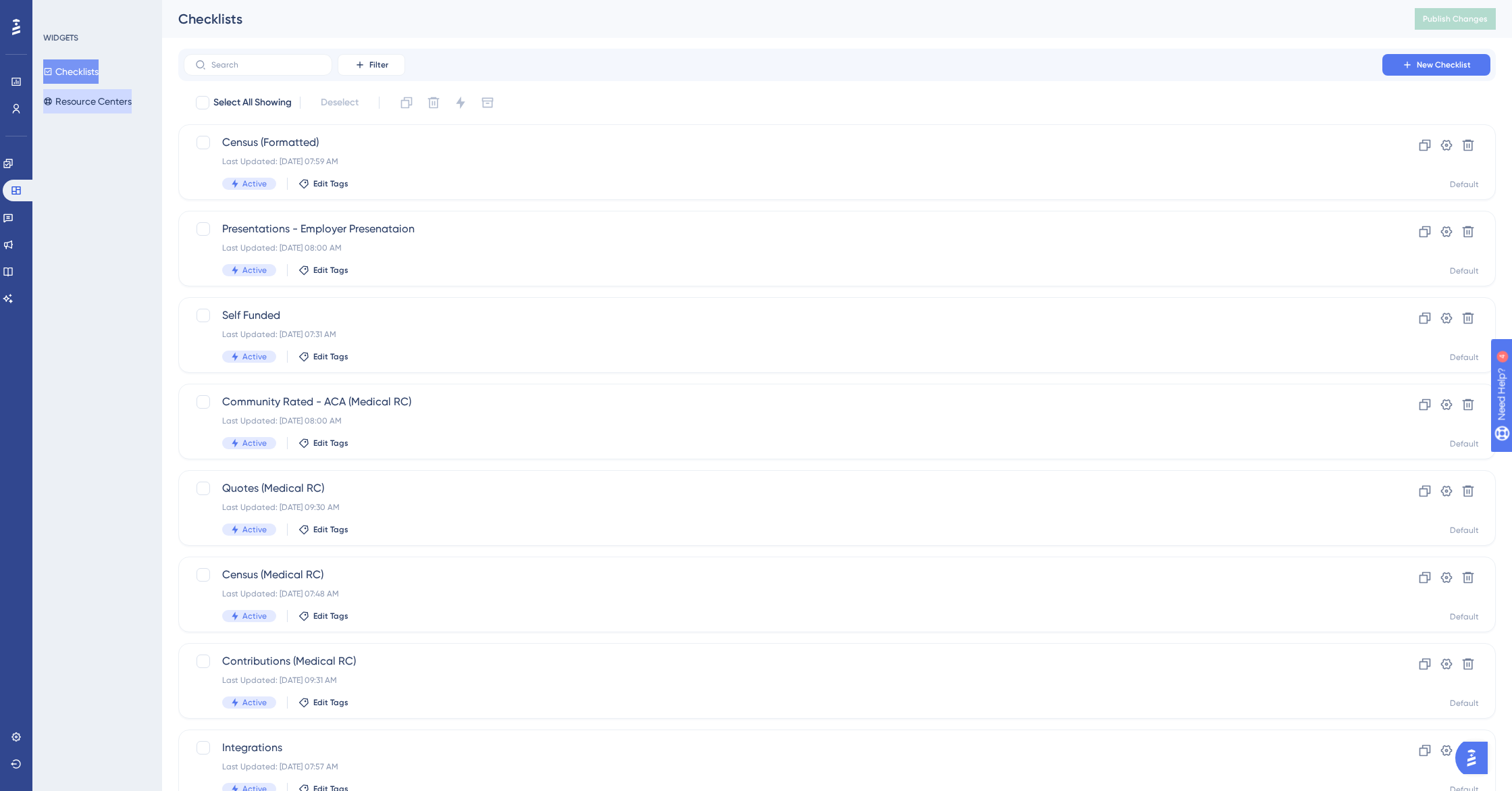
click at [97, 102] on button "Resource Centers" at bounding box center [87, 102] width 89 height 24
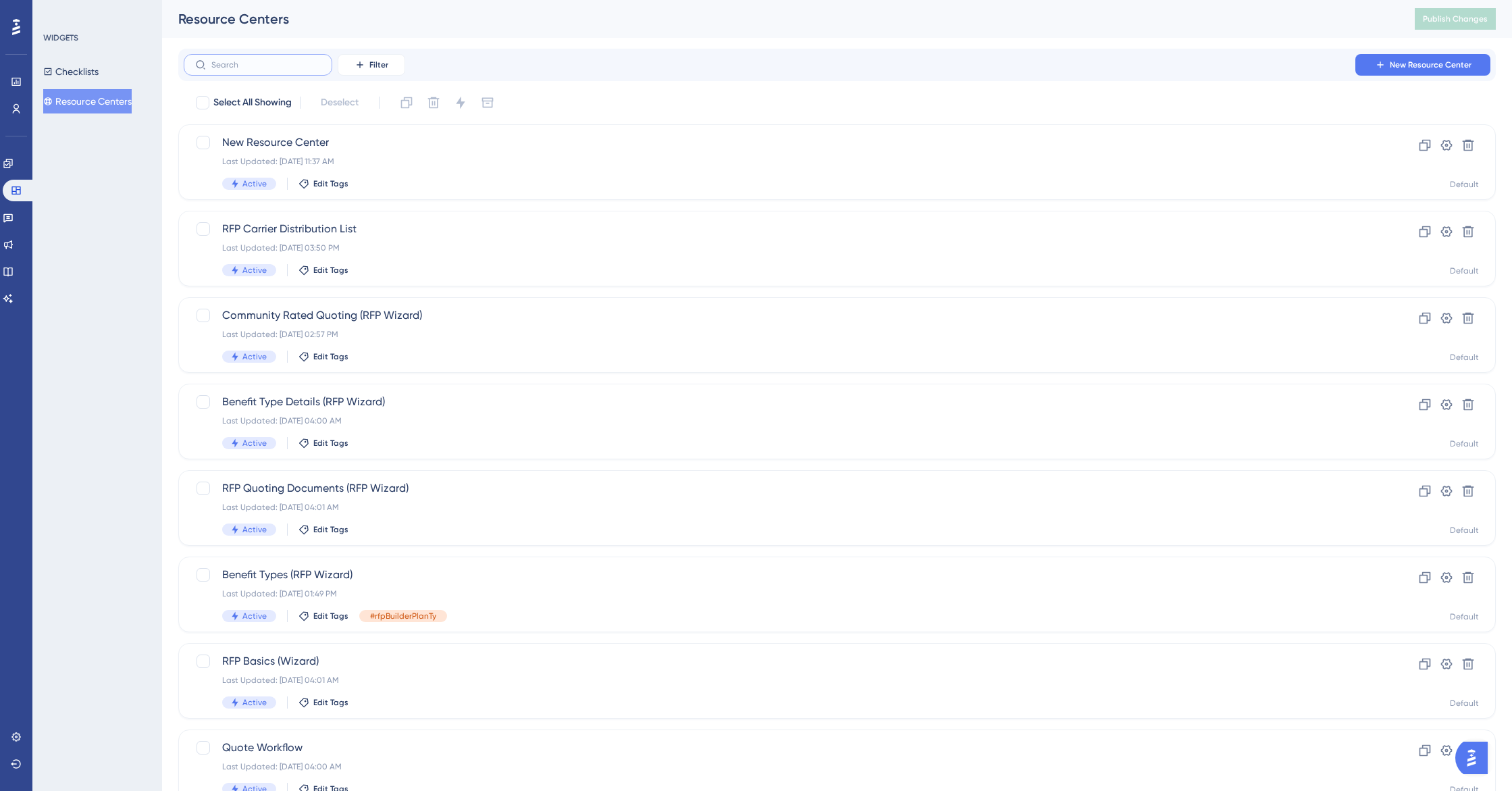
click at [236, 67] on input "text" at bounding box center [266, 64] width 109 height 9
type input "ac"
checkbox input "true"
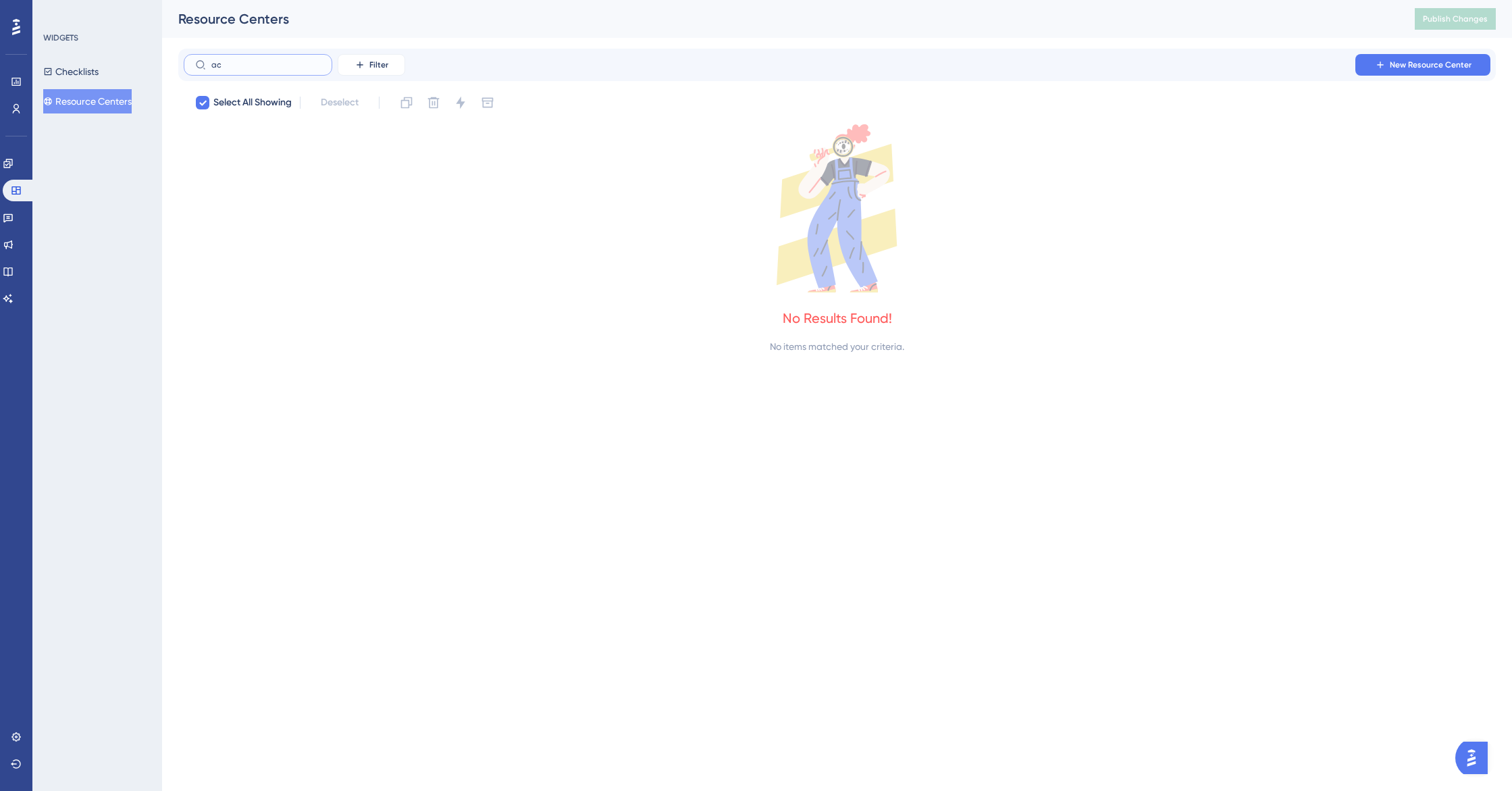
type input "a"
checkbox input "false"
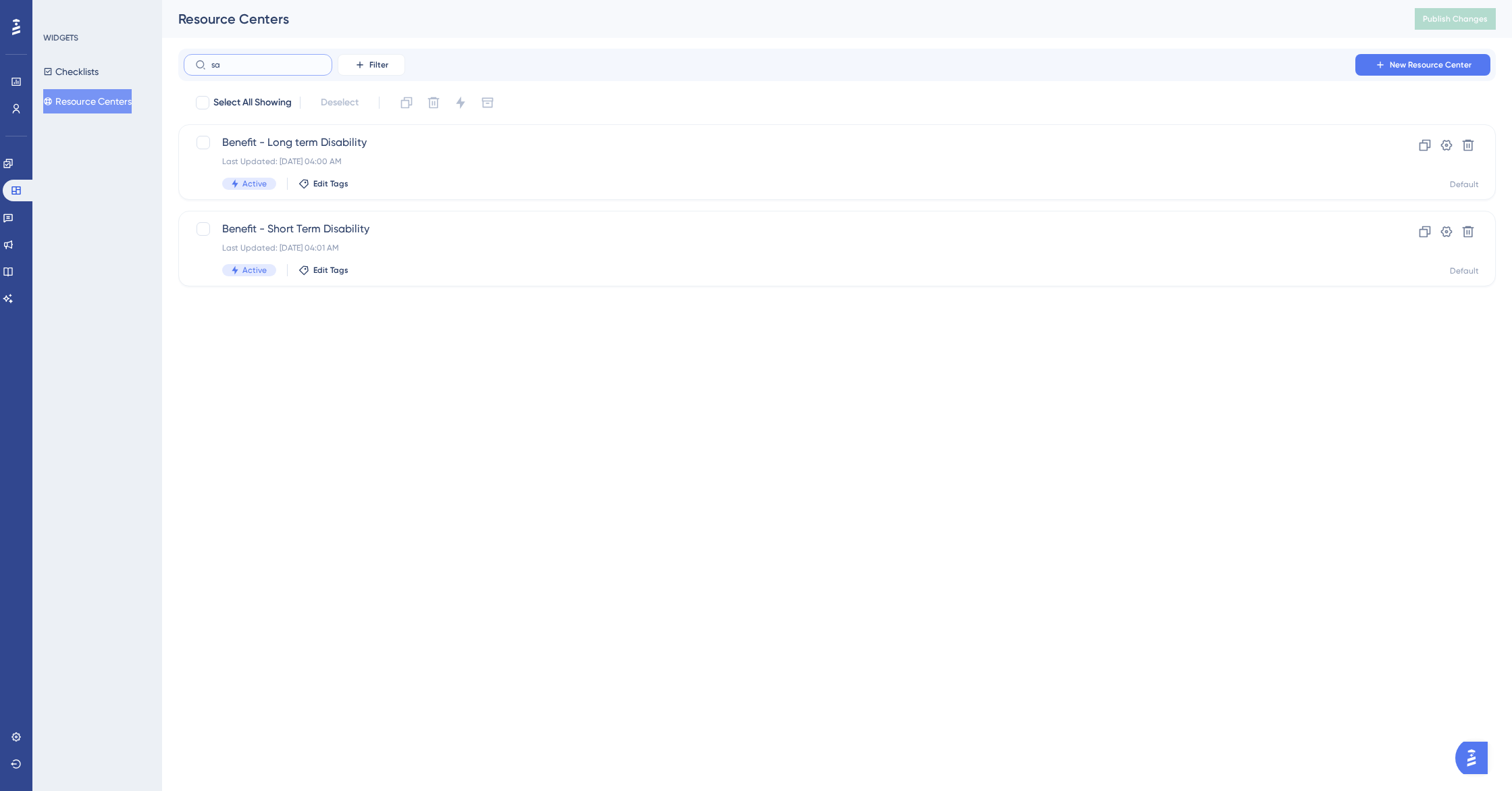
type input "sam"
checkbox input "true"
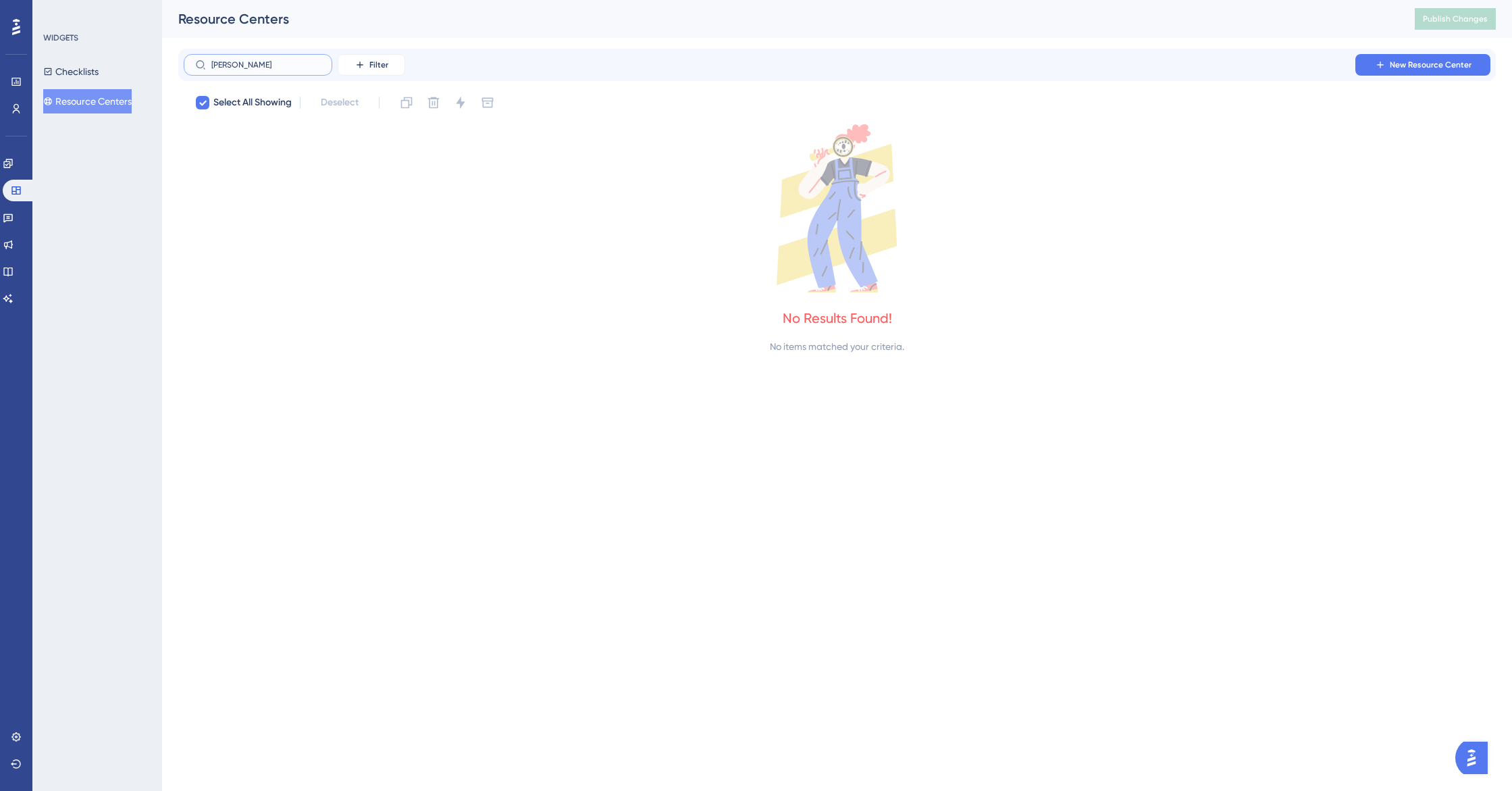
type input "sa"
checkbox input "false"
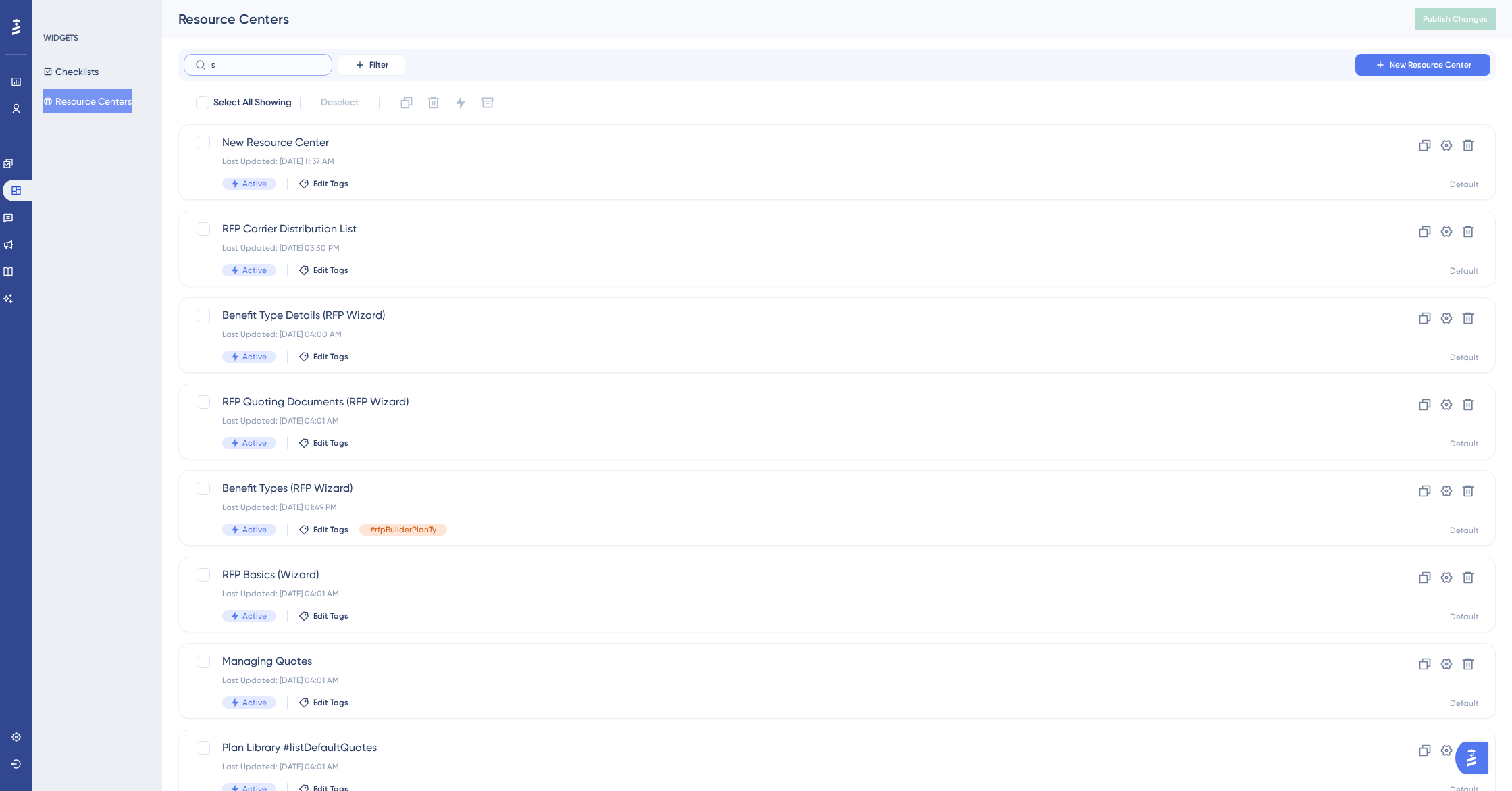
type input "sm"
checkbox input "true"
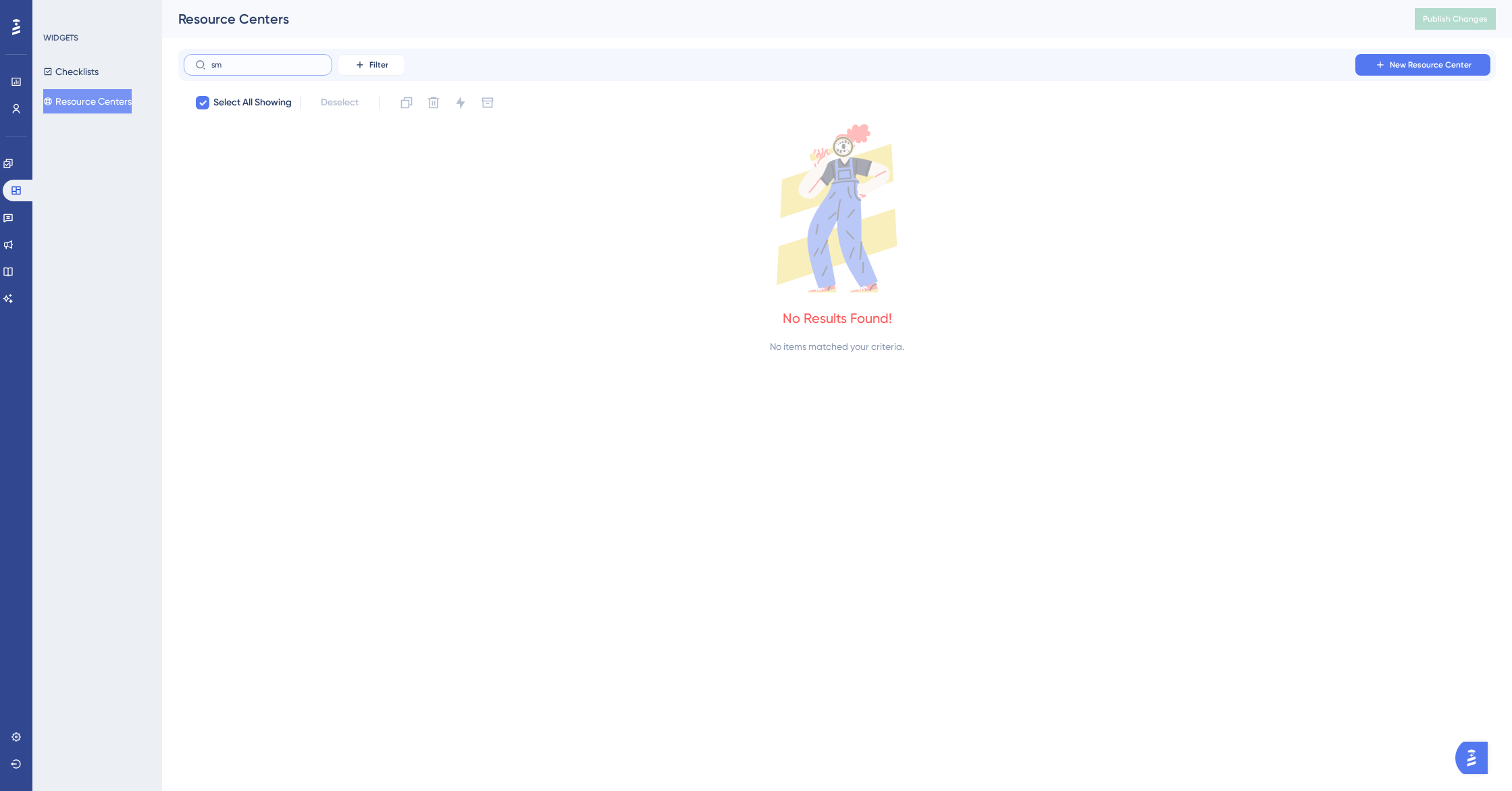
type input "s"
checkbox input "false"
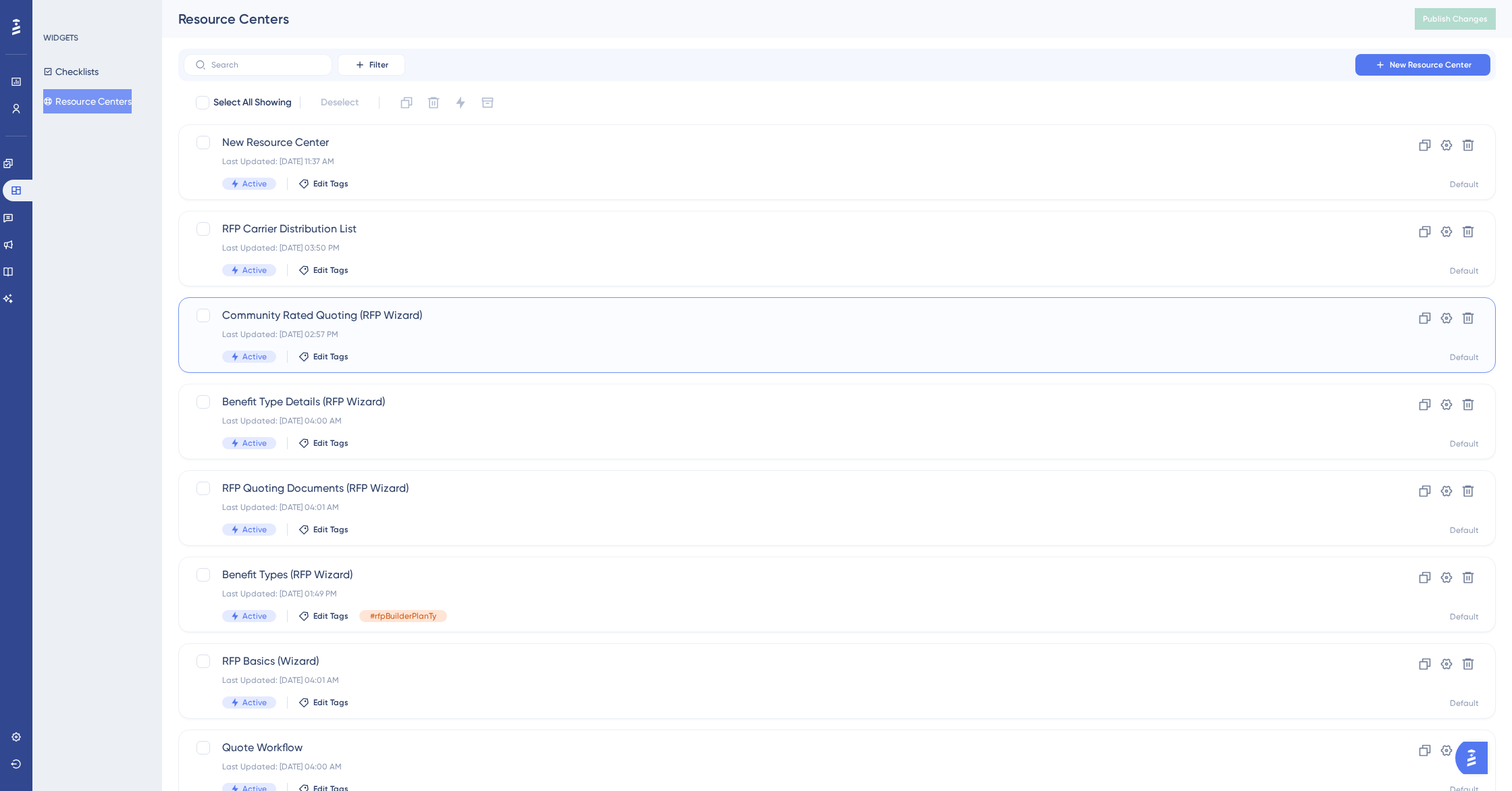
click at [313, 319] on span "Community Rated Quoting (RFP Wizard)" at bounding box center [783, 315] width 1122 height 16
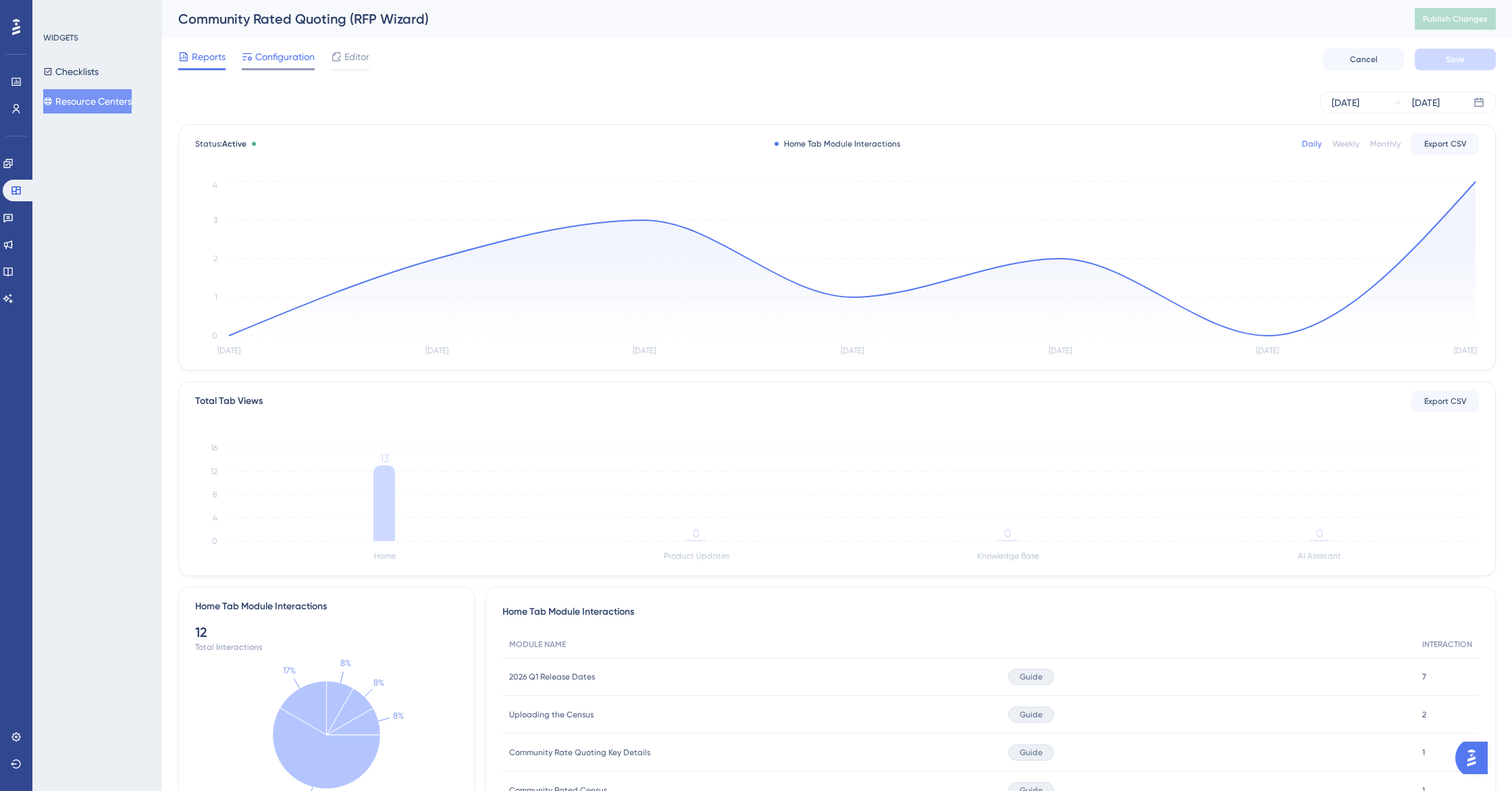
click at [283, 62] on span "Configuration" at bounding box center [285, 56] width 59 height 16
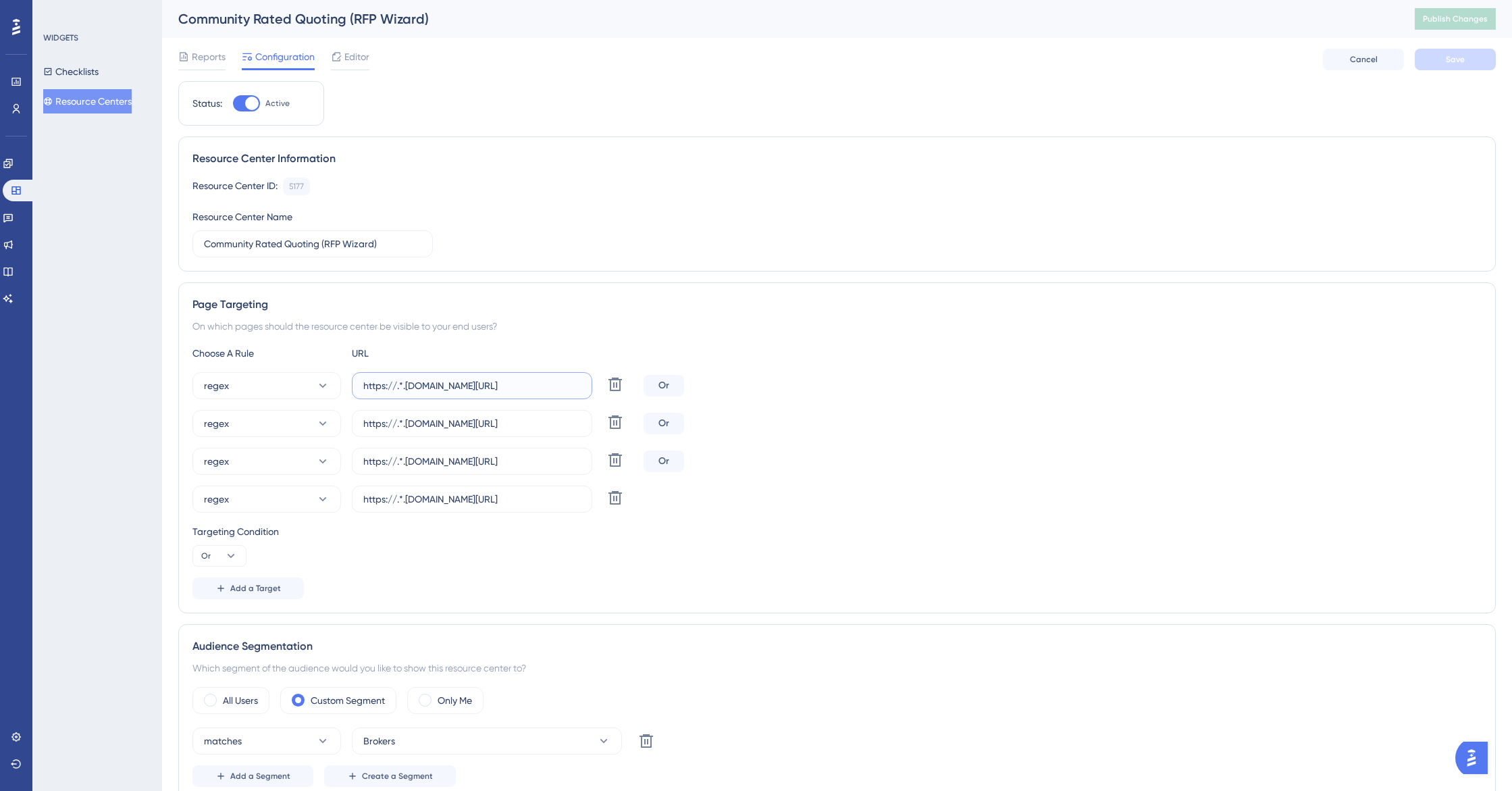
scroll to position [0, 47]
drag, startPoint x: 487, startPoint y: 387, endPoint x: 637, endPoint y: 393, distance: 150.1
click at [637, 393] on div "regex https://.*.plansight.com/.*.#rfpBuilderCommunityRatedPlans Delete" at bounding box center [415, 385] width 446 height 27
click at [349, 59] on span "Editor" at bounding box center [357, 56] width 25 height 16
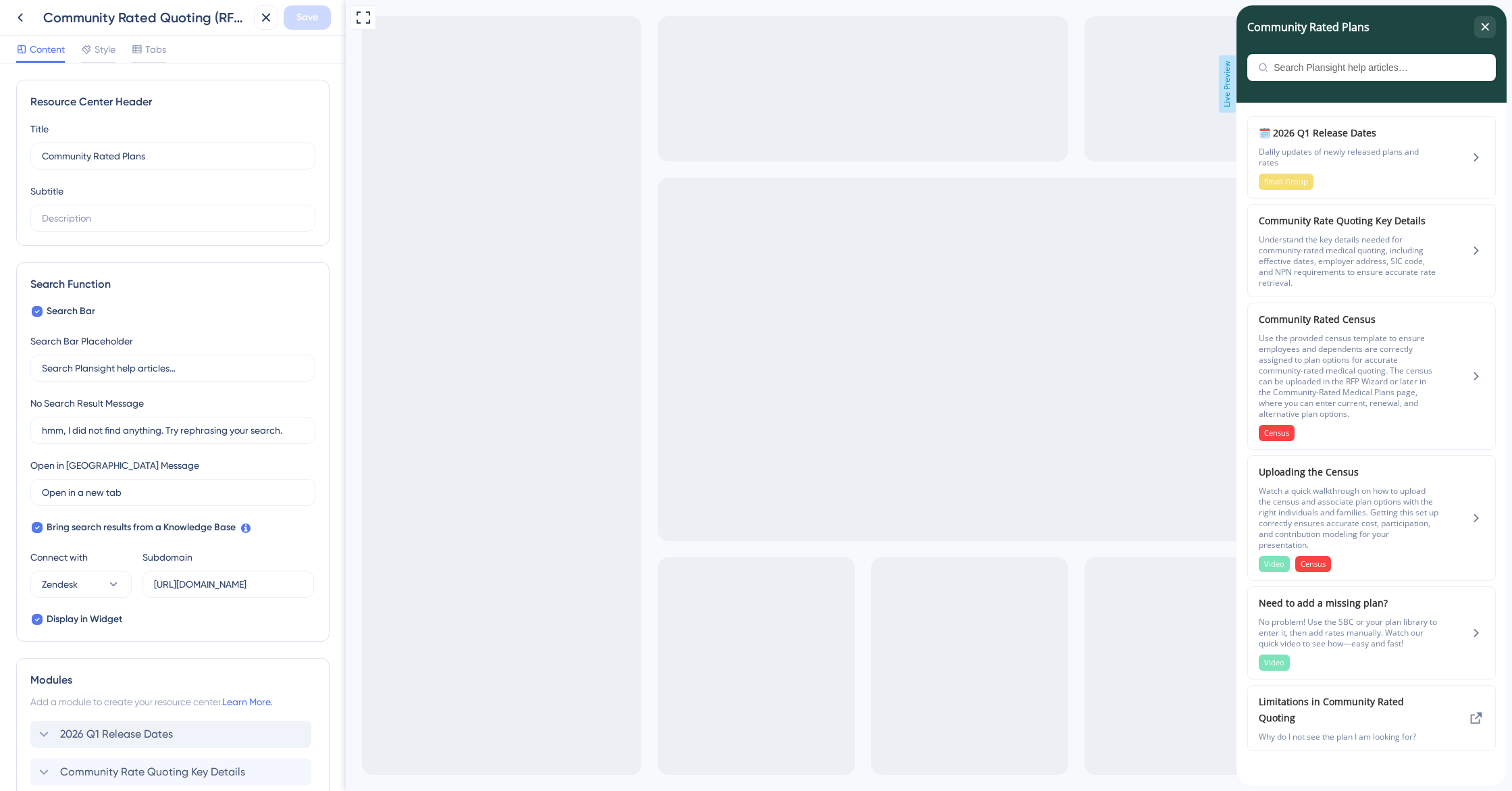
scroll to position [268, 0]
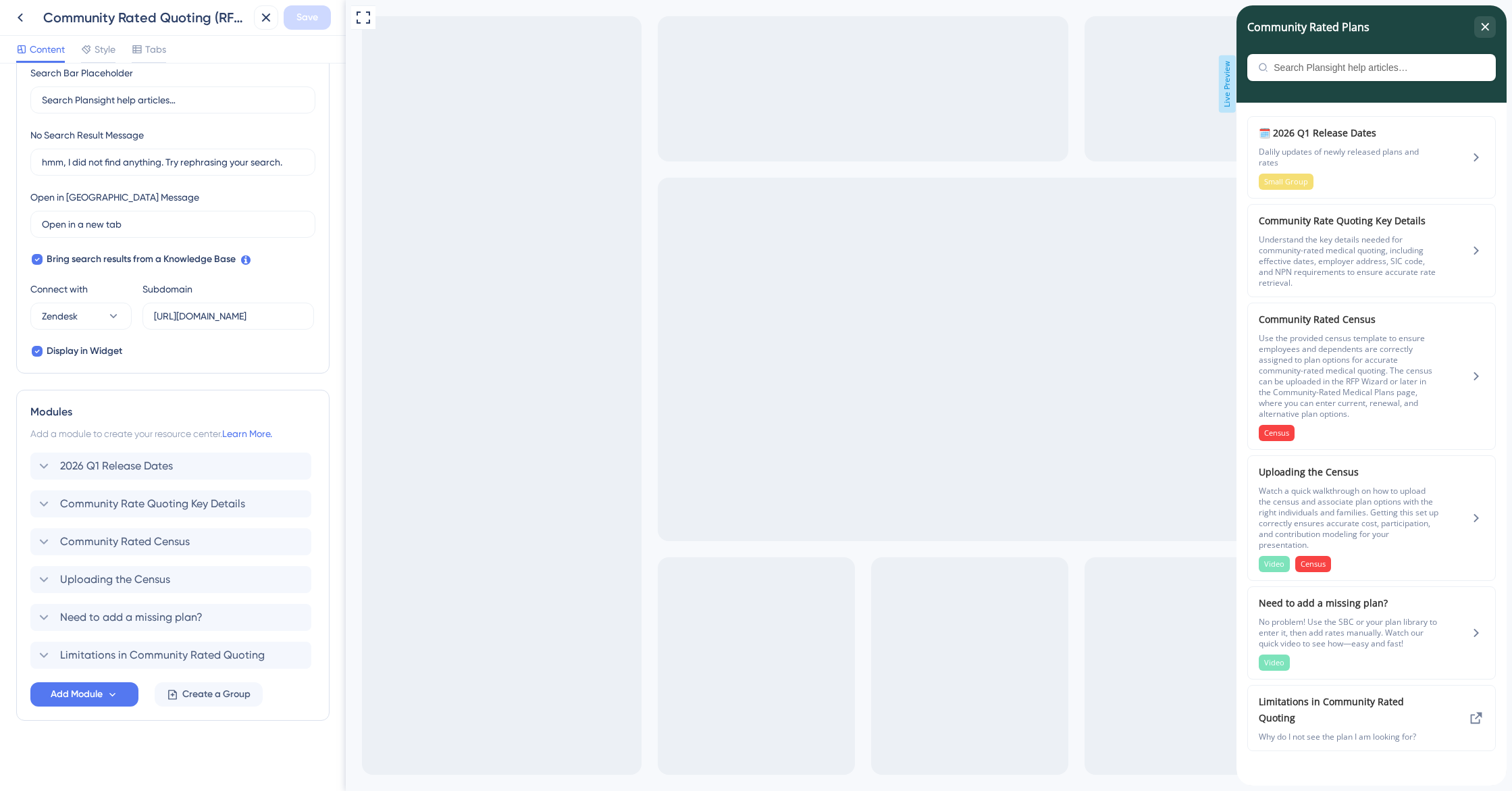
click at [26, 467] on div "Modules Add a module to create your resource center. Learn More. 2026 Q1 Releas…" at bounding box center [173, 555] width 313 height 331
drag, startPoint x: 44, startPoint y: 464, endPoint x: 42, endPoint y: 516, distance: 52.0
click at [42, 516] on div "2026 Q1 Release Dates Community Rate Quoting Key Details Community Rated Census…" at bounding box center [172, 561] width 285 height 216
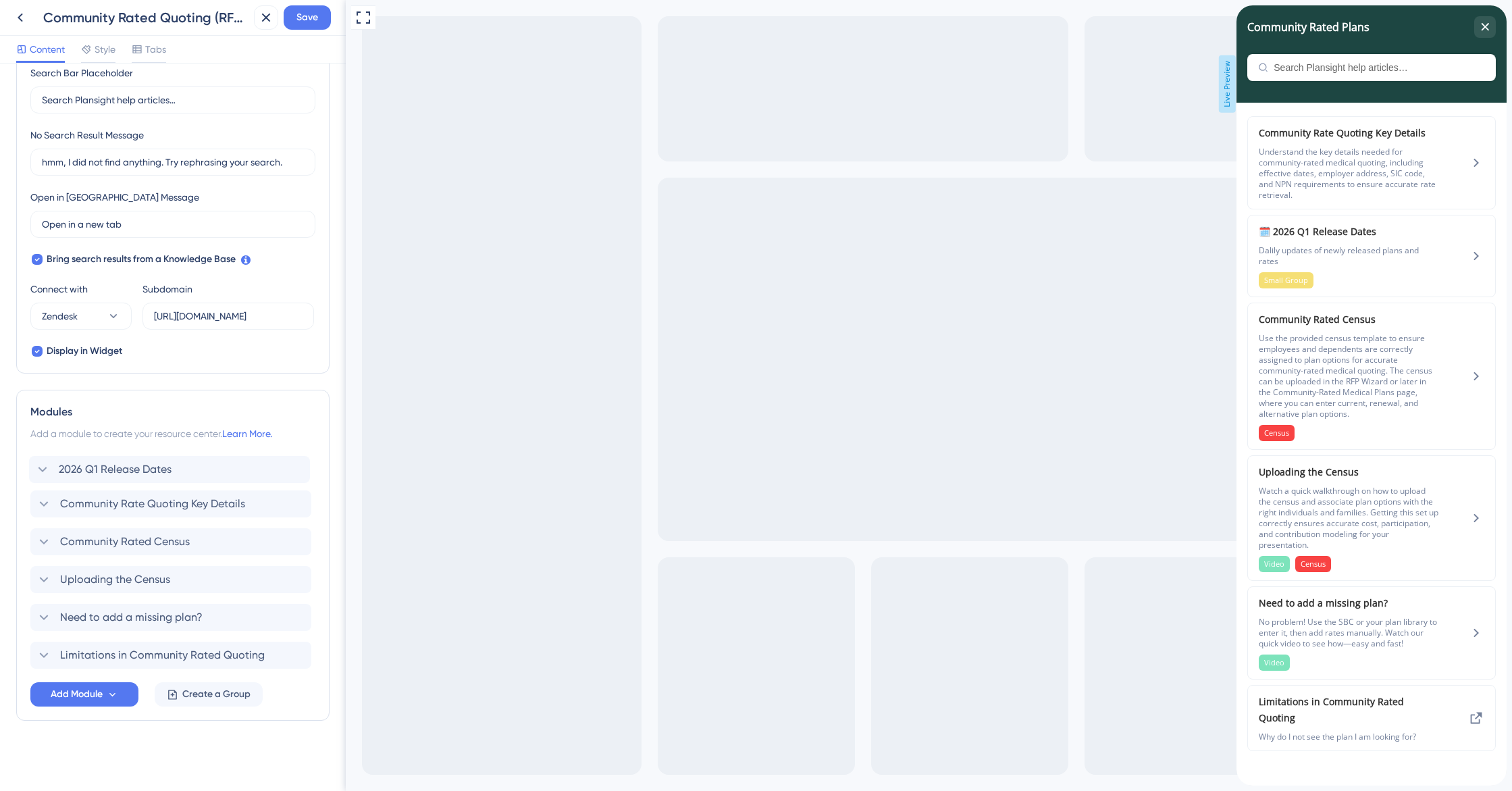
drag, startPoint x: 43, startPoint y: 503, endPoint x: 42, endPoint y: 465, distance: 38.0
click at [42, 465] on div "Community Rate Quoting Key Details 2026 Q1 Release Dates Community Rated Census…" at bounding box center [172, 561] width 285 height 216
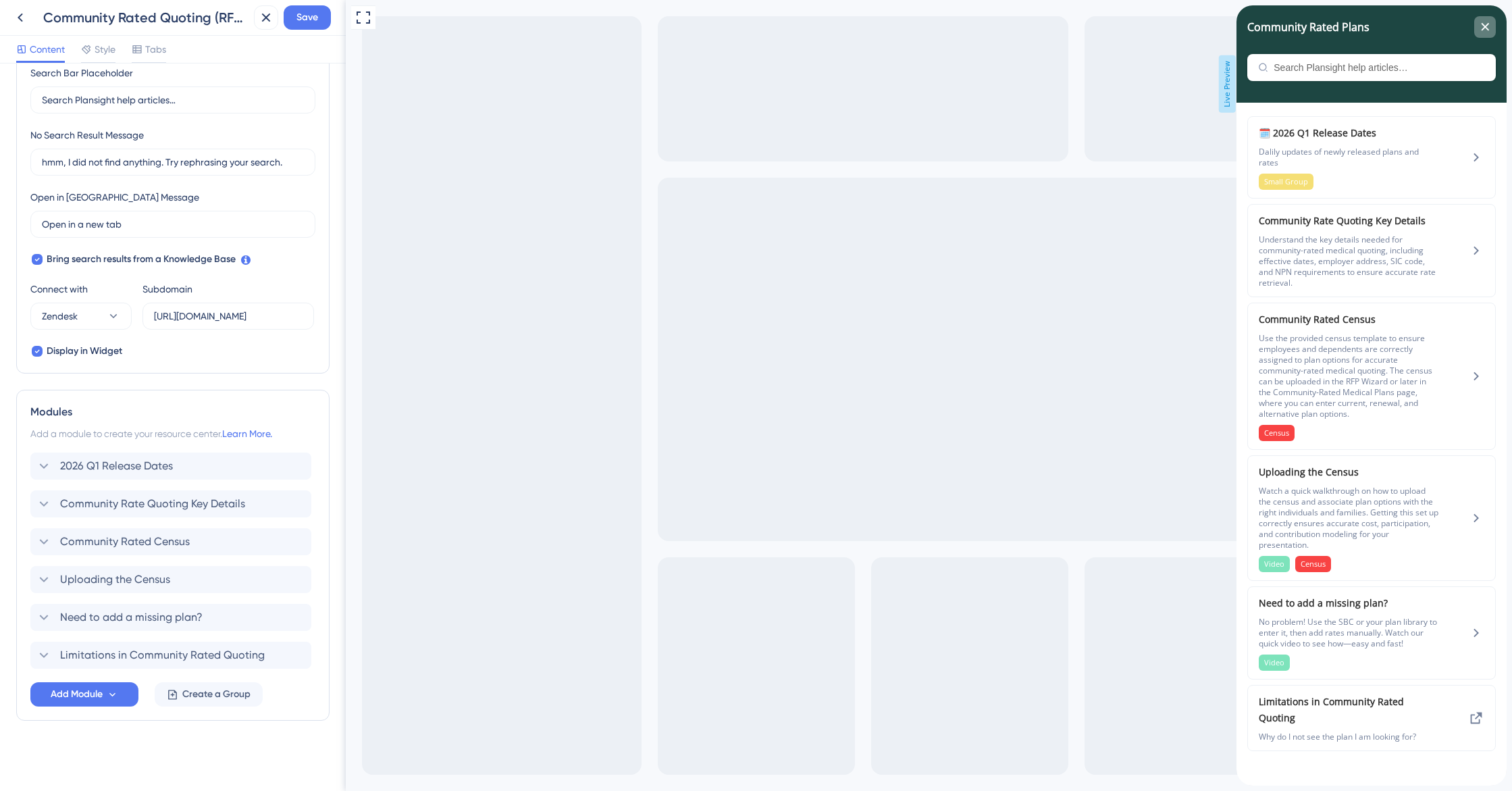
click at [1484, 29] on icon "close resource center" at bounding box center [1486, 26] width 7 height 7
